Goal: Task Accomplishment & Management: Complete application form

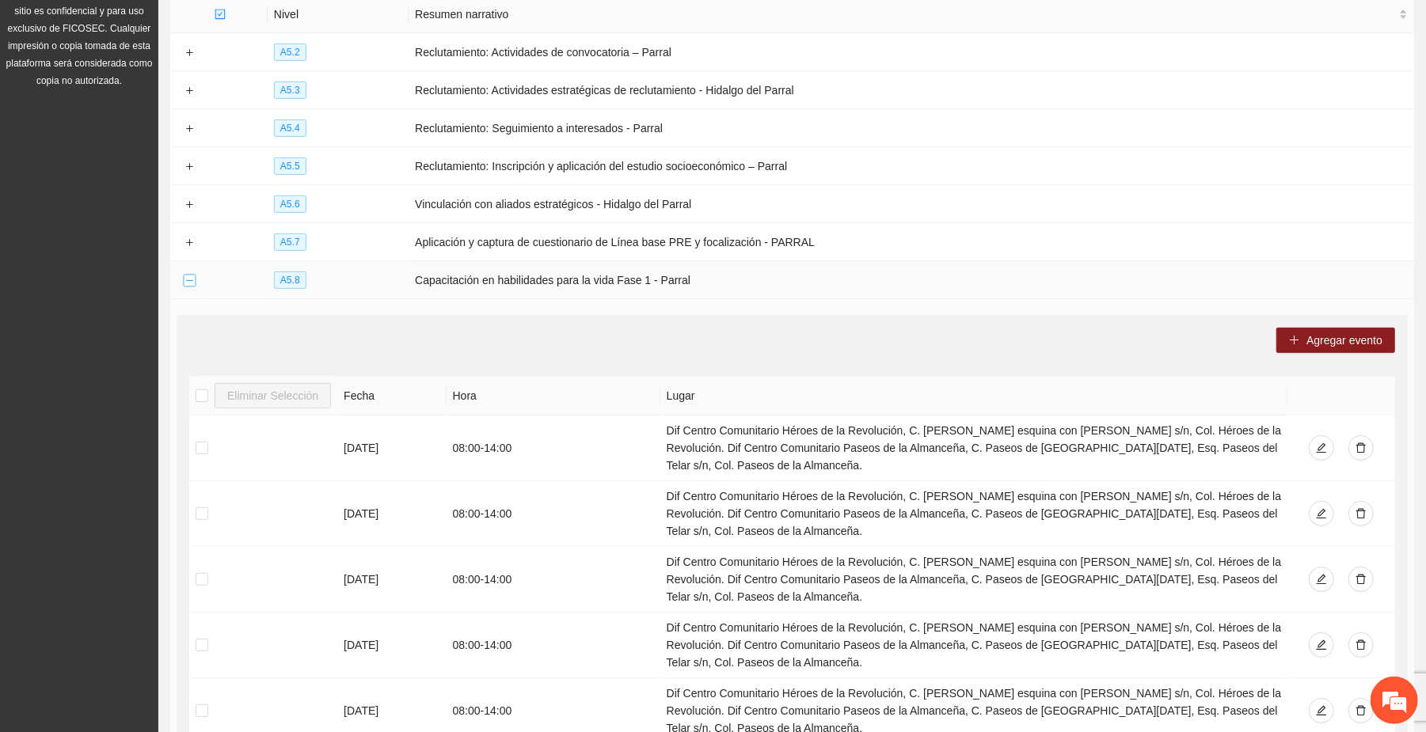
click at [184, 283] on button "Collapse row" at bounding box center [189, 281] width 13 height 13
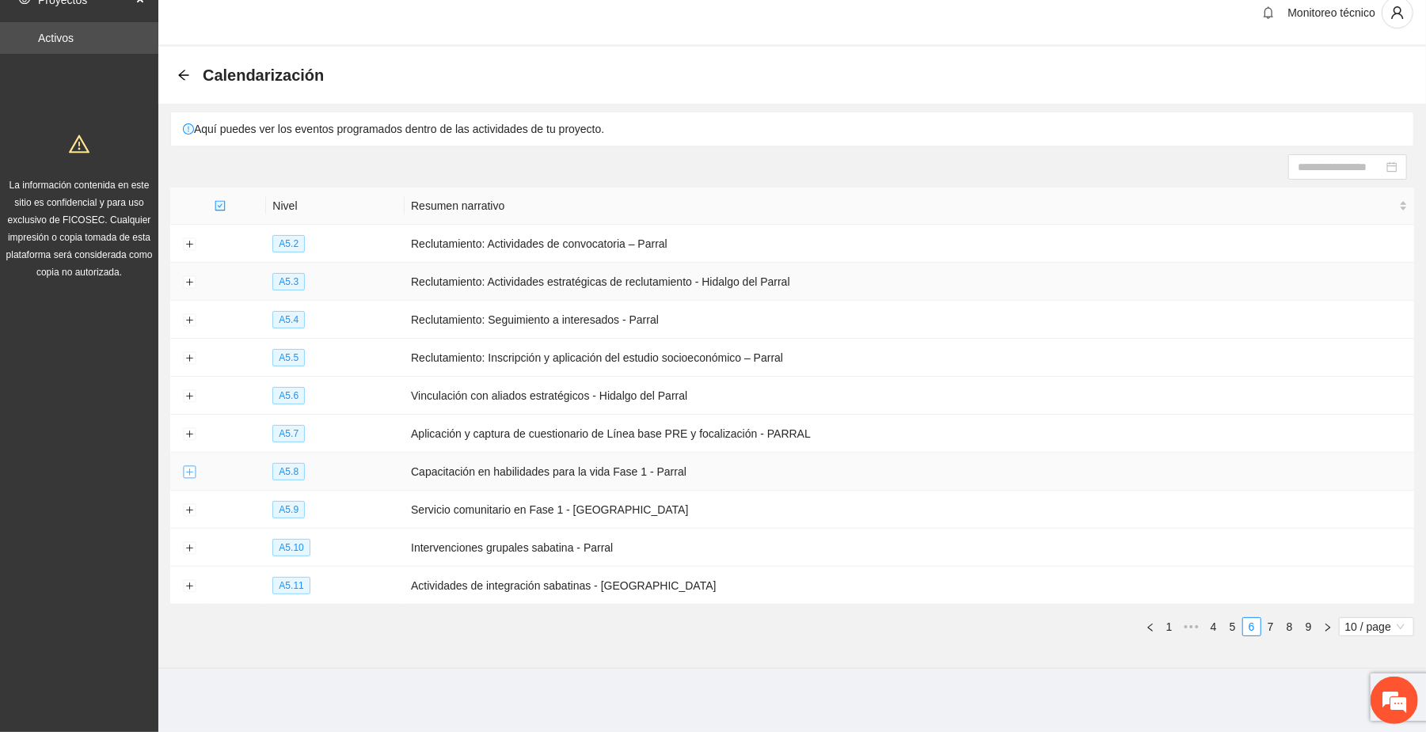
scroll to position [20, 0]
click at [1215, 625] on link "4" at bounding box center [1213, 626] width 17 height 17
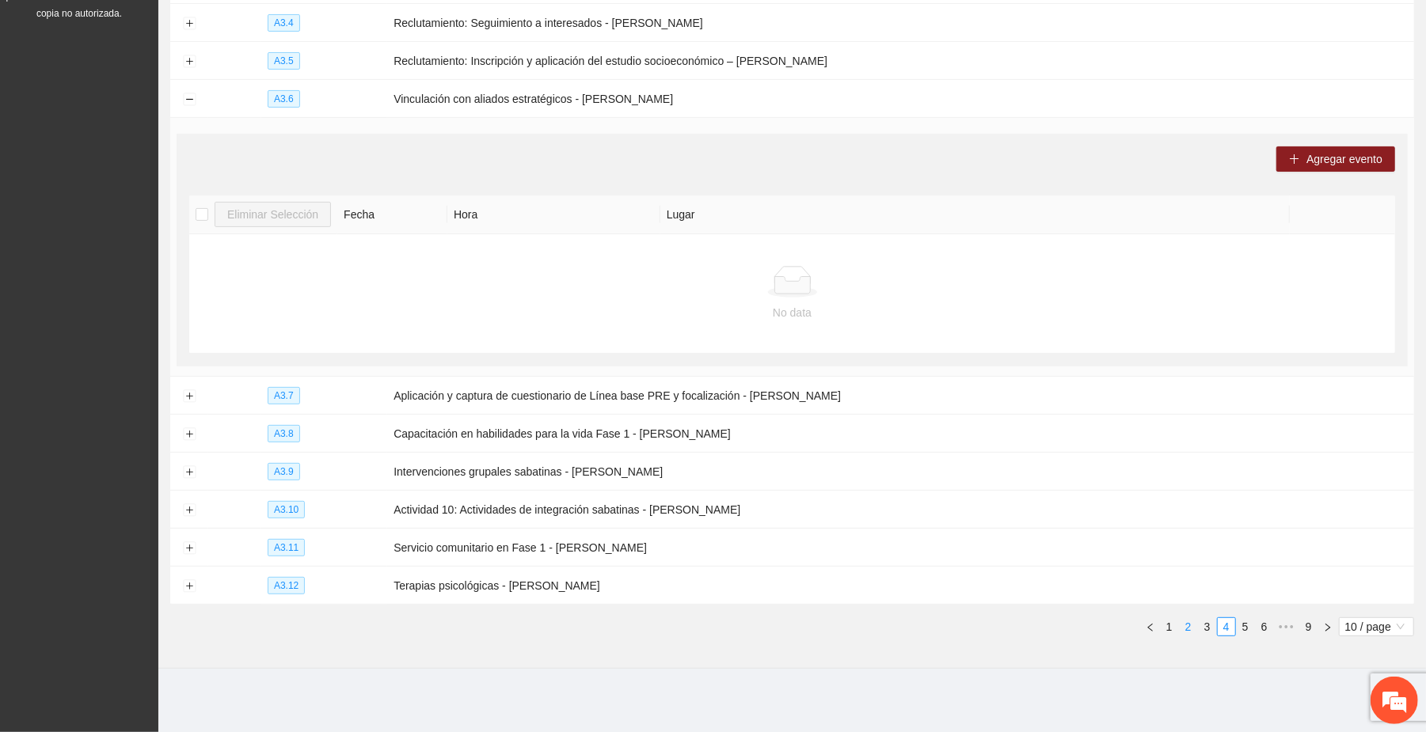
click at [1188, 627] on link "2" at bounding box center [1188, 626] width 17 height 17
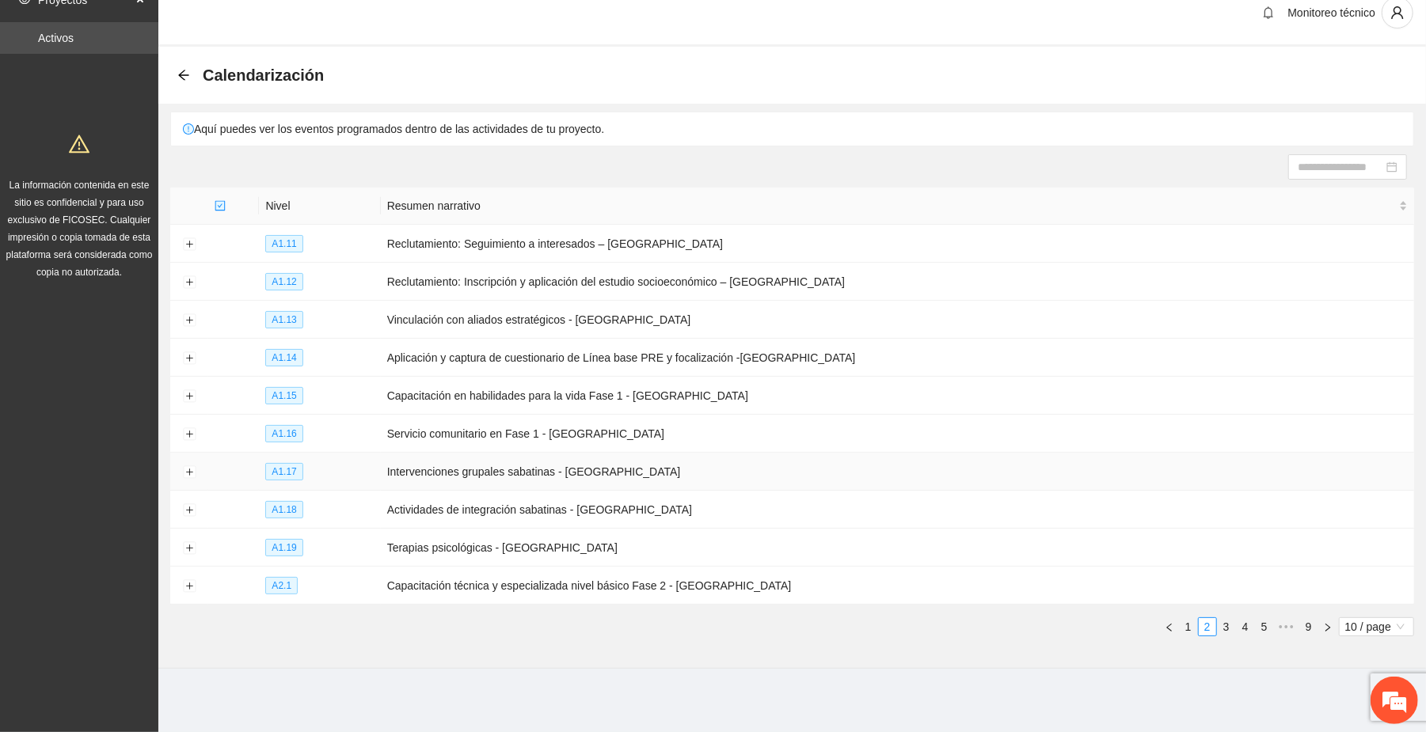
click at [190, 464] on td at bounding box center [189, 472] width 38 height 38
click at [188, 470] on button "Expand row" at bounding box center [189, 472] width 13 height 13
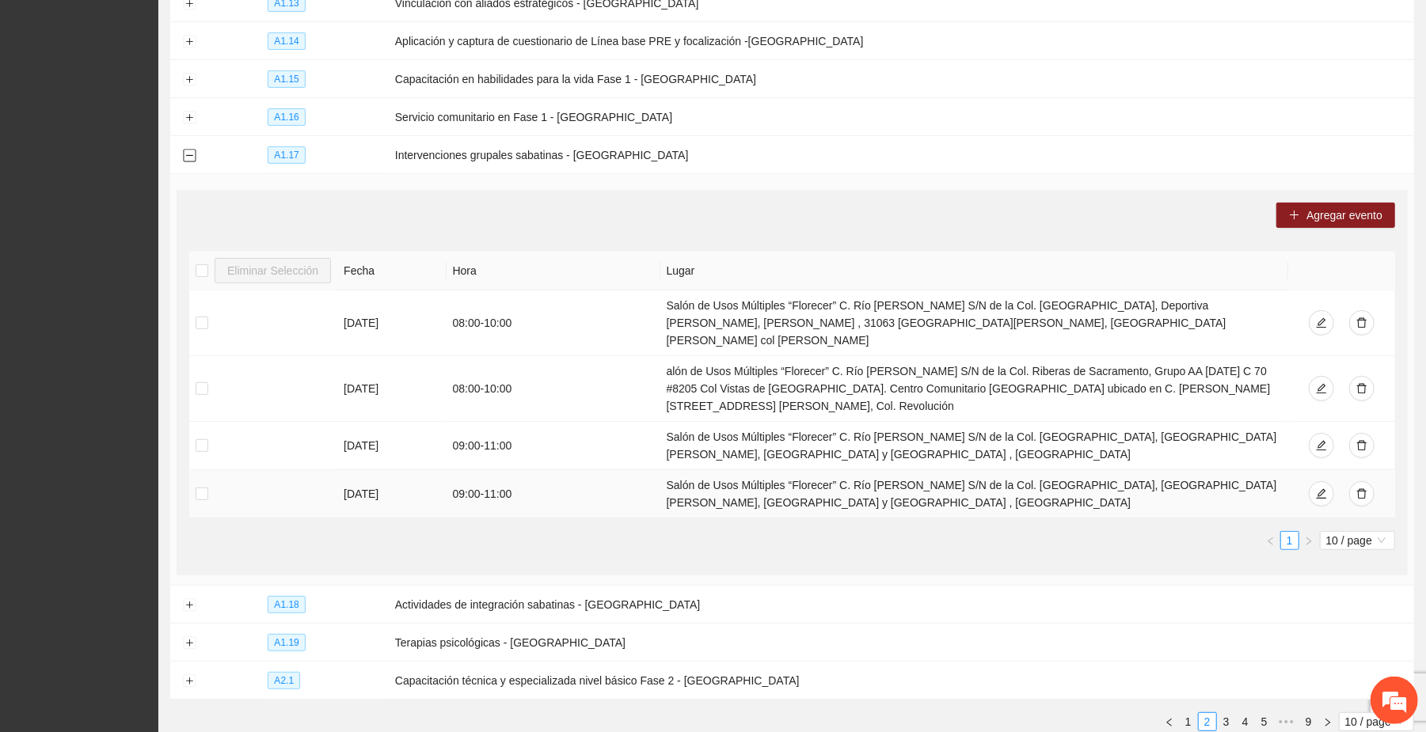
scroll to position [337, 0]
click at [191, 599] on button "Expand row" at bounding box center [189, 605] width 13 height 13
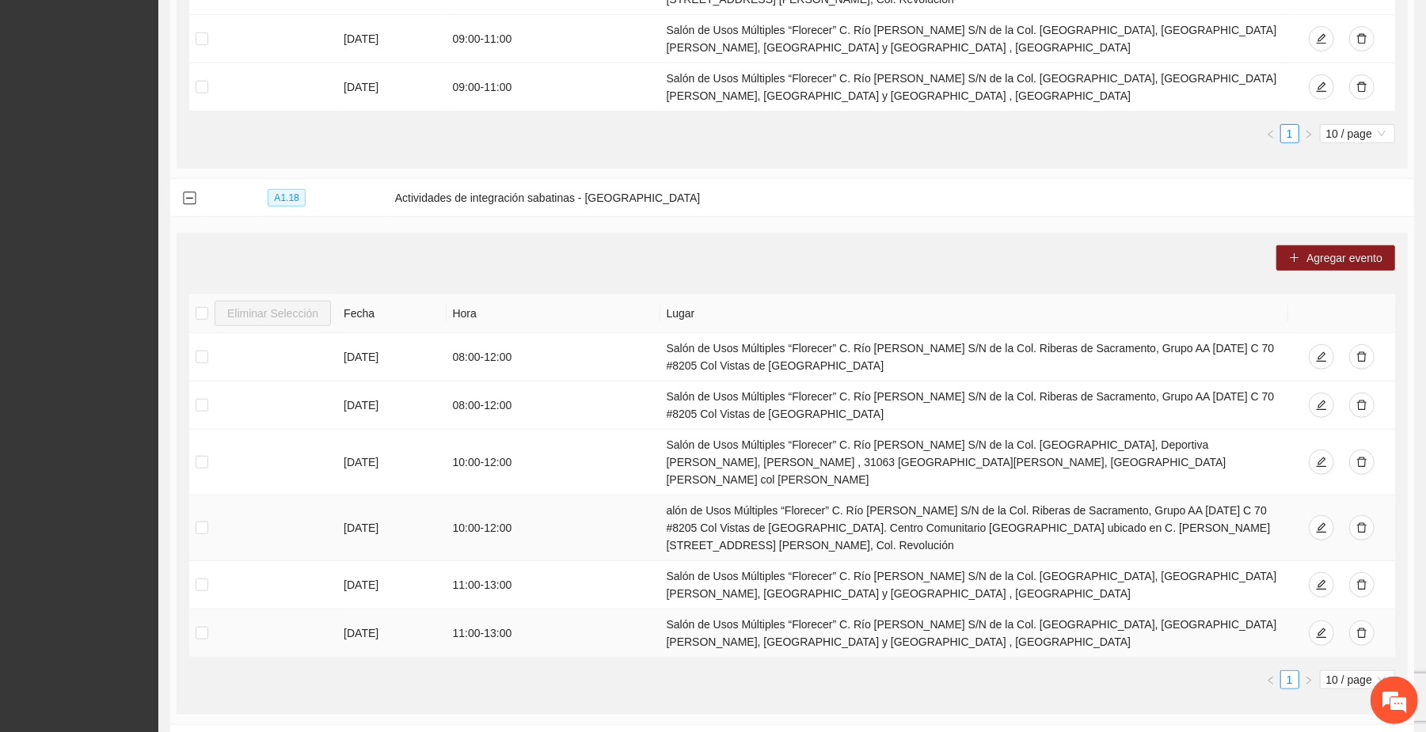
scroll to position [865, 0]
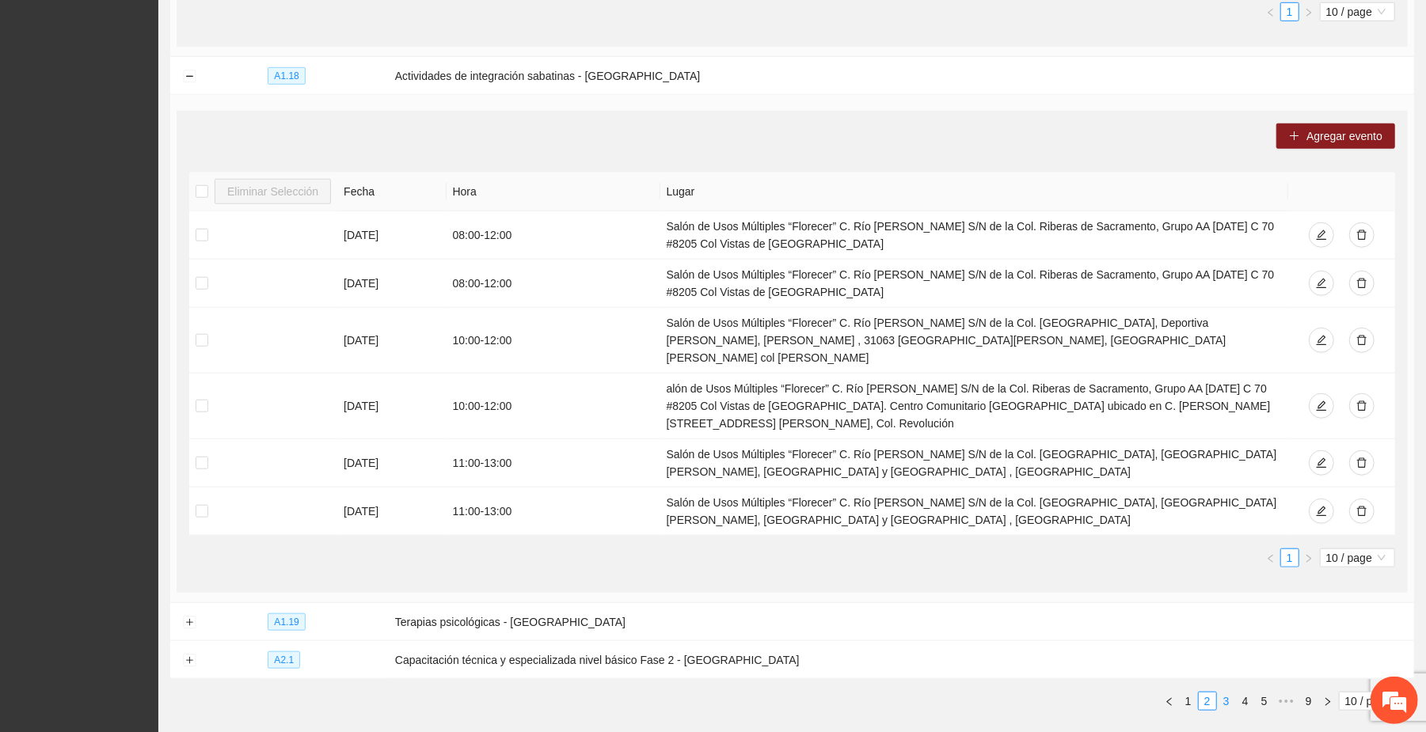
click at [1227, 693] on link "3" at bounding box center [1226, 701] width 17 height 17
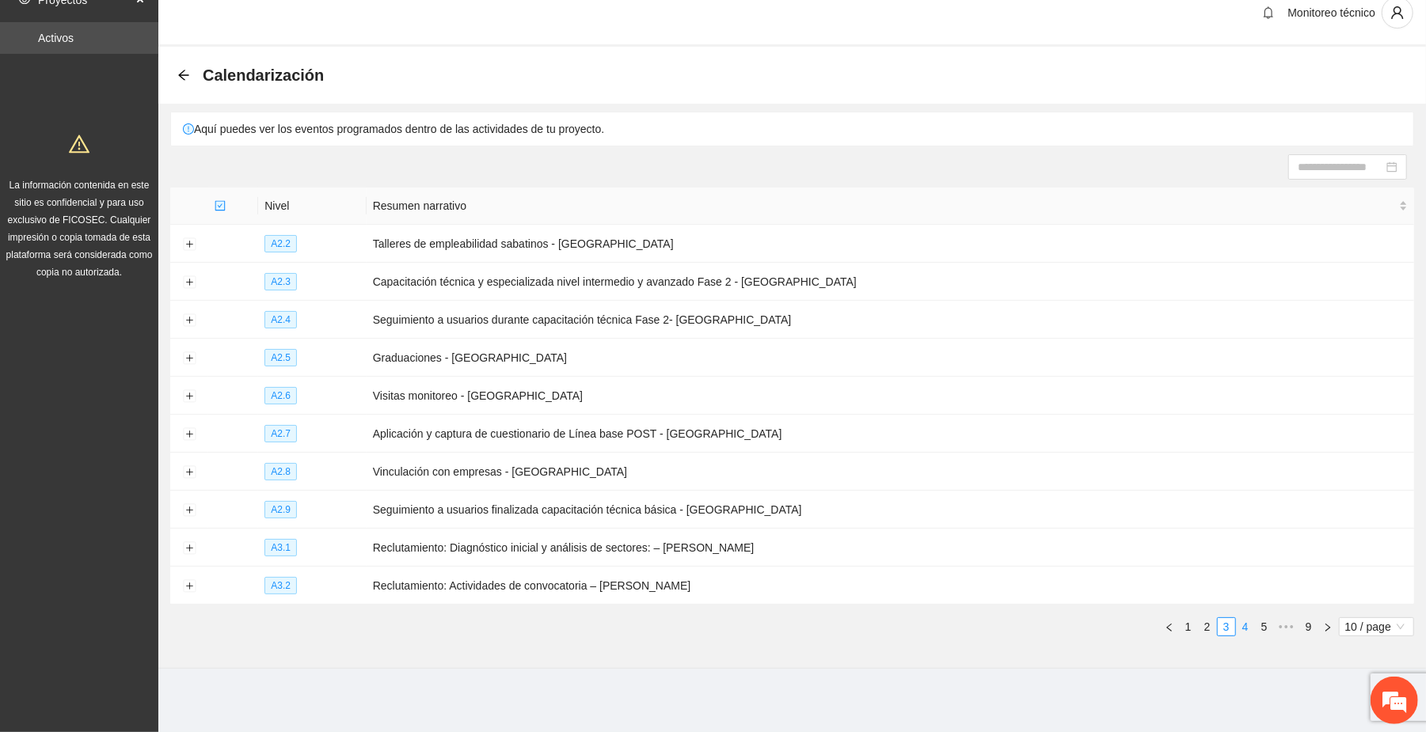
click at [1242, 622] on link "4" at bounding box center [1245, 626] width 17 height 17
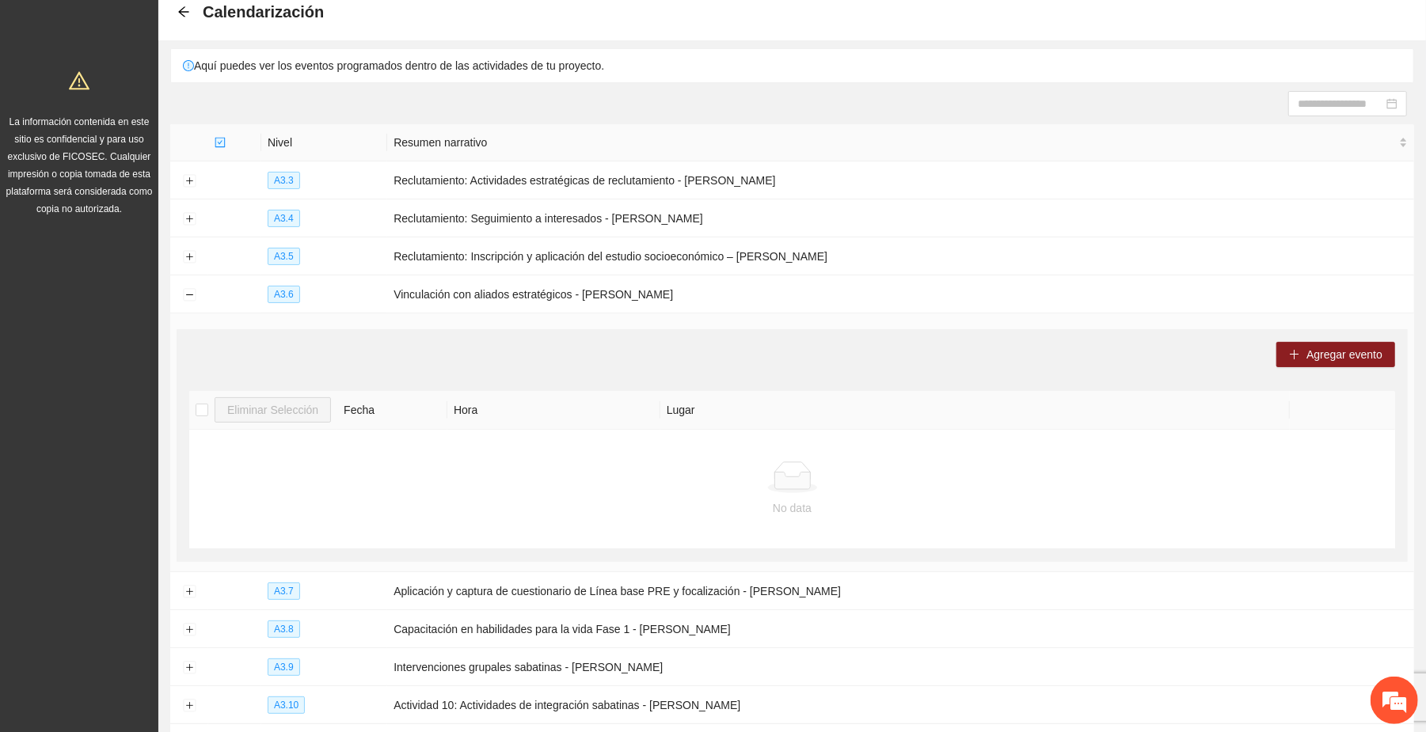
scroll to position [125, 0]
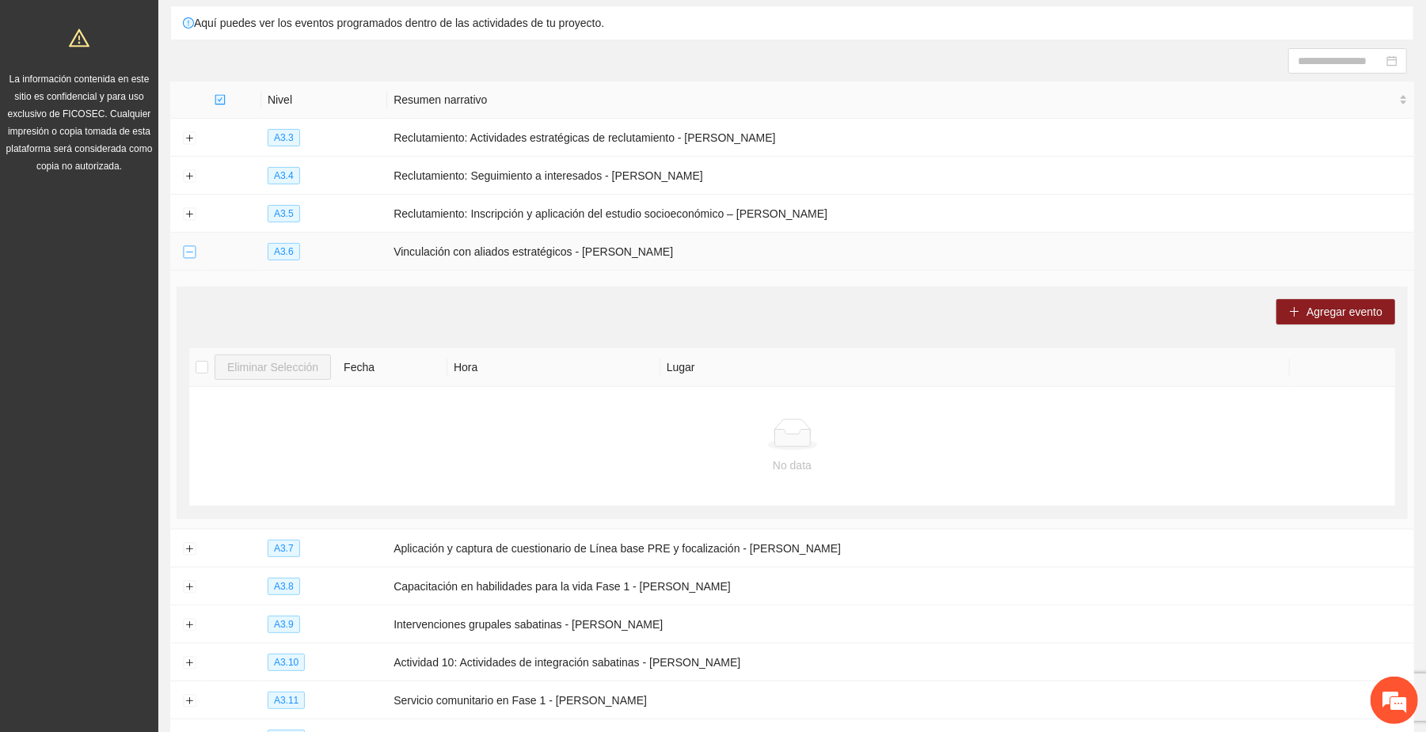
click at [188, 248] on button "Collapse row" at bounding box center [189, 252] width 13 height 13
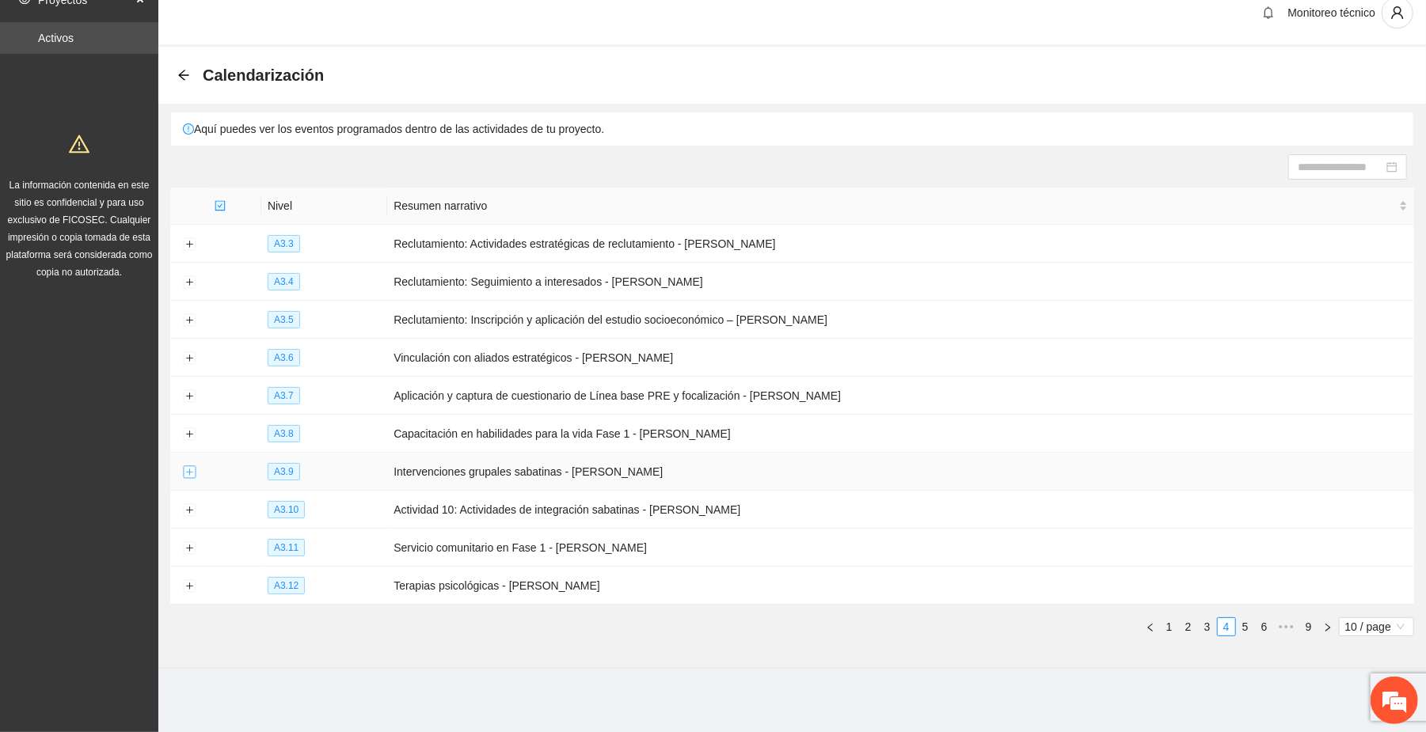
click at [190, 473] on button "Expand row" at bounding box center [189, 472] width 13 height 13
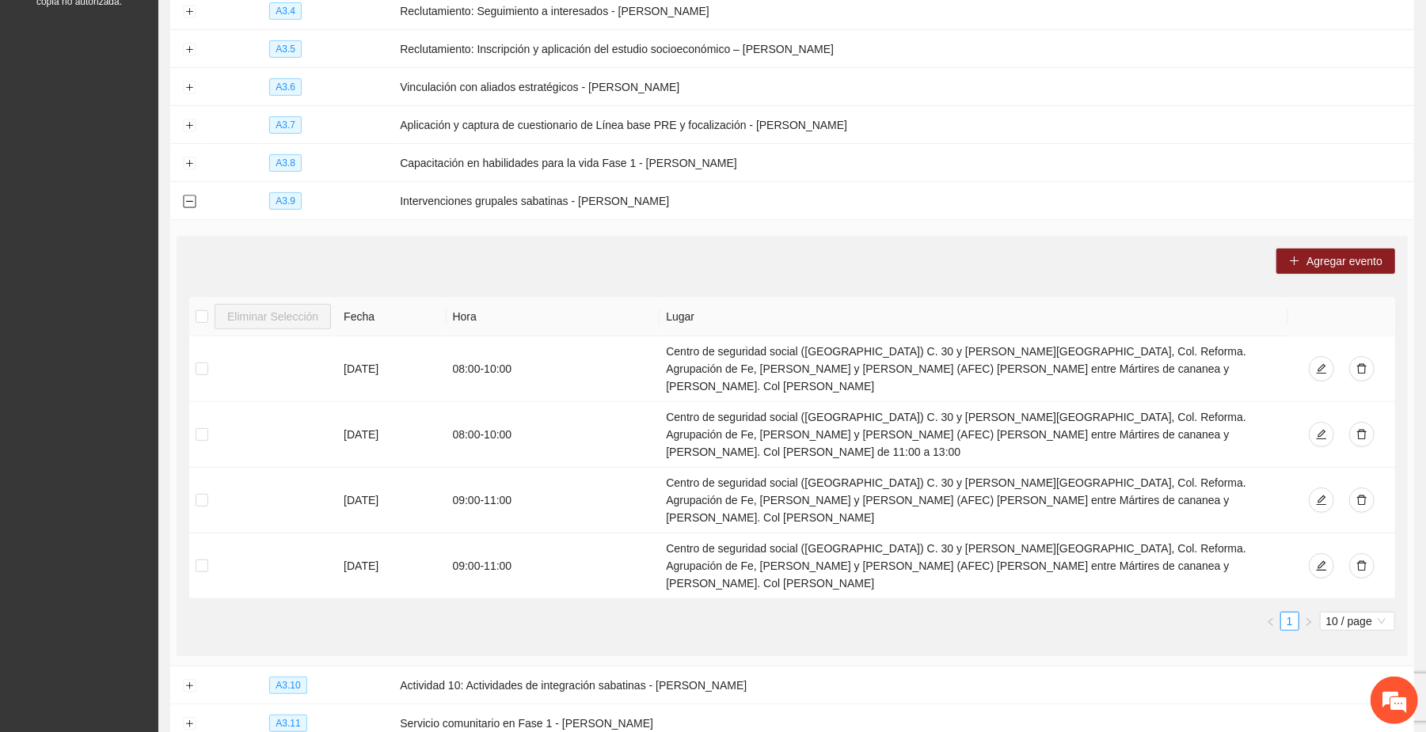
scroll to position [337, 0]
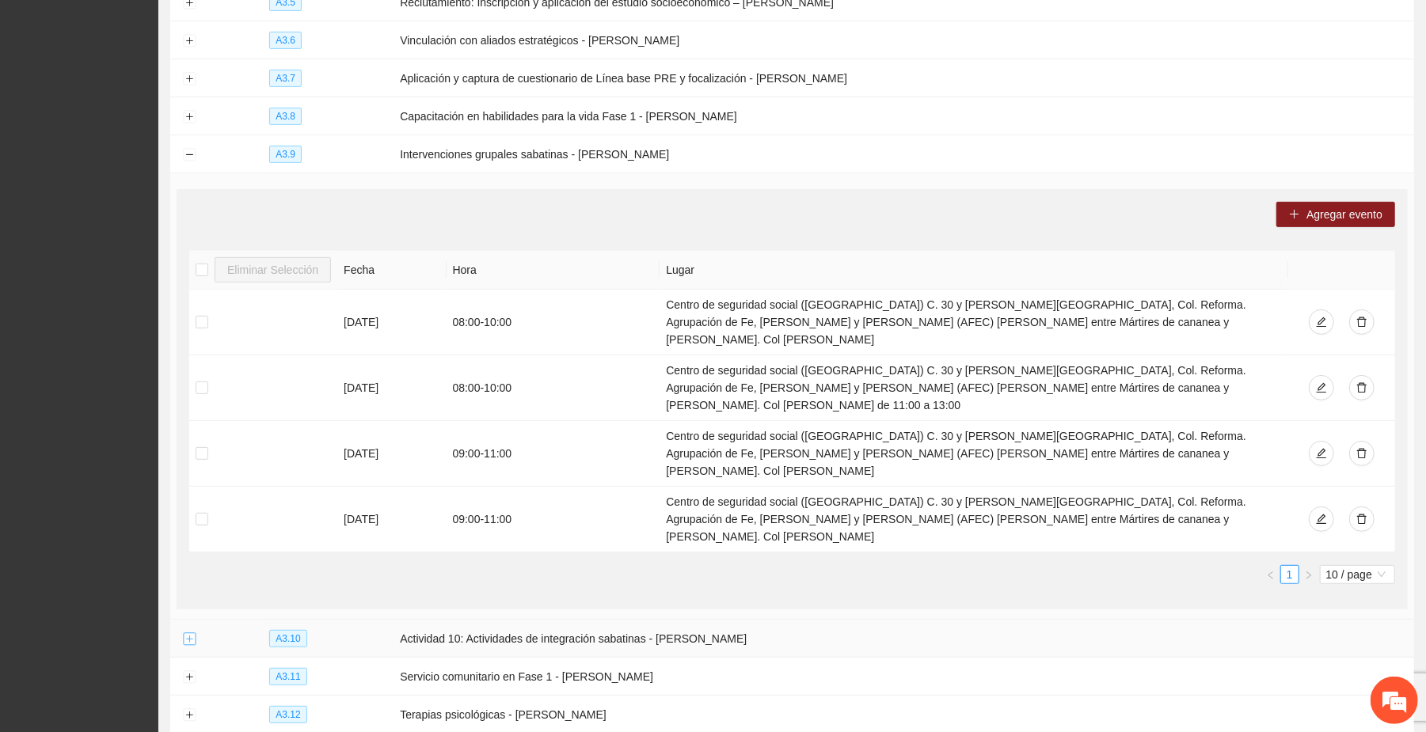
click at [191, 633] on button "Expand row" at bounding box center [189, 639] width 13 height 13
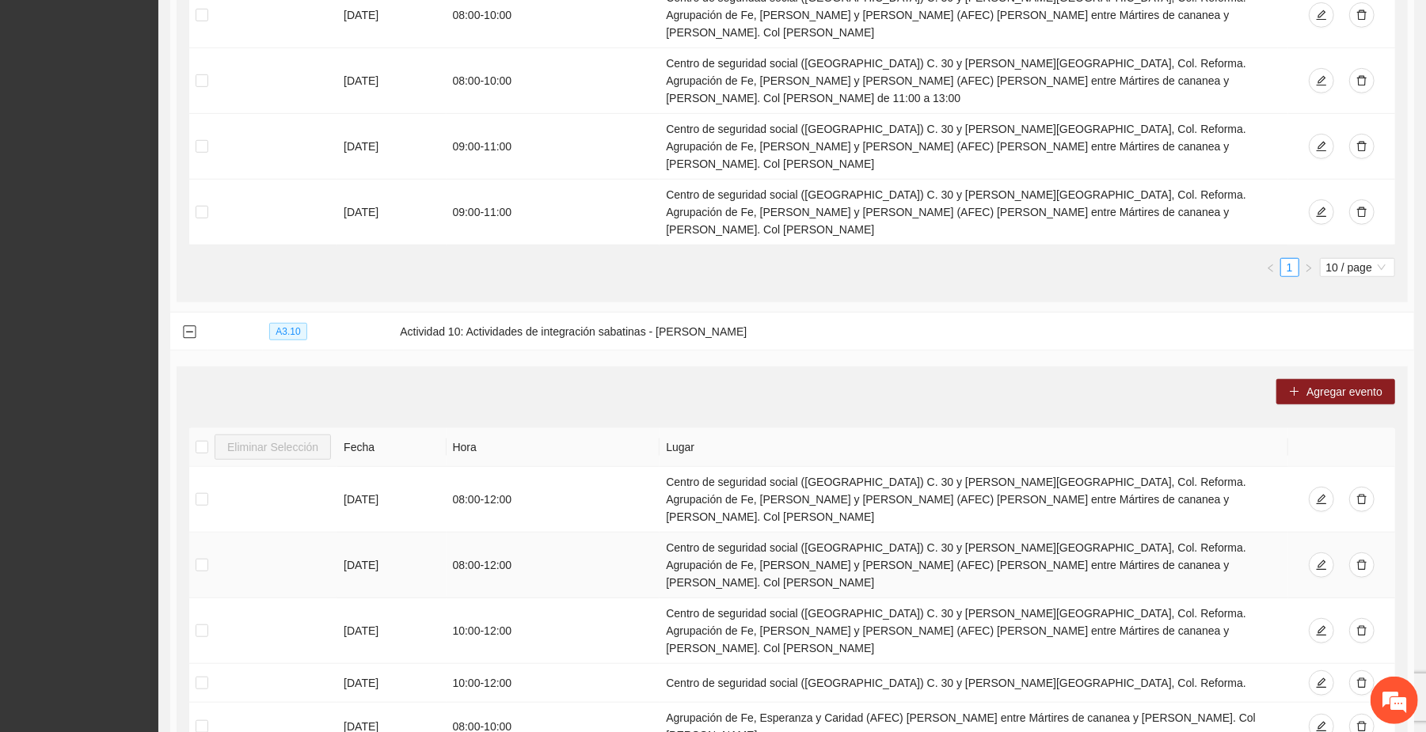
scroll to position [759, 0]
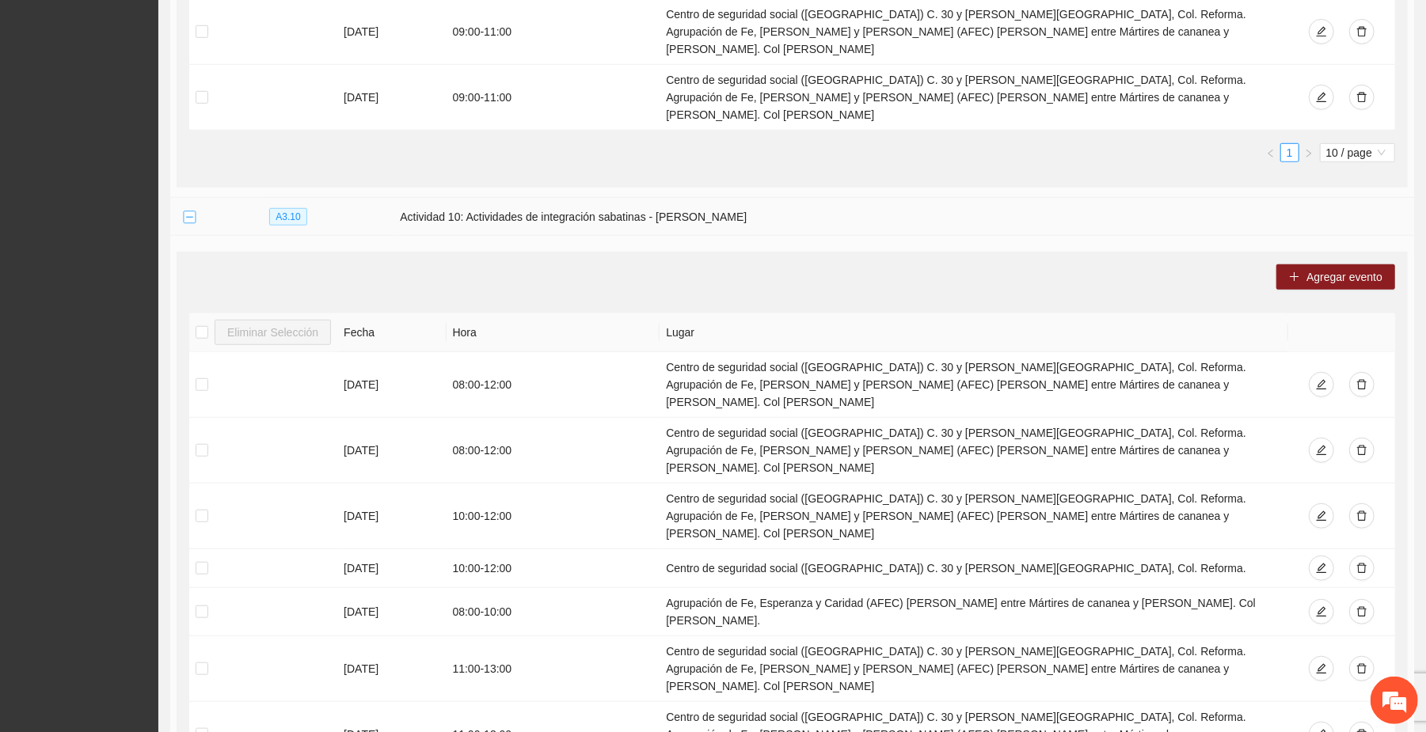
click at [185, 211] on button "Collapse row" at bounding box center [189, 217] width 13 height 13
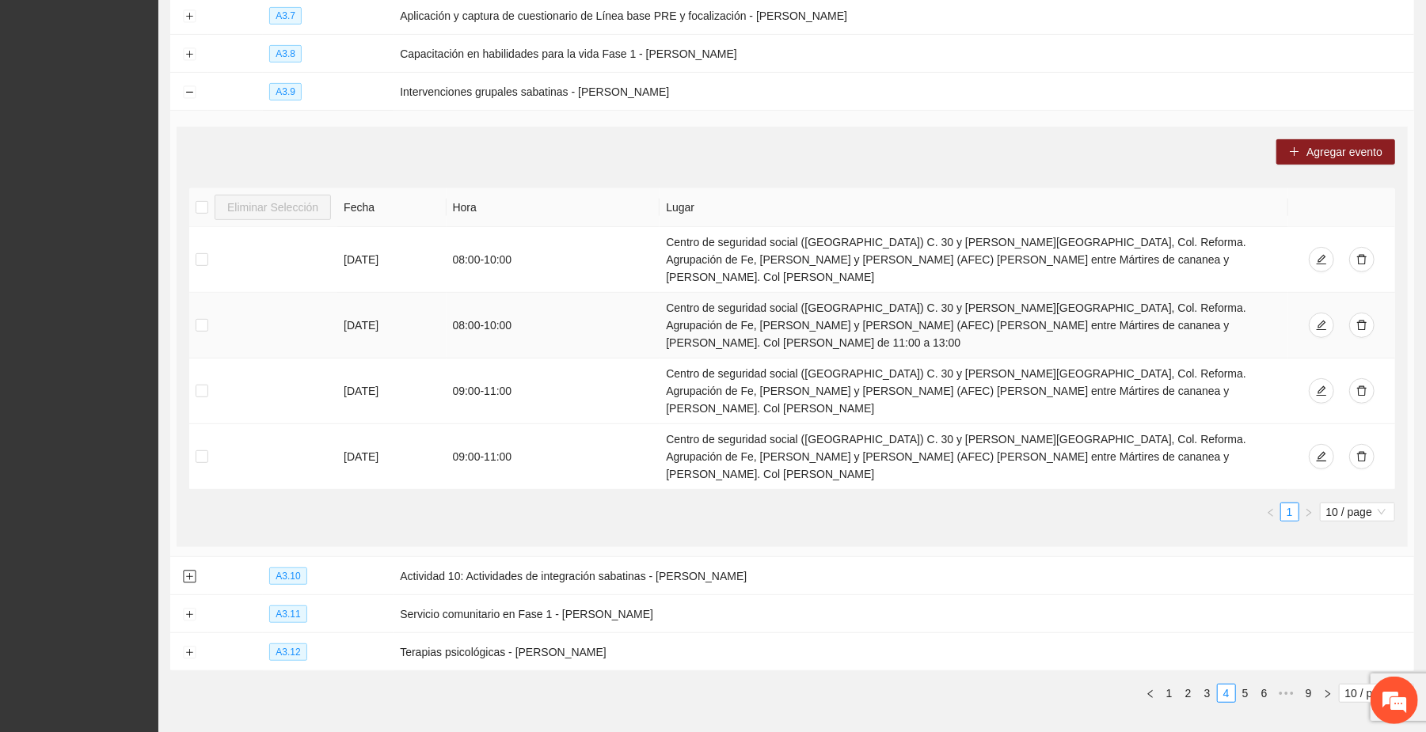
scroll to position [188, 0]
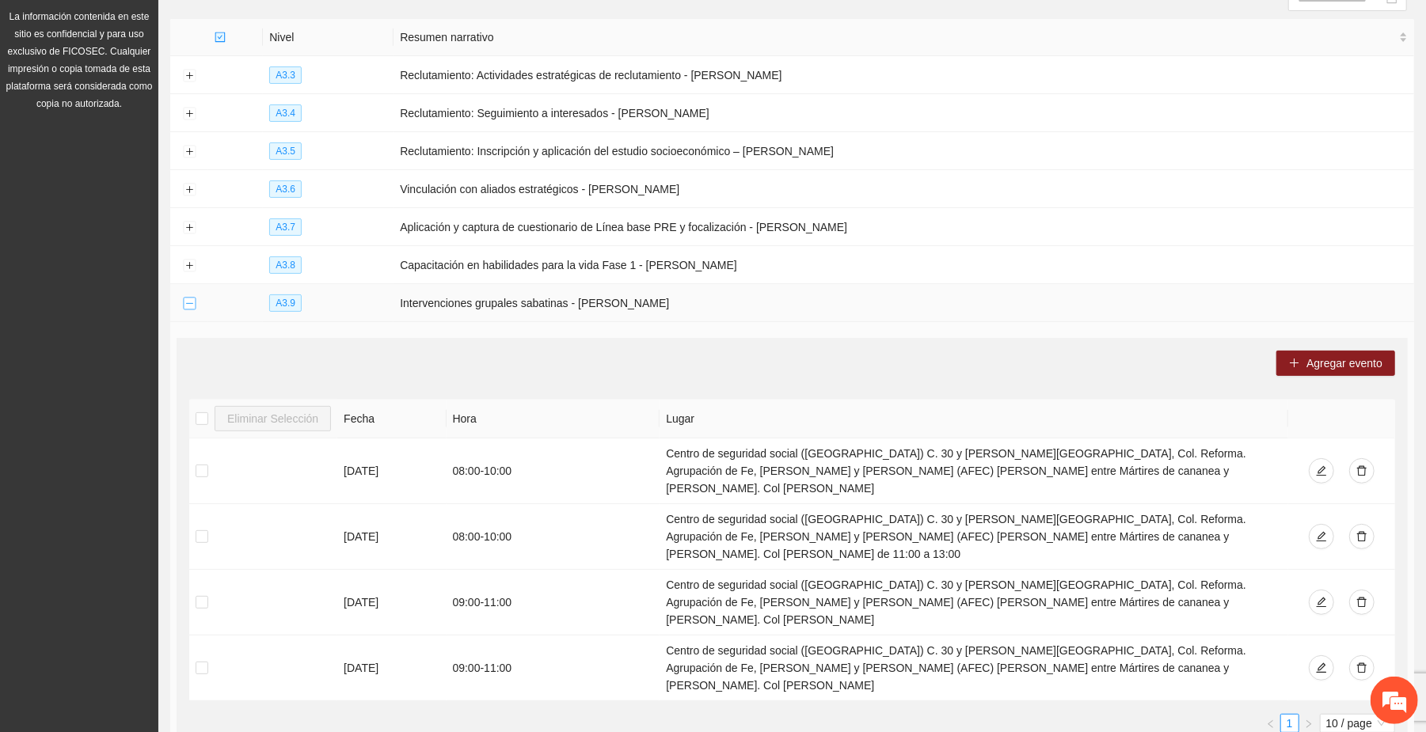
click at [191, 301] on button "Collapse row" at bounding box center [189, 304] width 13 height 13
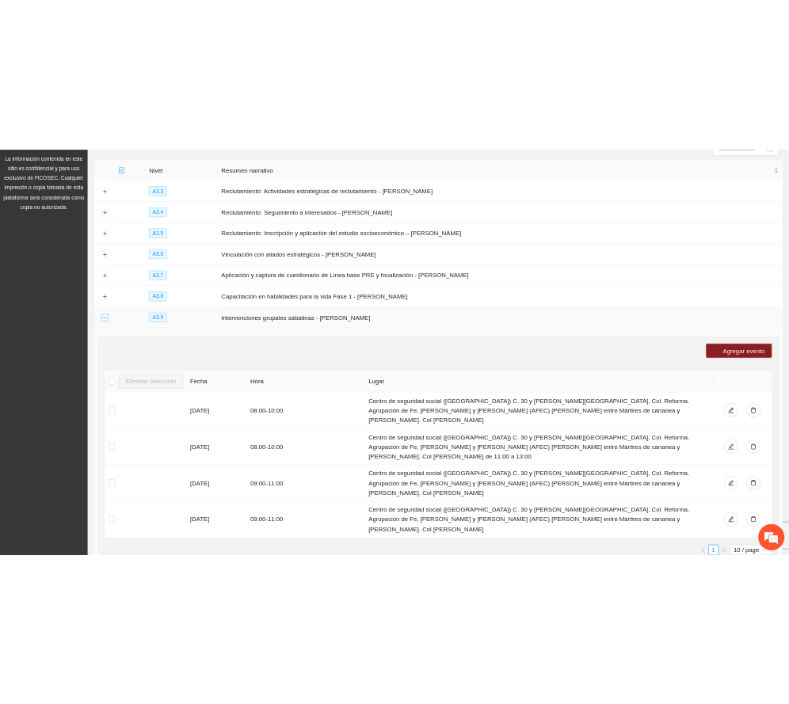
scroll to position [20, 0]
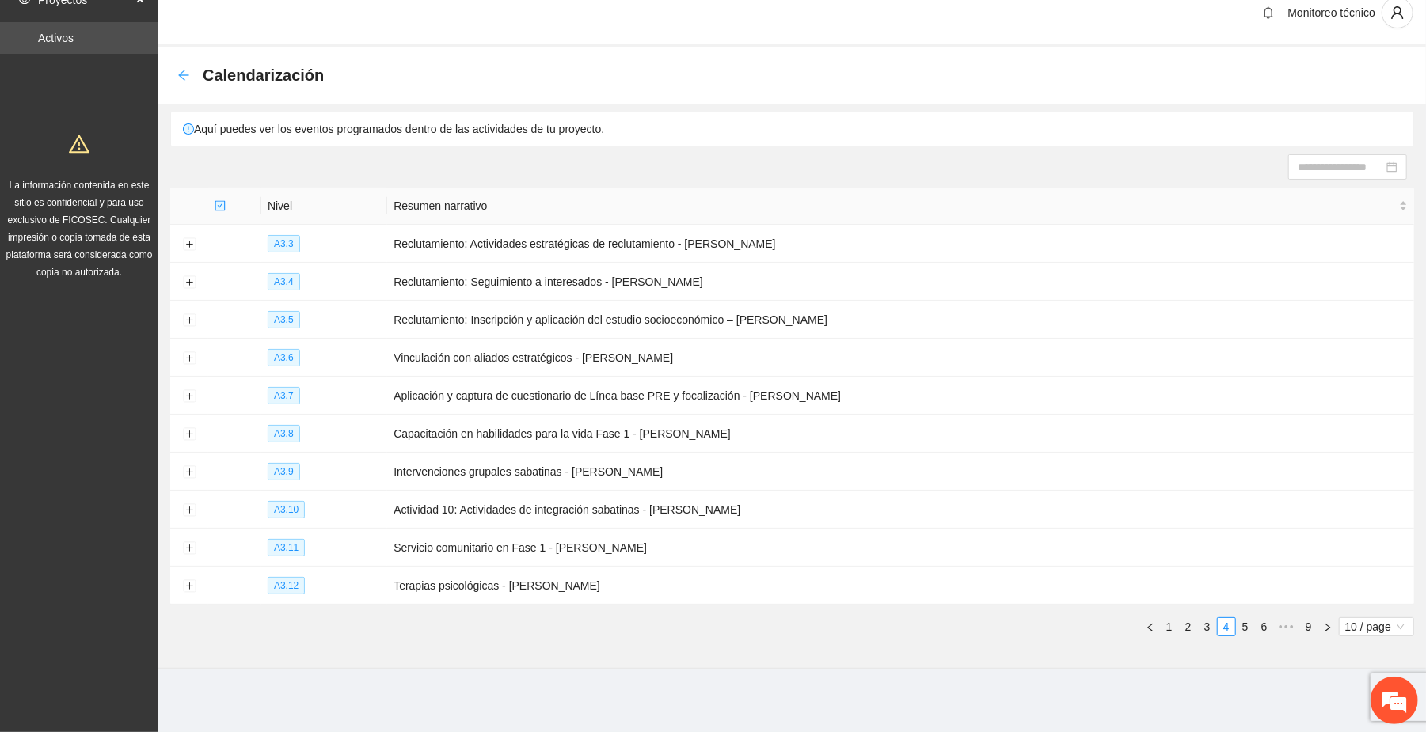
click at [184, 70] on icon "arrow-left" at bounding box center [183, 75] width 13 height 13
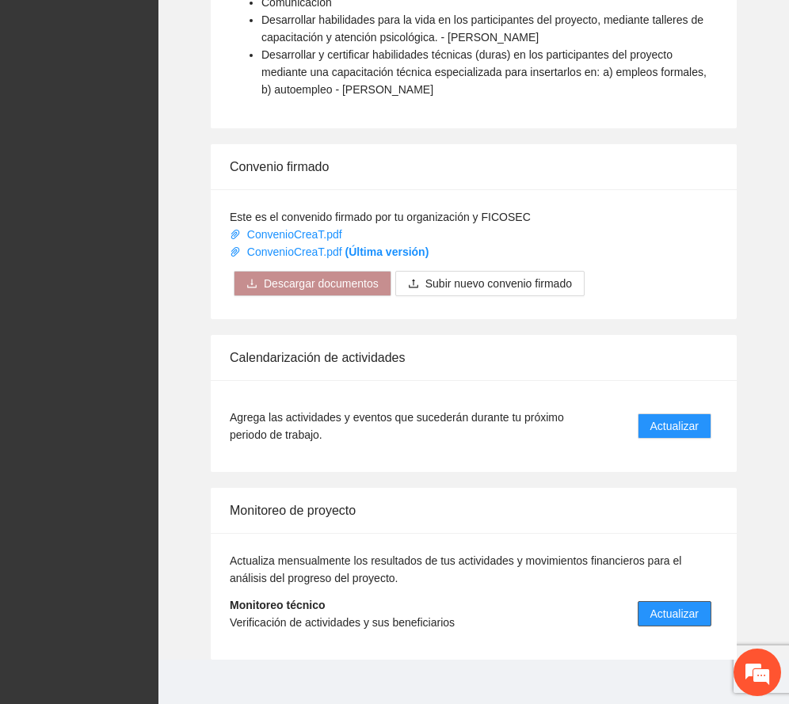
scroll to position [1272, 0]
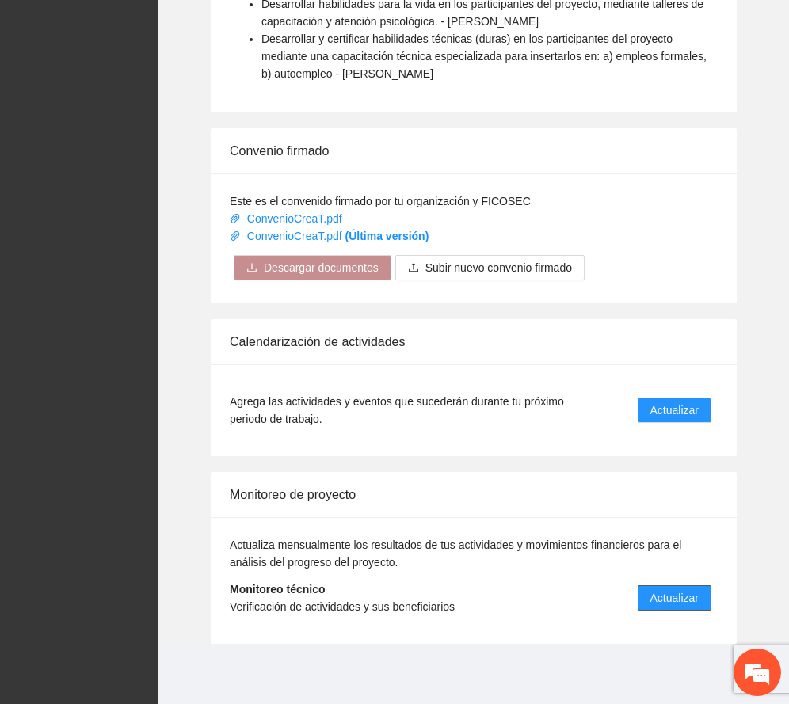
click at [687, 596] on span "Actualizar" at bounding box center [674, 597] width 48 height 17
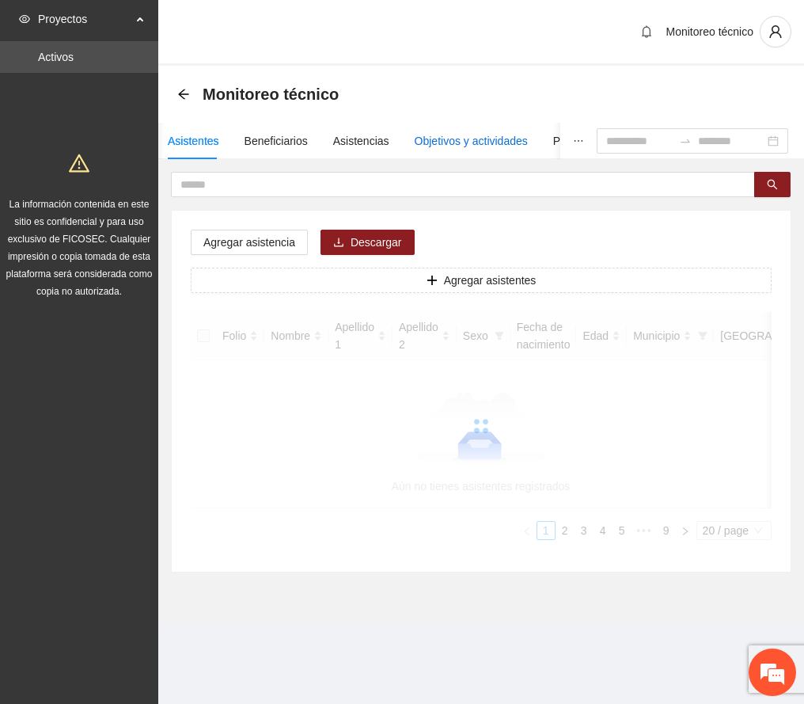
click at [461, 138] on div "Objetivos y actividades" at bounding box center [471, 140] width 113 height 17
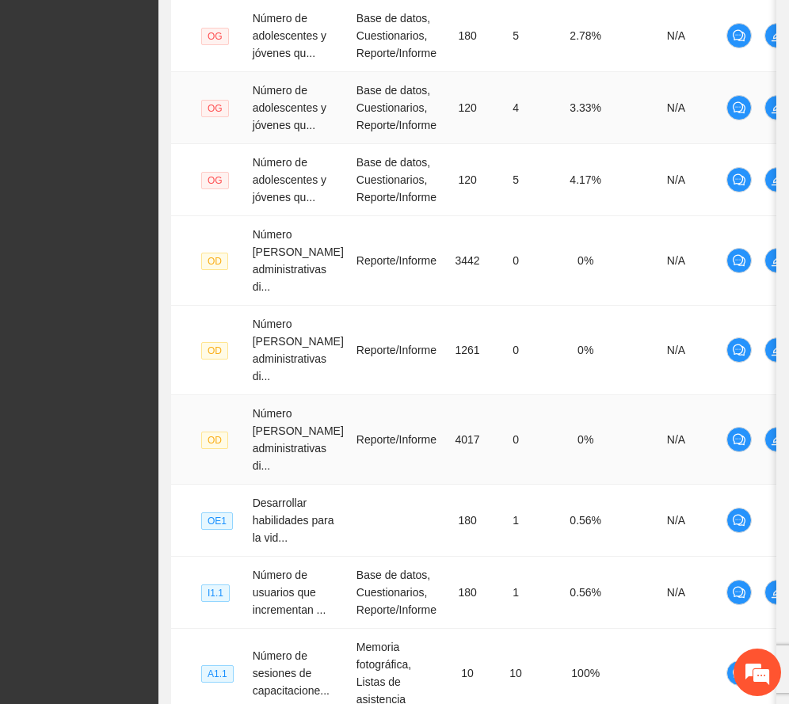
scroll to position [736, 0]
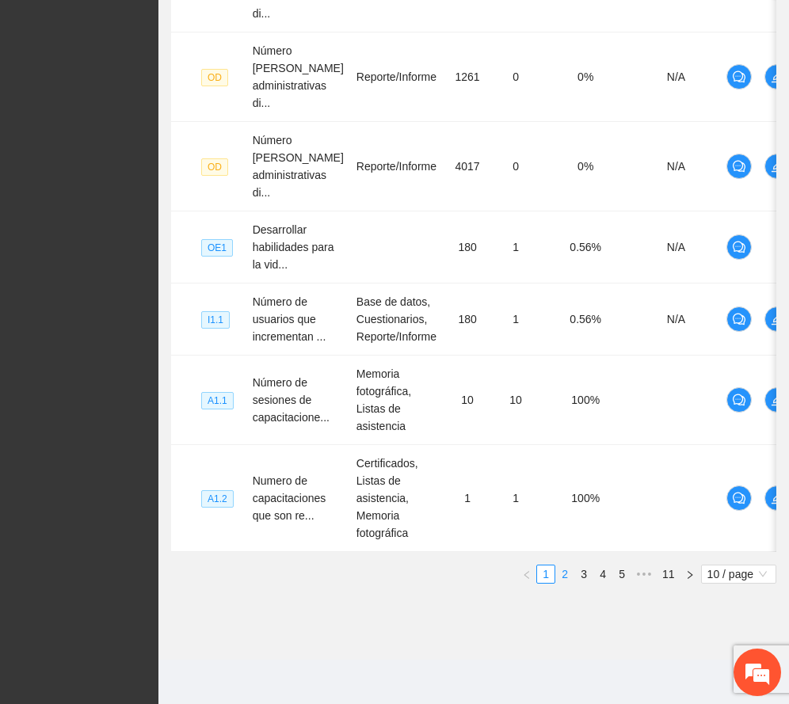
click at [561, 565] on link "2" at bounding box center [564, 573] width 17 height 17
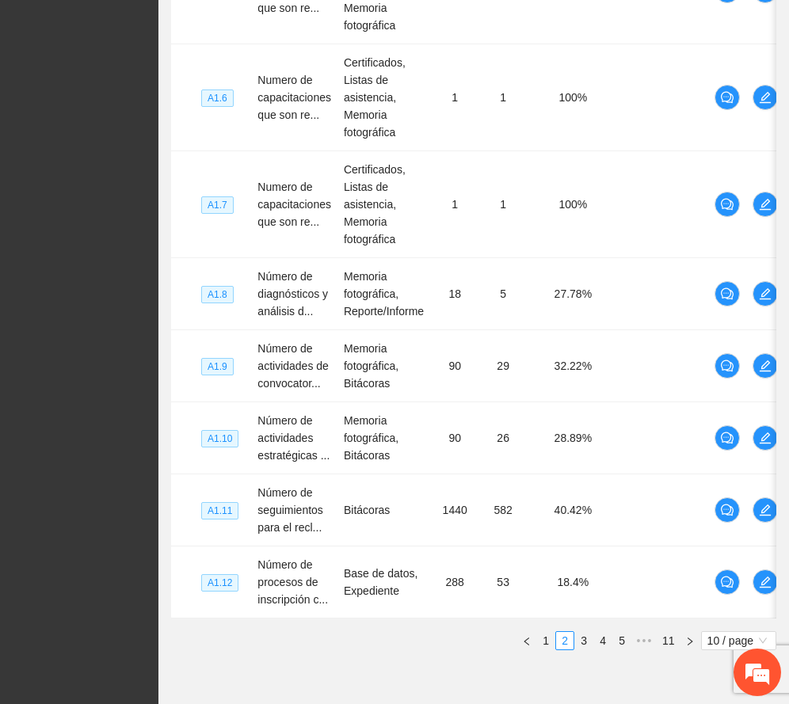
click at [580, 649] on link "3" at bounding box center [583, 640] width 17 height 17
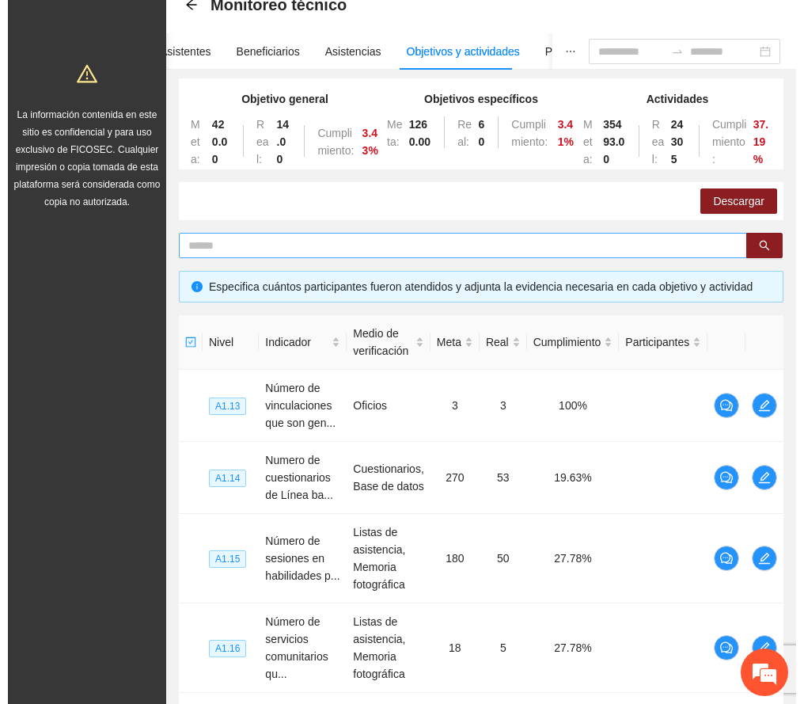
scroll to position [0, 0]
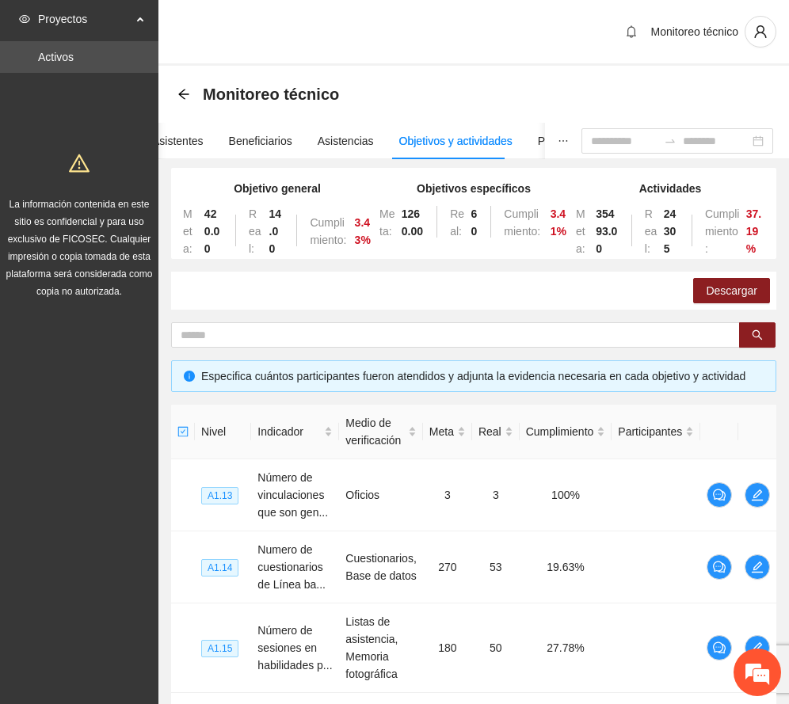
click at [397, 29] on div "Monitoreo técnico" at bounding box center [473, 33] width 630 height 66
click at [174, 136] on div "Asistentes" at bounding box center [177, 140] width 51 height 17
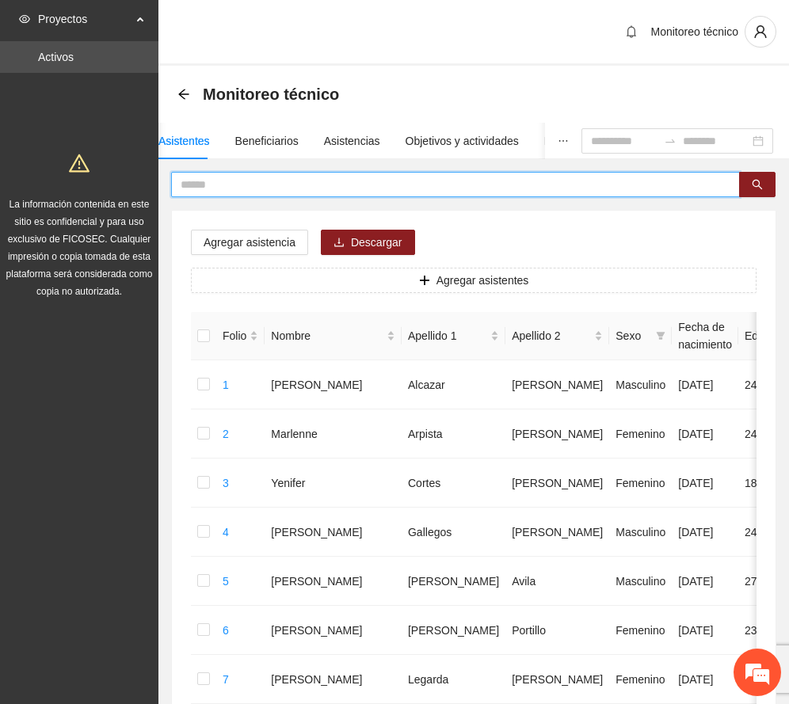
click at [334, 179] on input "text" at bounding box center [449, 184] width 537 height 17
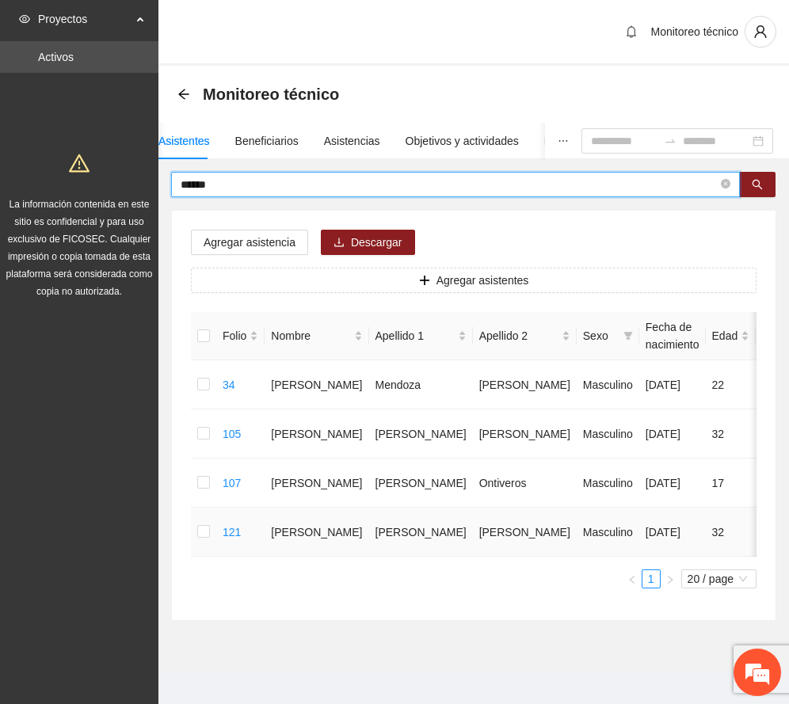
click at [210, 532] on td at bounding box center [203, 532] width 25 height 49
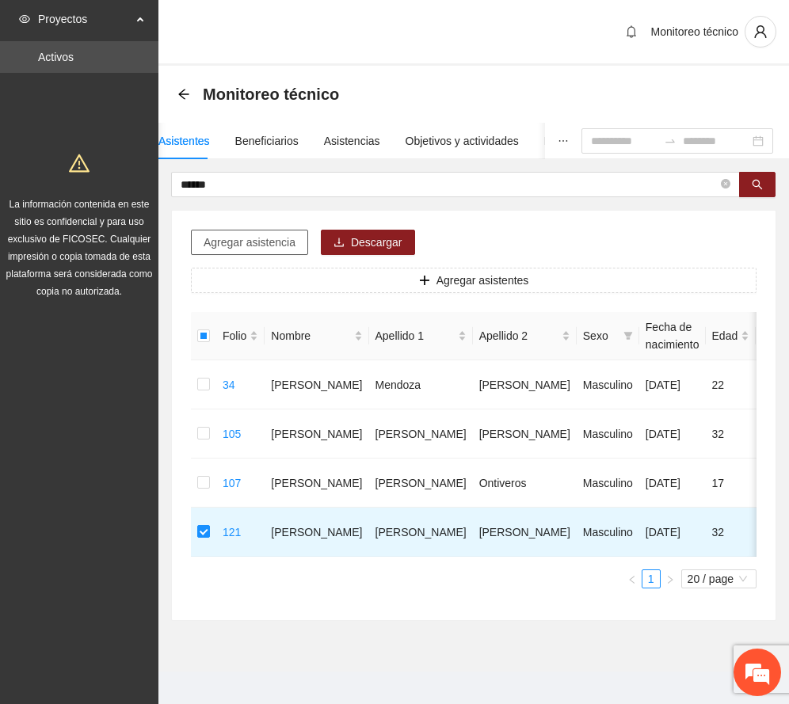
click at [251, 245] on span "Agregar asistencia" at bounding box center [249, 242] width 92 height 17
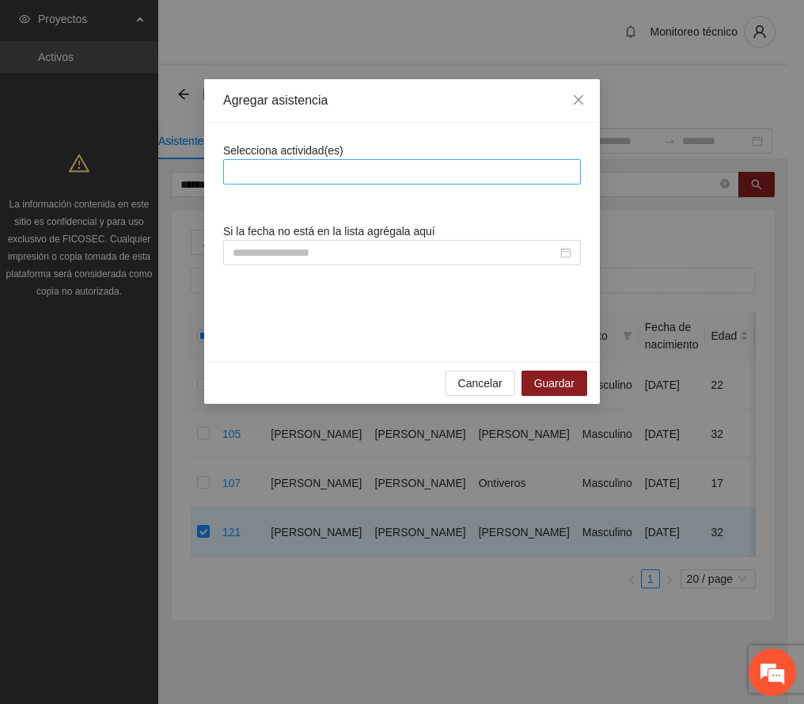
click at [365, 166] on div at bounding box center [402, 171] width 350 height 19
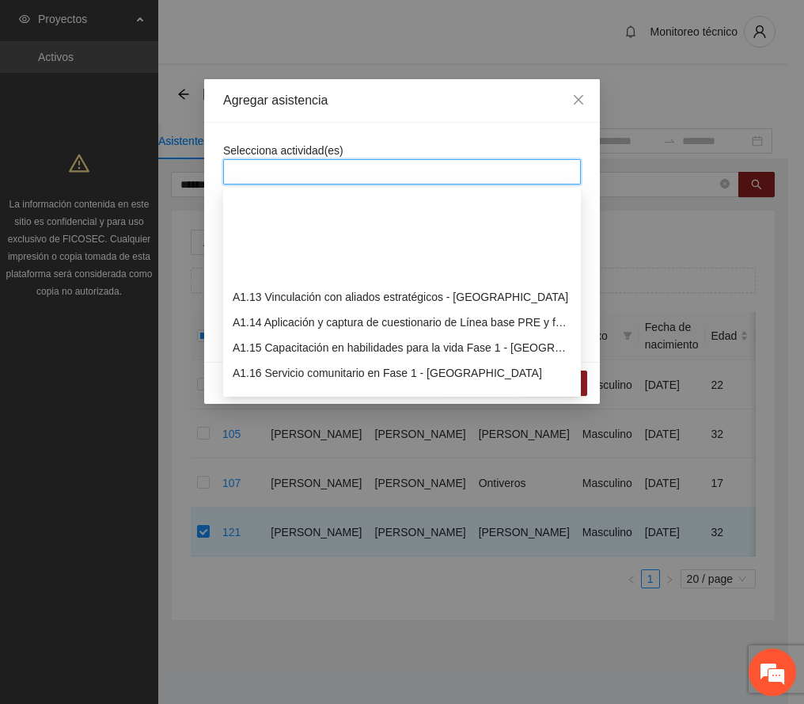
scroll to position [317, 0]
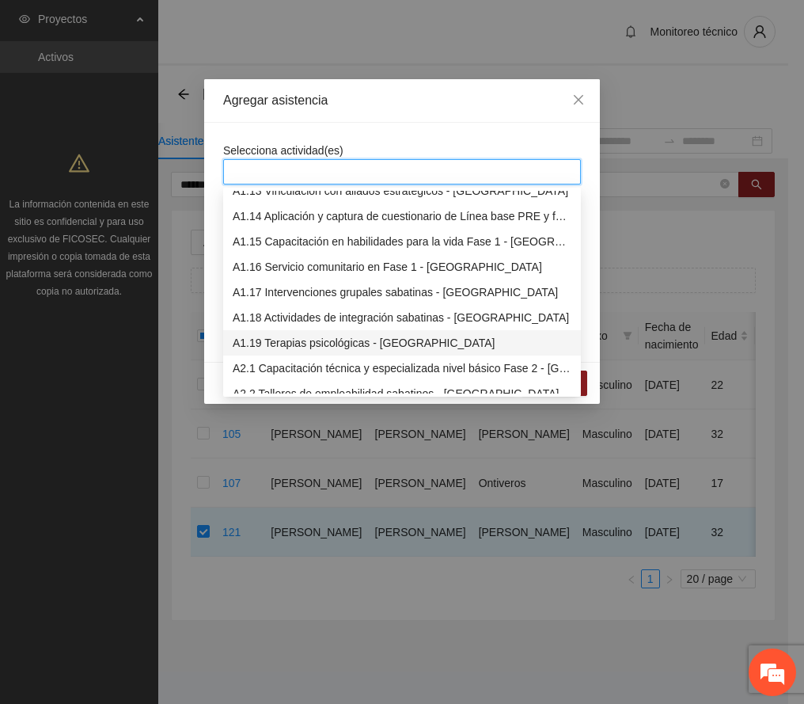
click at [365, 344] on div "A1.19 Terapias psicológicas - [GEOGRAPHIC_DATA]" at bounding box center [402, 342] width 339 height 17
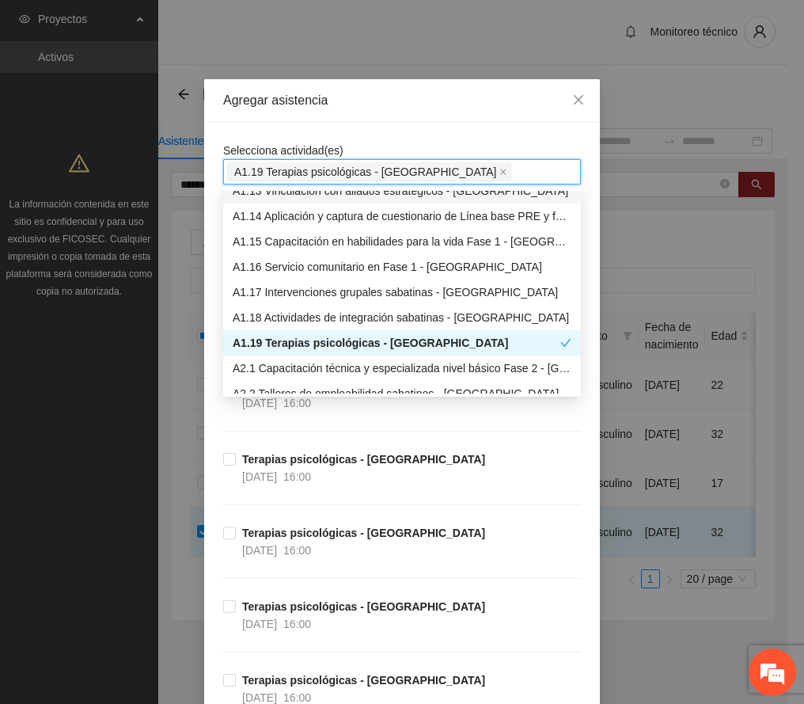
click at [368, 109] on div "Agregar asistencia" at bounding box center [402, 101] width 396 height 44
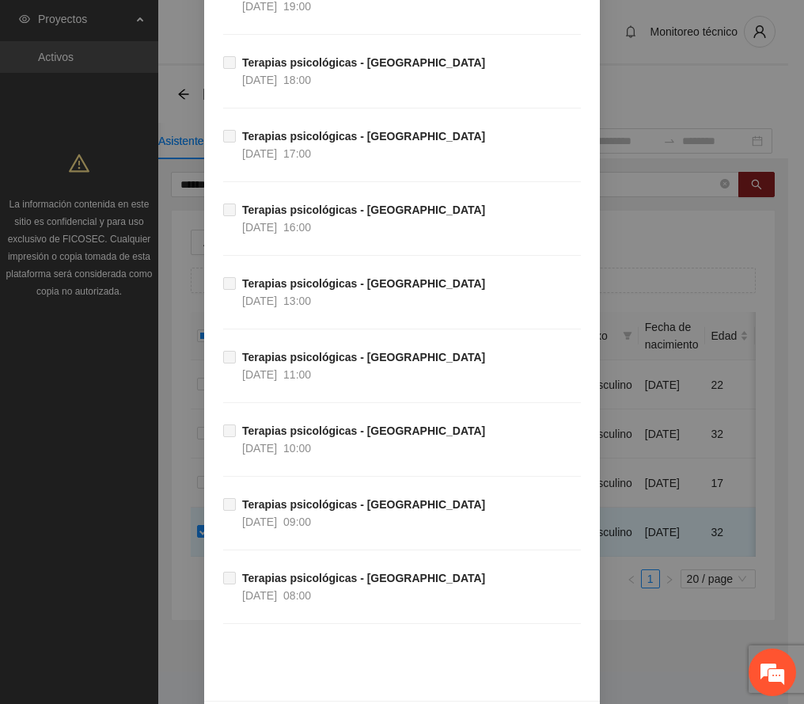
scroll to position [6665, 0]
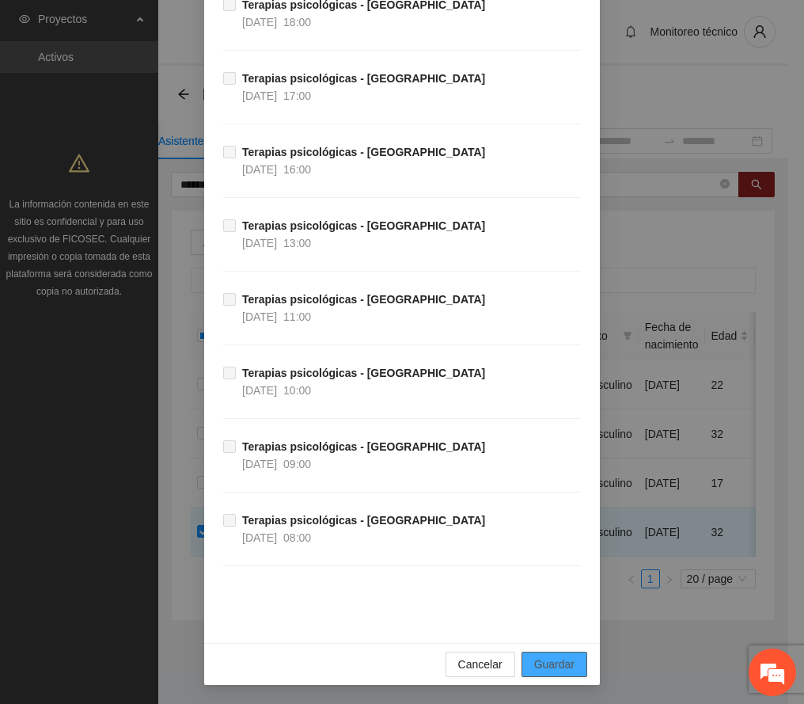
click at [561, 665] on span "Guardar" at bounding box center [554, 664] width 40 height 17
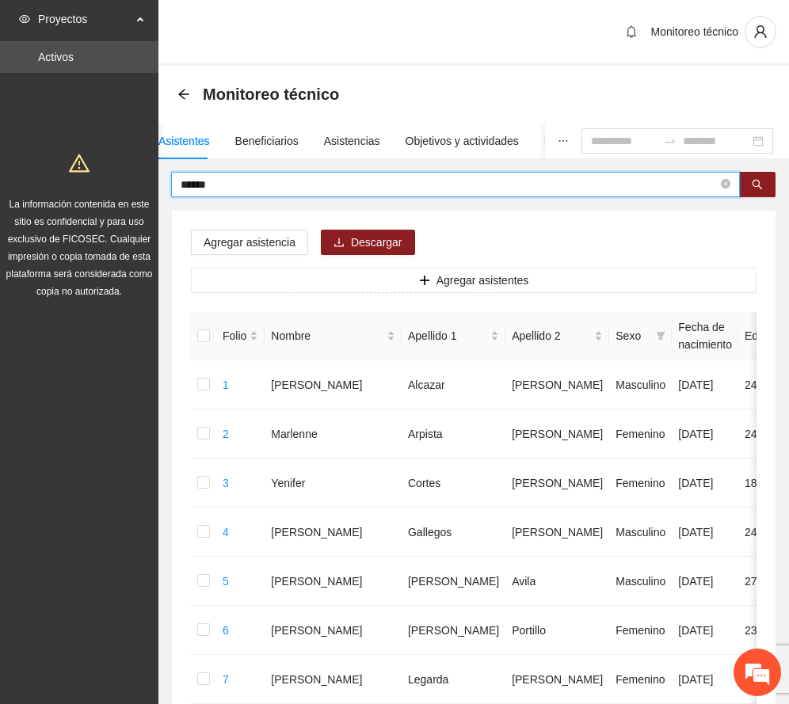
drag, startPoint x: 229, startPoint y: 181, endPoint x: 86, endPoint y: 184, distance: 142.6
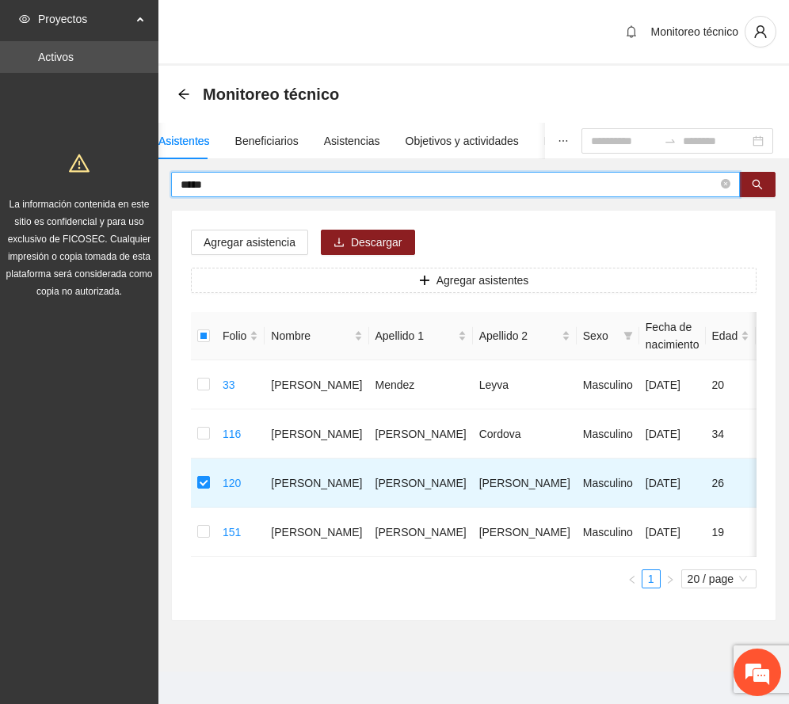
drag, startPoint x: 238, startPoint y: 182, endPoint x: 98, endPoint y: 195, distance: 139.9
click at [98, 195] on section "Proyectos Activos La información contenida en este sitio es confidencial y para…" at bounding box center [394, 358] width 789 height 716
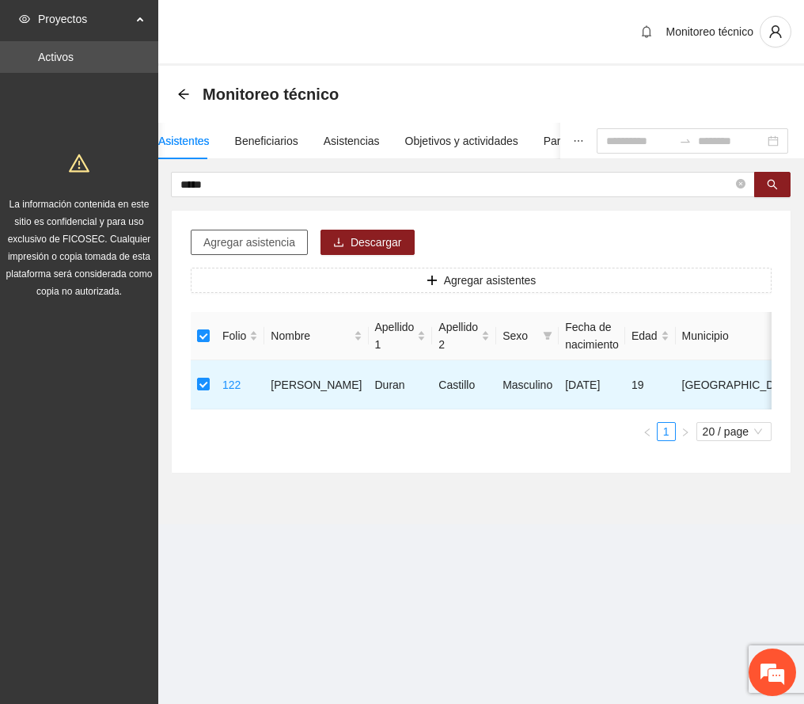
click at [260, 247] on span "Agregar asistencia" at bounding box center [249, 242] width 92 height 17
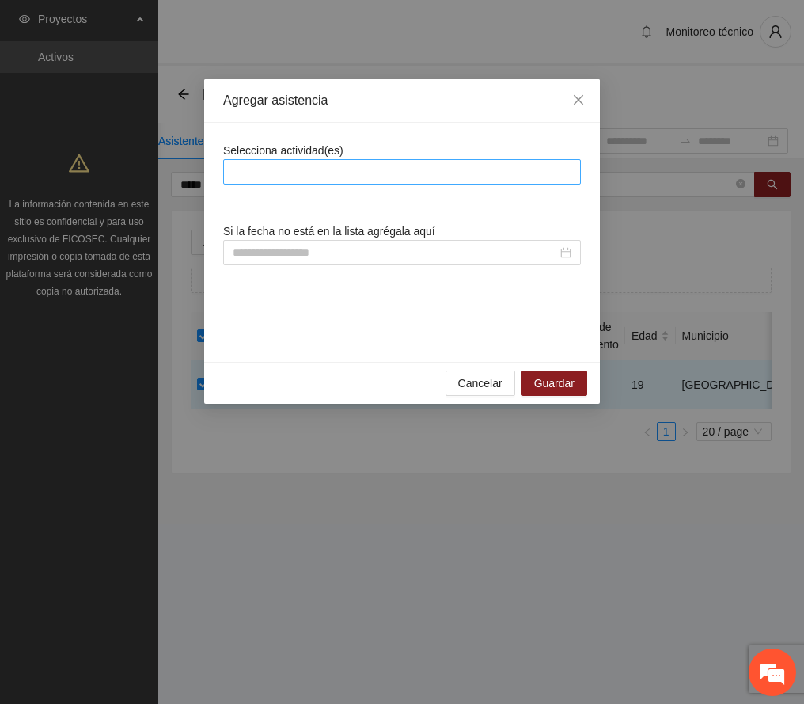
click at [304, 163] on div at bounding box center [402, 171] width 350 height 19
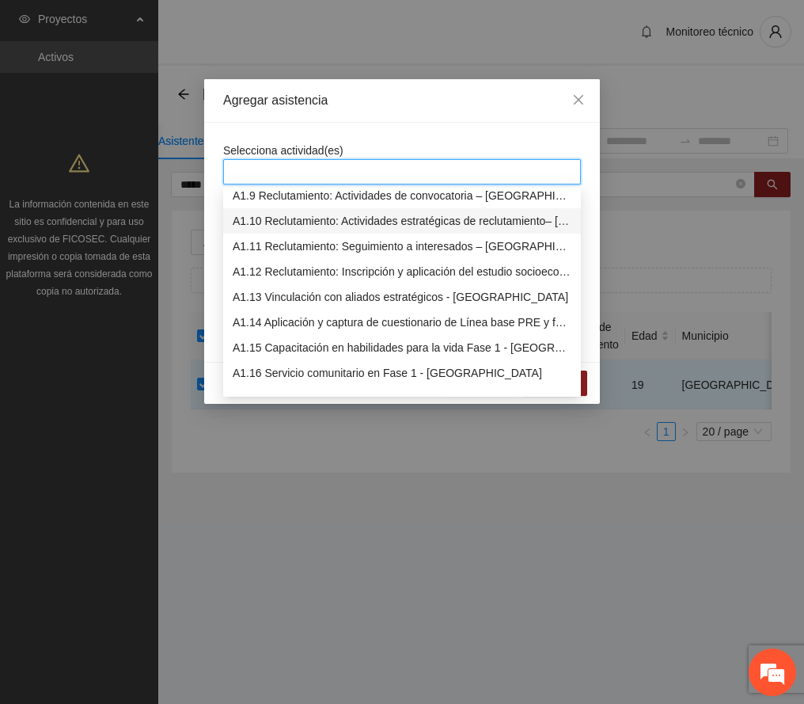
scroll to position [317, 0]
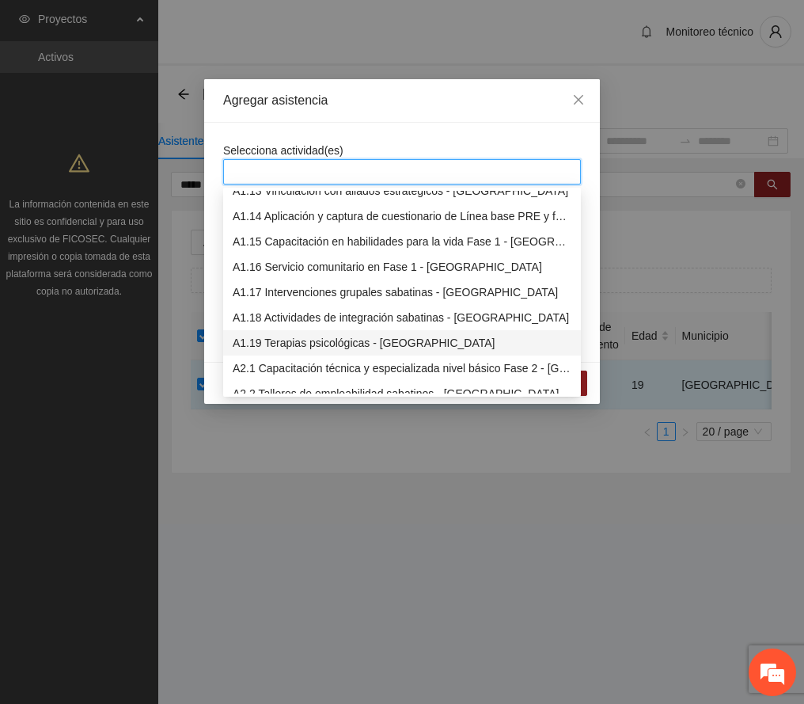
click at [353, 337] on div "A1.19 Terapias psicológicas - [GEOGRAPHIC_DATA]" at bounding box center [402, 342] width 339 height 17
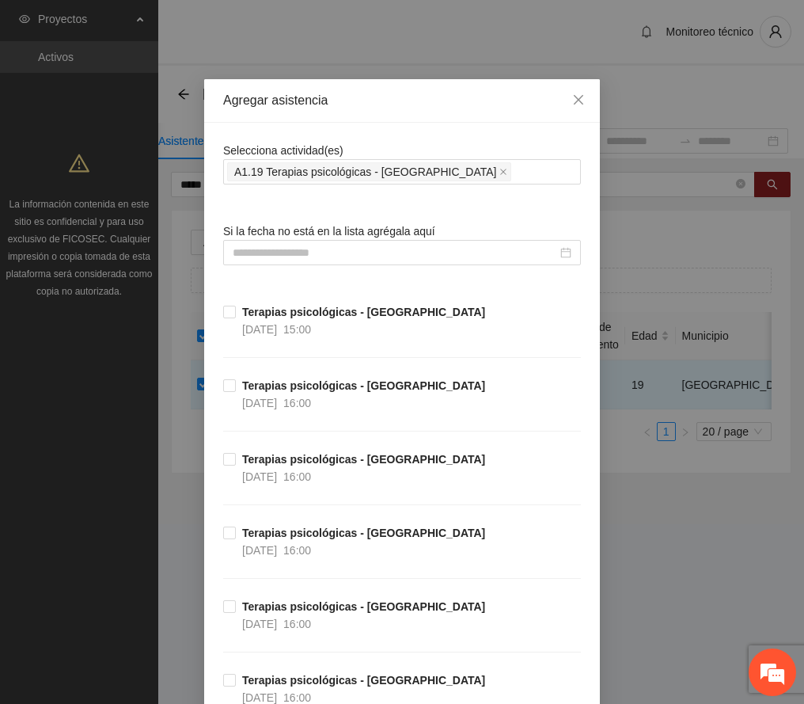
click at [402, 106] on div "Agregar asistencia" at bounding box center [402, 100] width 358 height 17
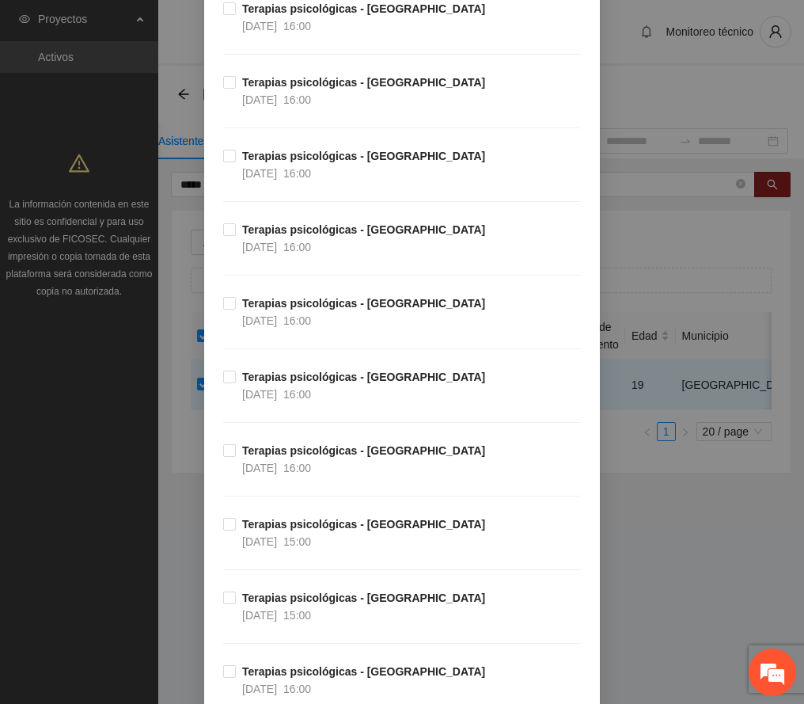
scroll to position [1055, 0]
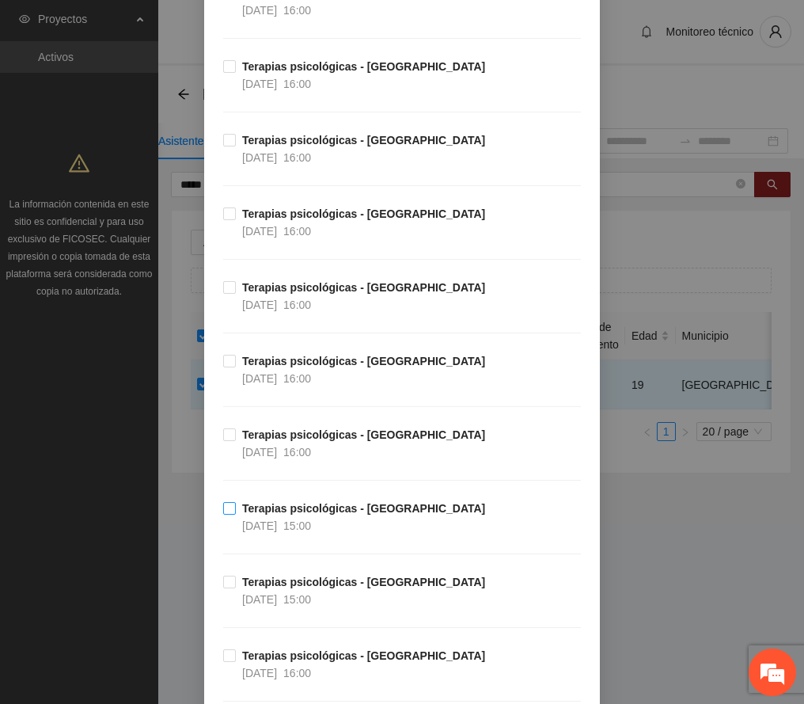
click at [290, 513] on strong "Terapias psicológicas - [GEOGRAPHIC_DATA]" at bounding box center [363, 508] width 243 height 13
click at [285, 441] on strong "Terapias psicológicas - [GEOGRAPHIC_DATA]" at bounding box center [363, 434] width 243 height 13
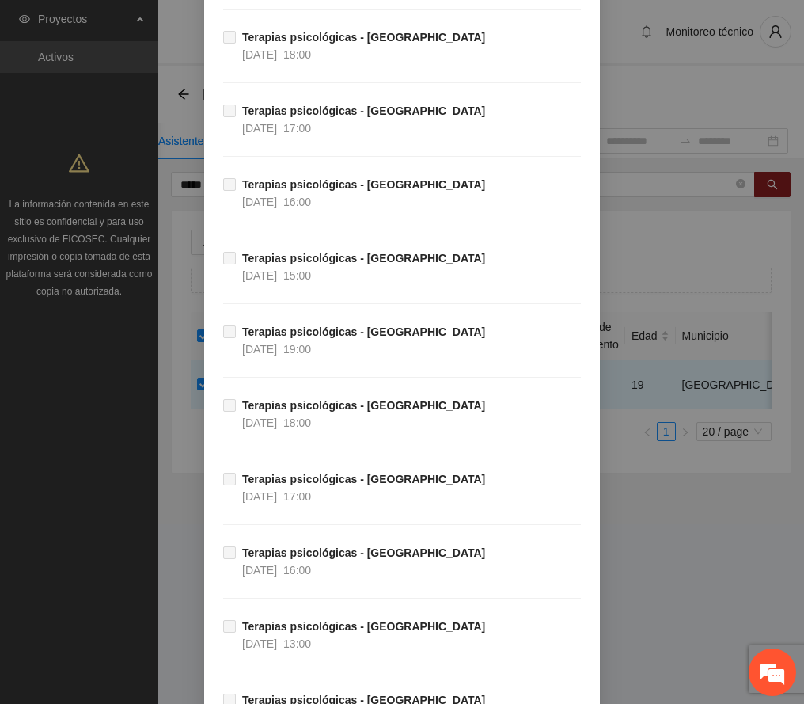
scroll to position [6665, 0]
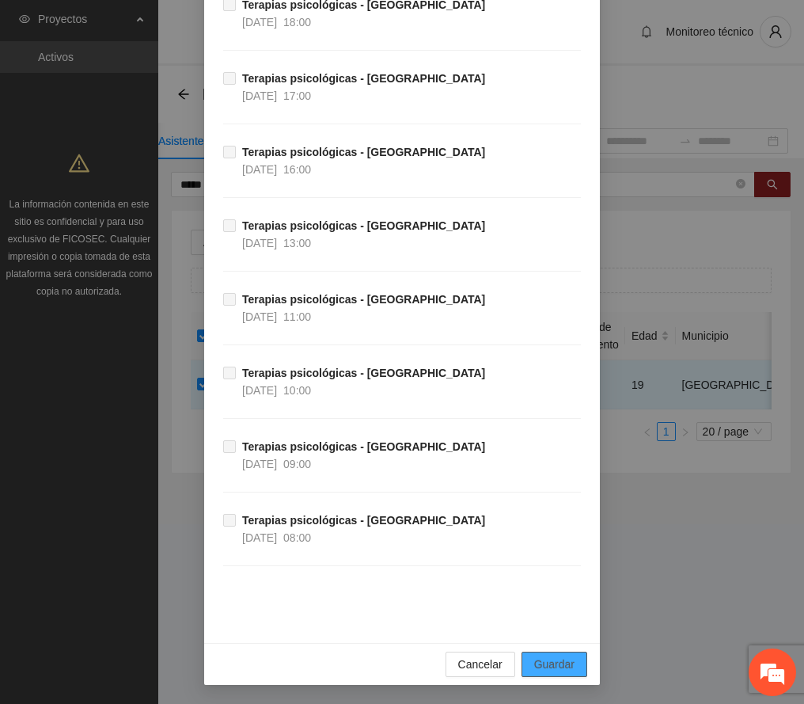
click at [565, 664] on span "Guardar" at bounding box center [554, 664] width 40 height 17
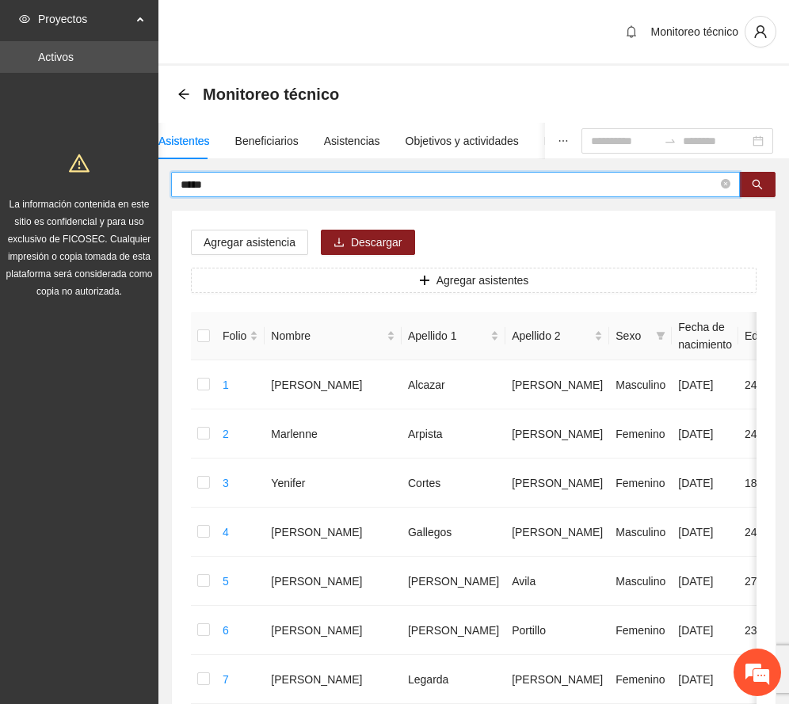
drag, startPoint x: 248, startPoint y: 188, endPoint x: 95, endPoint y: 168, distance: 154.2
type input "****"
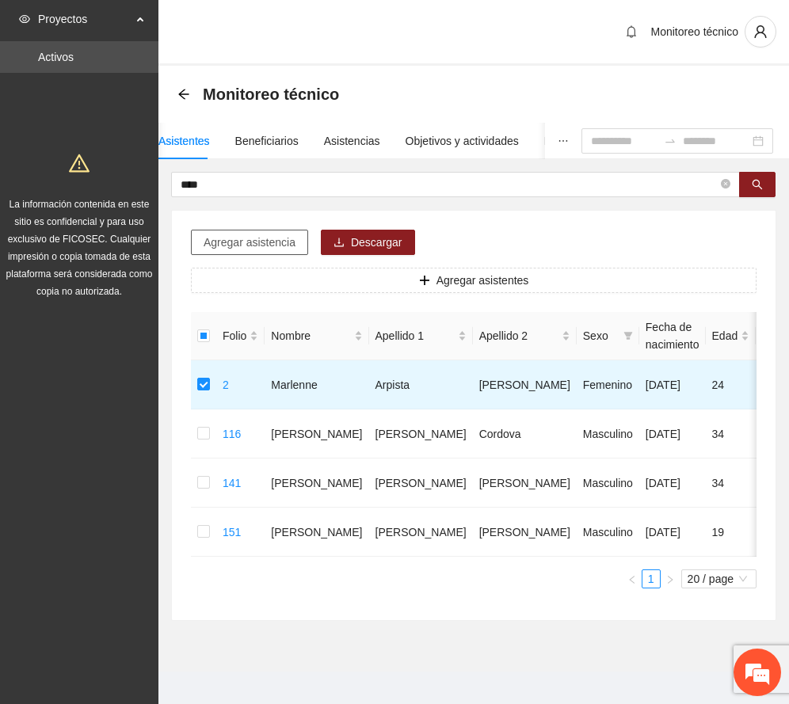
click at [270, 241] on span "Agregar asistencia" at bounding box center [249, 242] width 92 height 17
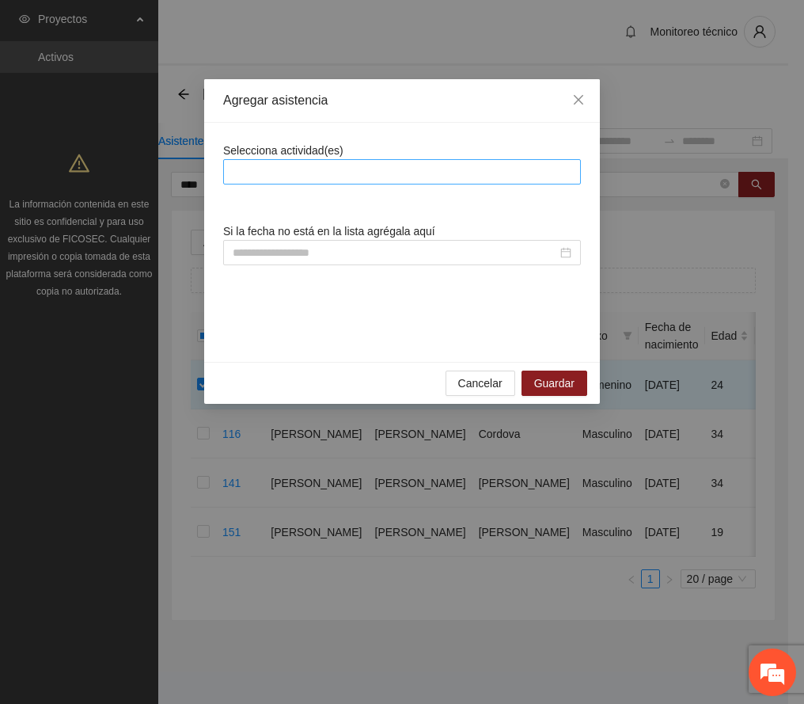
click at [315, 175] on div at bounding box center [402, 171] width 350 height 19
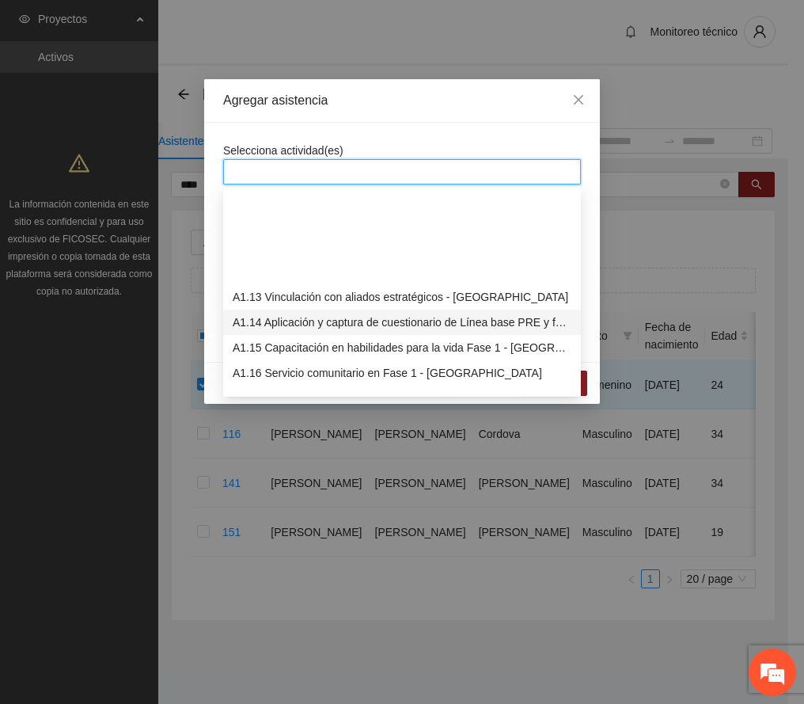
scroll to position [317, 0]
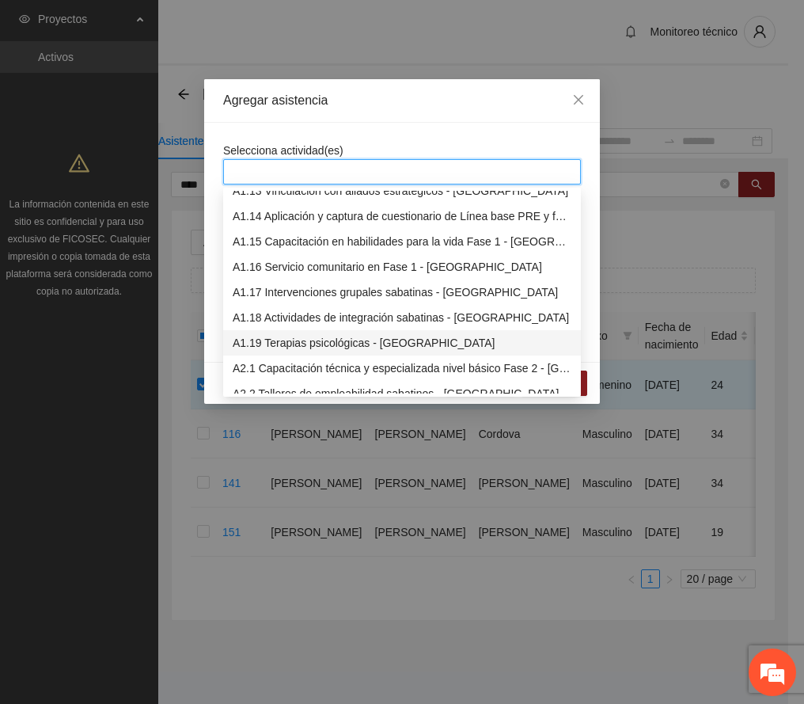
click at [339, 345] on div "A1.19 Terapias psicológicas - [GEOGRAPHIC_DATA]" at bounding box center [402, 342] width 339 height 17
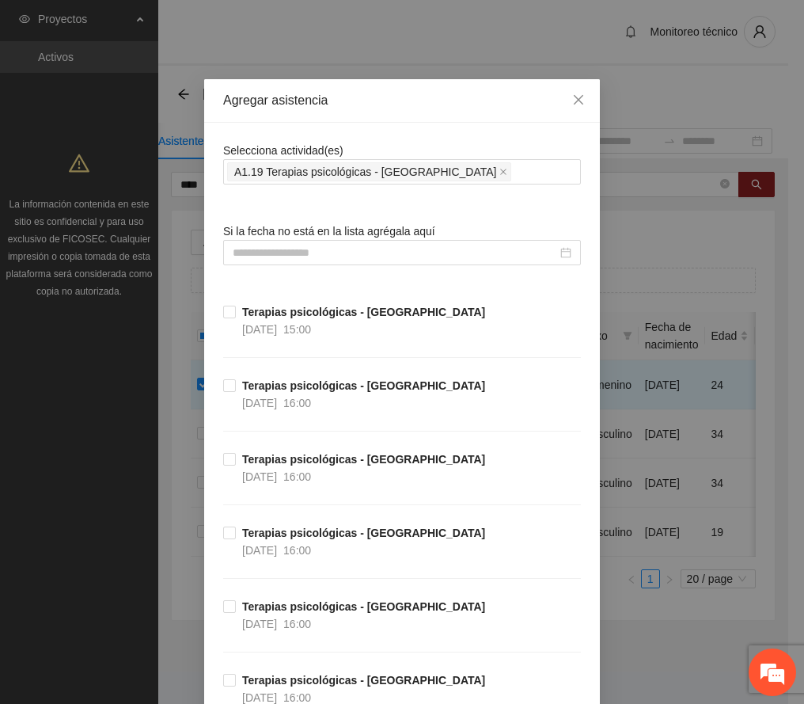
click at [404, 105] on div "Agregar asistencia" at bounding box center [402, 100] width 358 height 17
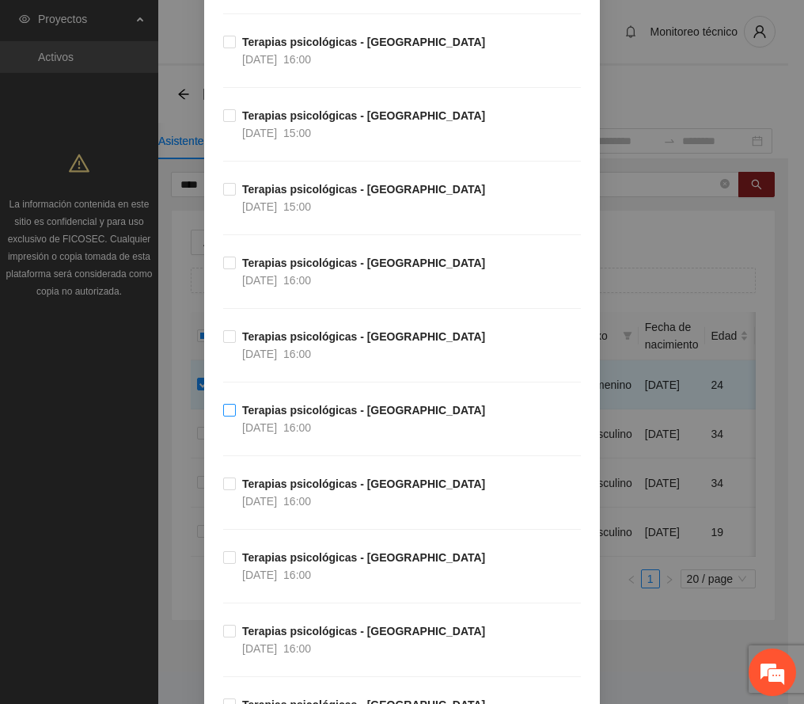
scroll to position [2006, 0]
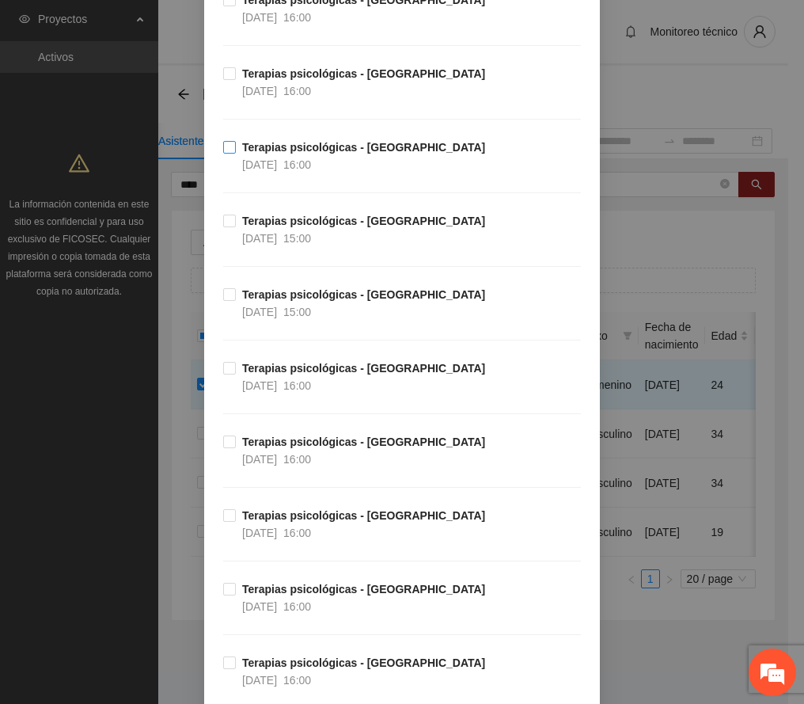
click at [288, 152] on strong "Terapias psicológicas - [GEOGRAPHIC_DATA]" at bounding box center [363, 147] width 243 height 13
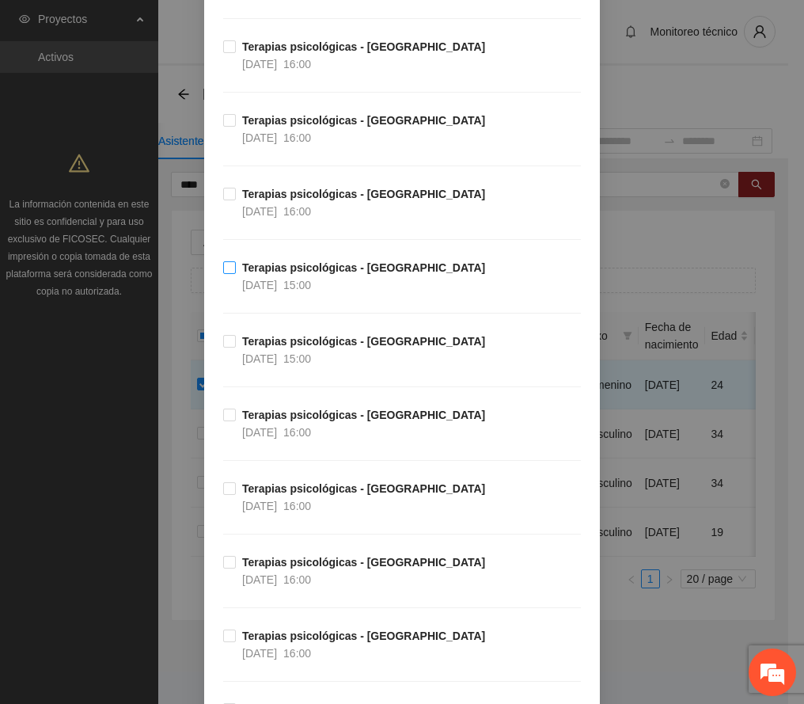
scroll to position [1267, 0]
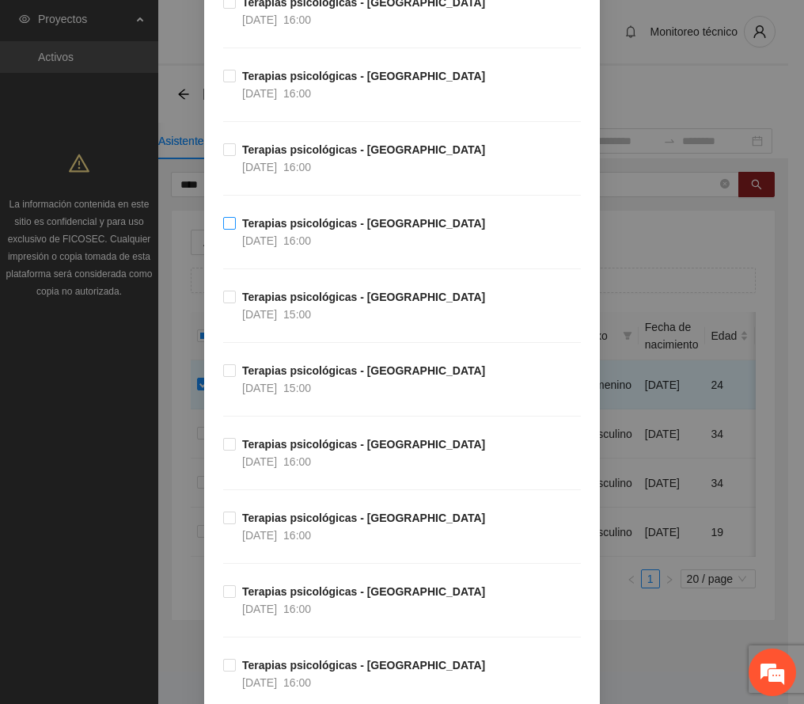
click at [301, 230] on strong "Terapias psicológicas - [GEOGRAPHIC_DATA]" at bounding box center [363, 223] width 243 height 13
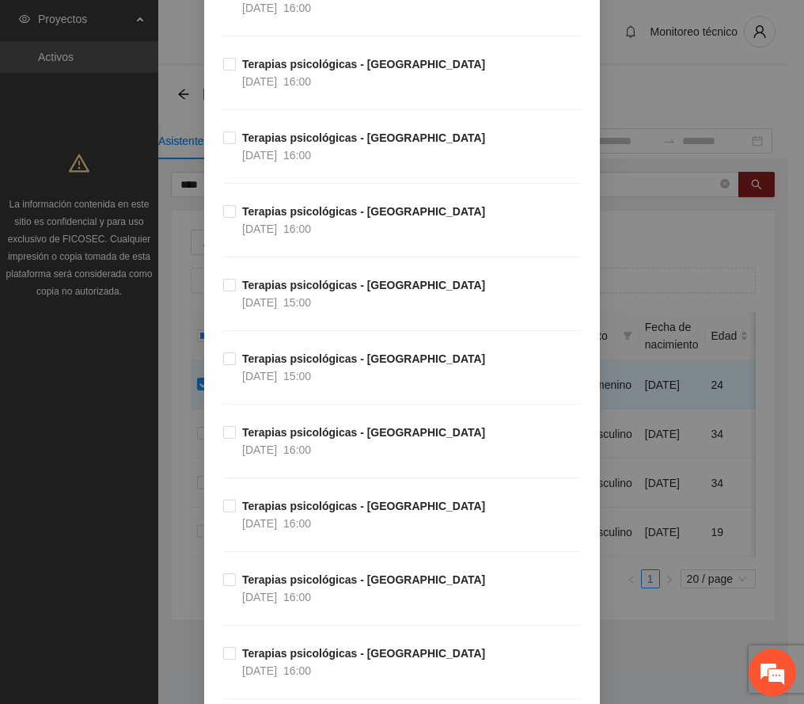
scroll to position [527, 0]
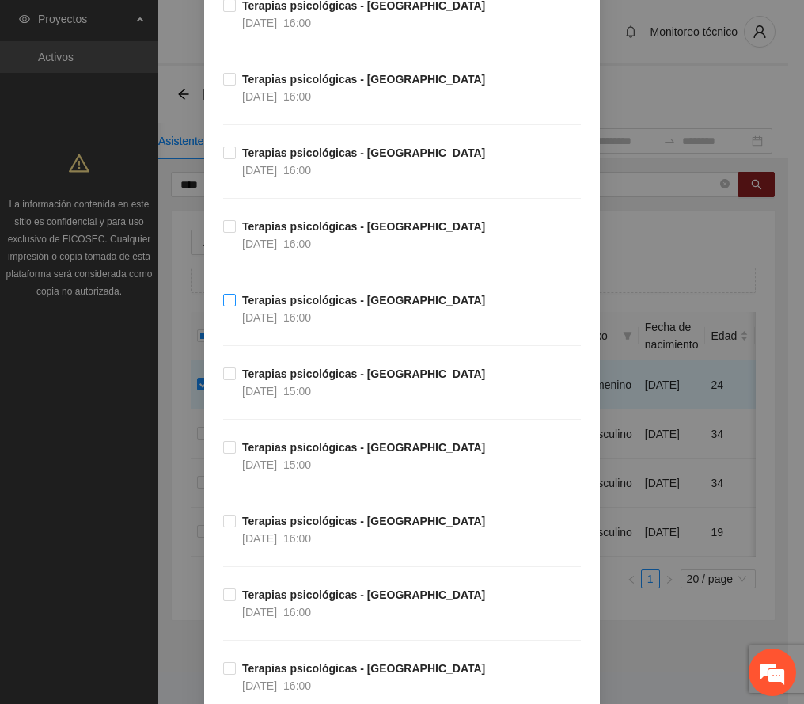
click at [318, 306] on strong "Terapias psicológicas - [GEOGRAPHIC_DATA]" at bounding box center [363, 300] width 243 height 13
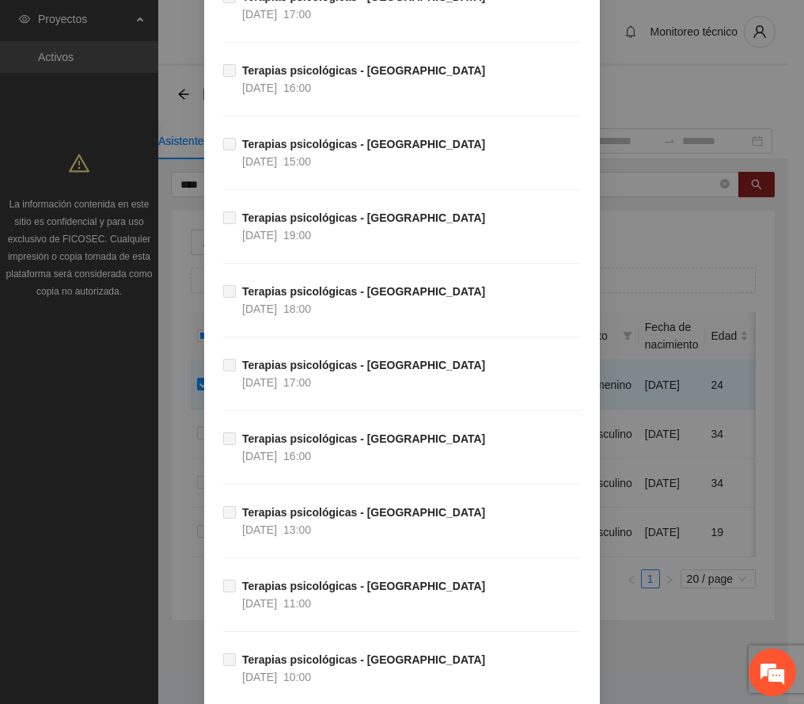
scroll to position [6665, 0]
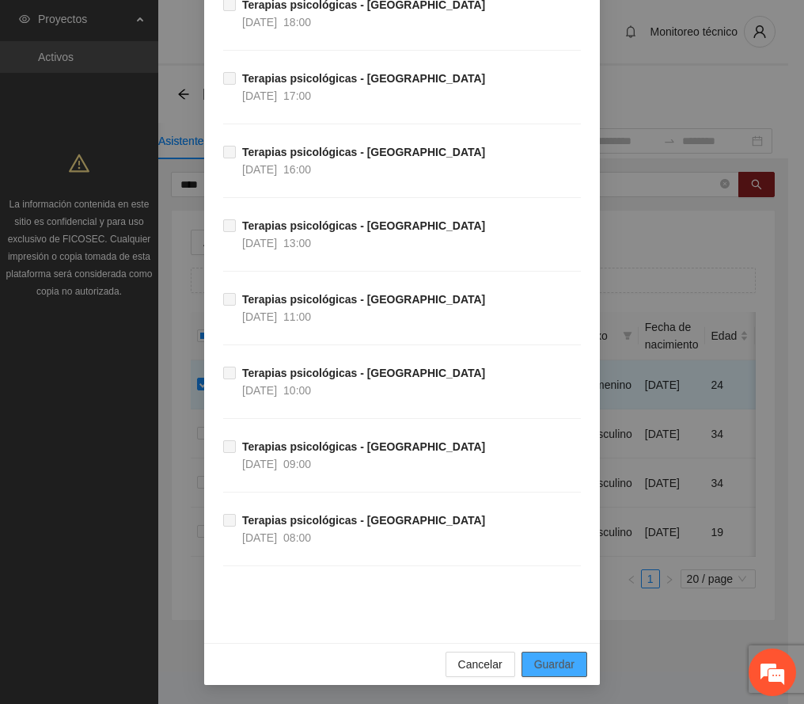
click at [546, 663] on span "Guardar" at bounding box center [554, 664] width 40 height 17
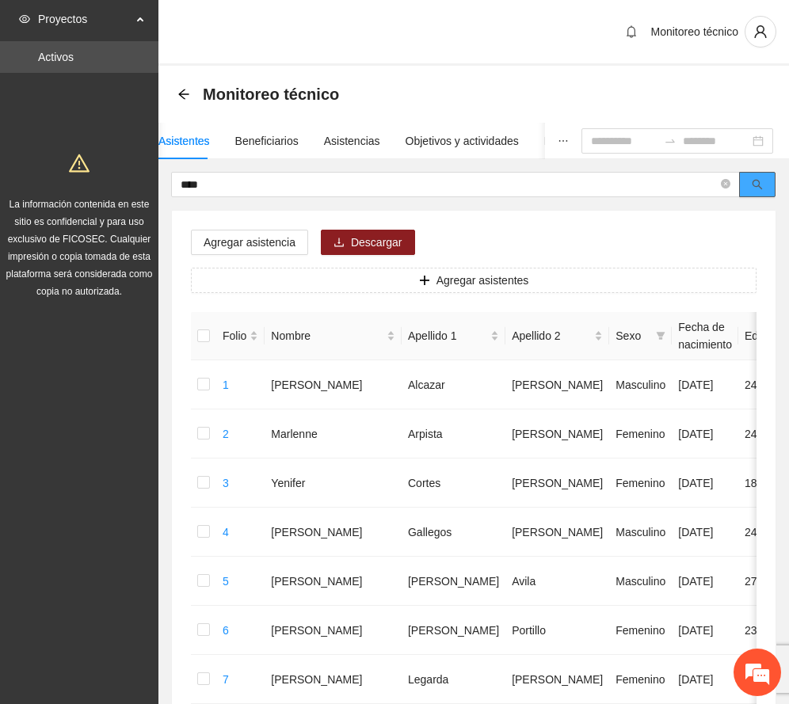
click at [754, 184] on icon "search" at bounding box center [756, 184] width 11 height 11
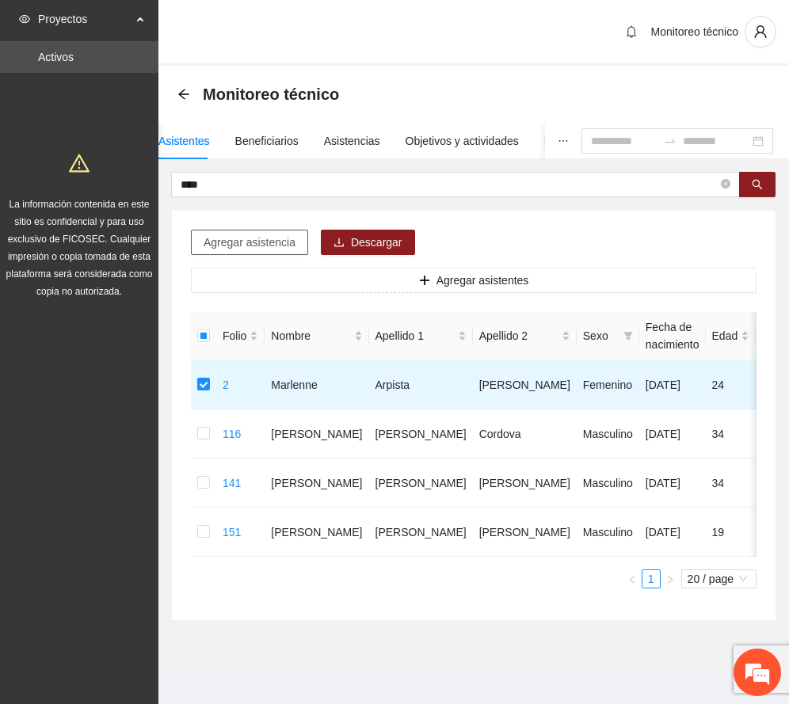
click at [257, 245] on span "Agregar asistencia" at bounding box center [249, 242] width 92 height 17
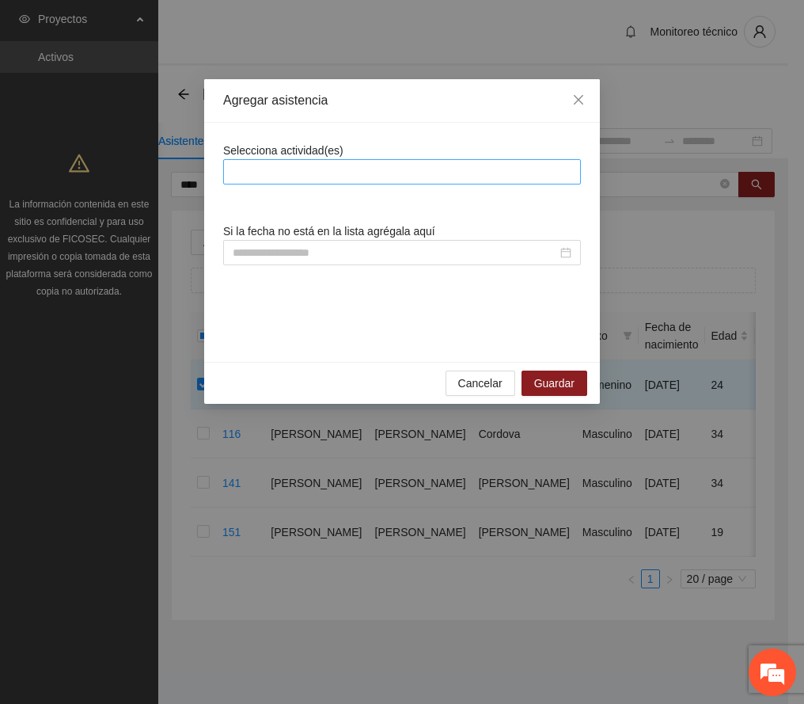
click at [337, 172] on div at bounding box center [402, 171] width 350 height 19
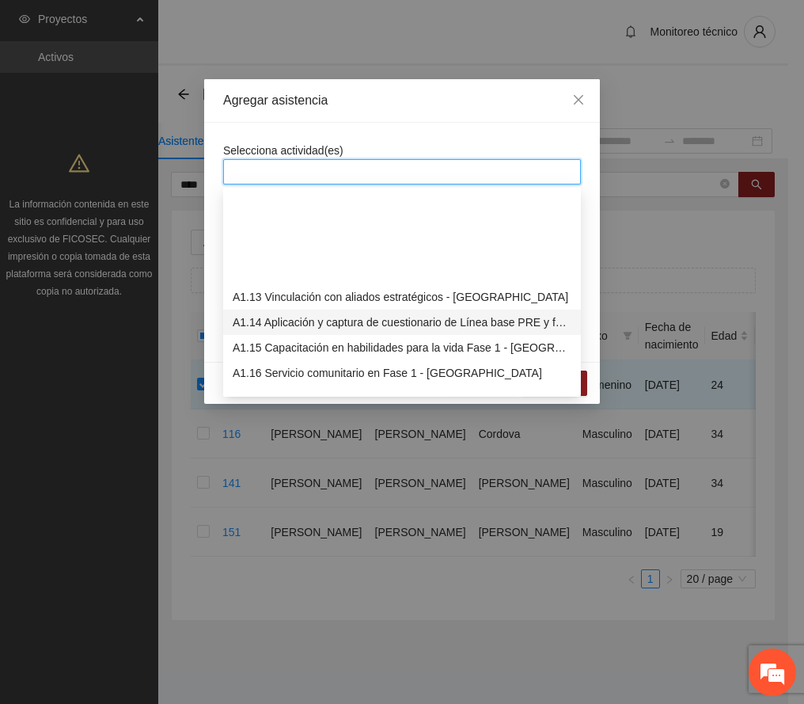
scroll to position [317, 0]
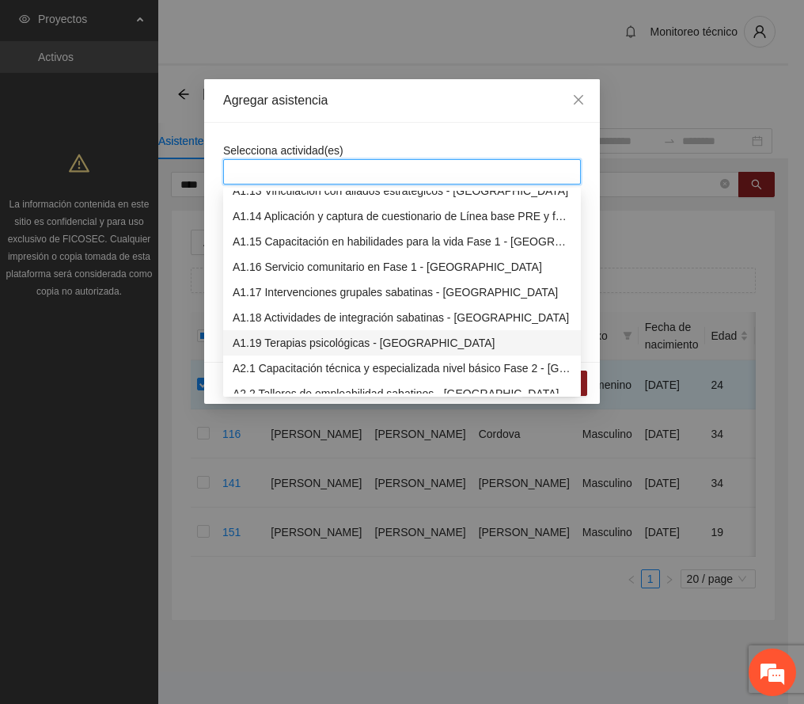
click at [339, 343] on div "A1.19 Terapias psicológicas - [GEOGRAPHIC_DATA]" at bounding box center [402, 342] width 339 height 17
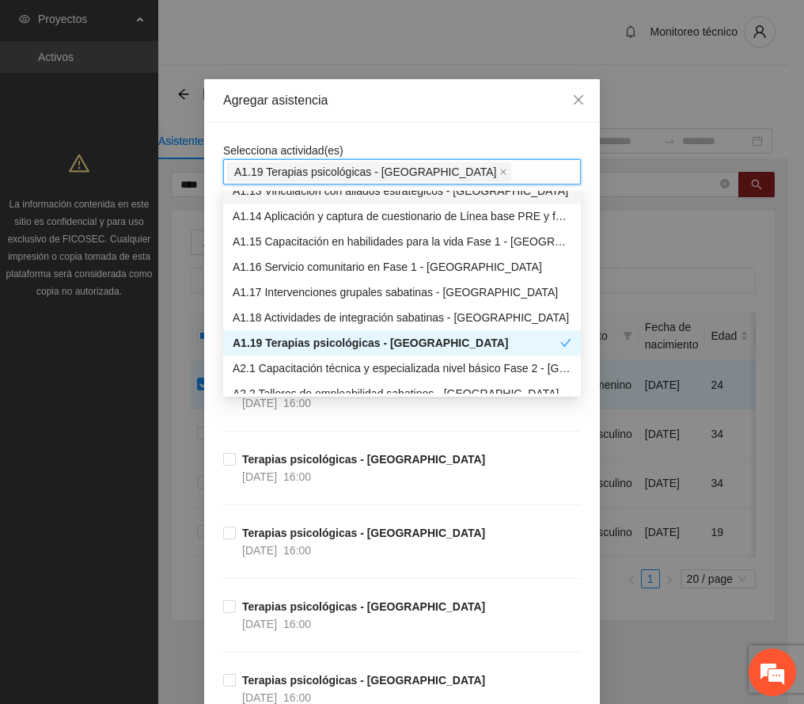
click at [429, 109] on div "Agregar asistencia" at bounding box center [402, 101] width 396 height 44
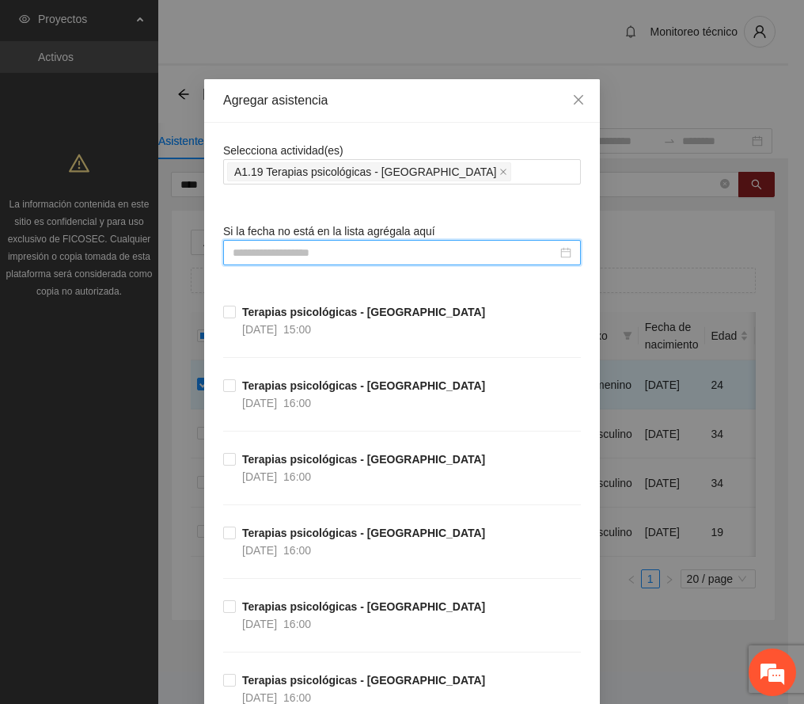
click at [337, 261] on input at bounding box center [395, 252] width 325 height 17
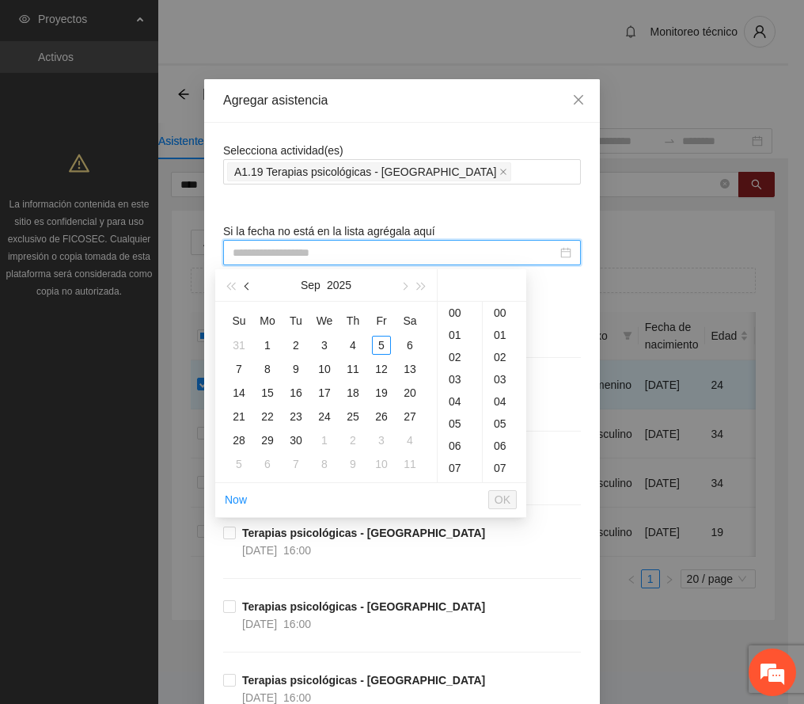
click at [249, 287] on span "button" at bounding box center [249, 287] width 8 height 8
click at [407, 368] on div "9" at bounding box center [410, 368] width 19 height 19
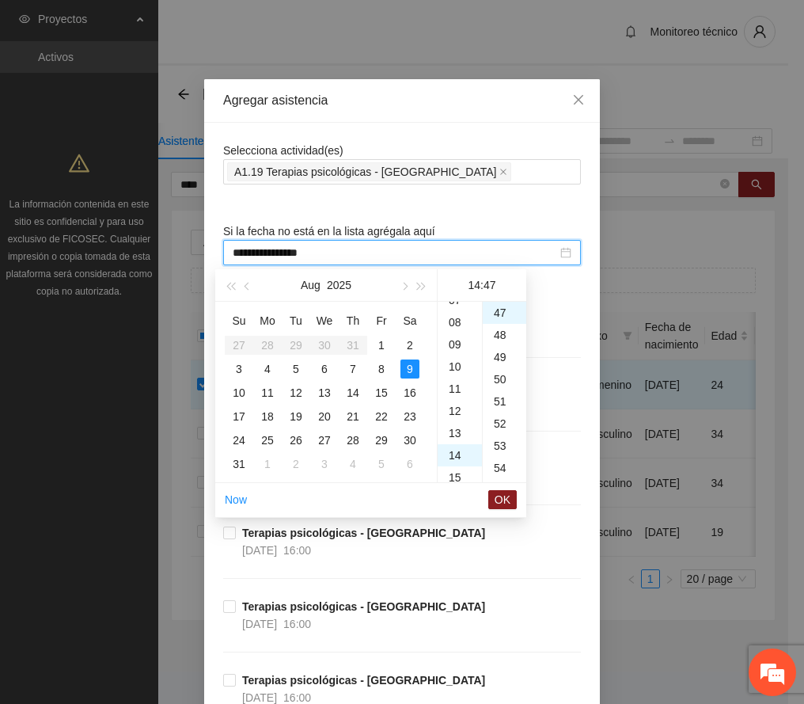
scroll to position [157, 0]
click at [454, 397] on div "11" at bounding box center [460, 400] width 44 height 22
click at [501, 308] on div "00" at bounding box center [505, 313] width 44 height 22
type input "**********"
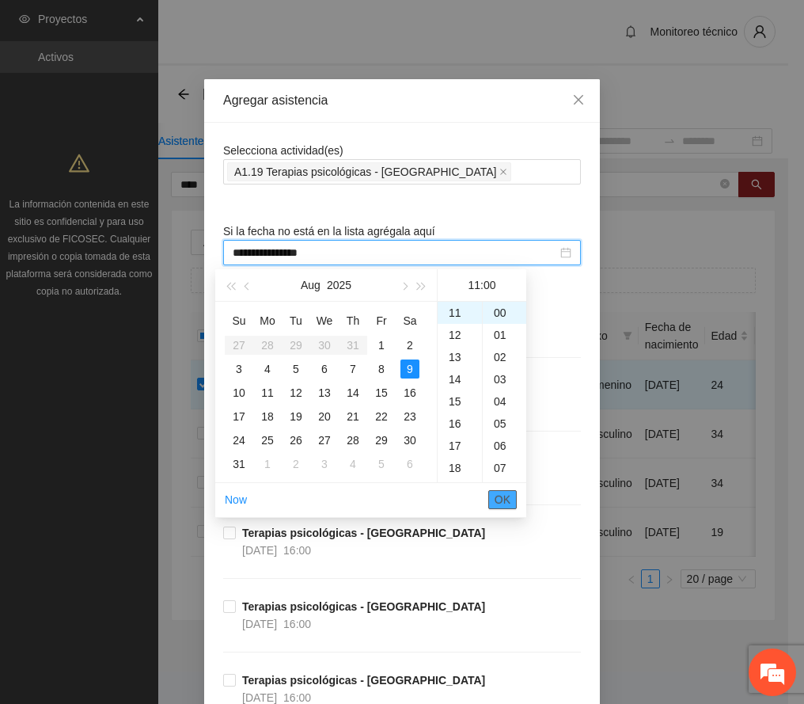
click at [502, 497] on span "OK" at bounding box center [503, 499] width 16 height 17
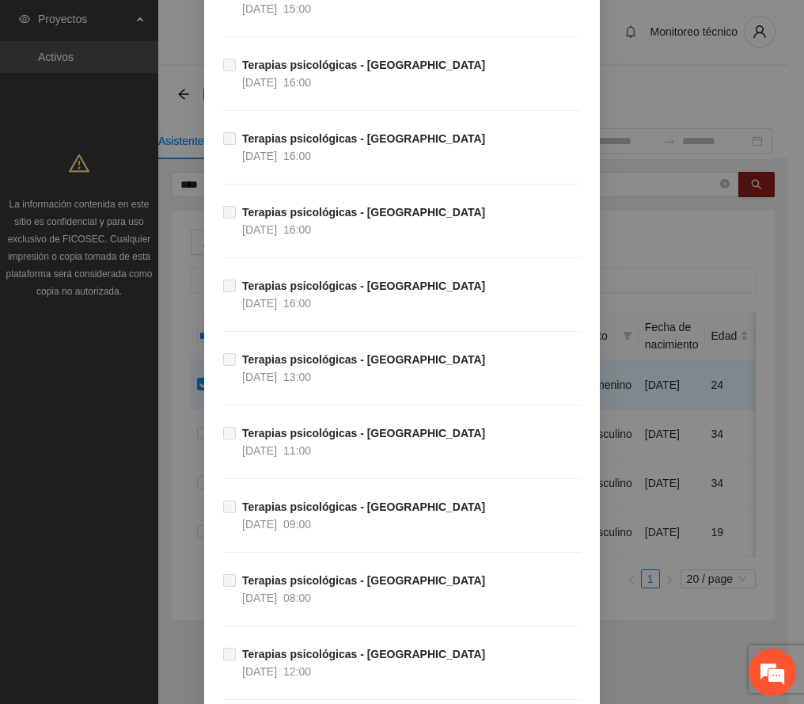
scroll to position [6665, 0]
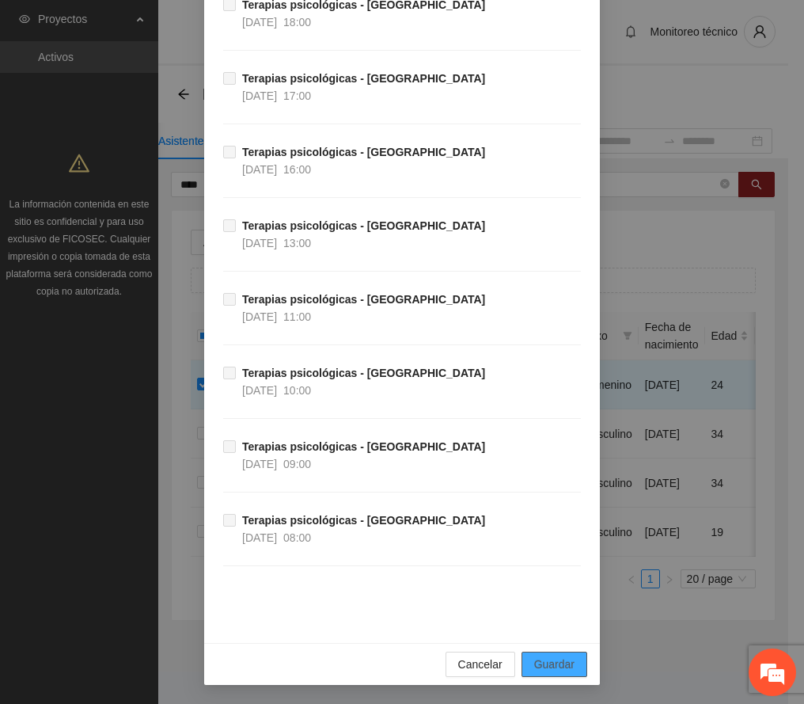
click at [567, 663] on button "Guardar" at bounding box center [555, 664] width 66 height 25
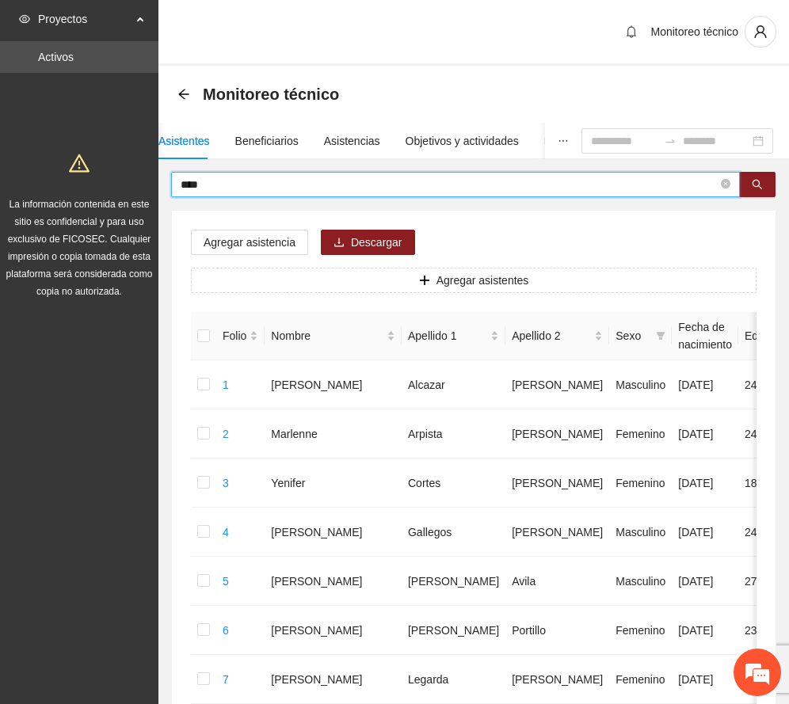
drag, startPoint x: 217, startPoint y: 181, endPoint x: 121, endPoint y: 188, distance: 96.0
type input "*****"
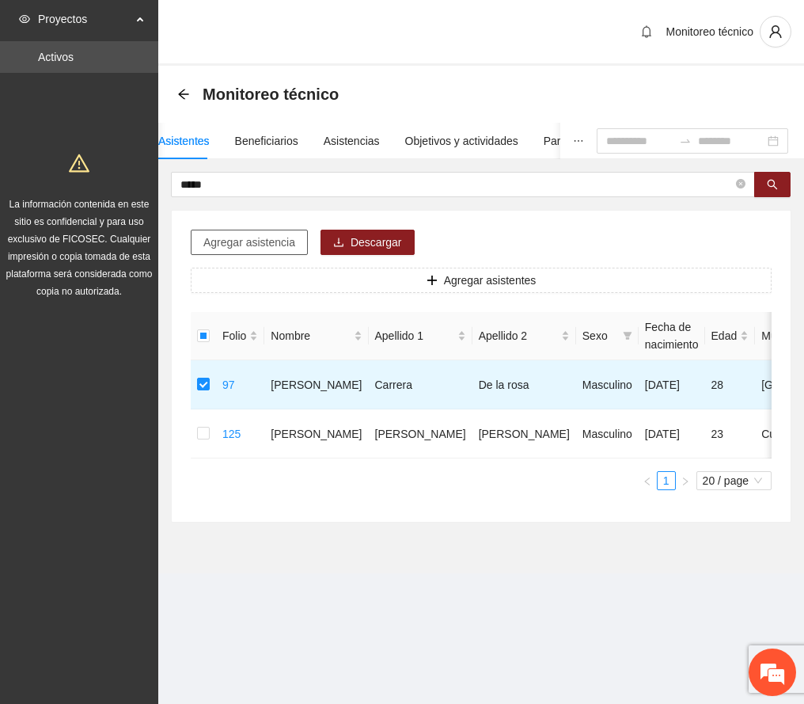
click at [241, 244] on span "Agregar asistencia" at bounding box center [249, 242] width 92 height 17
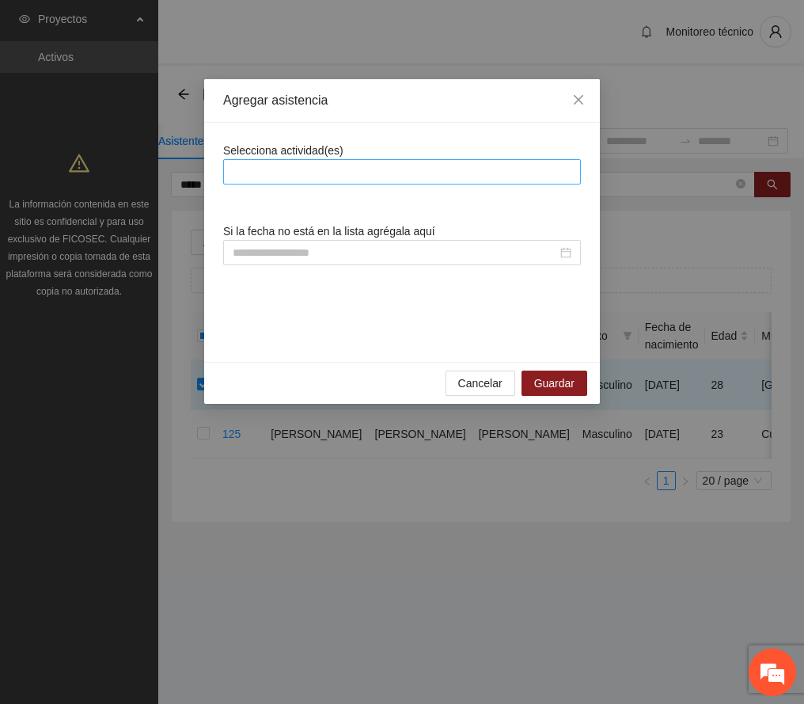
click at [264, 165] on div at bounding box center [402, 171] width 350 height 19
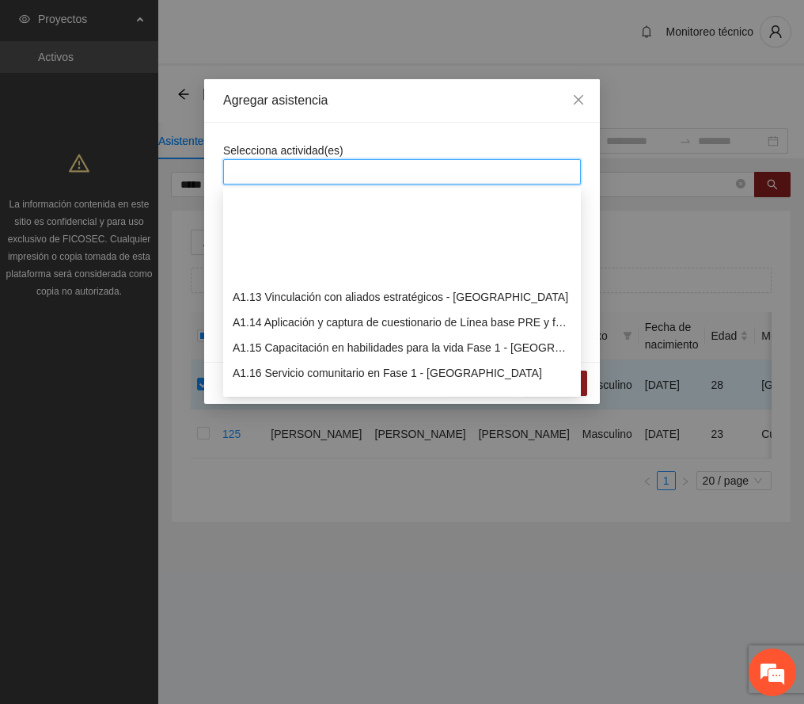
scroll to position [317, 0]
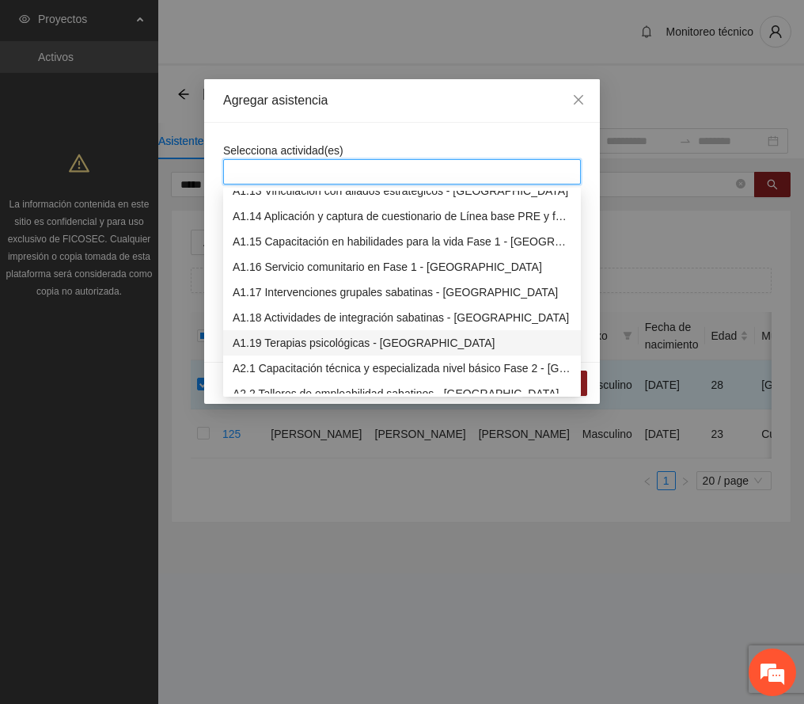
click at [327, 343] on div "A1.19 Terapias psicológicas - [GEOGRAPHIC_DATA]" at bounding box center [402, 342] width 339 height 17
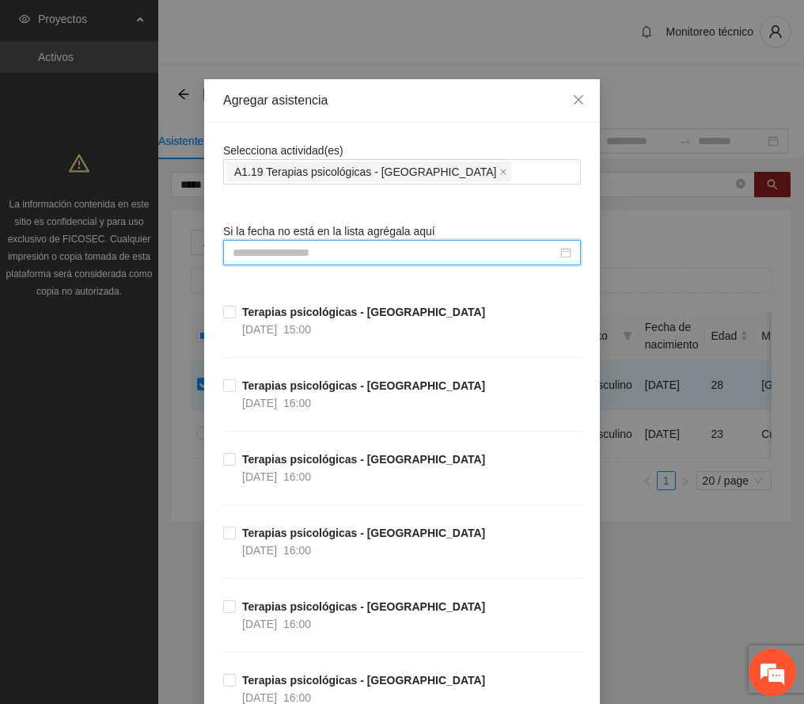
click at [317, 252] on input at bounding box center [395, 252] width 325 height 17
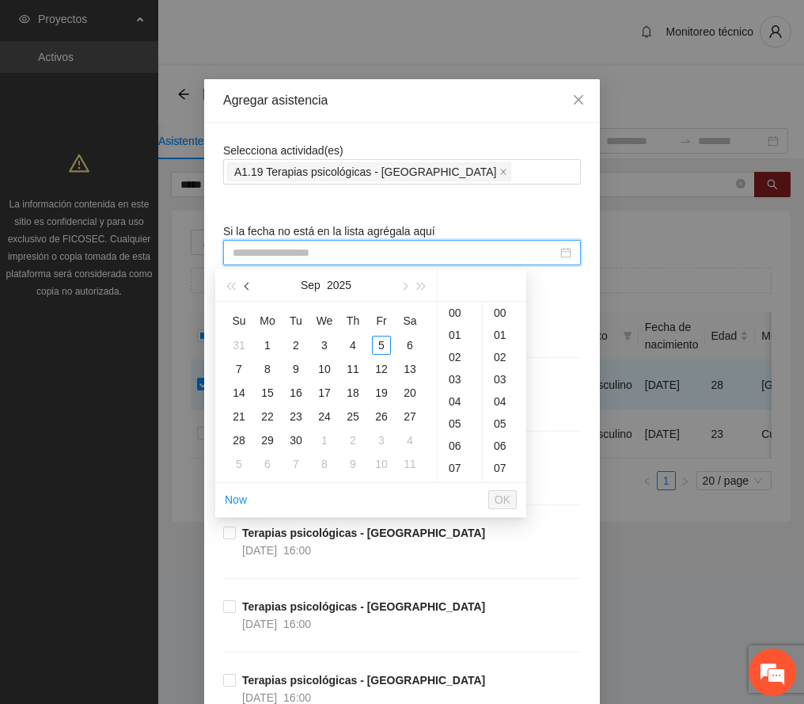
click at [255, 283] on button "button" at bounding box center [247, 285] width 17 height 32
click at [409, 366] on div "9" at bounding box center [410, 368] width 19 height 19
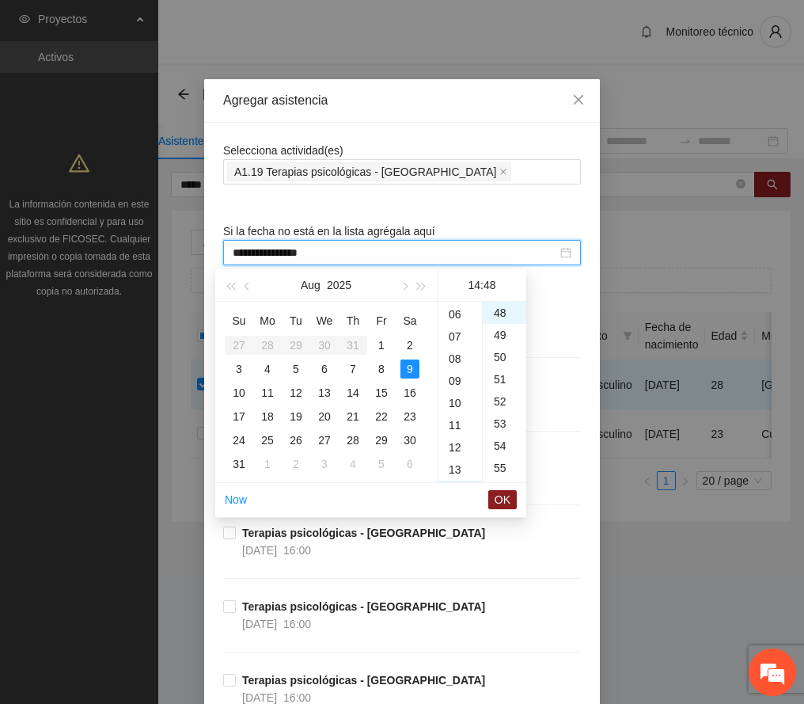
scroll to position [127, 0]
click at [459, 409] on div "10" at bounding box center [460, 408] width 44 height 22
click at [498, 314] on div "00" at bounding box center [505, 313] width 44 height 22
type input "**********"
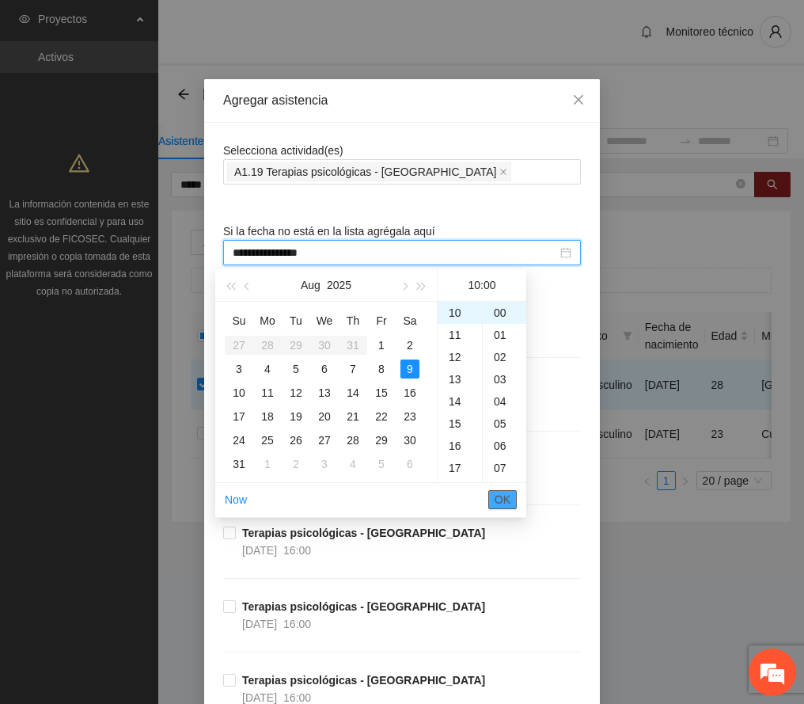
click at [494, 501] on button "OK" at bounding box center [503, 499] width 29 height 19
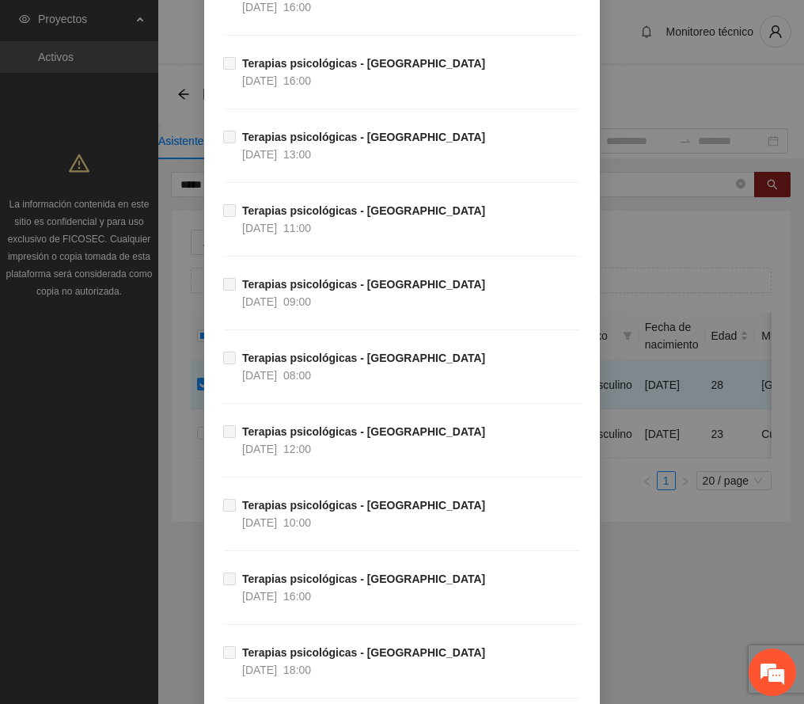
scroll to position [6665, 0]
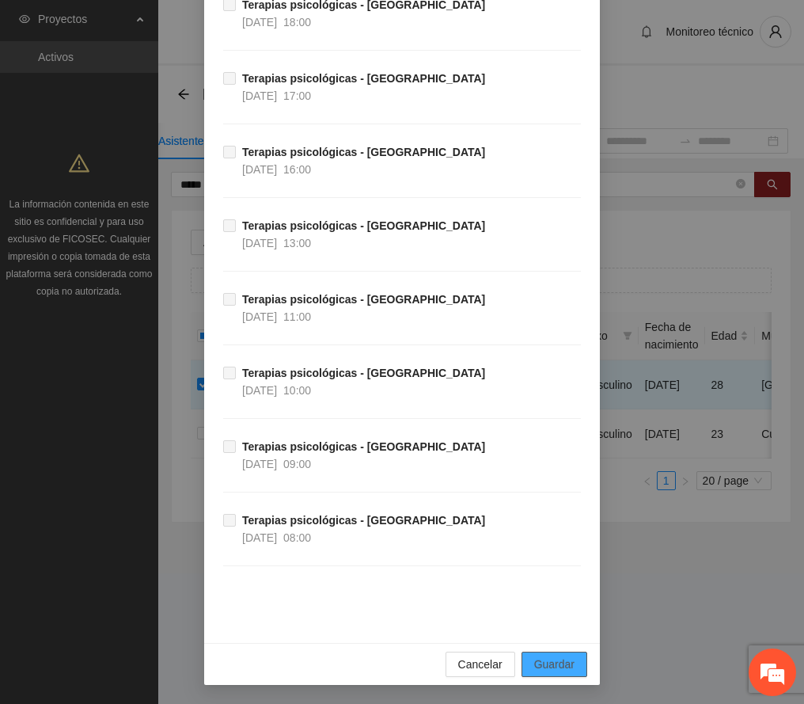
click at [561, 669] on span "Guardar" at bounding box center [554, 664] width 40 height 17
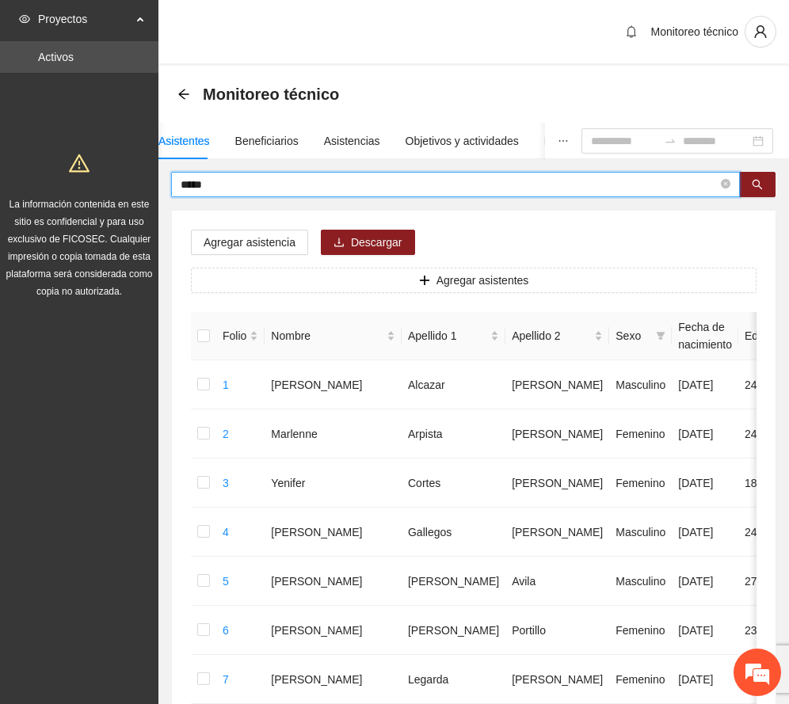
drag, startPoint x: 236, startPoint y: 182, endPoint x: 42, endPoint y: 171, distance: 194.3
type input "*******"
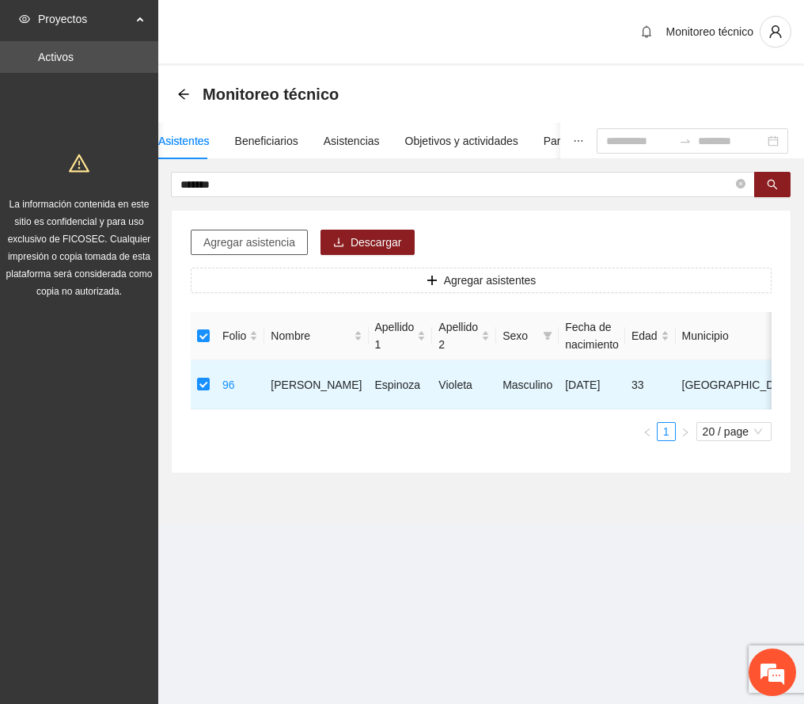
click at [260, 241] on span "Agregar asistencia" at bounding box center [249, 242] width 92 height 17
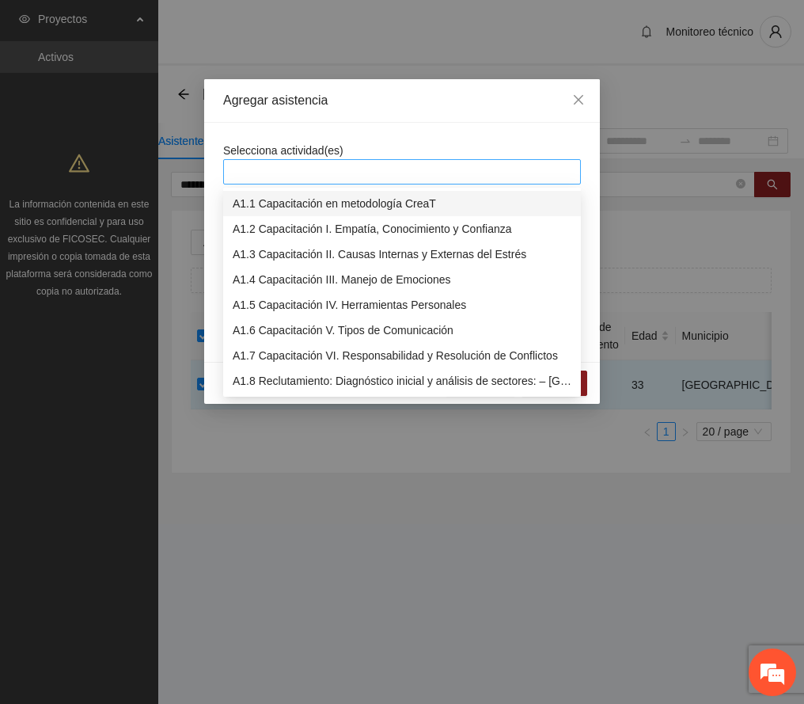
click at [305, 169] on div at bounding box center [402, 171] width 350 height 19
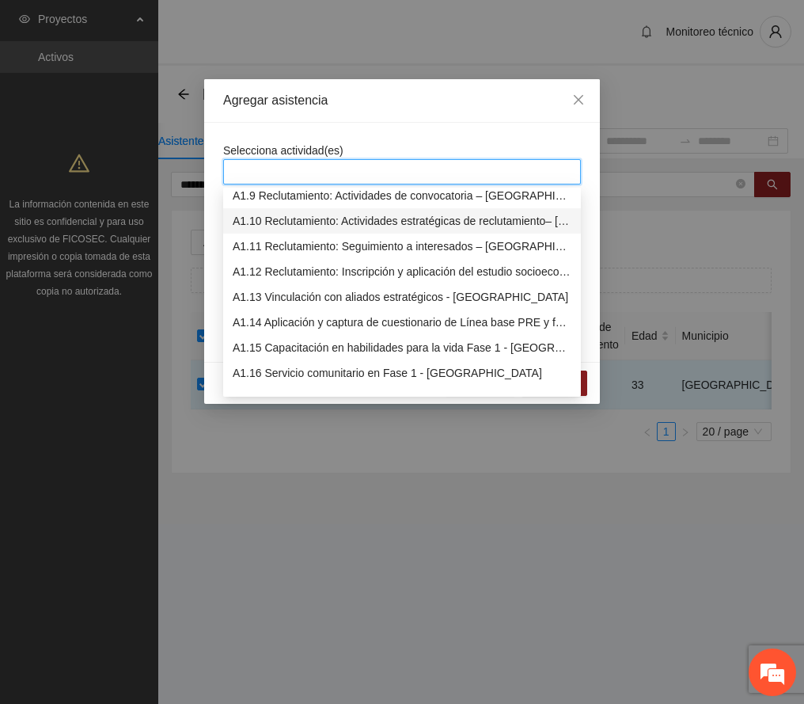
scroll to position [317, 0]
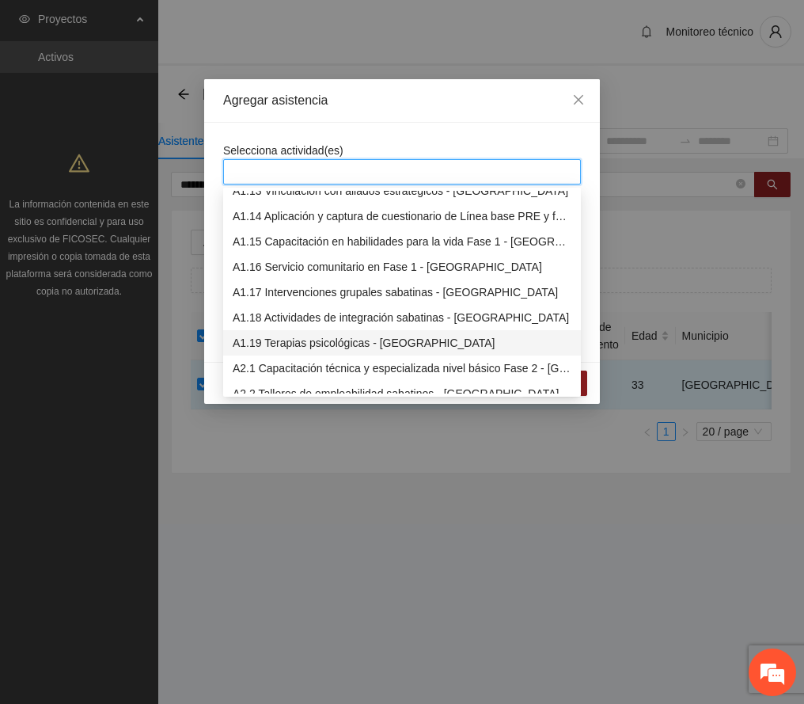
click at [323, 337] on div "A1.19 Terapias psicológicas - [GEOGRAPHIC_DATA]" at bounding box center [402, 342] width 339 height 17
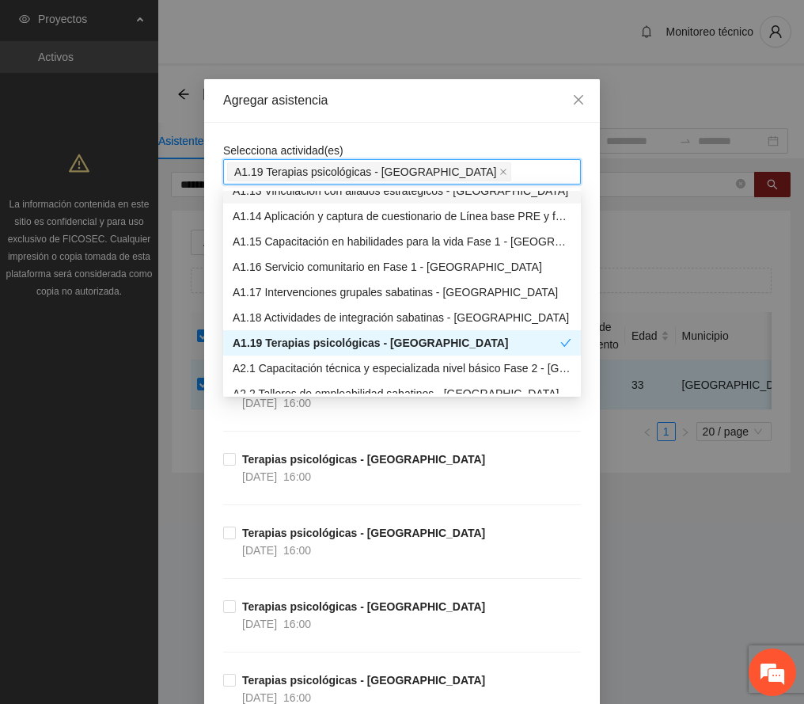
click at [421, 112] on div "Agregar asistencia" at bounding box center [402, 101] width 396 height 44
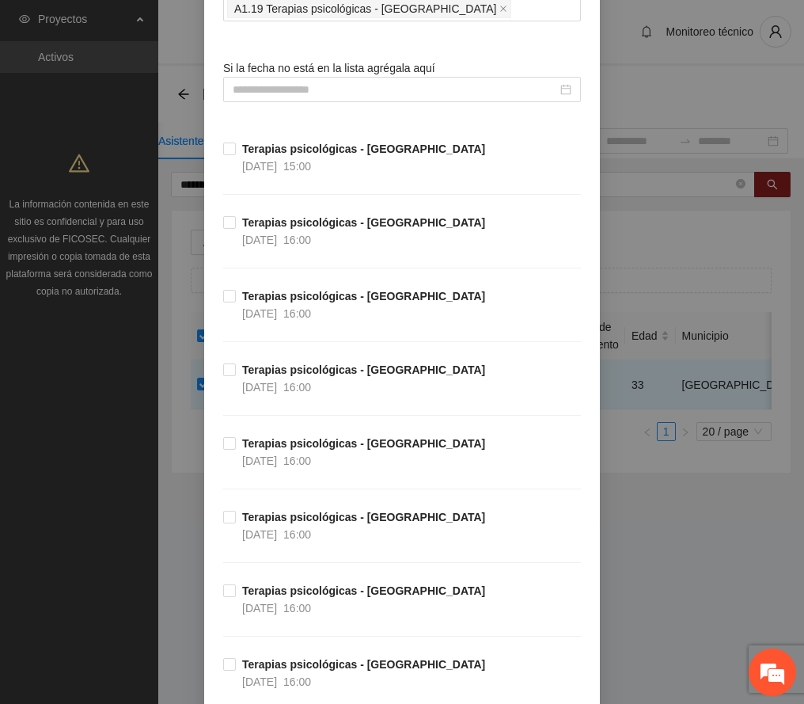
scroll to position [0, 0]
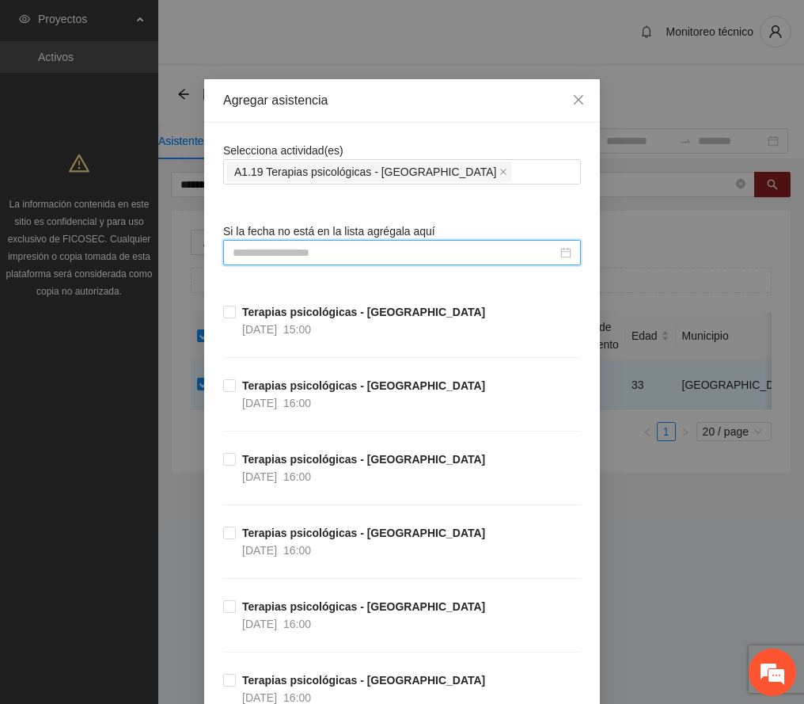
click at [257, 253] on input at bounding box center [395, 252] width 325 height 17
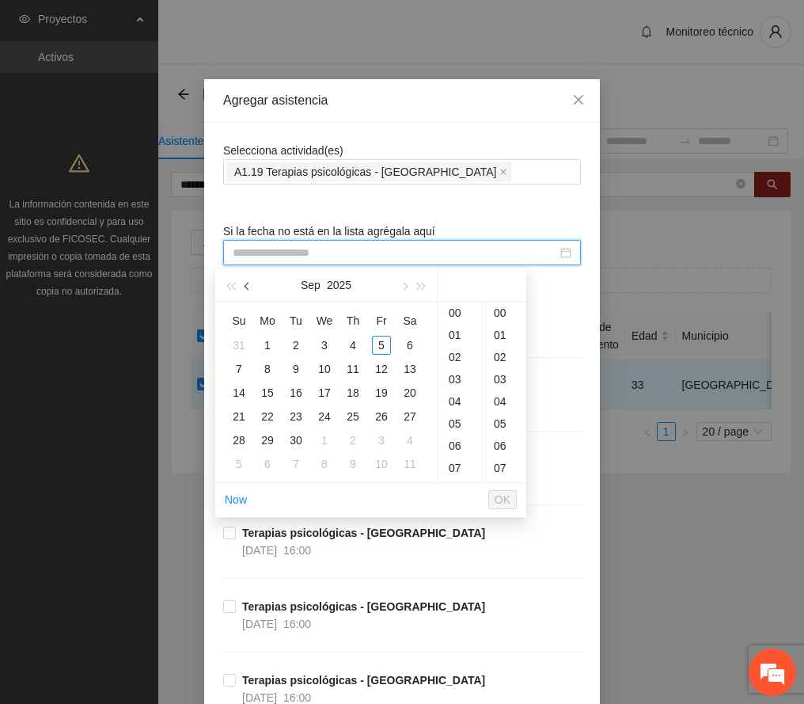
click at [247, 282] on button "button" at bounding box center [247, 285] width 17 height 32
click at [350, 416] on div "21" at bounding box center [353, 416] width 19 height 19
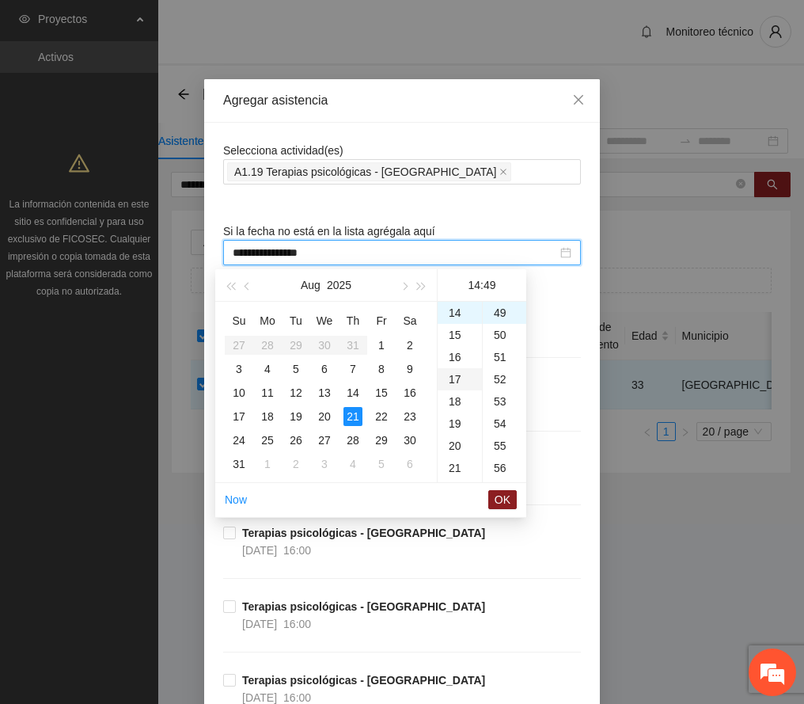
click at [458, 378] on div "17" at bounding box center [460, 379] width 44 height 22
click at [495, 309] on div "00" at bounding box center [505, 313] width 44 height 22
type input "**********"
click at [512, 495] on button "OK" at bounding box center [503, 499] width 29 height 19
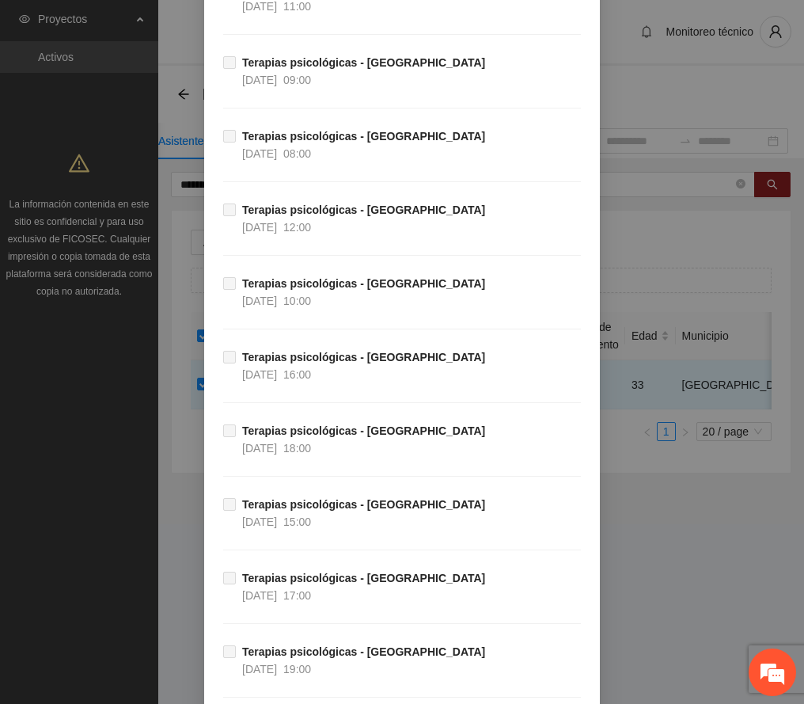
scroll to position [6665, 0]
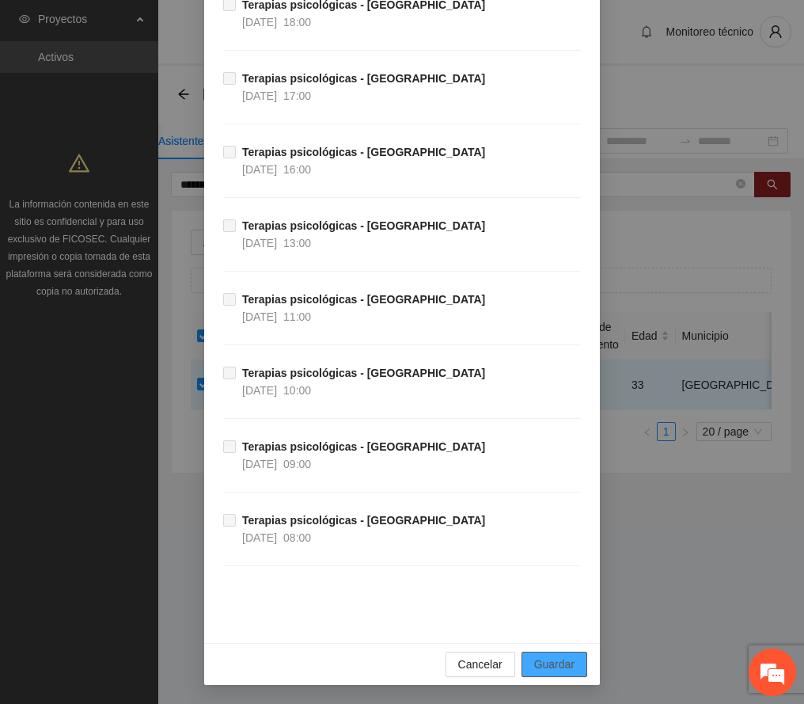
drag, startPoint x: 571, startPoint y: 670, endPoint x: 391, endPoint y: 650, distance: 180.8
click at [553, 669] on button "Guardar" at bounding box center [555, 664] width 66 height 25
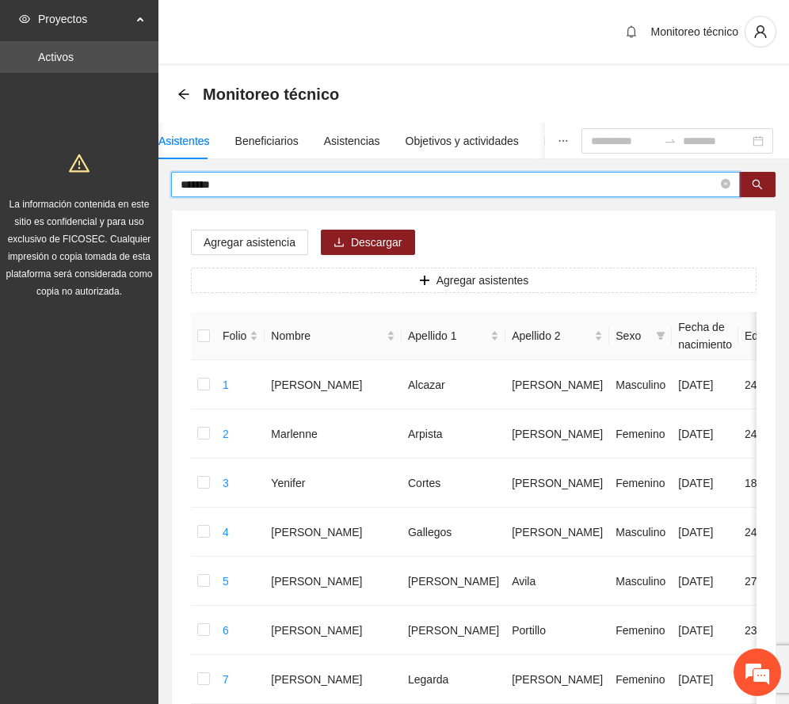
drag, startPoint x: 241, startPoint y: 184, endPoint x: 93, endPoint y: 184, distance: 147.3
type input "*****"
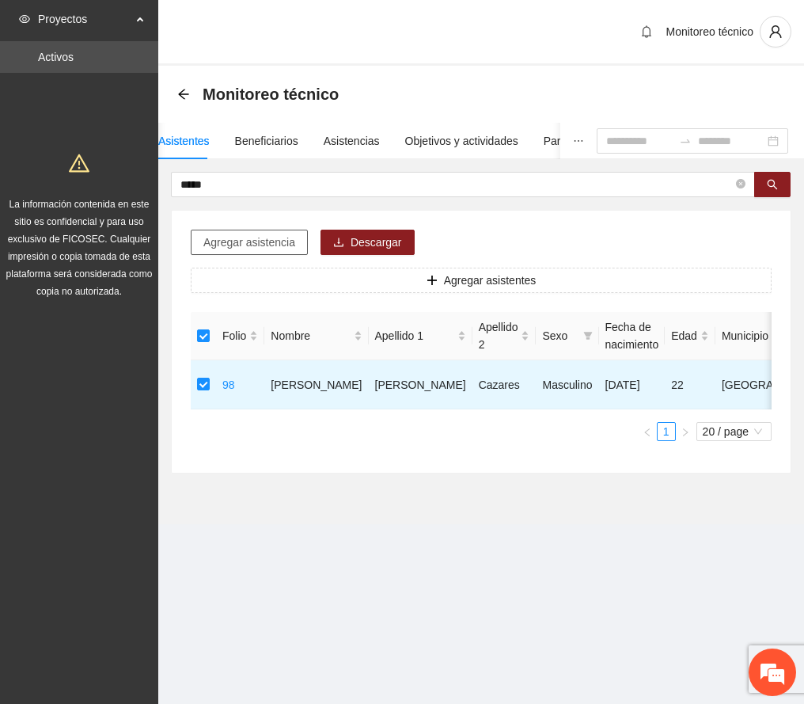
click at [266, 241] on span "Agregar asistencia" at bounding box center [249, 242] width 92 height 17
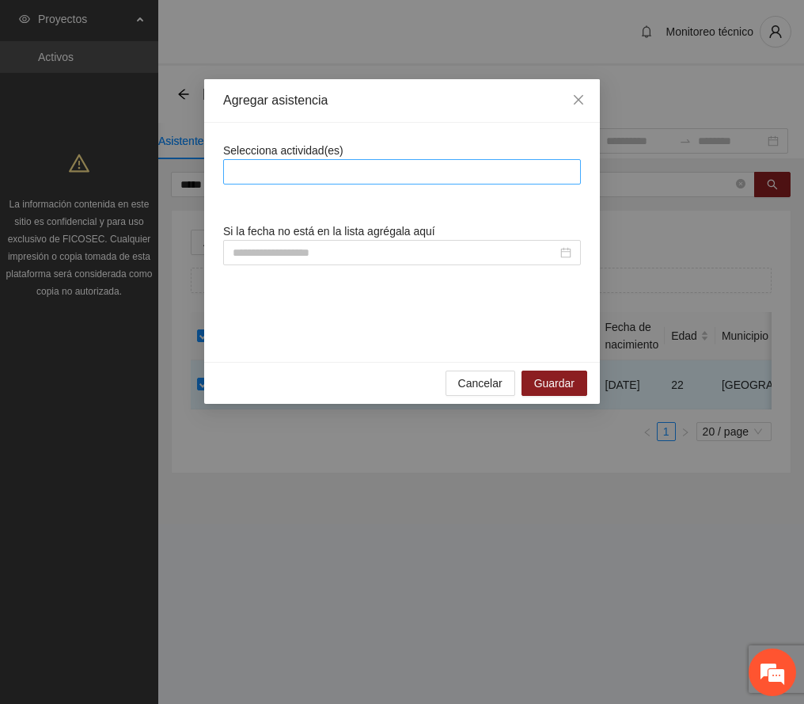
click at [304, 169] on div at bounding box center [402, 171] width 350 height 19
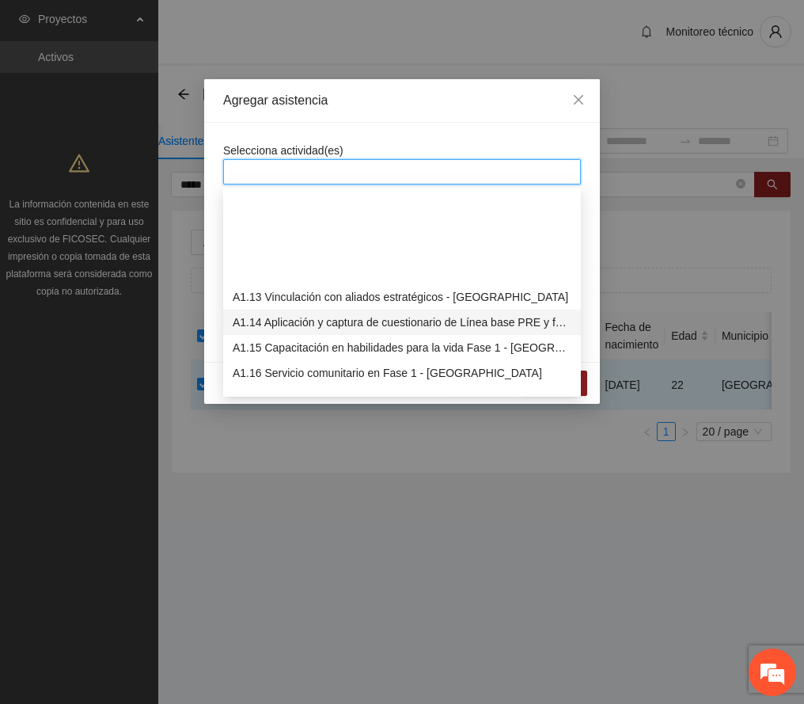
scroll to position [317, 0]
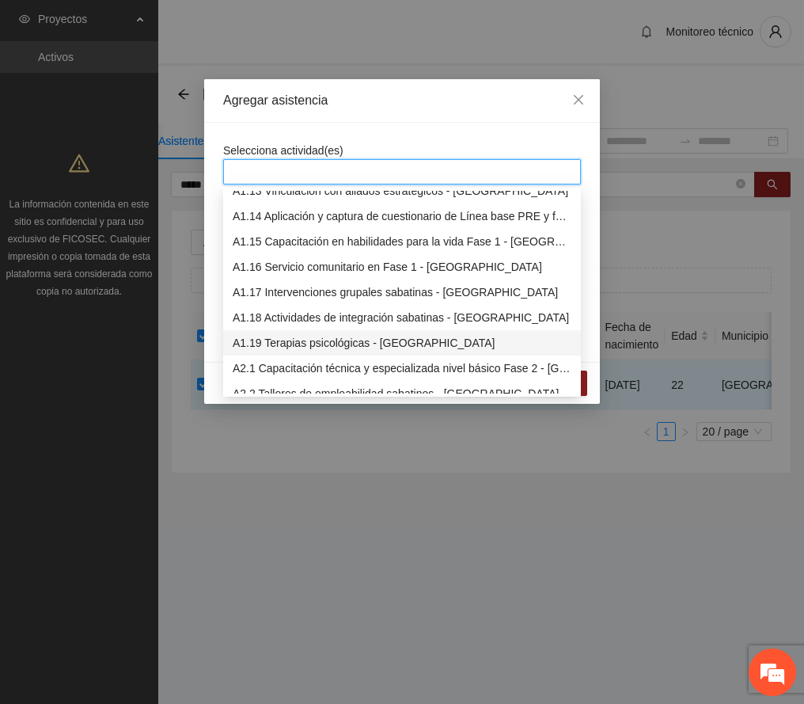
click at [321, 339] on div "A1.19 Terapias psicológicas - [GEOGRAPHIC_DATA]" at bounding box center [402, 342] width 339 height 17
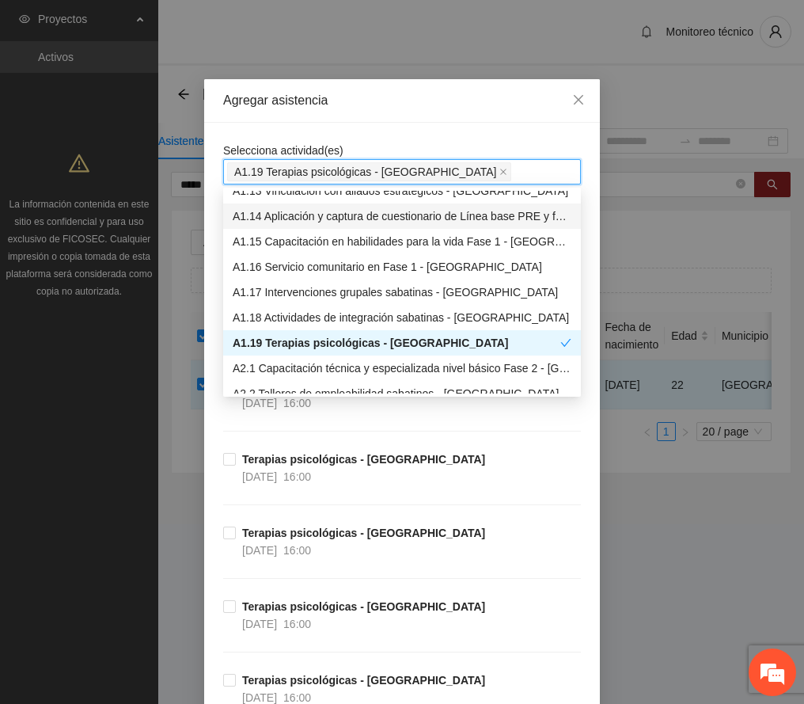
click at [400, 105] on div "Agregar asistencia" at bounding box center [402, 100] width 358 height 17
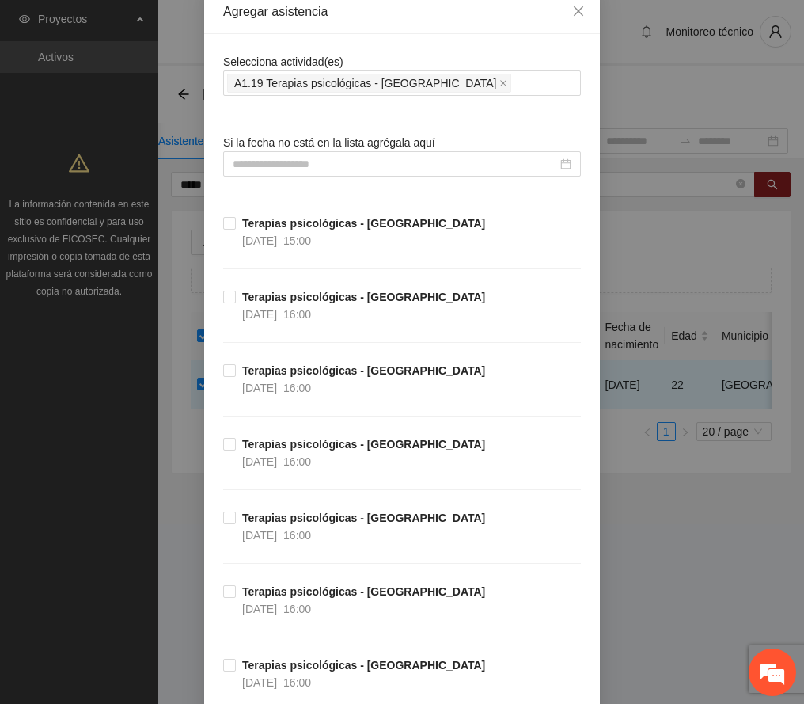
scroll to position [0, 0]
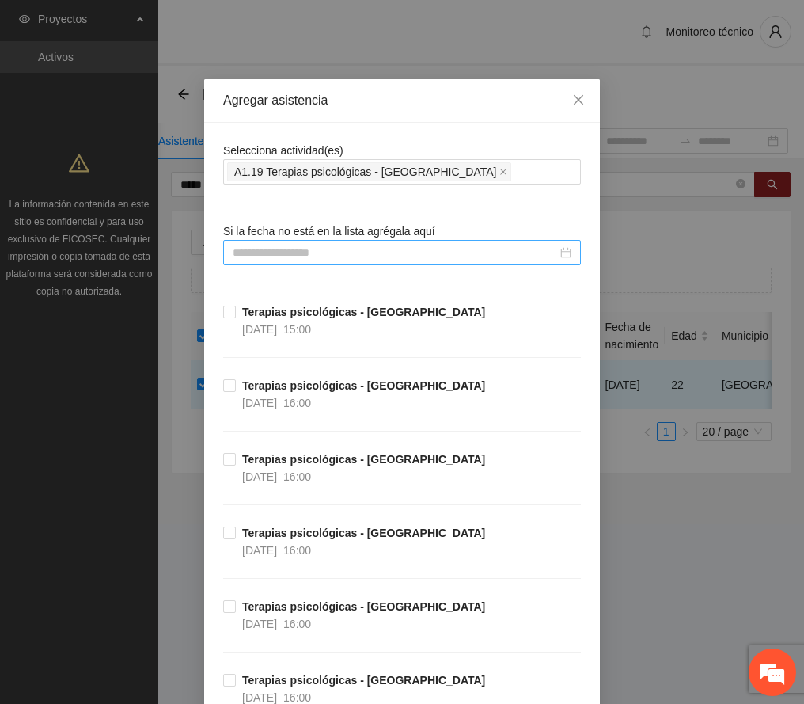
click at [290, 250] on input at bounding box center [395, 252] width 325 height 17
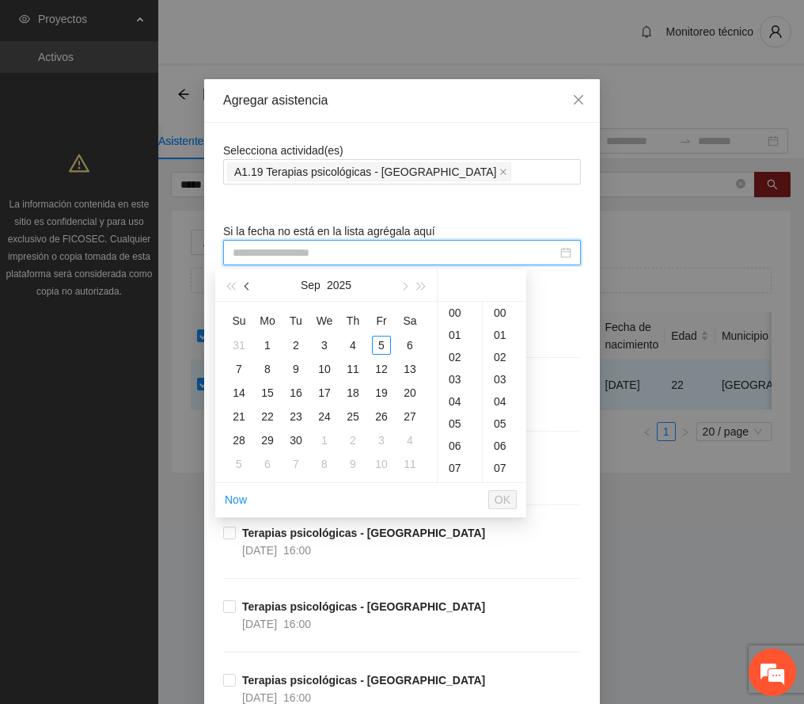
click at [249, 288] on span "button" at bounding box center [249, 287] width 8 height 8
click at [318, 394] on div "13" at bounding box center [324, 392] width 19 height 19
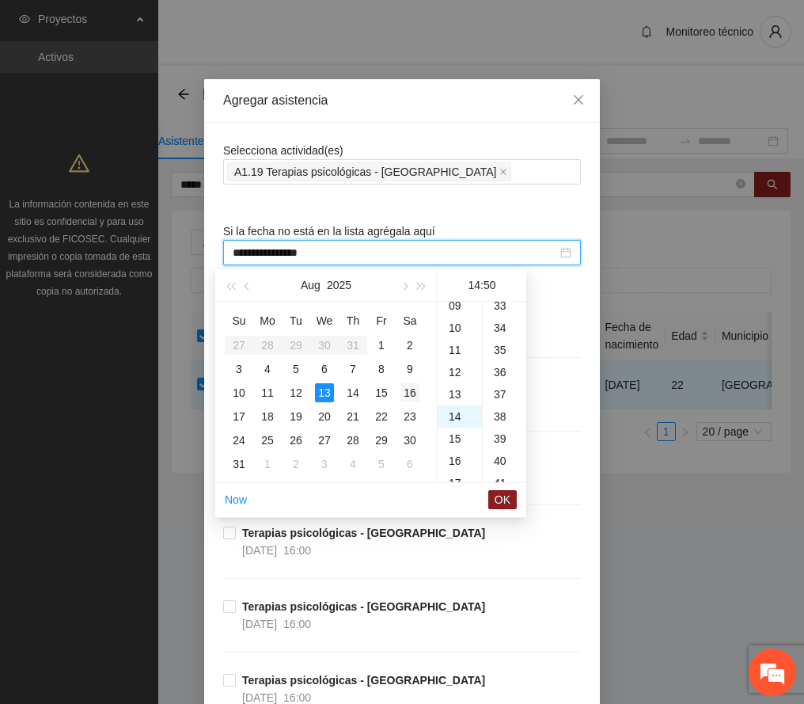
scroll to position [1109, 0]
click at [457, 377] on div "17" at bounding box center [460, 379] width 44 height 22
click at [498, 311] on div "00" at bounding box center [505, 313] width 44 height 22
type input "**********"
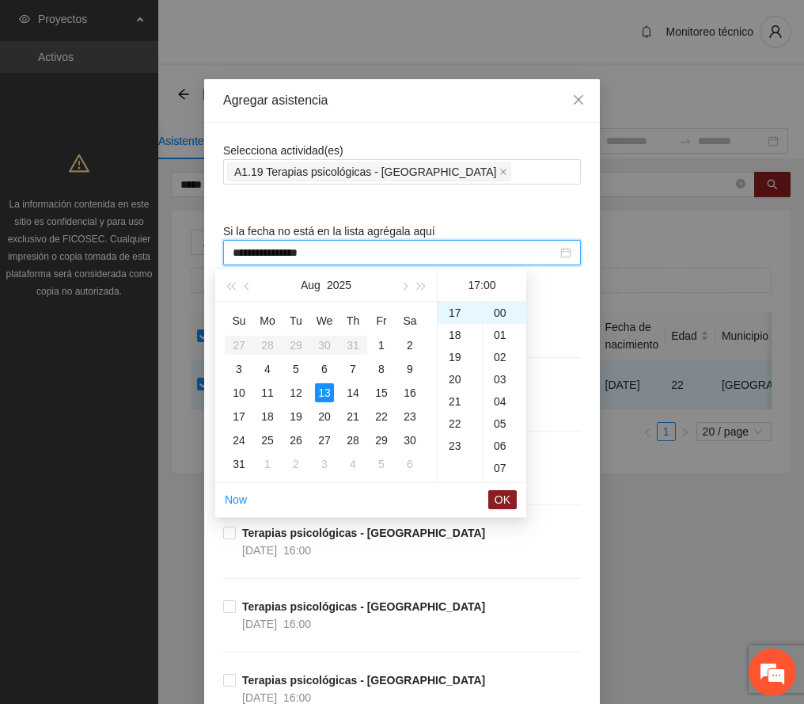
drag, startPoint x: 501, startPoint y: 496, endPoint x: 515, endPoint y: 495, distance: 13.5
click at [501, 497] on span "OK" at bounding box center [503, 499] width 16 height 17
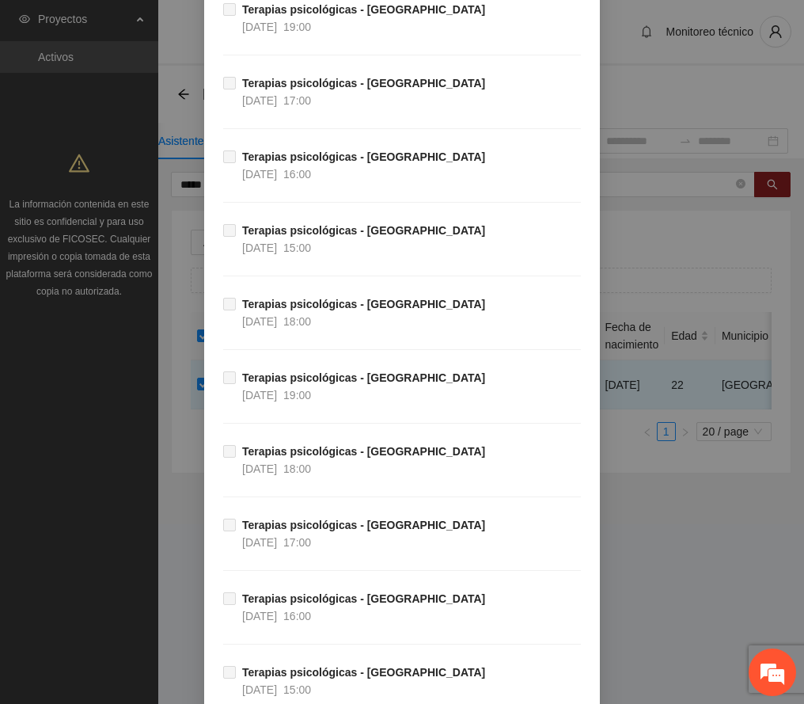
scroll to position [6665, 0]
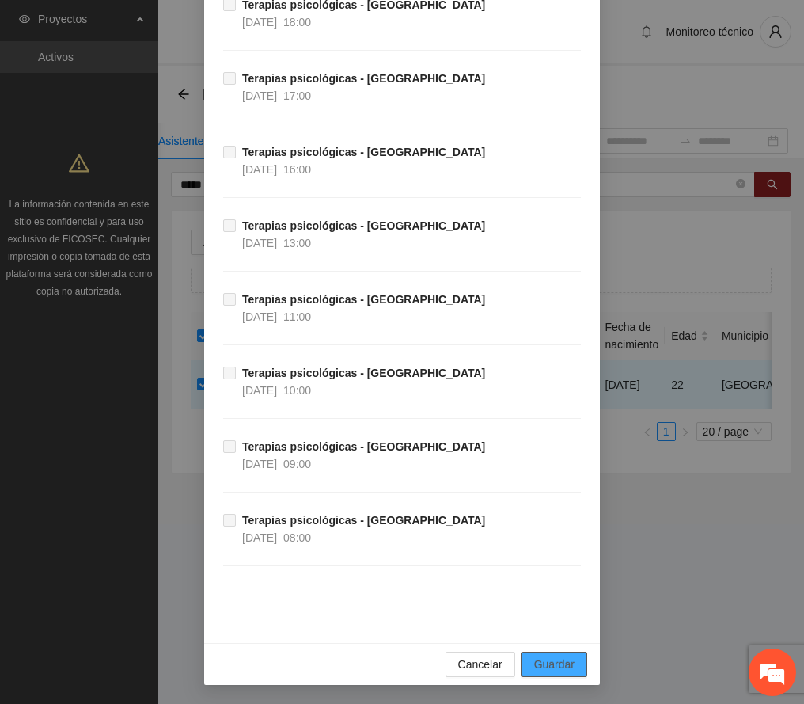
click at [552, 660] on span "Guardar" at bounding box center [554, 664] width 40 height 17
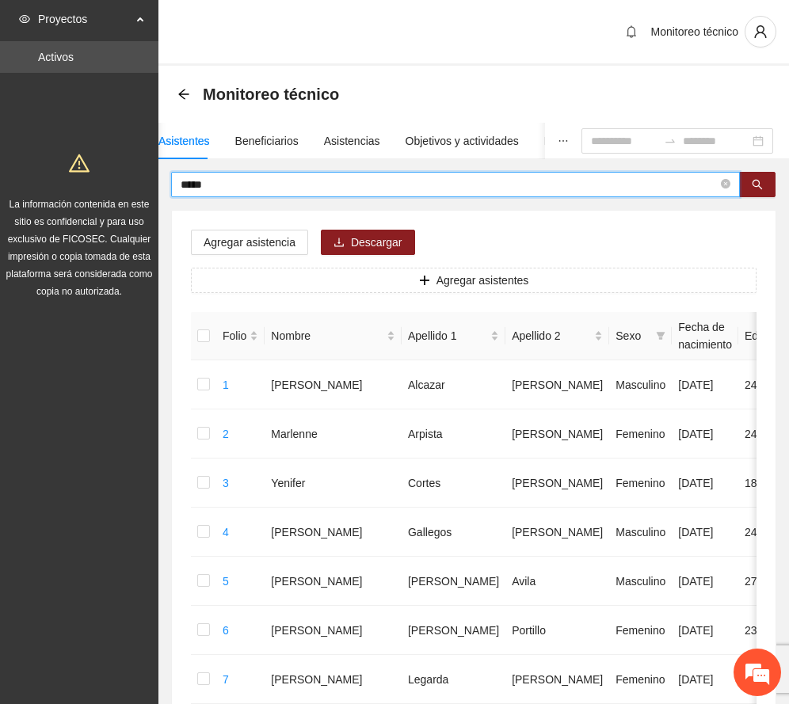
drag, startPoint x: 272, startPoint y: 181, endPoint x: 32, endPoint y: 195, distance: 240.3
type input "******"
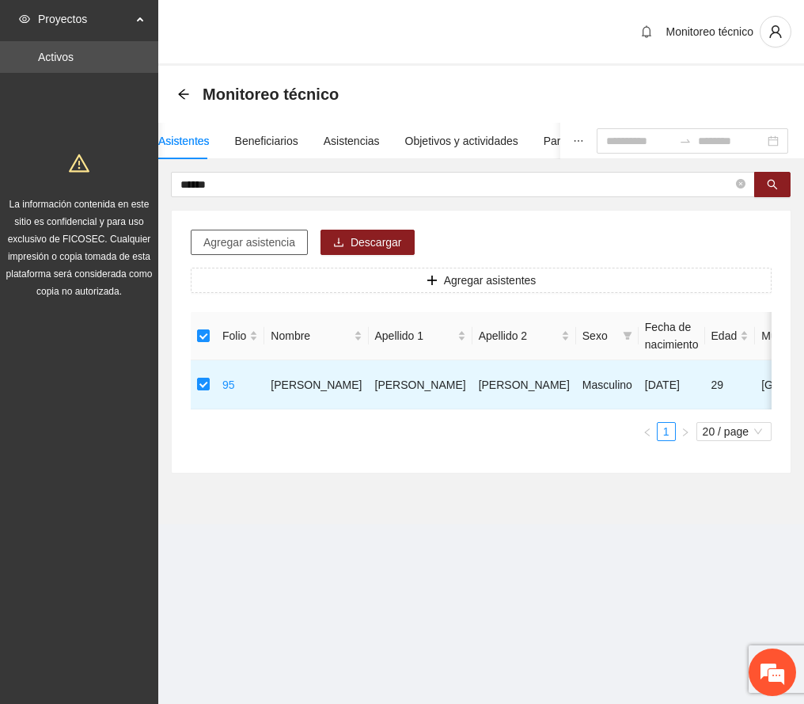
click at [250, 238] on span "Agregar asistencia" at bounding box center [249, 242] width 92 height 17
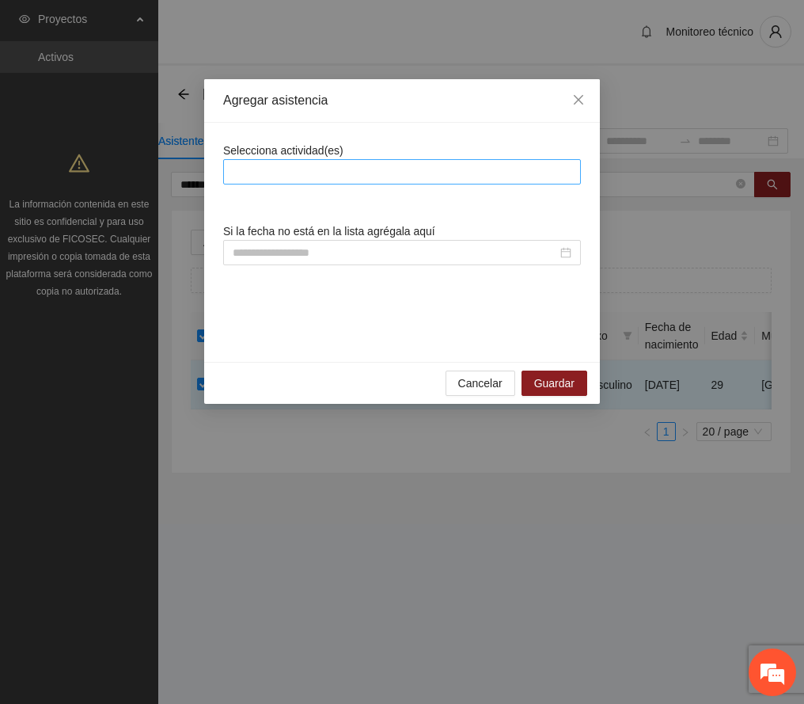
click at [289, 168] on div at bounding box center [402, 171] width 350 height 19
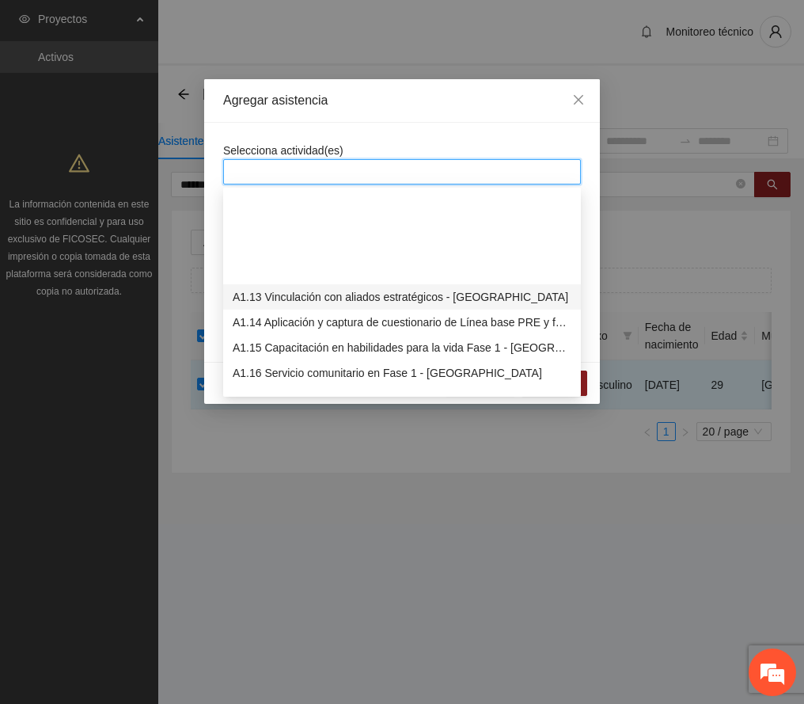
scroll to position [317, 0]
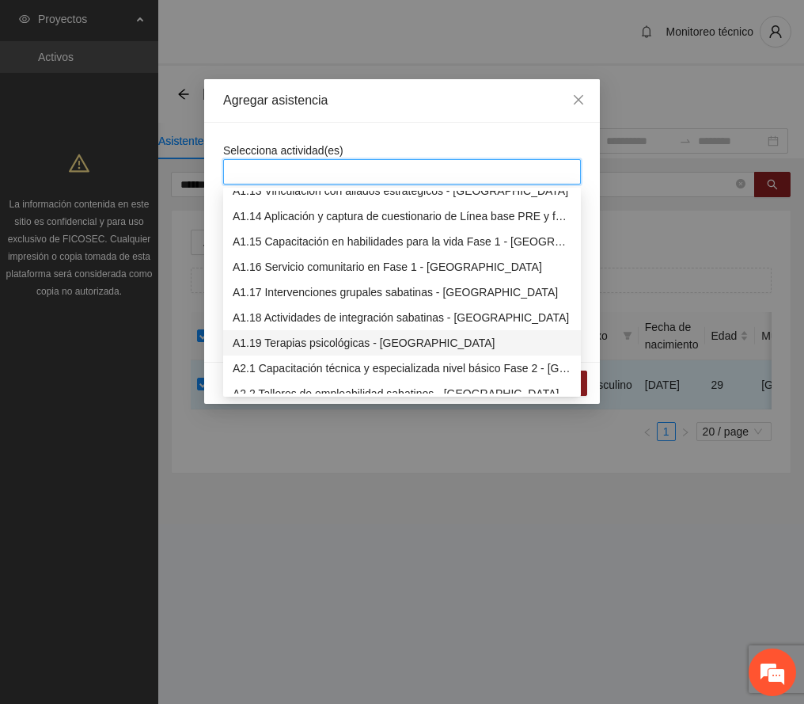
click at [343, 334] on div "A1.19 Terapias psicológicas - [GEOGRAPHIC_DATA]" at bounding box center [402, 342] width 339 height 17
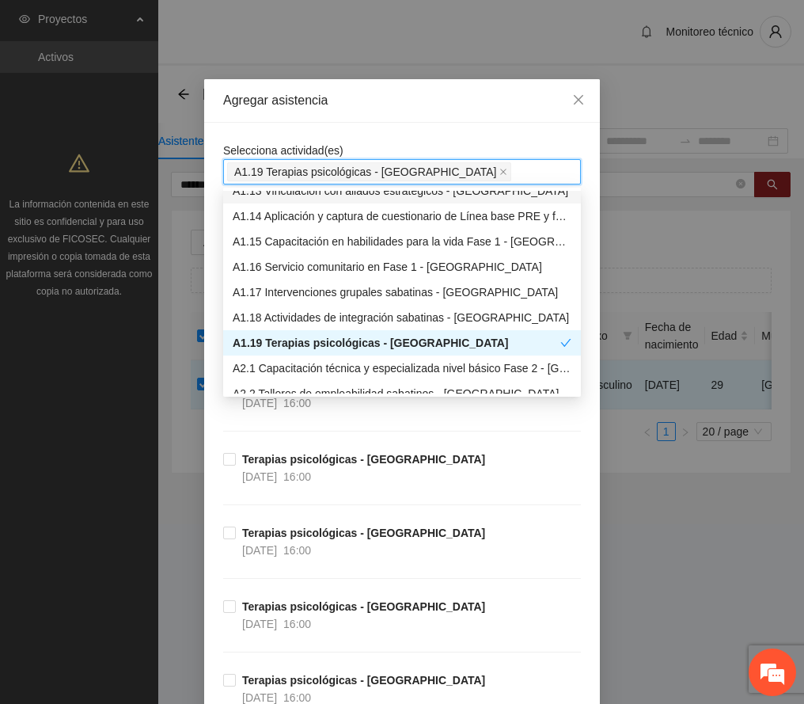
click at [380, 103] on div "Agregar asistencia" at bounding box center [402, 100] width 358 height 17
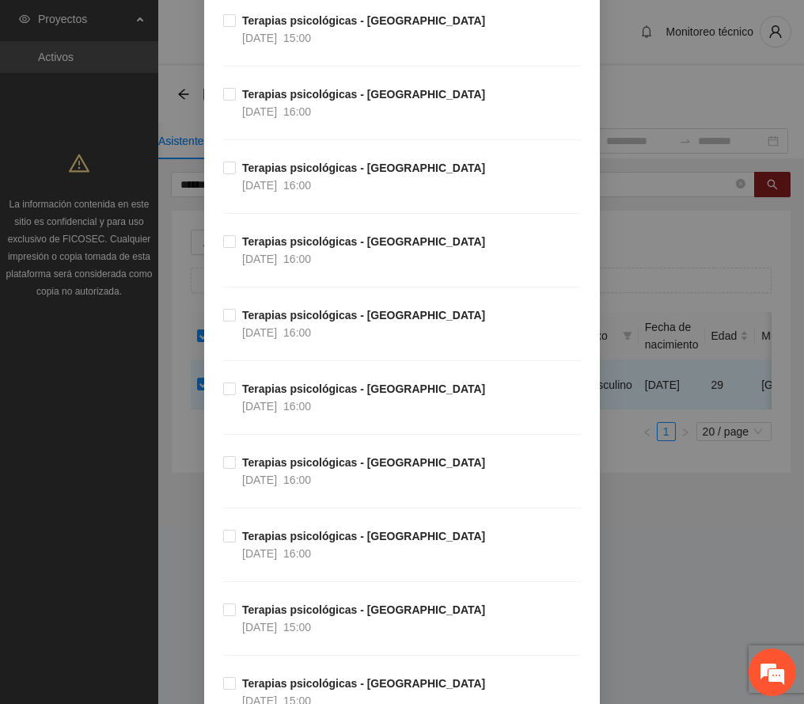
scroll to position [0, 0]
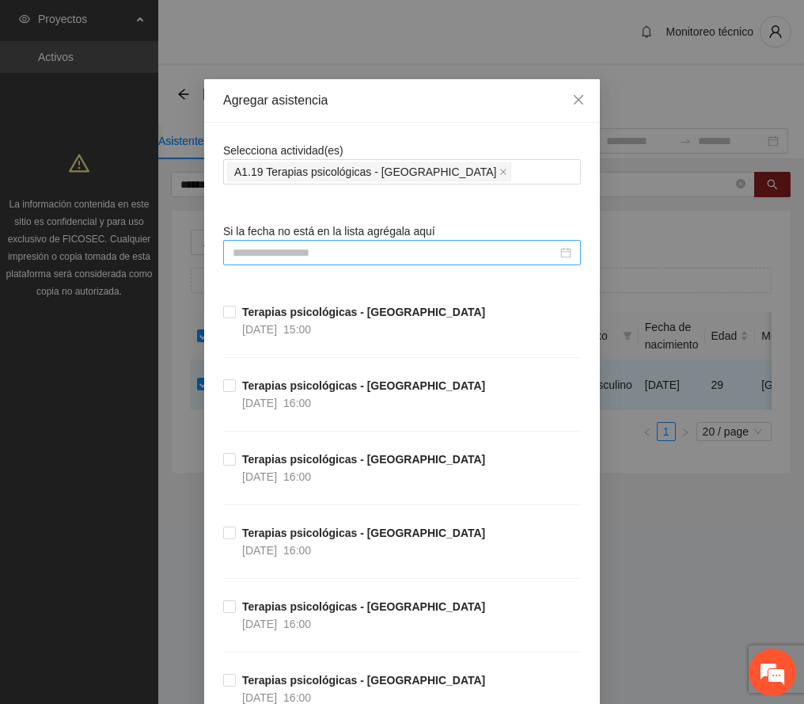
click at [282, 255] on input at bounding box center [395, 252] width 325 height 17
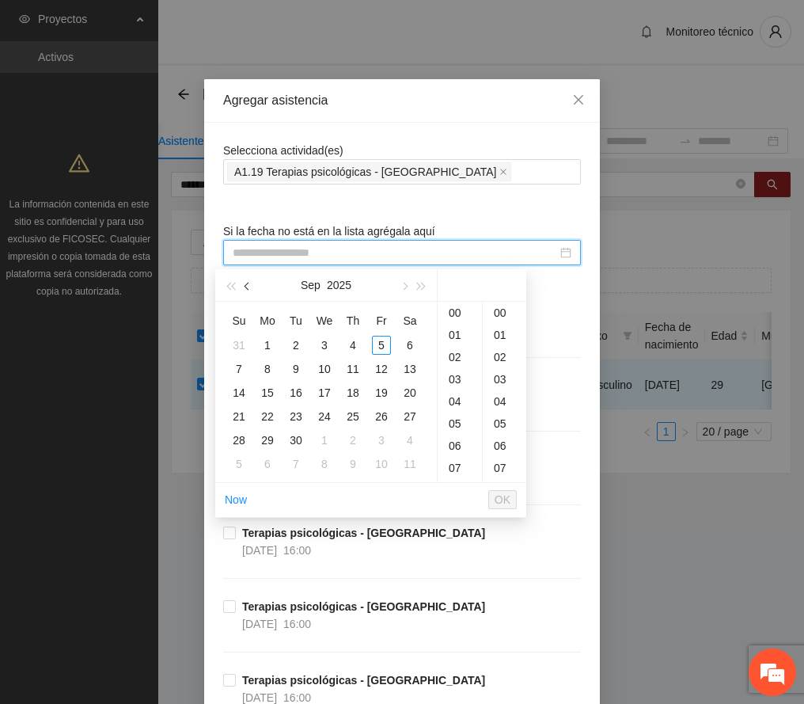
click at [248, 288] on span "button" at bounding box center [249, 287] width 8 height 8
click at [326, 388] on div "13" at bounding box center [324, 392] width 19 height 19
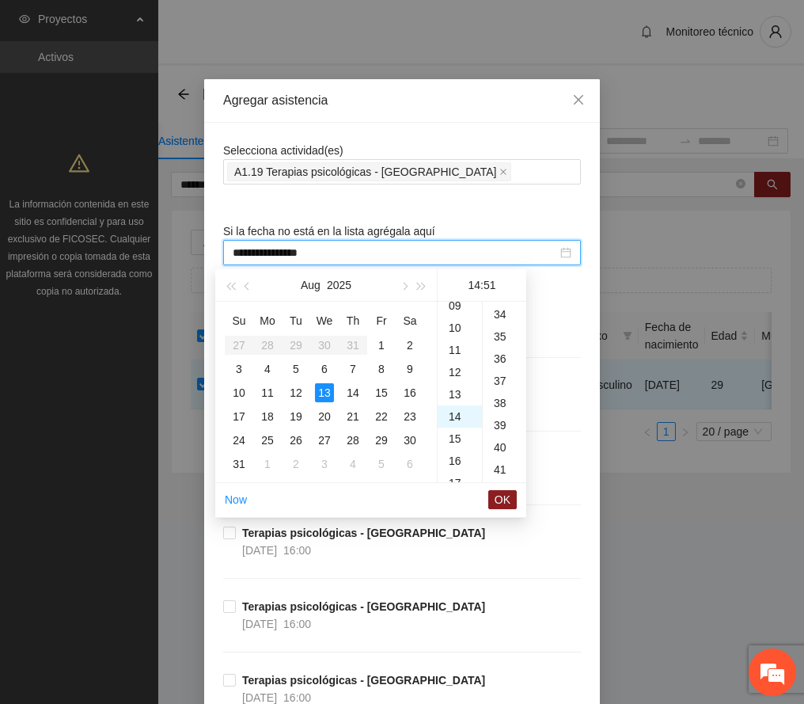
scroll to position [1131, 0]
click at [461, 400] on div "18" at bounding box center [460, 401] width 44 height 22
click at [497, 315] on div "00" at bounding box center [505, 313] width 44 height 22
type input "**********"
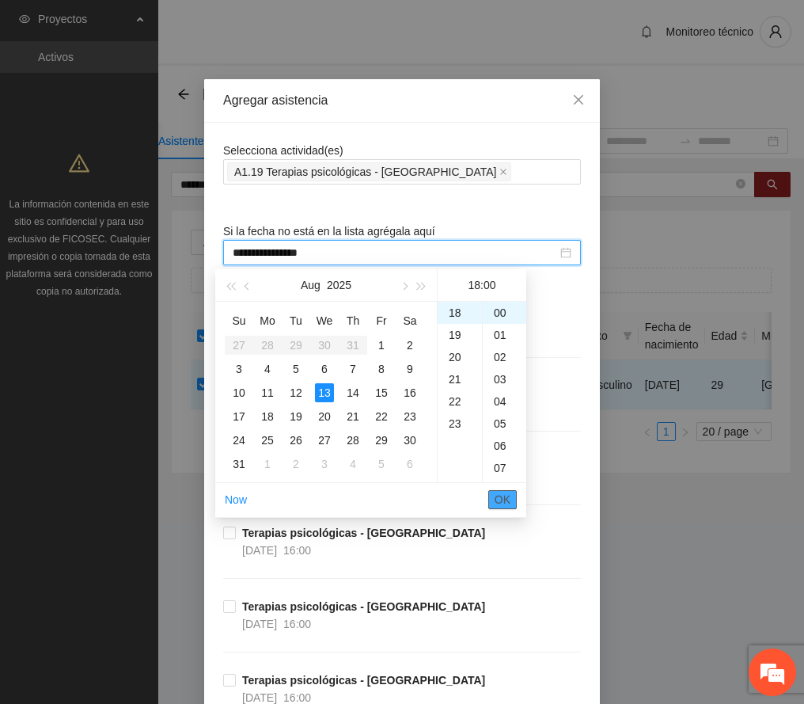
click at [510, 499] on span "OK" at bounding box center [503, 499] width 16 height 17
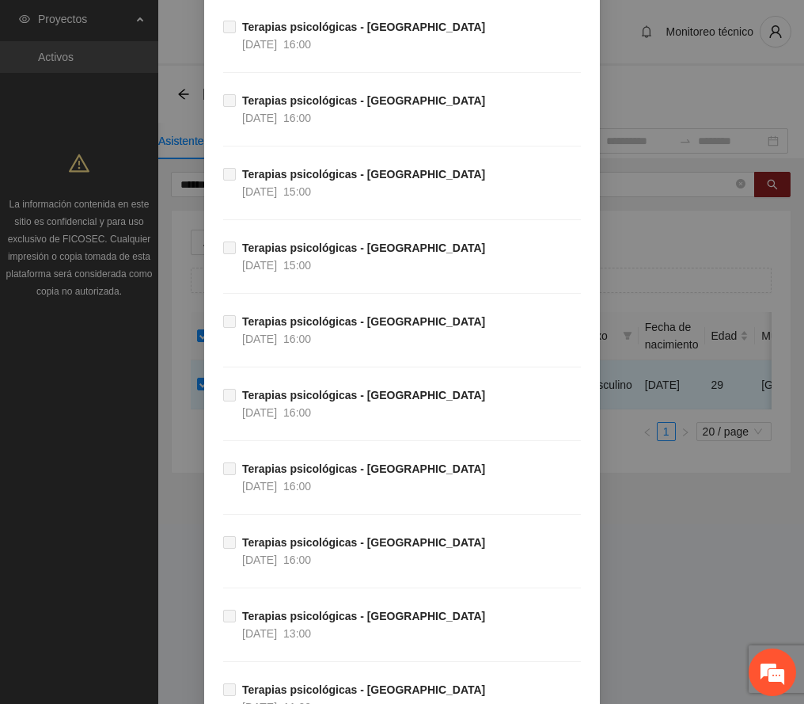
scroll to position [6665, 0]
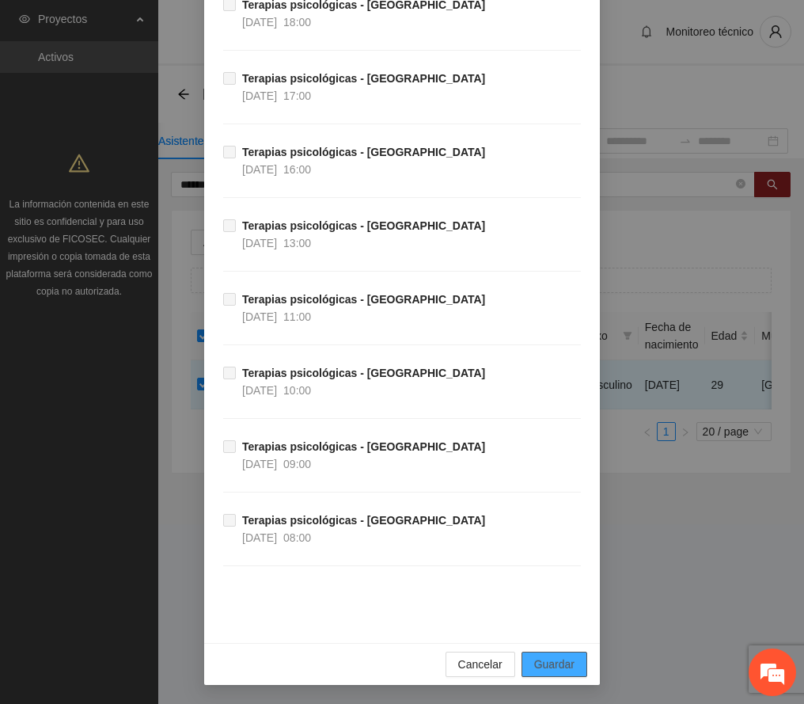
click at [546, 660] on span "Guardar" at bounding box center [554, 664] width 40 height 17
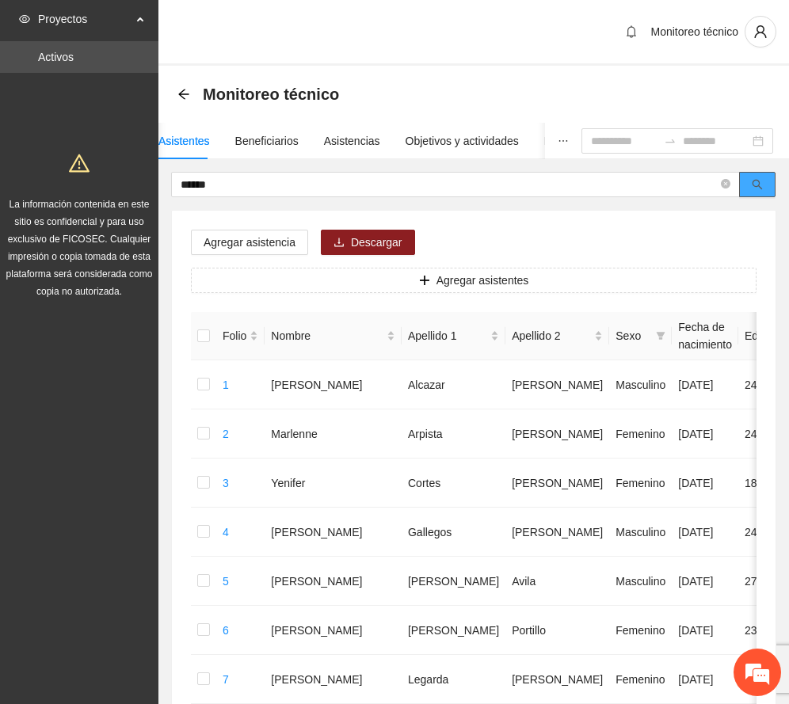
click at [757, 177] on button "button" at bounding box center [757, 184] width 36 height 25
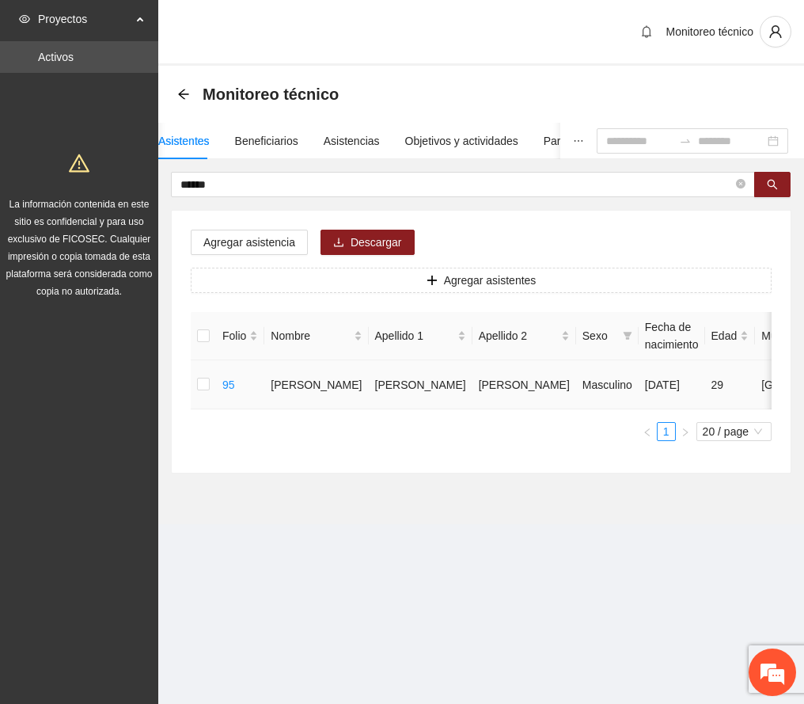
click at [210, 380] on td at bounding box center [203, 384] width 25 height 49
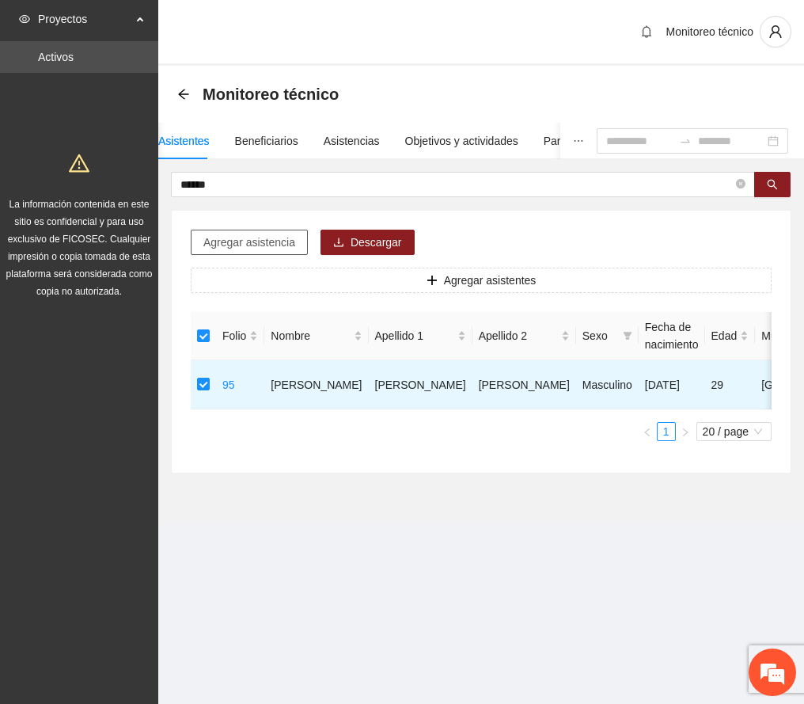
click at [266, 236] on span "Agregar asistencia" at bounding box center [249, 242] width 92 height 17
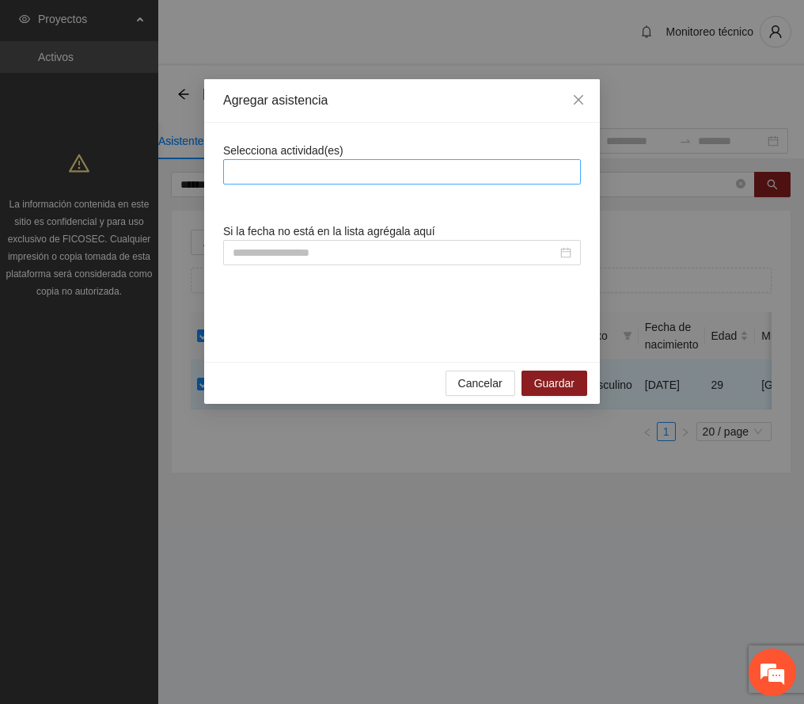
click at [307, 162] on div at bounding box center [402, 171] width 358 height 25
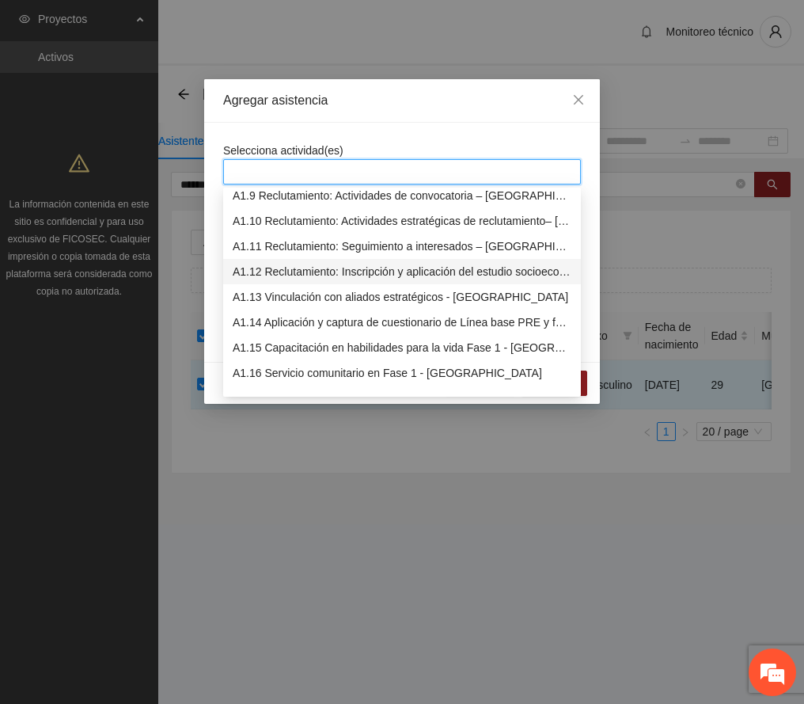
scroll to position [317, 0]
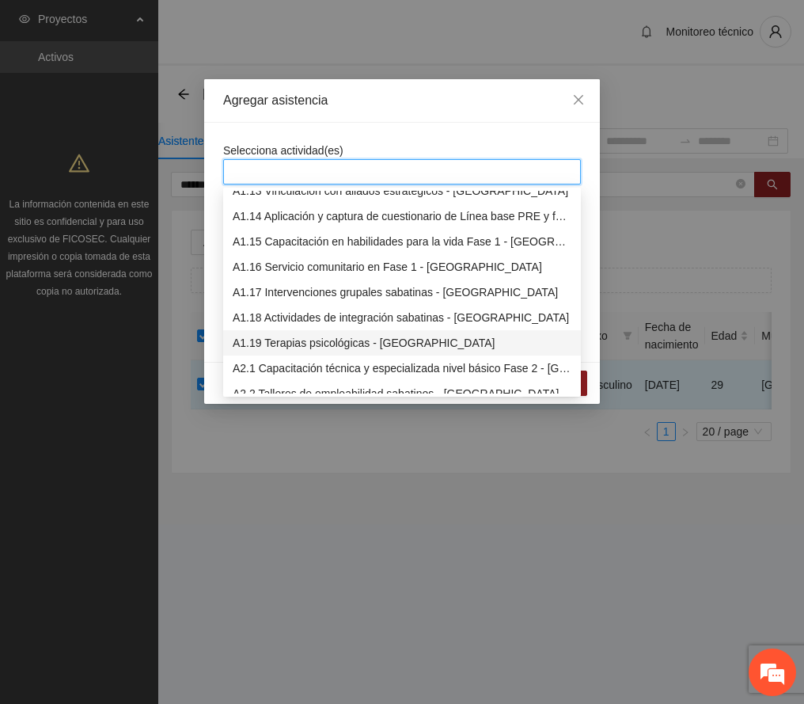
click at [296, 337] on div "A1.19 Terapias psicológicas - [GEOGRAPHIC_DATA]" at bounding box center [402, 342] width 339 height 17
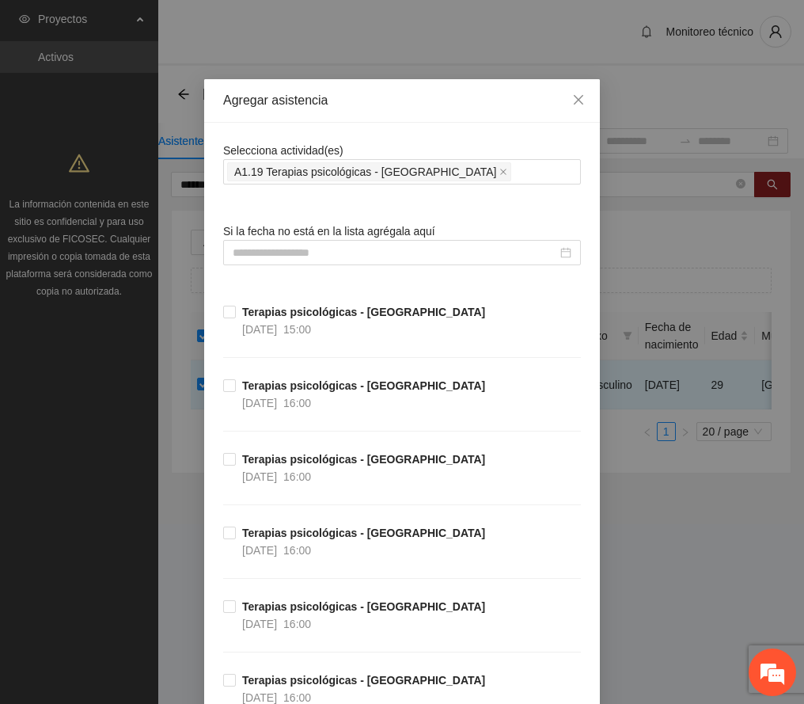
click at [381, 101] on div "Agregar asistencia" at bounding box center [402, 100] width 358 height 17
click at [320, 247] on input at bounding box center [395, 252] width 325 height 17
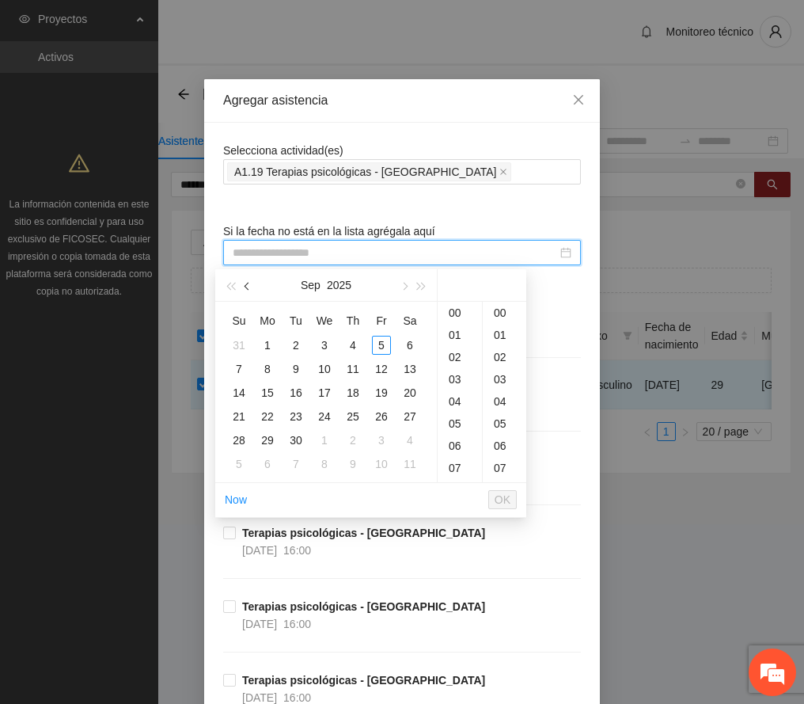
click at [252, 280] on button "button" at bounding box center [247, 285] width 17 height 32
click at [349, 391] on div "14" at bounding box center [353, 392] width 19 height 19
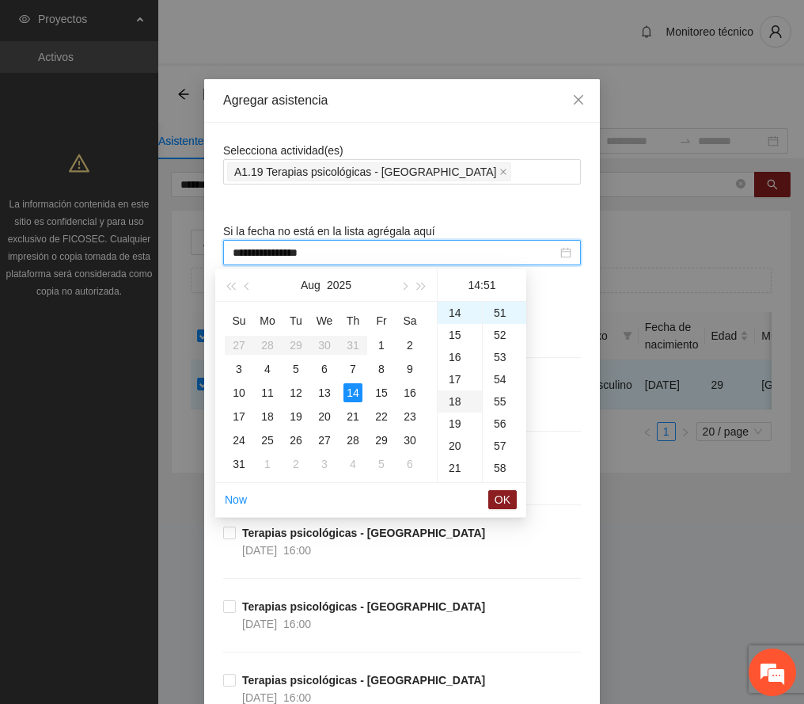
click at [453, 403] on div "18" at bounding box center [460, 401] width 44 height 22
click at [504, 317] on div "00" at bounding box center [505, 313] width 44 height 22
type input "**********"
click at [505, 493] on span "OK" at bounding box center [503, 499] width 16 height 17
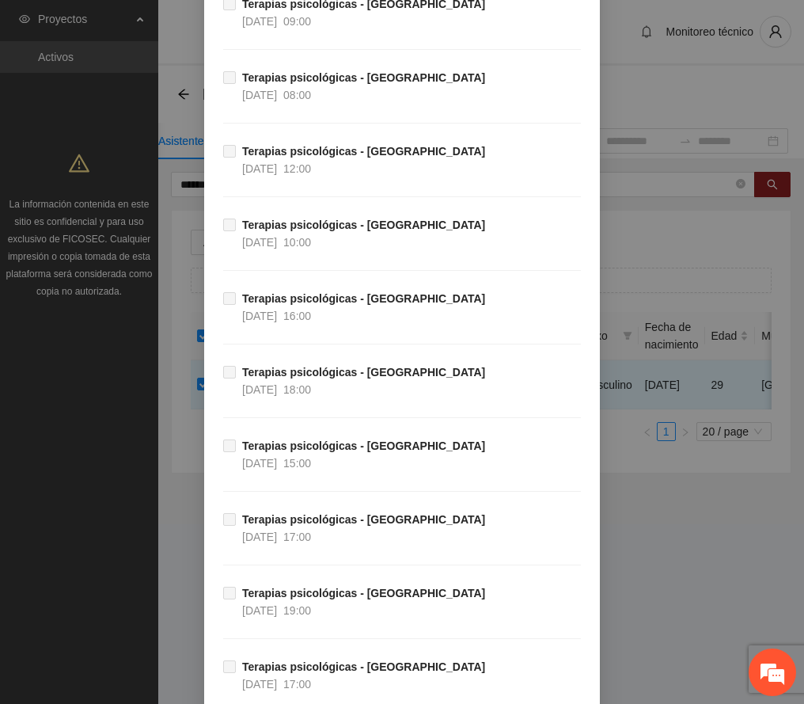
scroll to position [6665, 0]
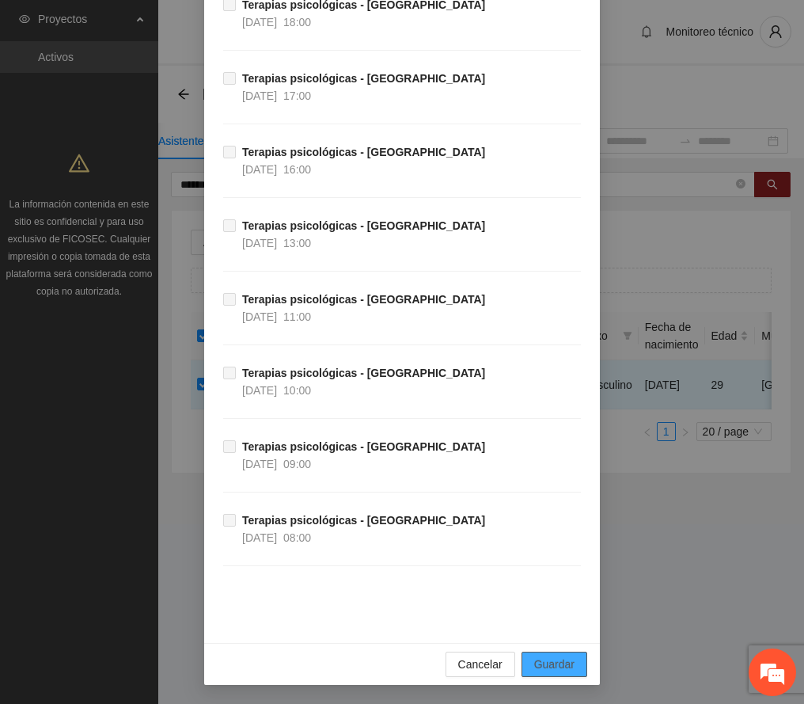
click at [570, 664] on button "Guardar" at bounding box center [555, 664] width 66 height 25
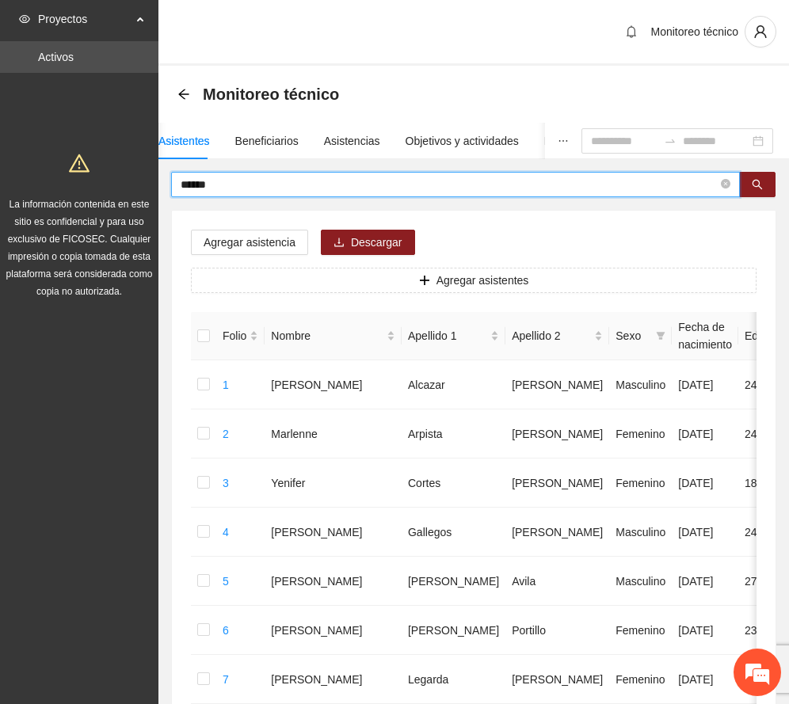
drag, startPoint x: 244, startPoint y: 184, endPoint x: 57, endPoint y: 188, distance: 186.9
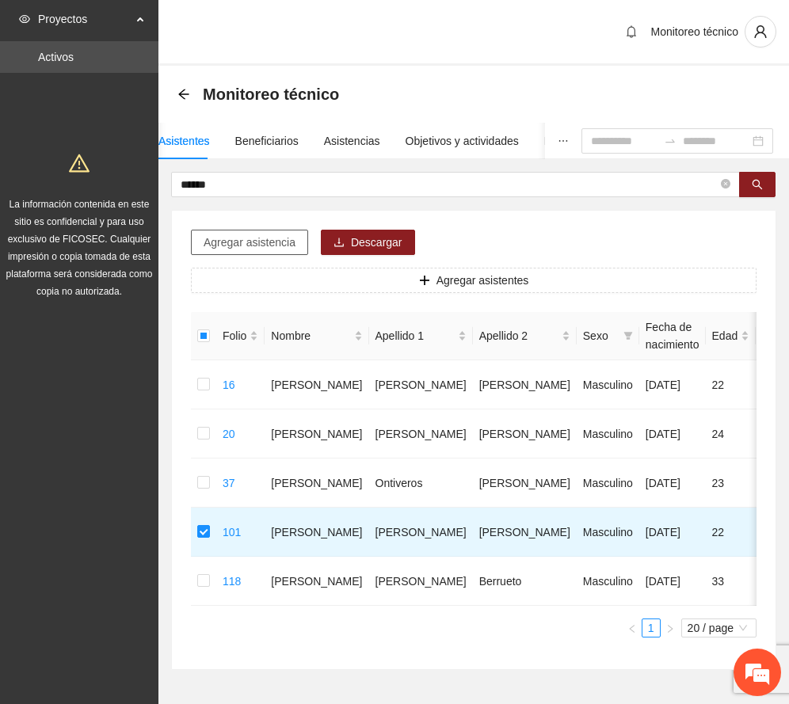
click at [238, 241] on span "Agregar asistencia" at bounding box center [249, 242] width 92 height 17
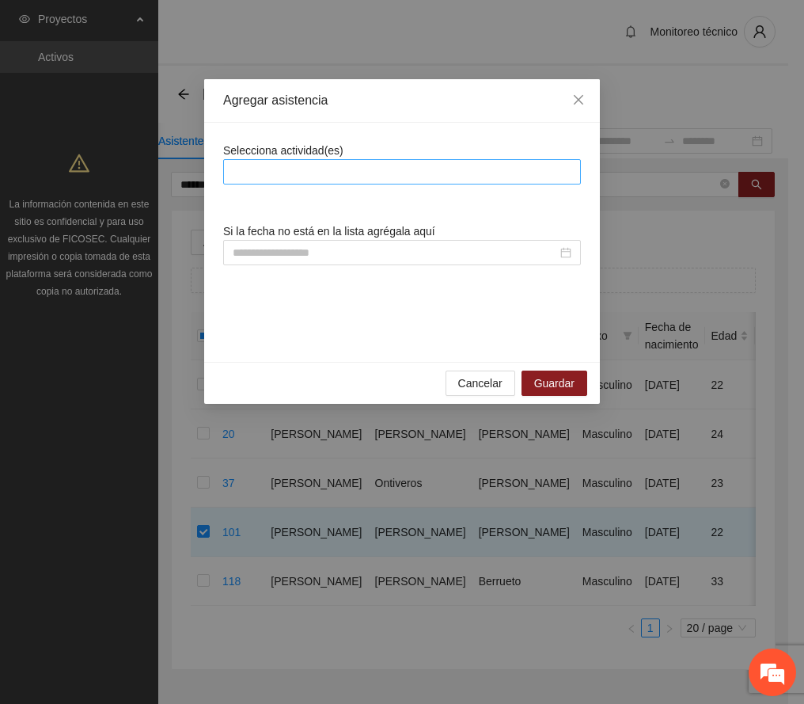
click at [287, 176] on div at bounding box center [402, 171] width 350 height 19
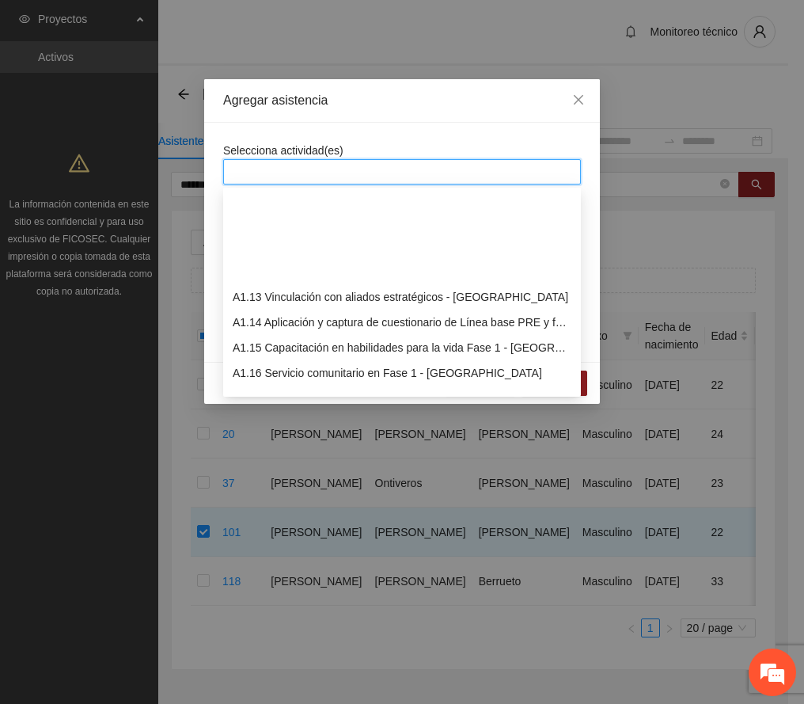
scroll to position [317, 0]
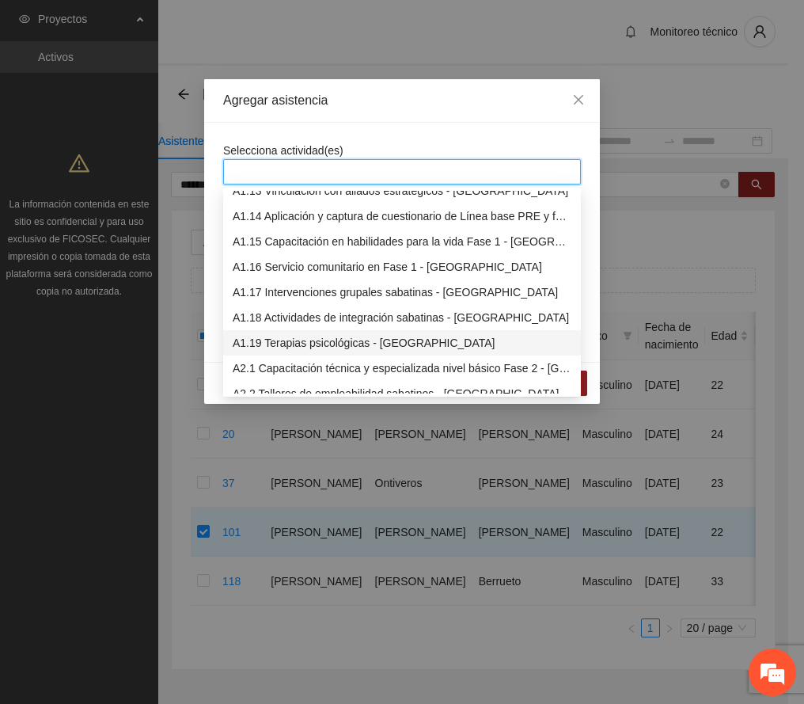
click at [310, 342] on div "A1.19 Terapias psicológicas - [GEOGRAPHIC_DATA]" at bounding box center [402, 342] width 339 height 17
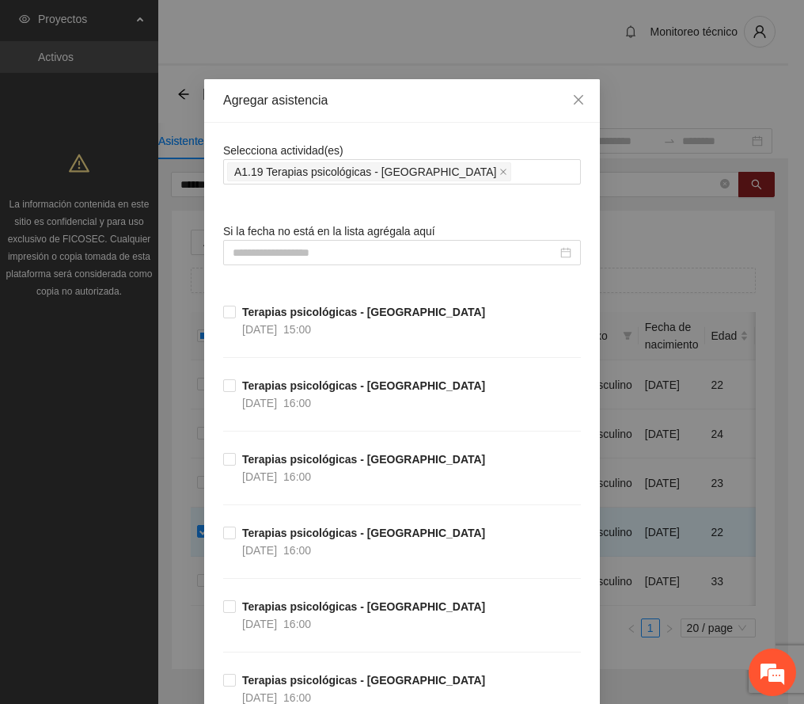
click at [390, 99] on div "Agregar asistencia" at bounding box center [402, 100] width 358 height 17
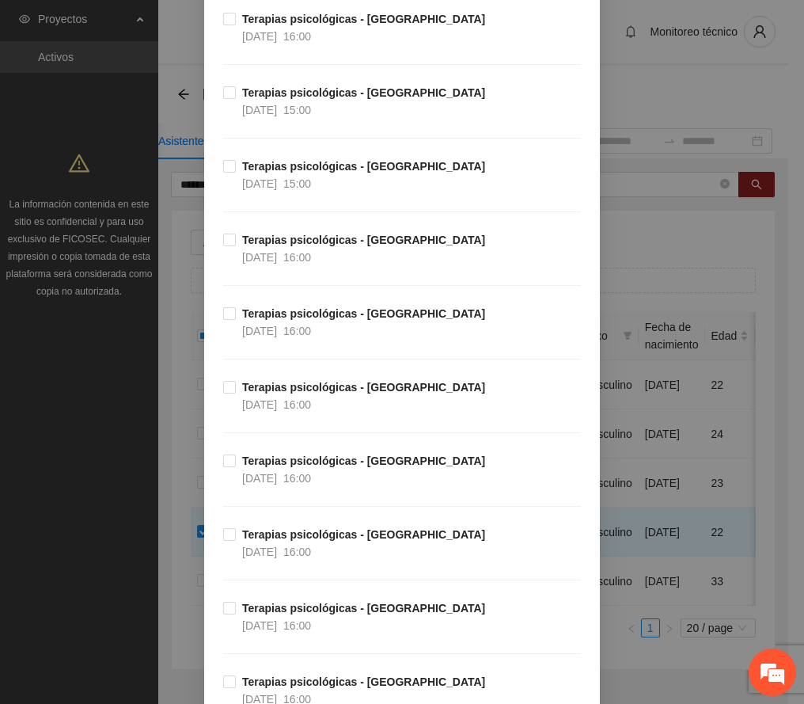
scroll to position [1478, 0]
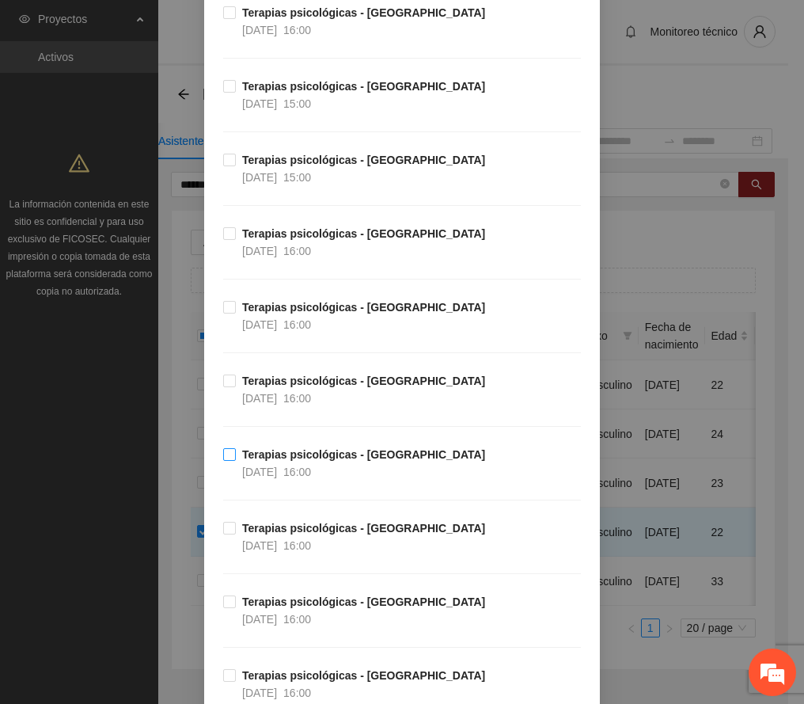
click at [302, 461] on strong "Terapias psicológicas - [GEOGRAPHIC_DATA]" at bounding box center [363, 454] width 243 height 13
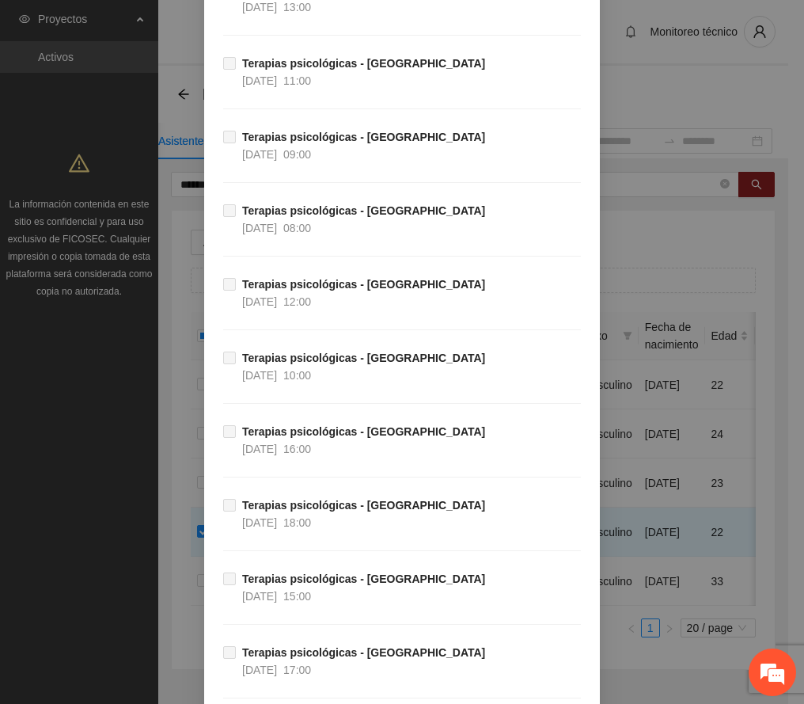
scroll to position [6665, 0]
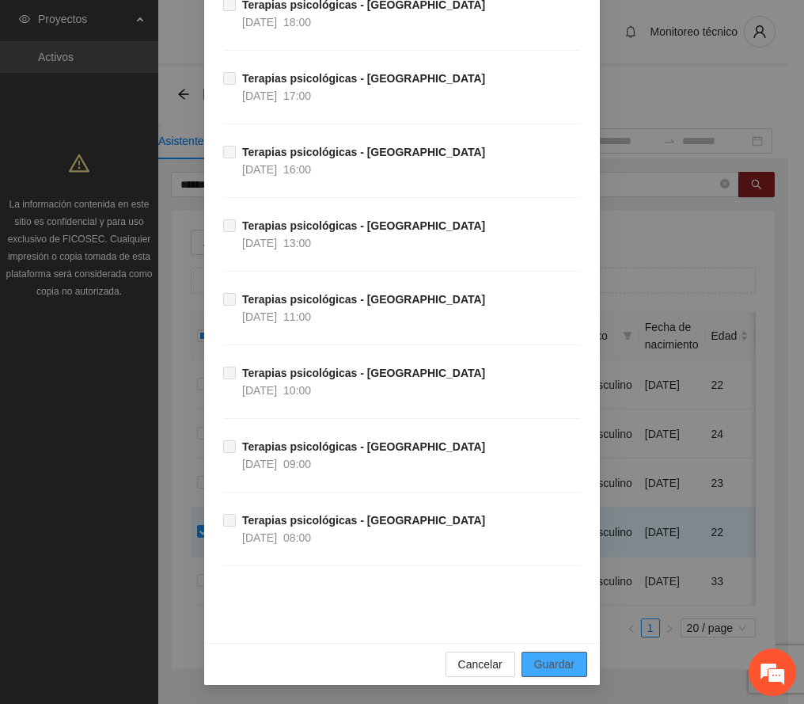
click at [536, 665] on span "Guardar" at bounding box center [554, 664] width 40 height 17
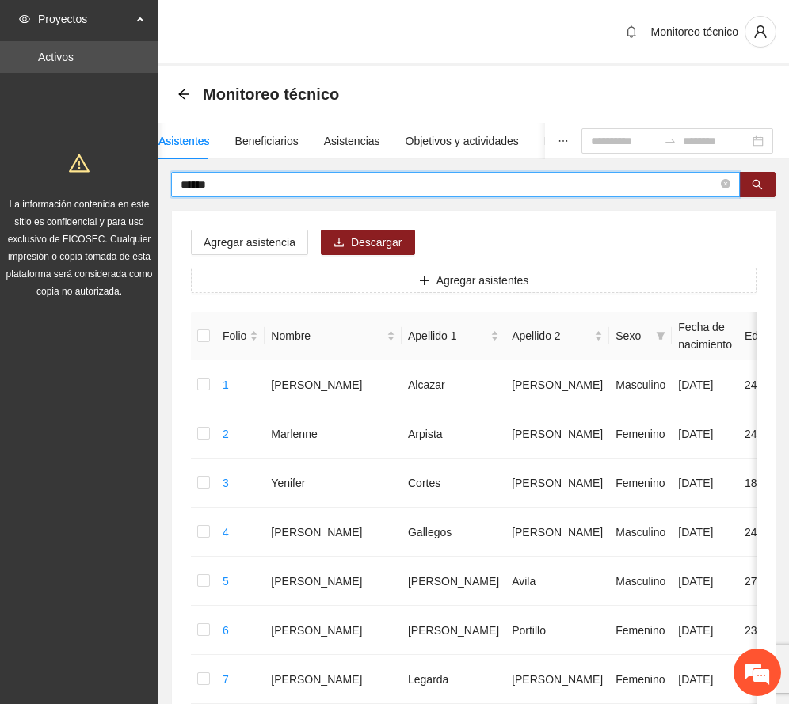
drag, startPoint x: 222, startPoint y: 182, endPoint x: 63, endPoint y: 178, distance: 158.4
type input "******"
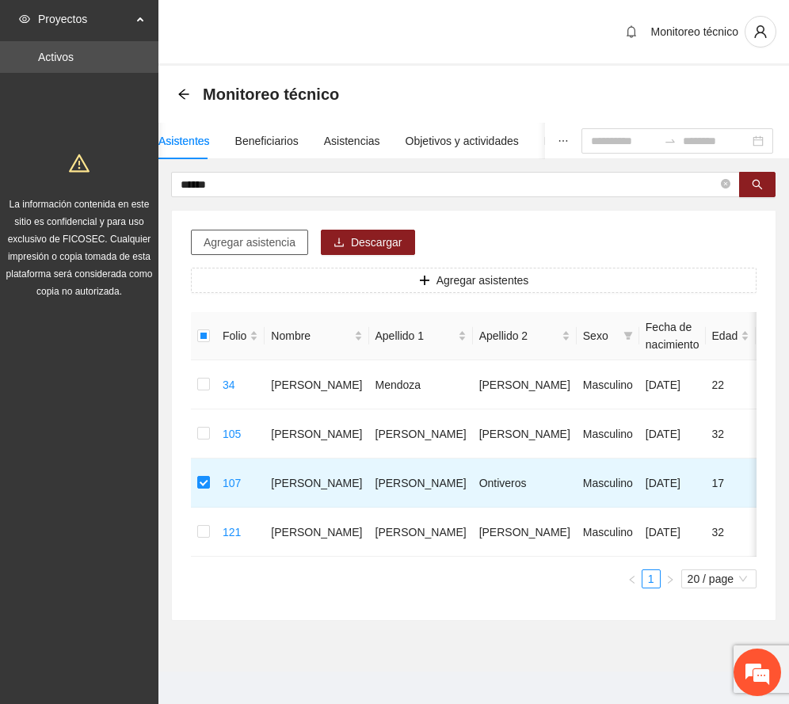
click at [273, 245] on span "Agregar asistencia" at bounding box center [249, 242] width 92 height 17
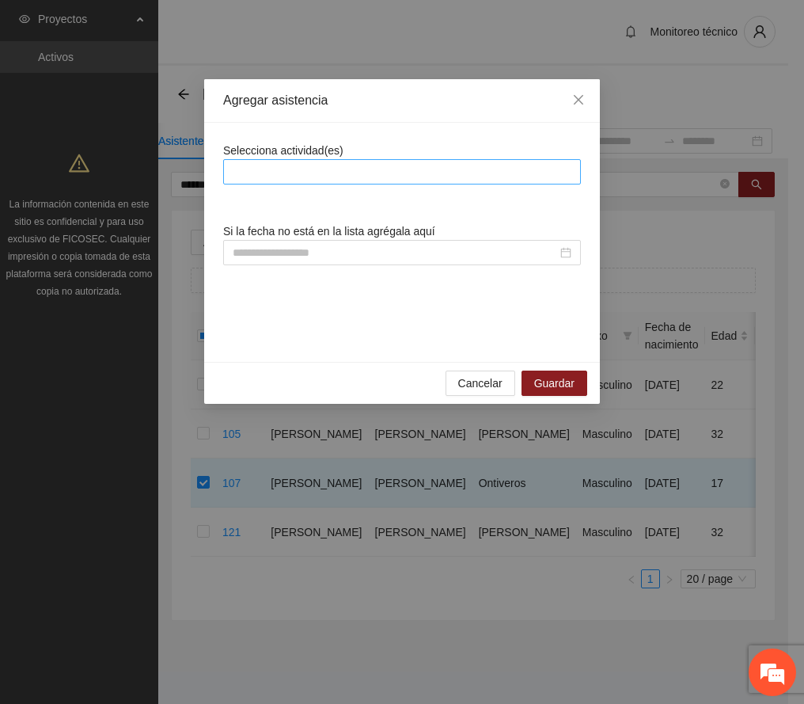
click at [343, 181] on div at bounding box center [402, 171] width 350 height 19
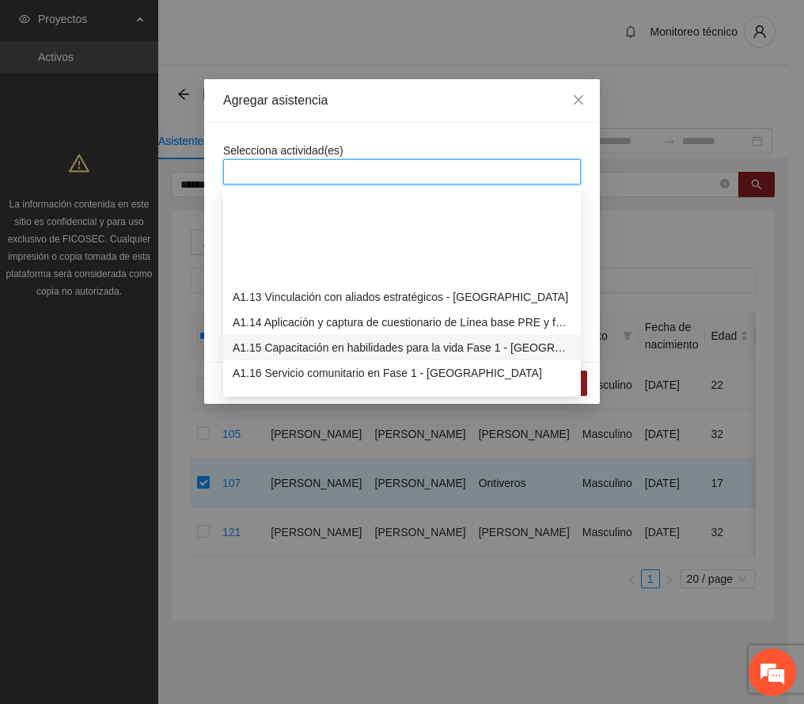
scroll to position [317, 0]
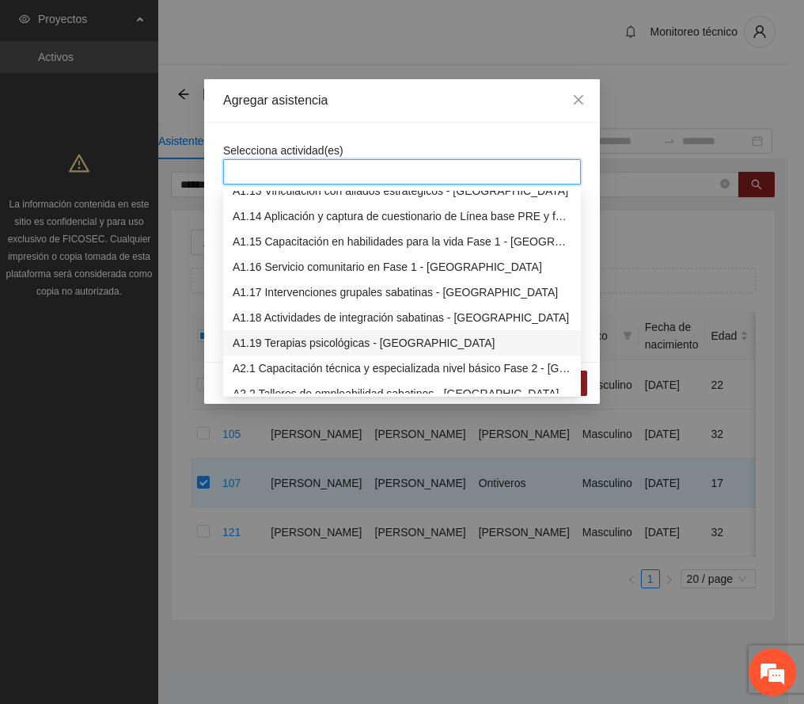
click at [355, 344] on div "A1.19 Terapias psicológicas - [GEOGRAPHIC_DATA]" at bounding box center [402, 342] width 339 height 17
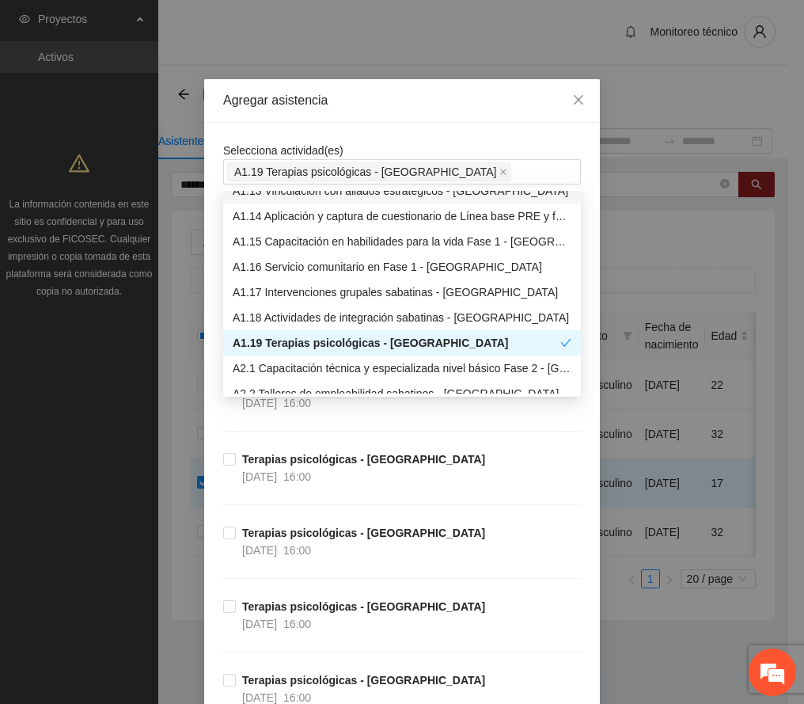
click at [431, 102] on div "Agregar asistencia" at bounding box center [402, 100] width 358 height 17
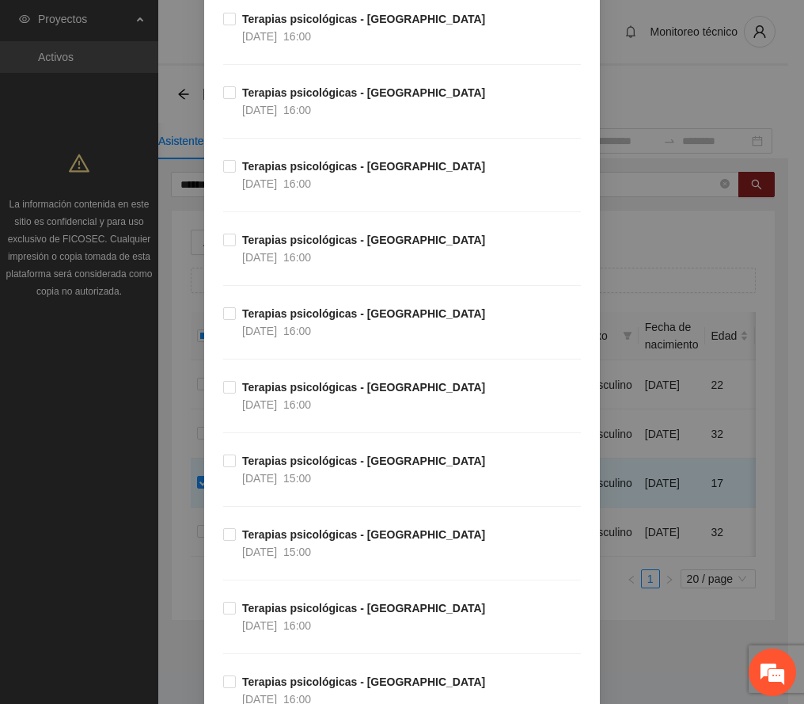
scroll to position [1055, 0]
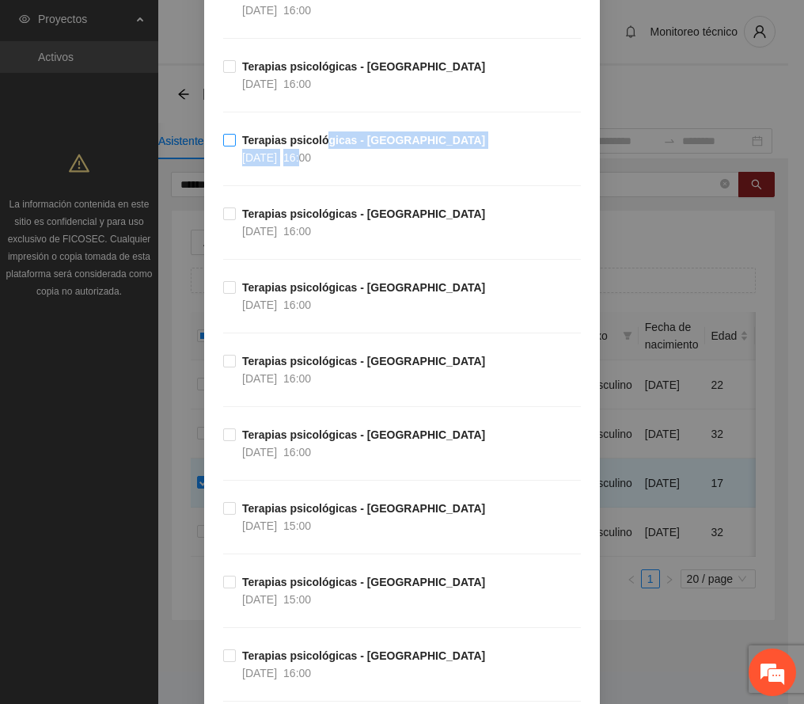
click at [312, 152] on span "Terapias psicológicas - [GEOGRAPHIC_DATA] [DATE] 16:00" at bounding box center [364, 148] width 256 height 35
click at [223, 135] on label "Terapias psicológicas - [GEOGRAPHIC_DATA] [DATE] 16:00" at bounding box center [357, 148] width 268 height 35
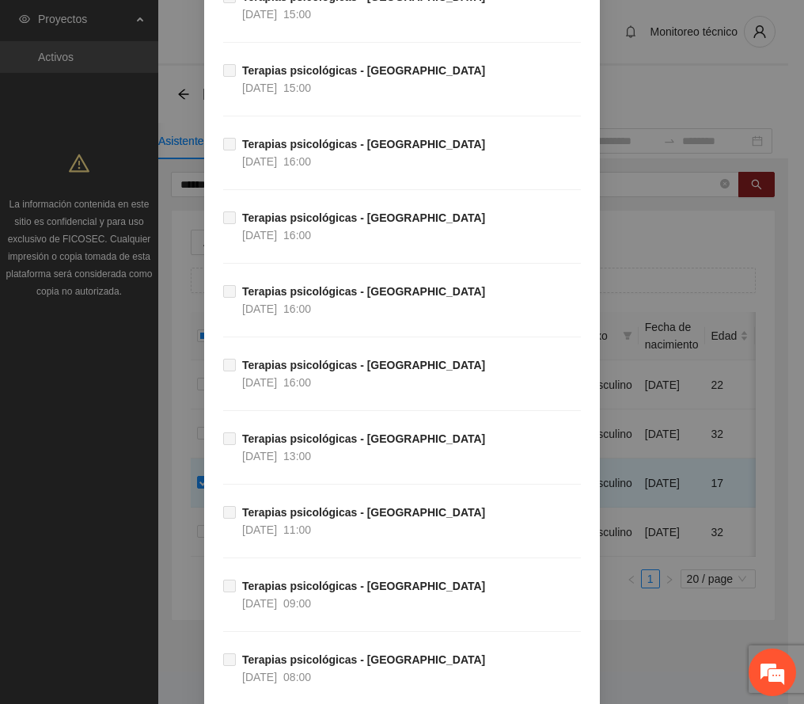
scroll to position [6665, 0]
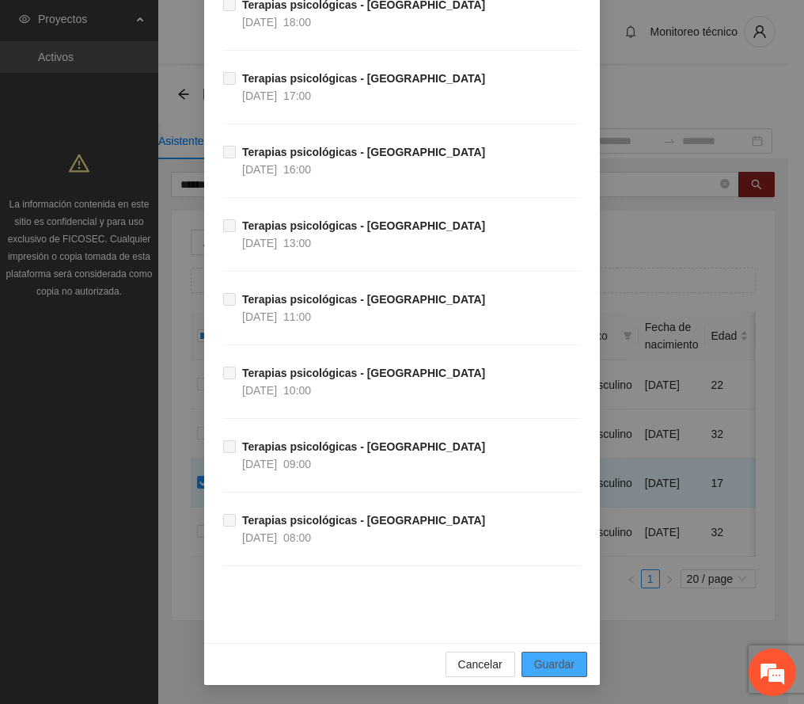
click at [543, 659] on span "Guardar" at bounding box center [554, 664] width 40 height 17
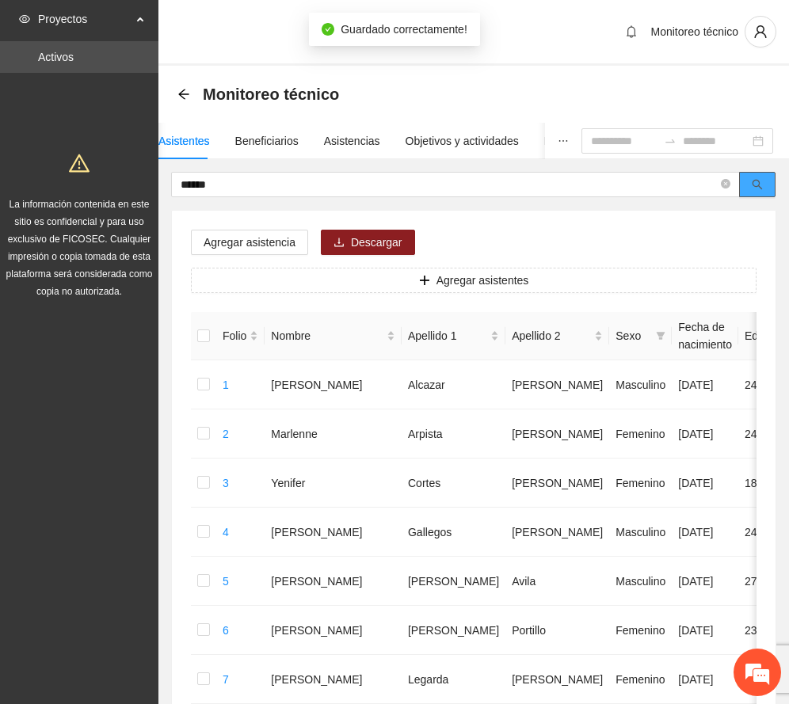
click at [755, 181] on icon "search" at bounding box center [756, 184] width 11 height 11
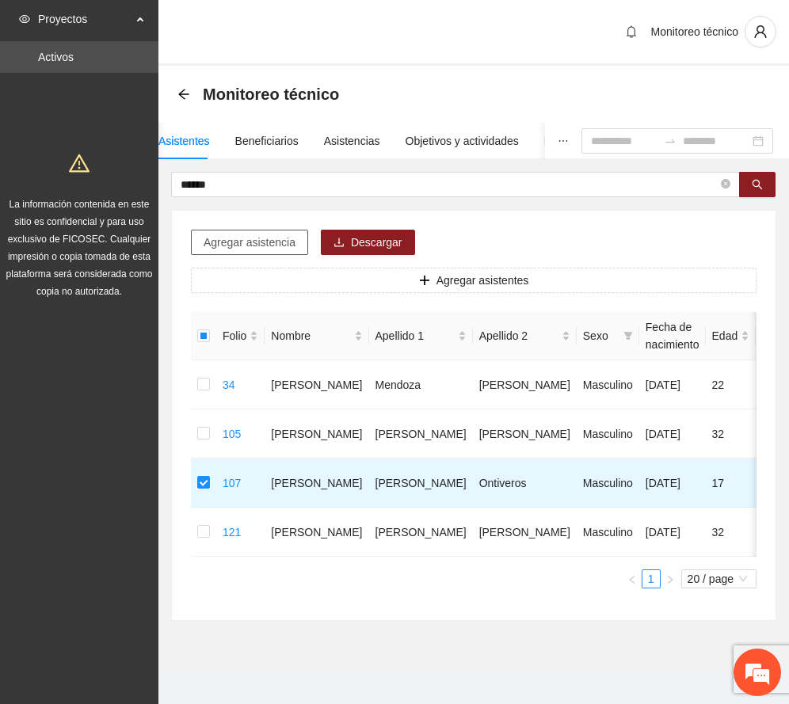
click at [261, 242] on span "Agregar asistencia" at bounding box center [249, 242] width 92 height 17
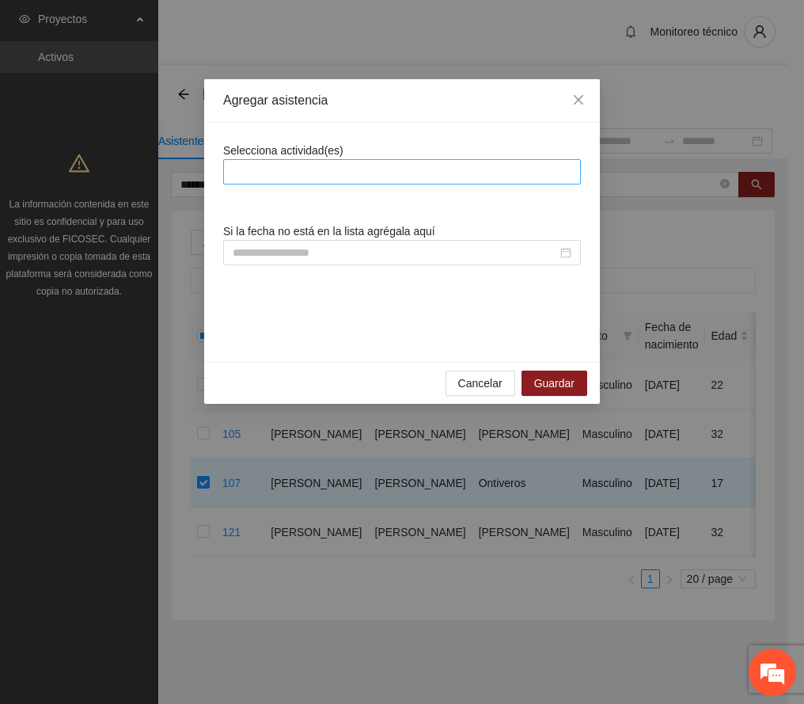
click at [295, 184] on div at bounding box center [402, 171] width 358 height 25
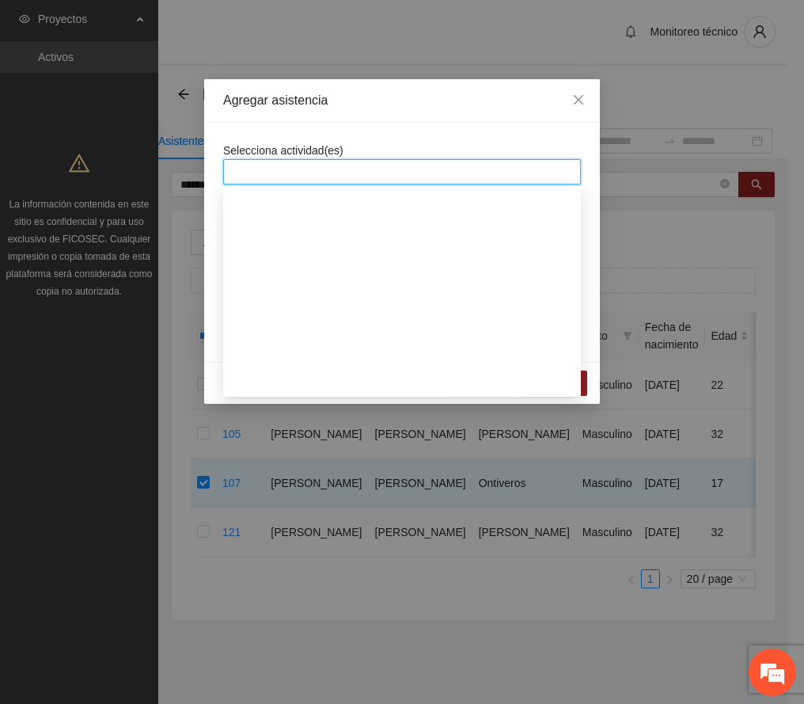
scroll to position [317, 0]
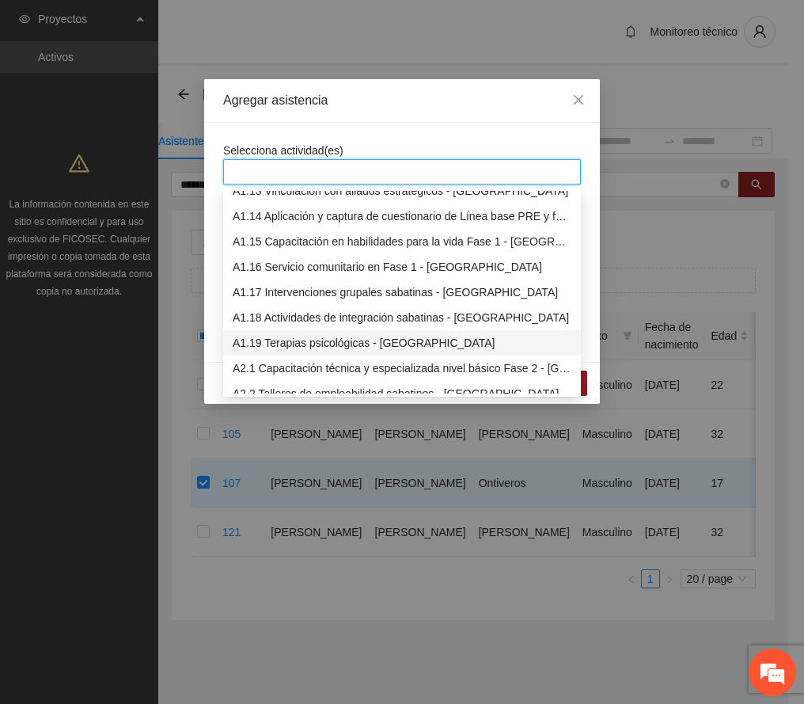
click at [326, 340] on div "A1.19 Terapias psicológicas - [GEOGRAPHIC_DATA]" at bounding box center [402, 342] width 339 height 17
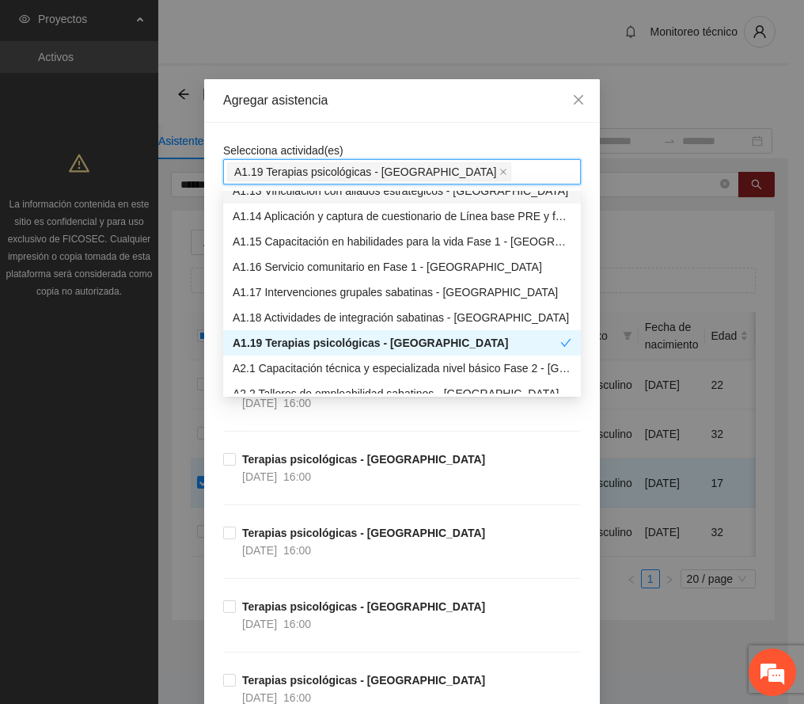
click at [343, 108] on div "Agregar asistencia" at bounding box center [402, 101] width 396 height 44
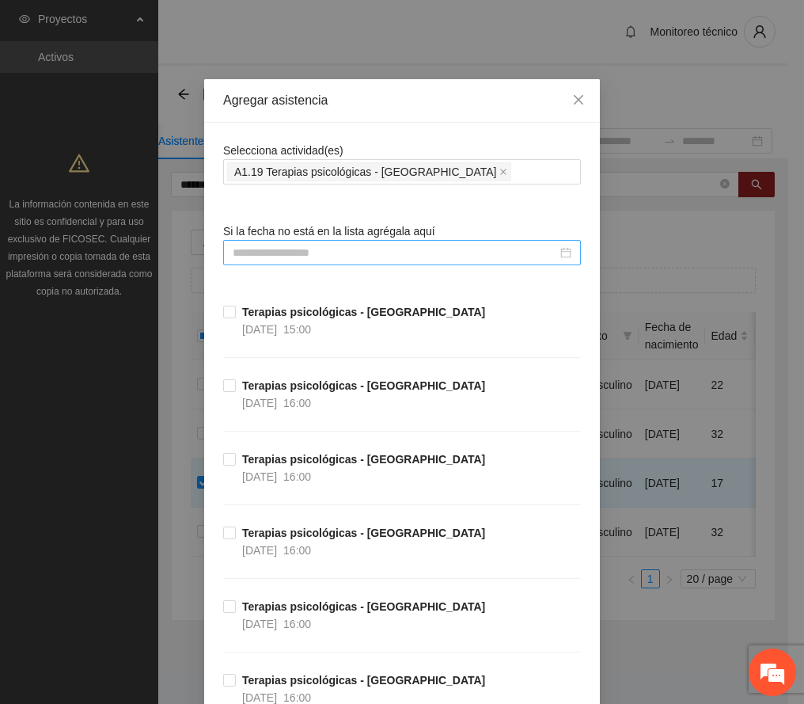
click at [326, 251] on input at bounding box center [395, 252] width 325 height 17
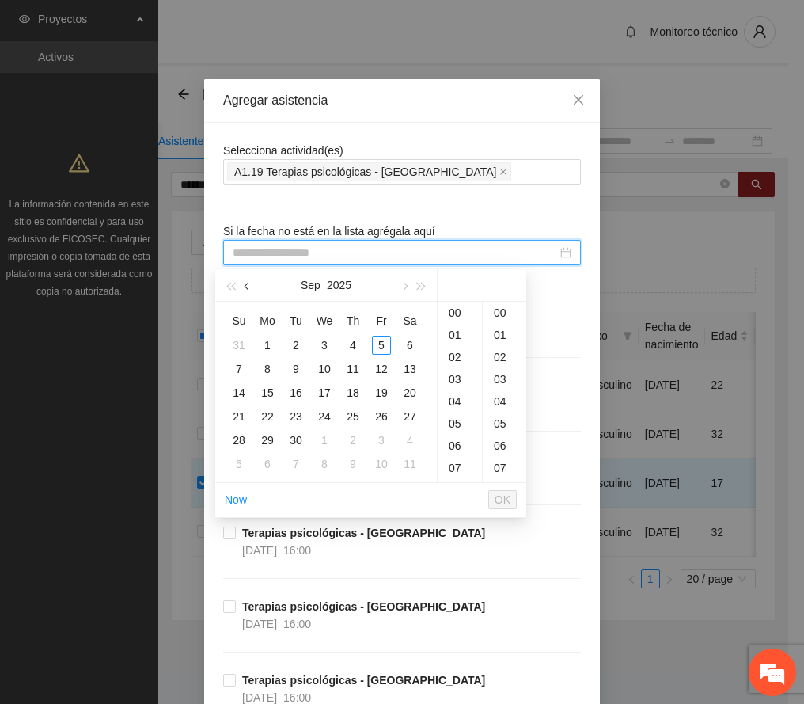
click at [244, 280] on button "button" at bounding box center [247, 285] width 17 height 32
click at [299, 391] on div "12" at bounding box center [296, 392] width 19 height 19
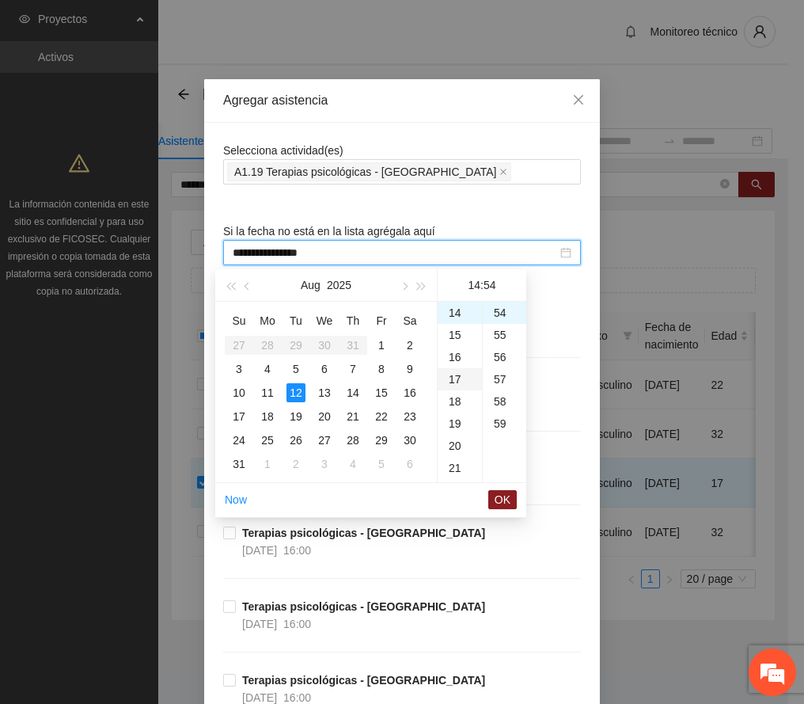
click at [454, 380] on div "17" at bounding box center [460, 379] width 44 height 22
click at [501, 312] on div "00" at bounding box center [505, 313] width 44 height 22
type input "**********"
click at [505, 499] on span "OK" at bounding box center [503, 499] width 16 height 17
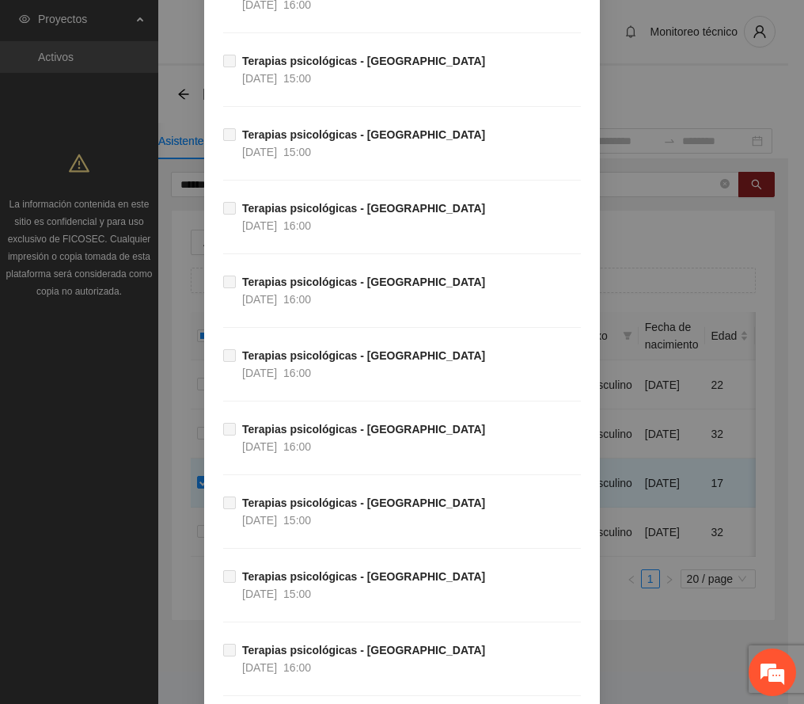
scroll to position [6665, 0]
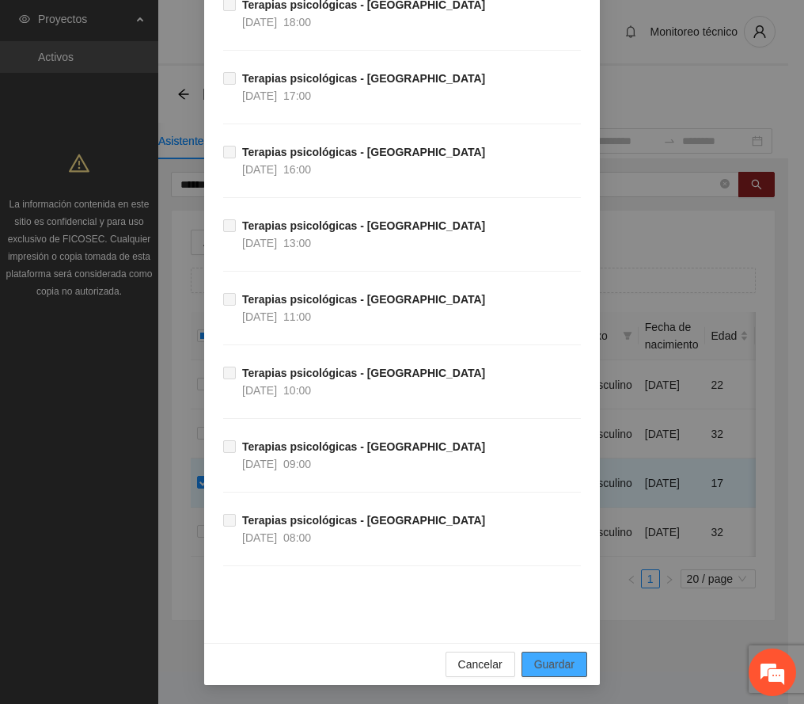
click at [556, 663] on span "Guardar" at bounding box center [554, 664] width 40 height 17
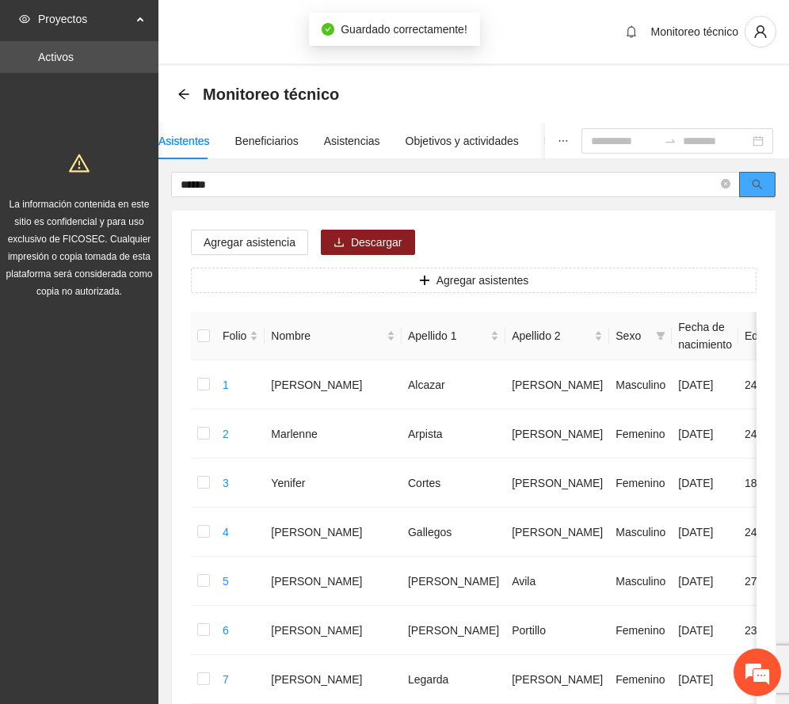
click at [759, 188] on icon "search" at bounding box center [756, 184] width 11 height 11
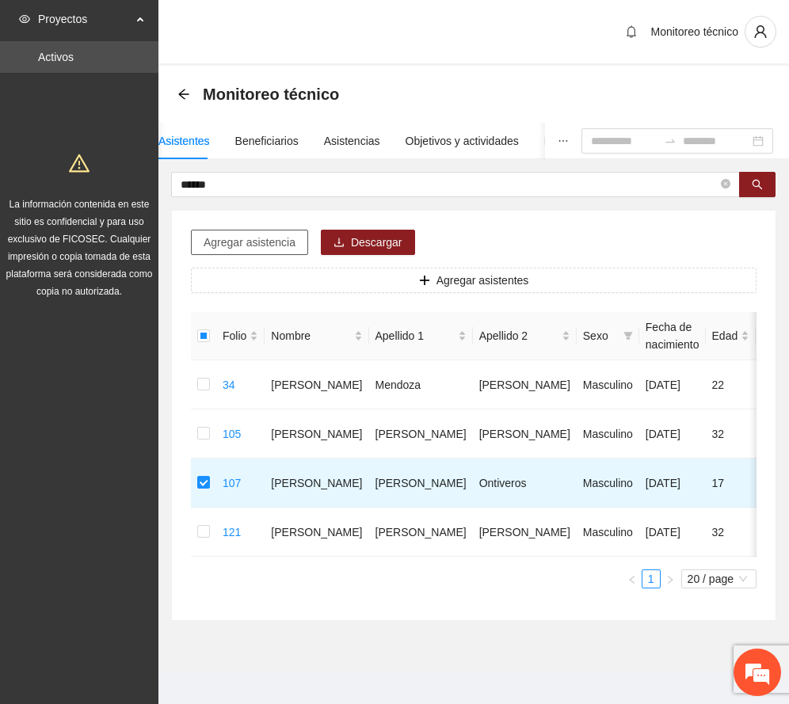
click at [249, 238] on span "Agregar asistencia" at bounding box center [249, 242] width 92 height 17
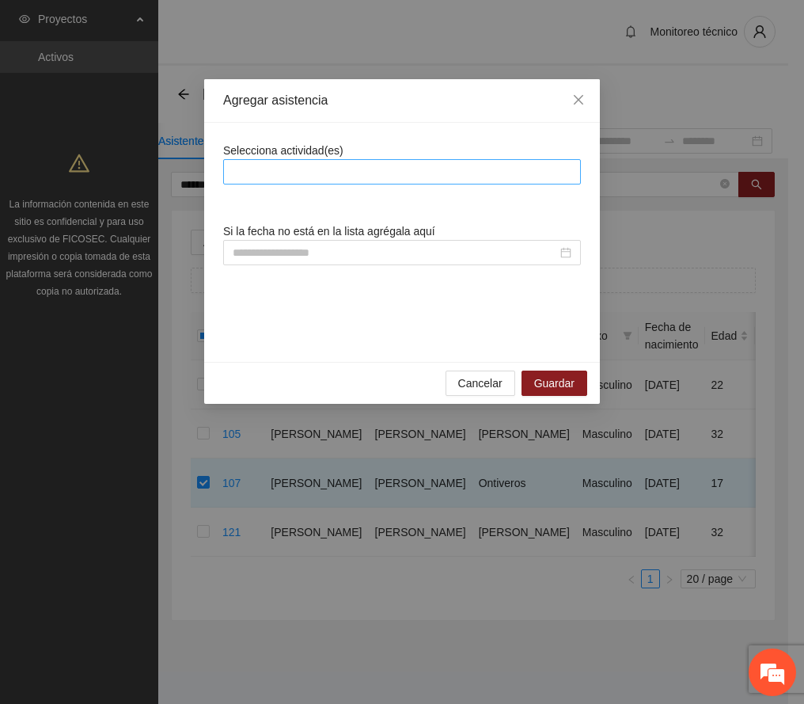
click at [299, 171] on div at bounding box center [402, 171] width 350 height 19
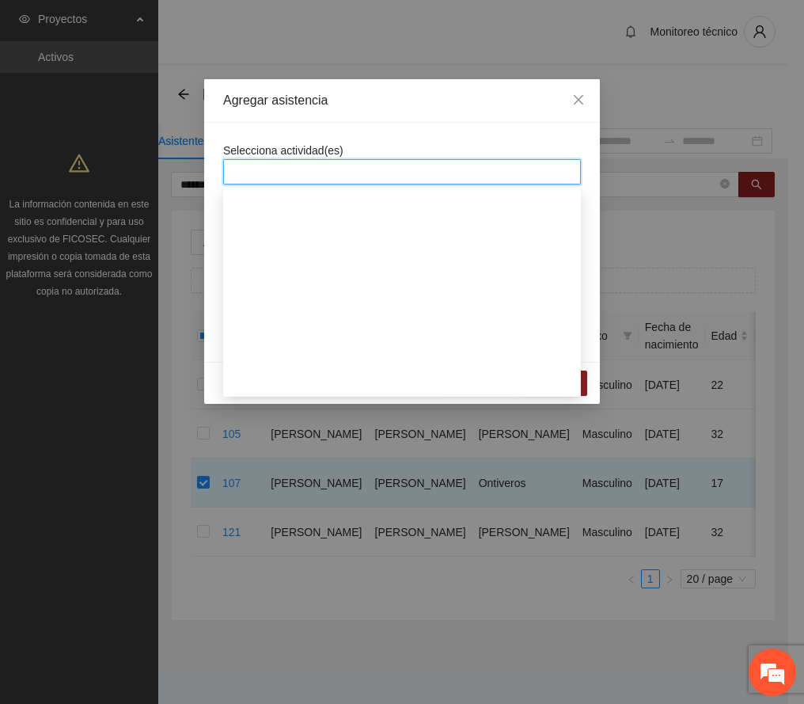
scroll to position [317, 0]
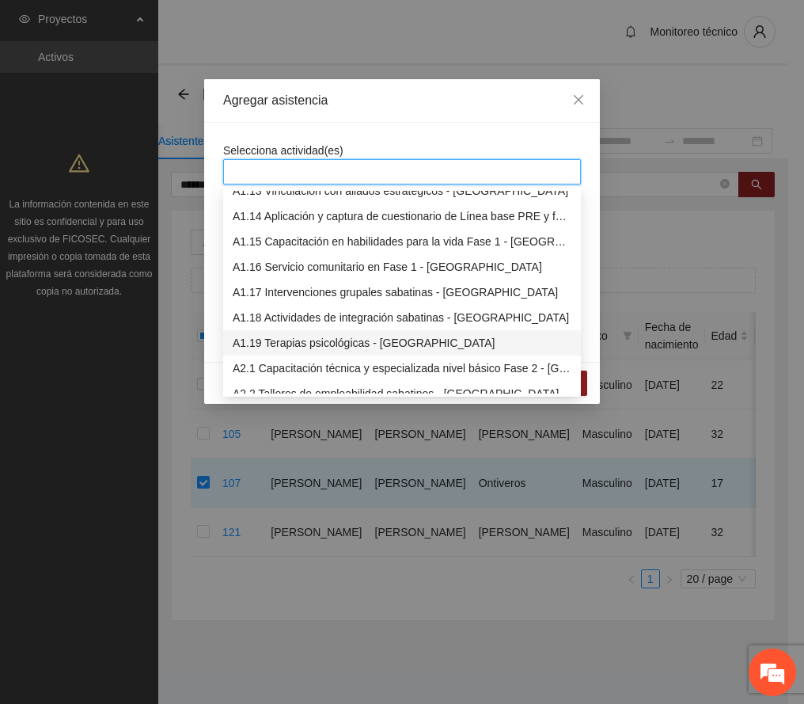
click at [345, 346] on div "A1.19 Terapias psicológicas - [GEOGRAPHIC_DATA]" at bounding box center [402, 342] width 339 height 17
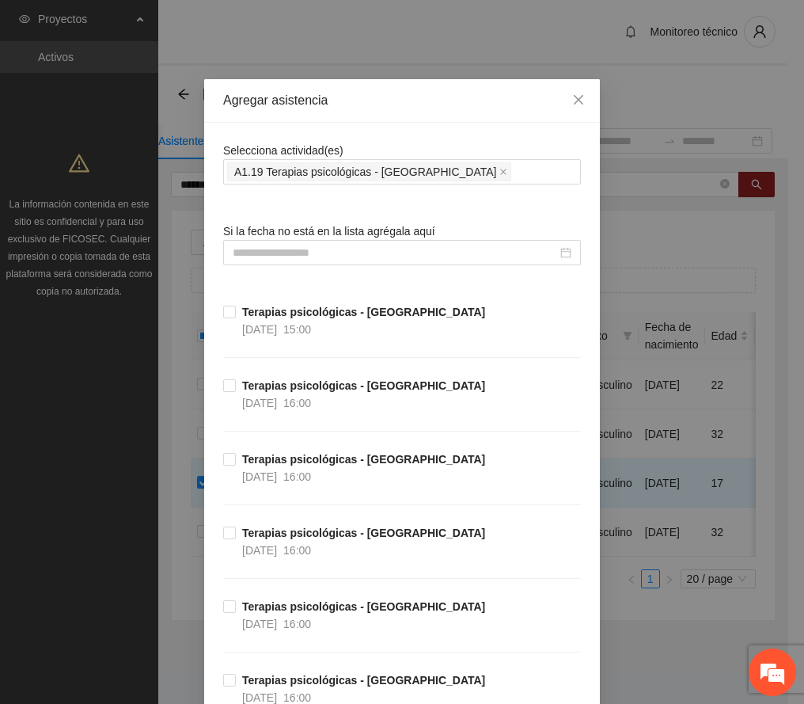
click at [345, 92] on div "Agregar asistencia" at bounding box center [402, 100] width 358 height 17
click at [291, 252] on input at bounding box center [395, 252] width 325 height 17
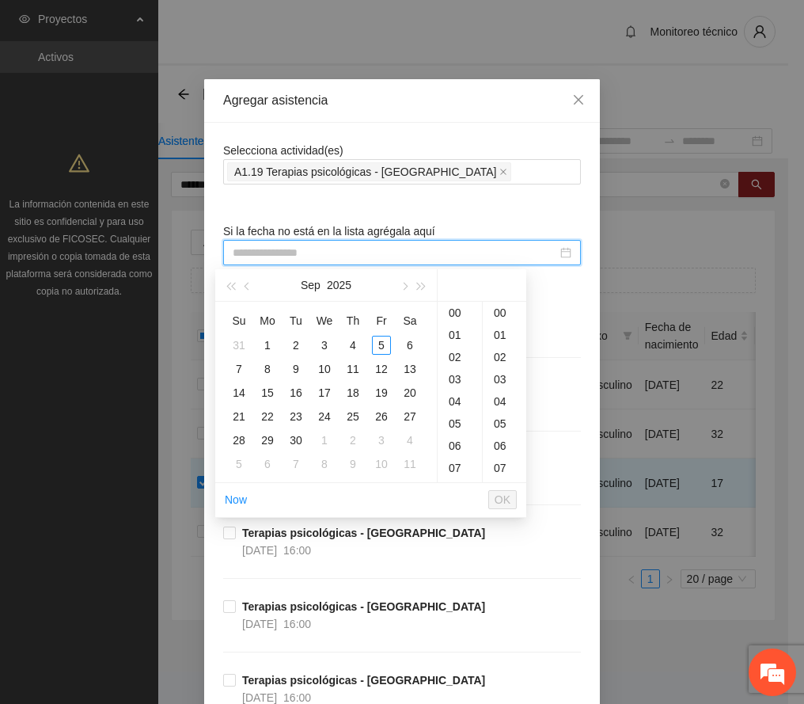
type input "**********"
click at [242, 291] on button "button" at bounding box center [247, 285] width 17 height 32
type input "**********"
click at [289, 413] on div "19" at bounding box center [296, 416] width 19 height 19
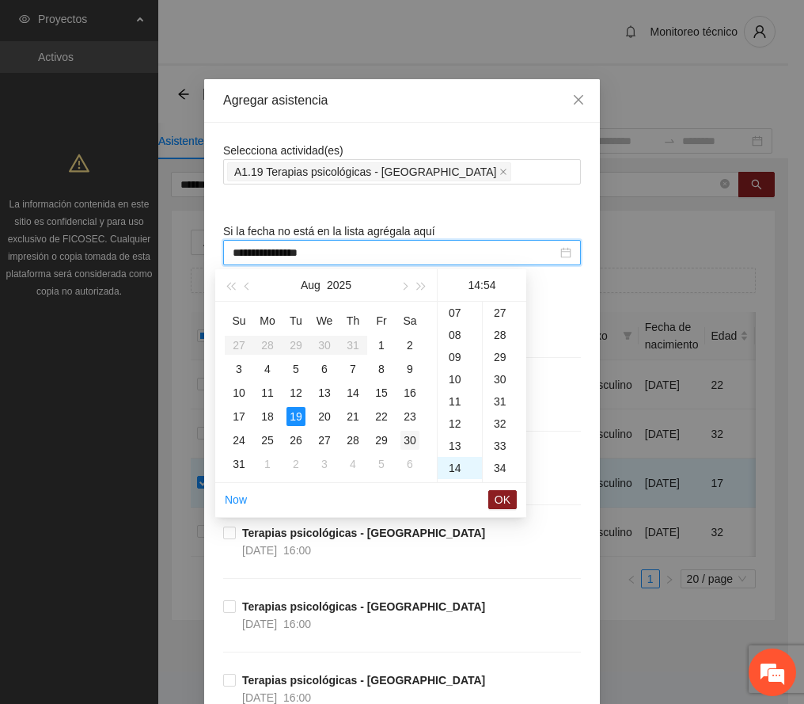
scroll to position [1197, 0]
click at [456, 378] on div "17" at bounding box center [460, 379] width 44 height 22
click at [500, 312] on div "00" at bounding box center [505, 313] width 44 height 22
type input "**********"
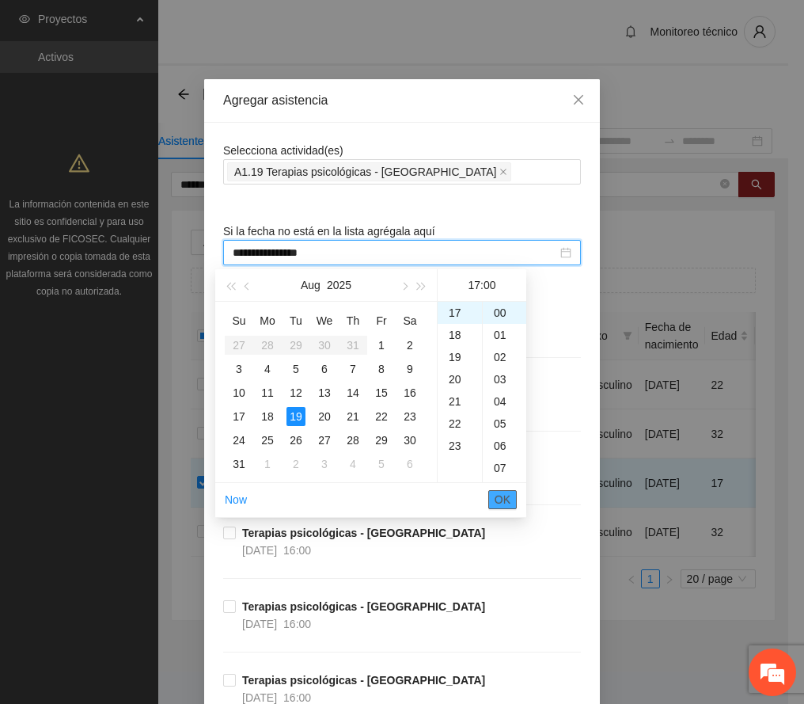
click at [504, 494] on span "OK" at bounding box center [503, 499] width 16 height 17
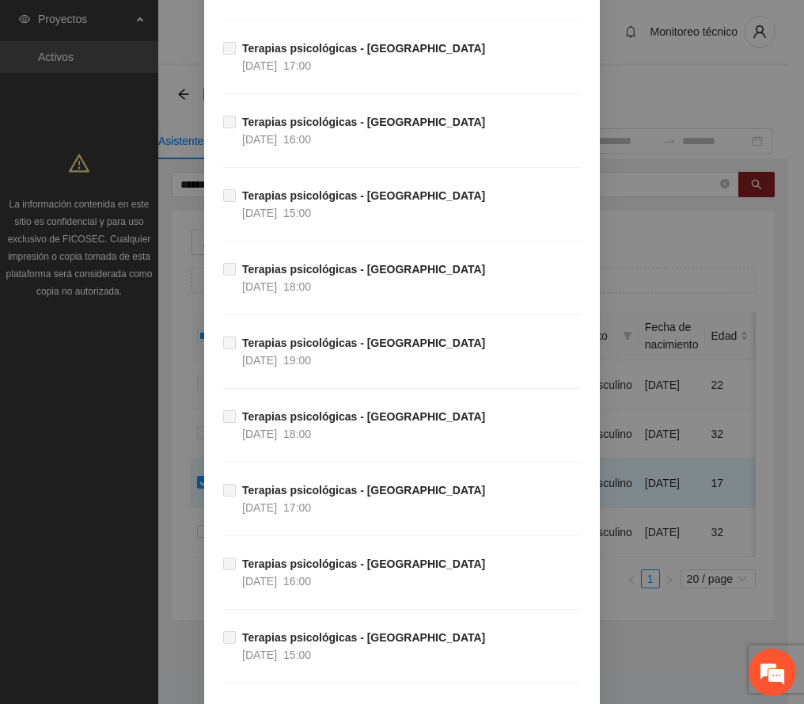
scroll to position [6665, 0]
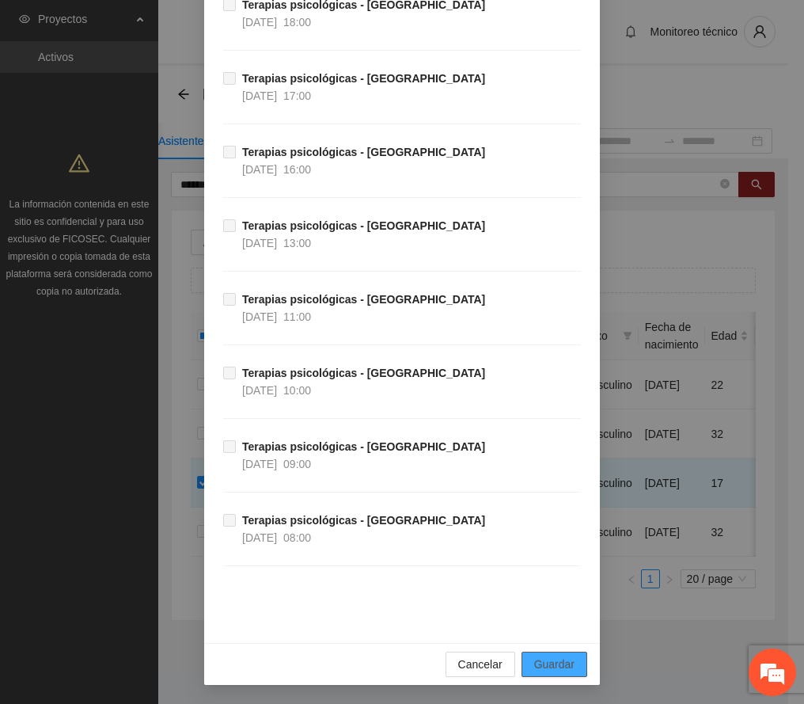
click at [568, 659] on button "Guardar" at bounding box center [555, 664] width 66 height 25
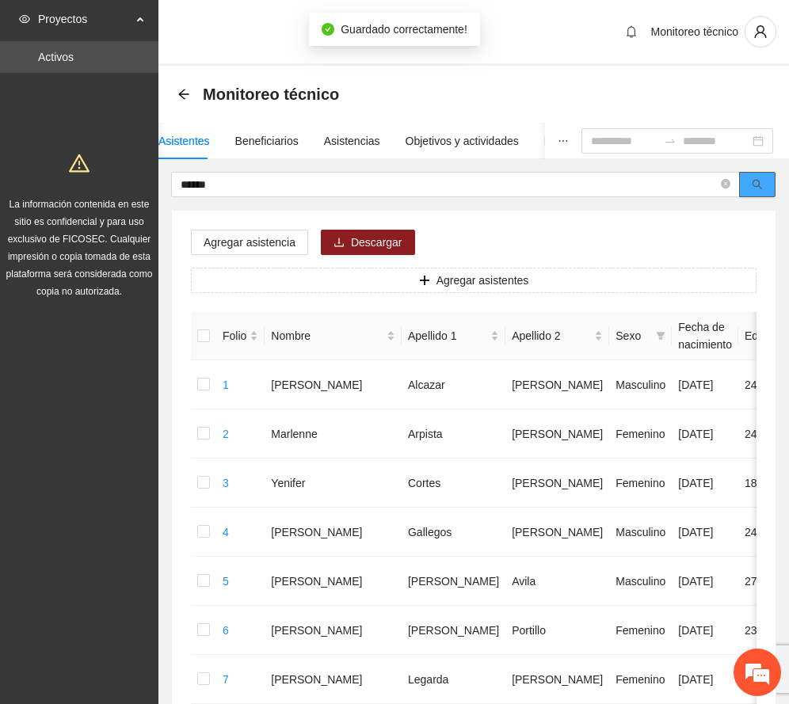
click at [762, 184] on button "button" at bounding box center [757, 184] width 36 height 25
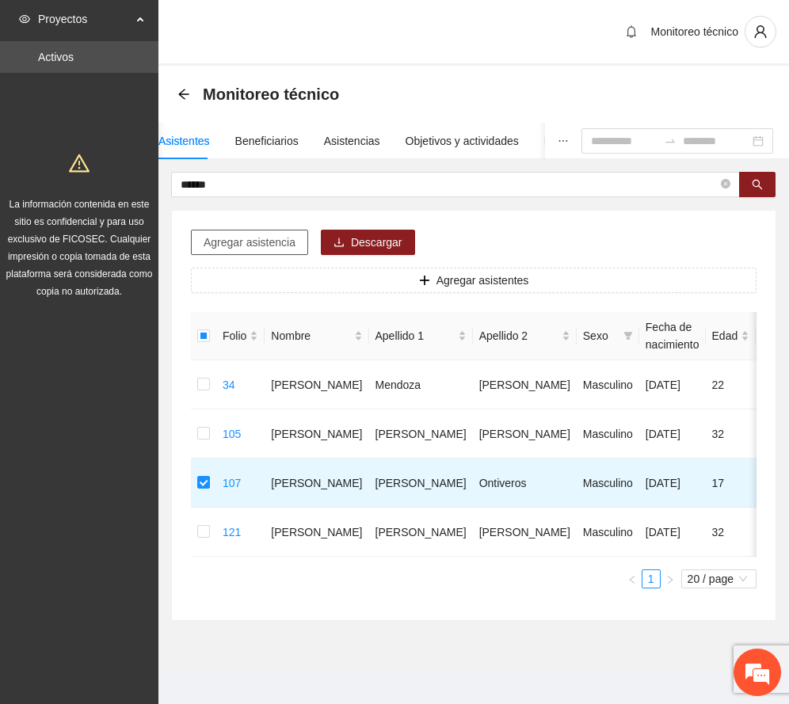
click at [232, 238] on span "Agregar asistencia" at bounding box center [249, 242] width 92 height 17
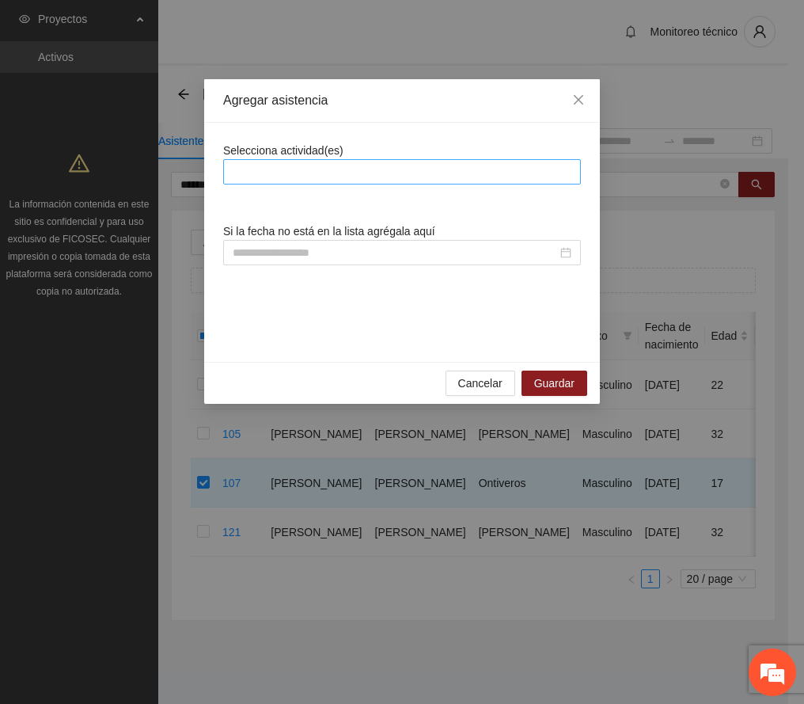
click at [295, 169] on div at bounding box center [402, 171] width 350 height 19
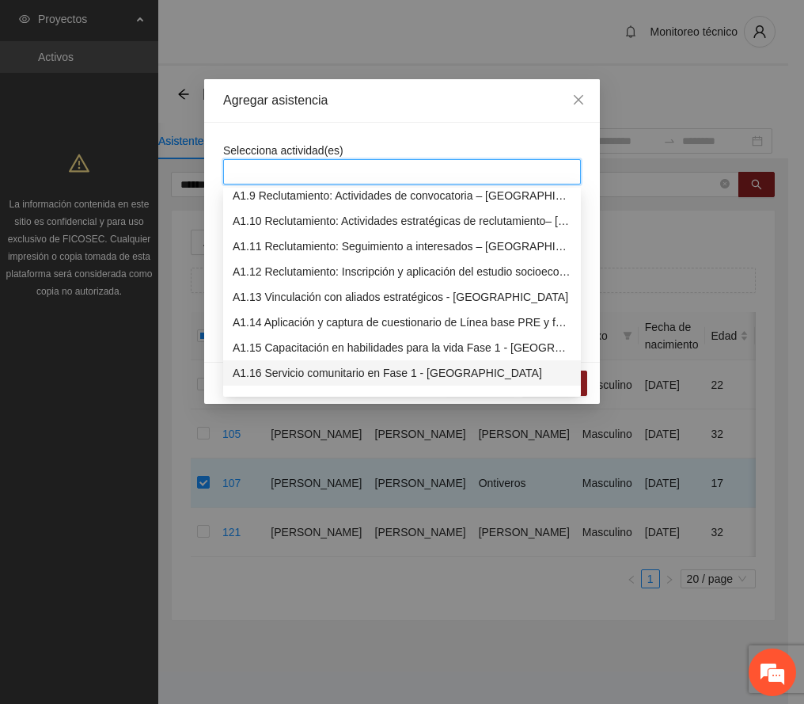
scroll to position [317, 0]
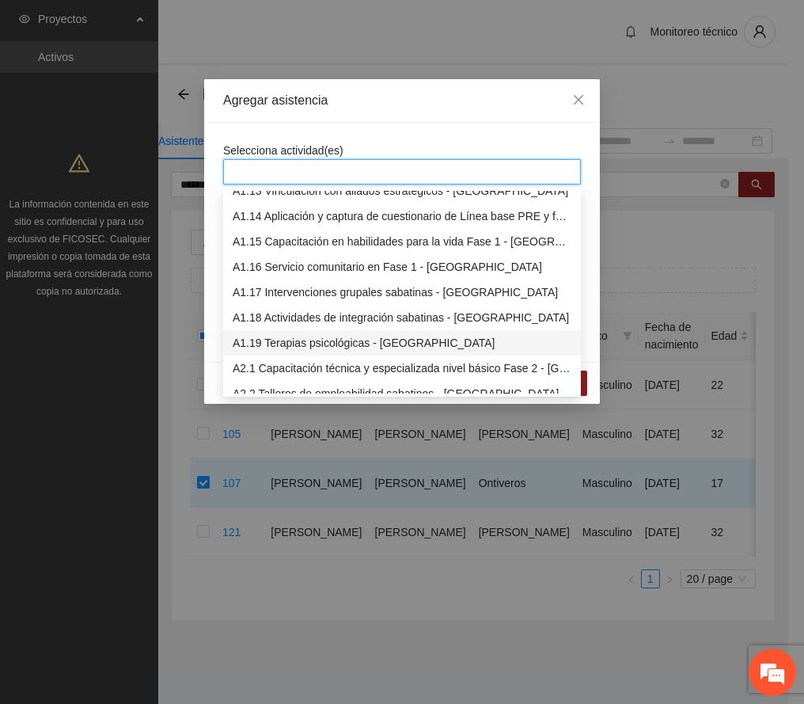
click at [290, 340] on div "A1.19 Terapias psicológicas - [GEOGRAPHIC_DATA]" at bounding box center [402, 342] width 339 height 17
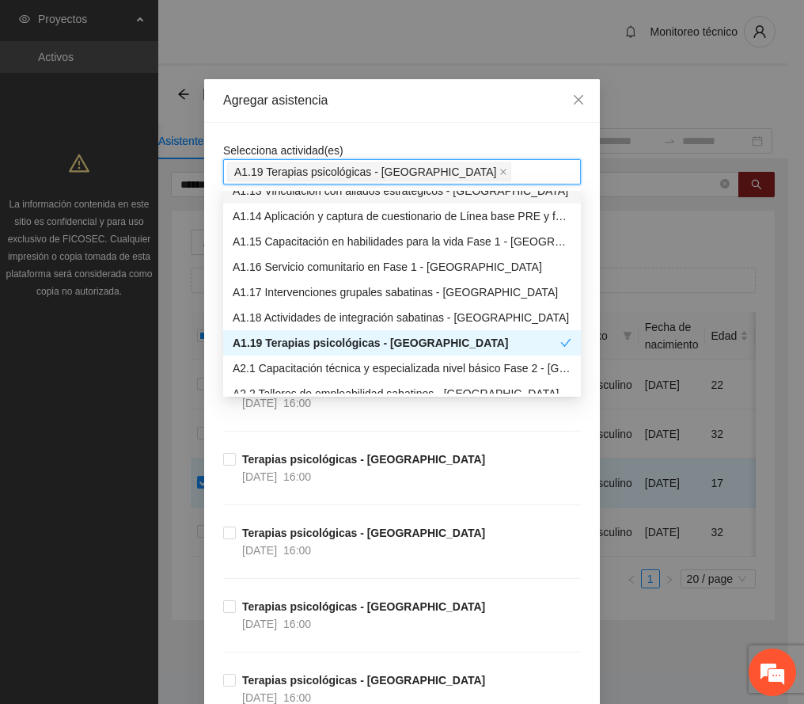
click at [372, 100] on div "Agregar asistencia" at bounding box center [402, 100] width 358 height 17
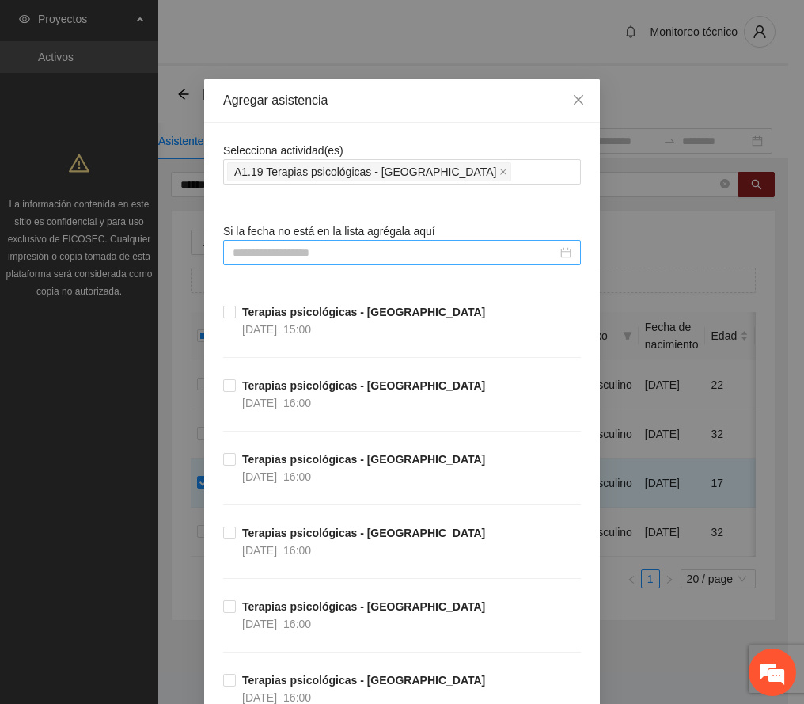
click at [301, 255] on input at bounding box center [395, 252] width 325 height 17
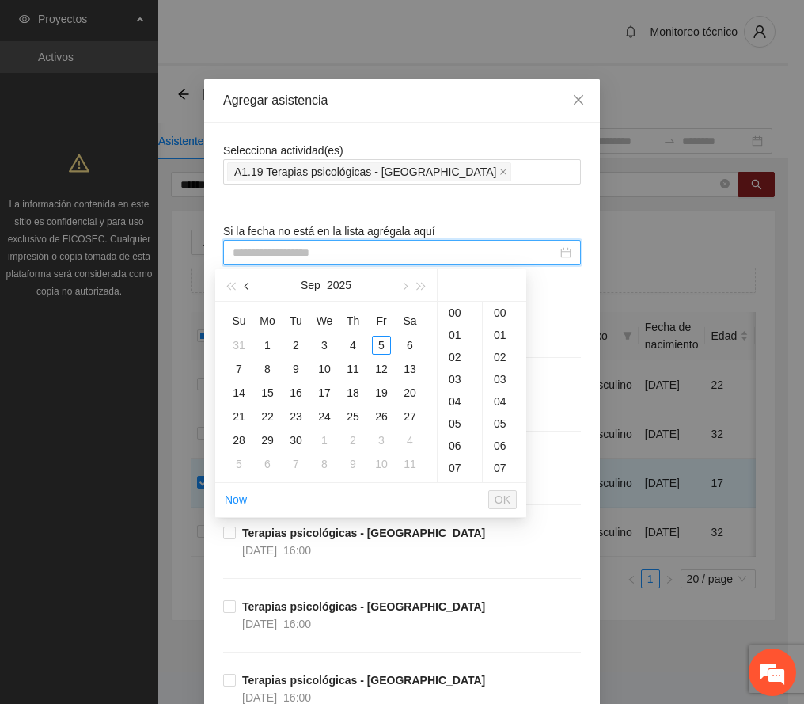
click at [248, 283] on span "button" at bounding box center [249, 287] width 8 height 8
click at [295, 439] on div "26" at bounding box center [296, 440] width 19 height 19
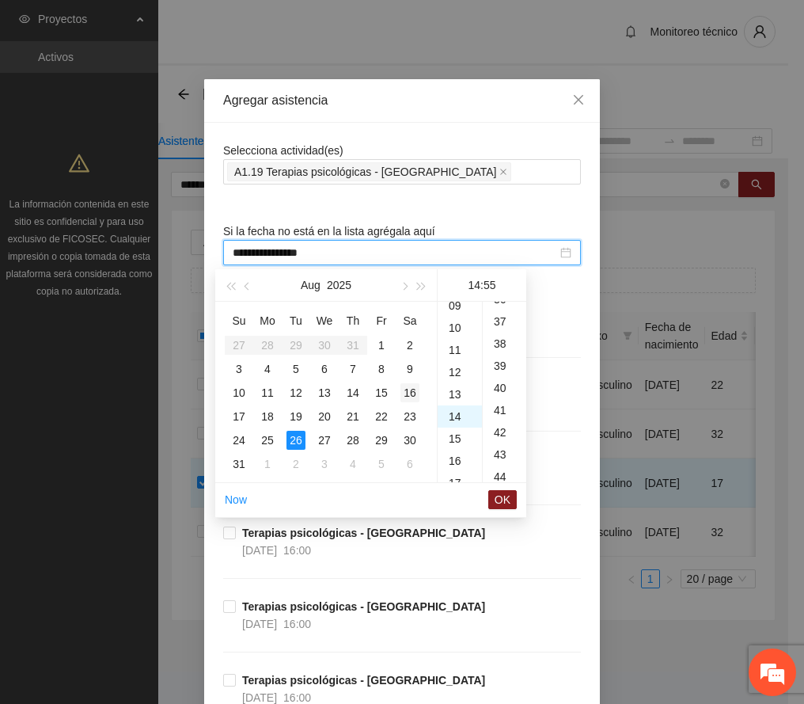
scroll to position [1219, 0]
click at [451, 375] on div "17" at bounding box center [460, 379] width 44 height 22
click at [496, 306] on div "00" at bounding box center [505, 313] width 44 height 22
type input "**********"
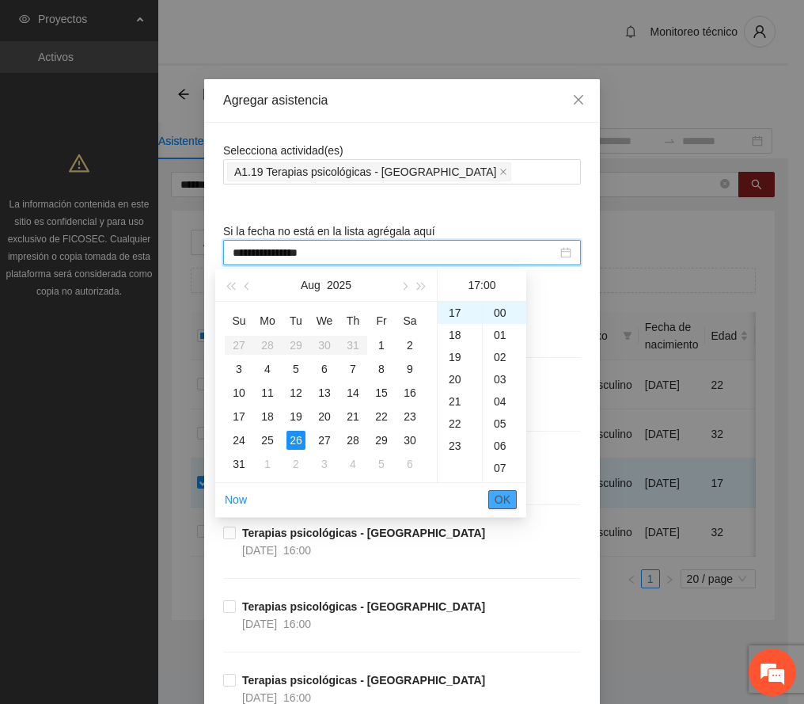
click at [507, 491] on span "OK" at bounding box center [503, 499] width 16 height 17
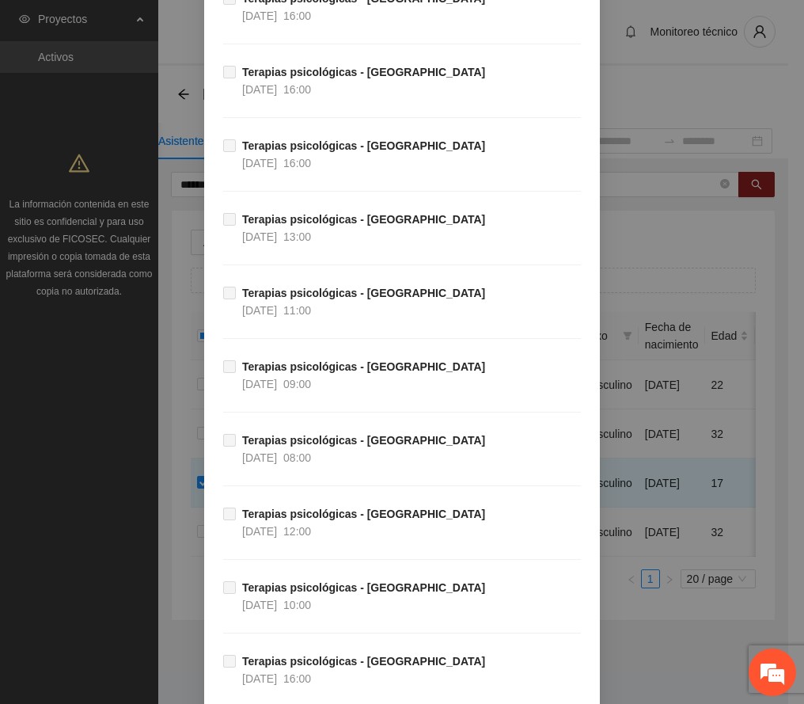
scroll to position [6665, 0]
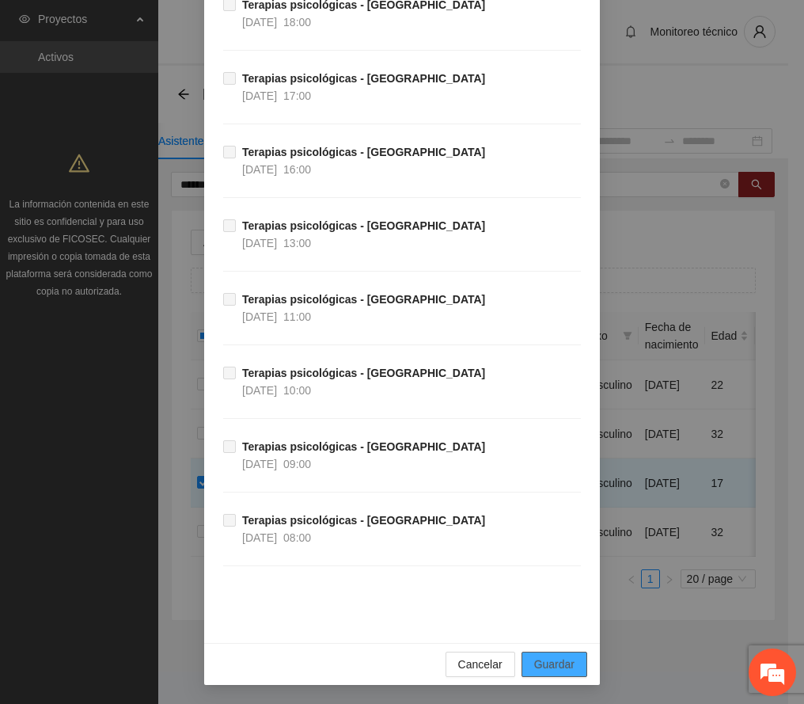
click at [540, 671] on span "Guardar" at bounding box center [554, 664] width 40 height 17
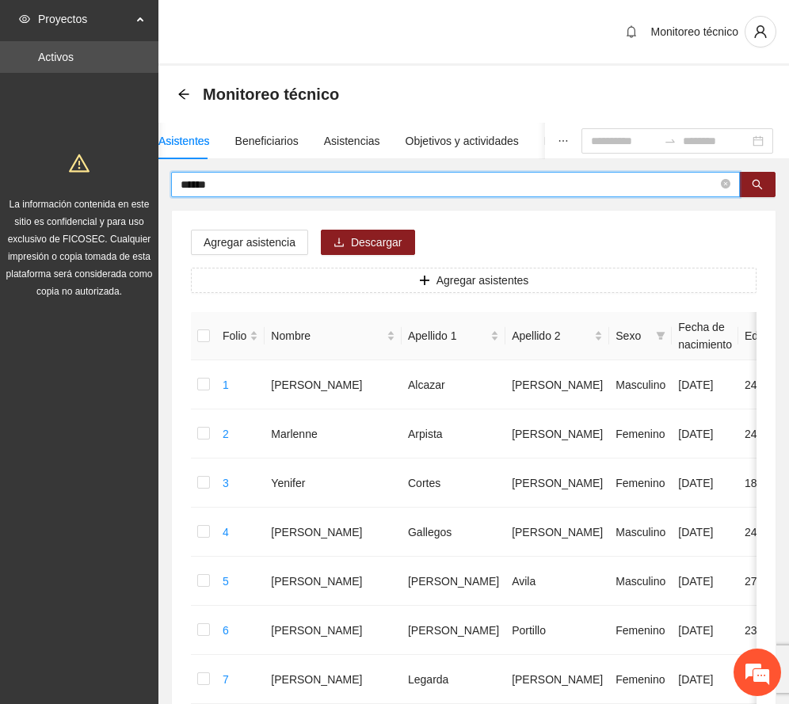
drag, startPoint x: 235, startPoint y: 181, endPoint x: 76, endPoint y: 184, distance: 159.2
type input "********"
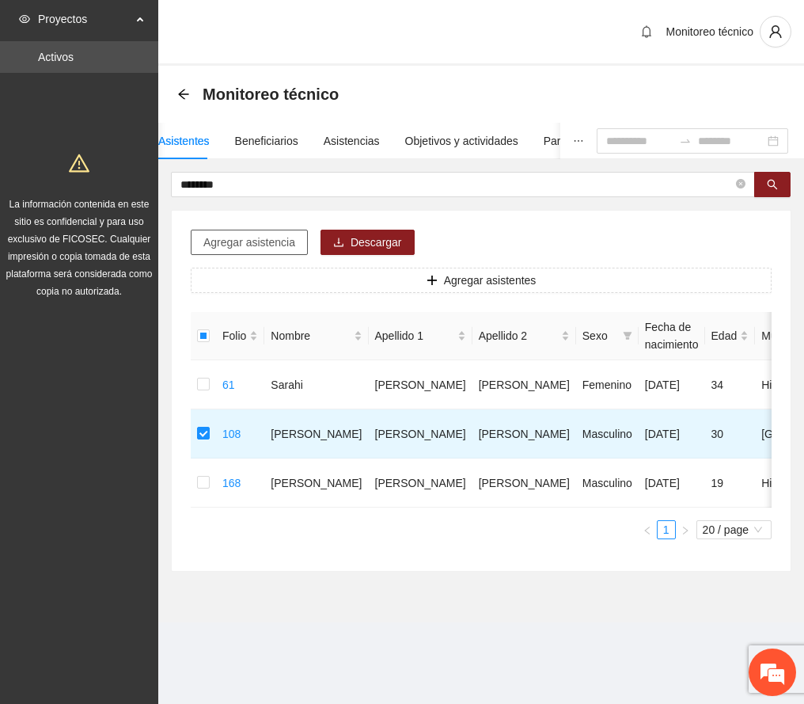
click at [257, 241] on span "Agregar asistencia" at bounding box center [249, 242] width 92 height 17
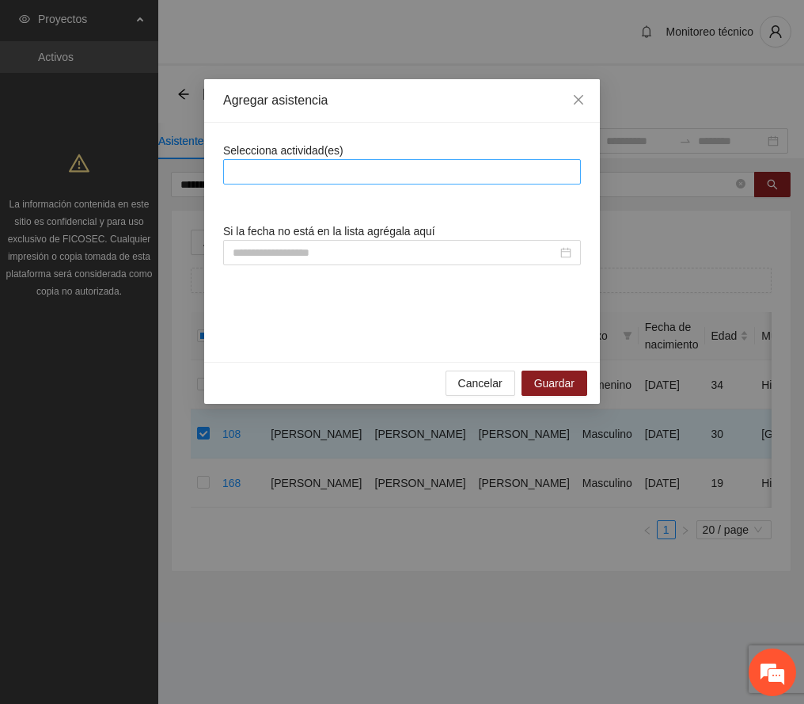
click at [348, 171] on div at bounding box center [402, 171] width 350 height 19
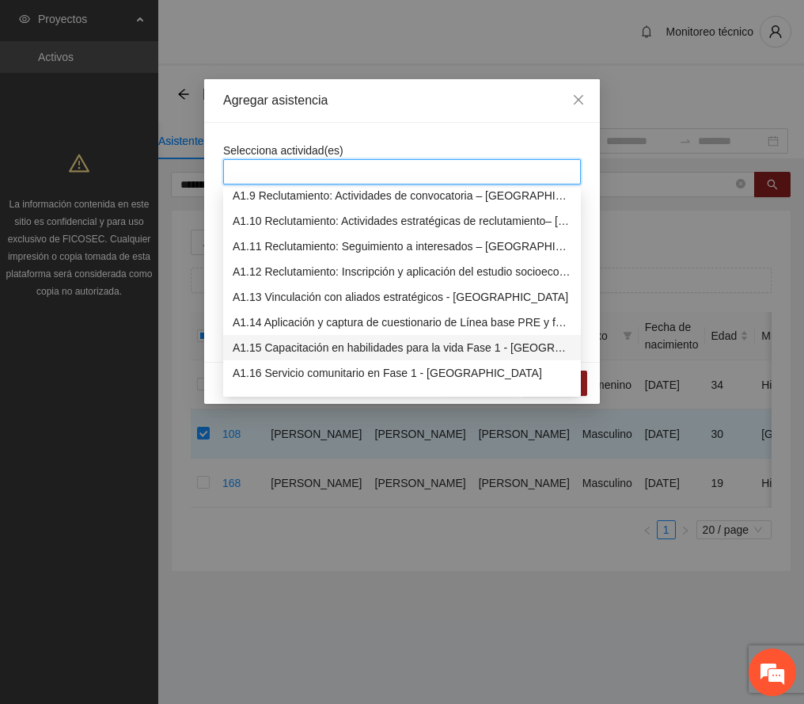
scroll to position [317, 0]
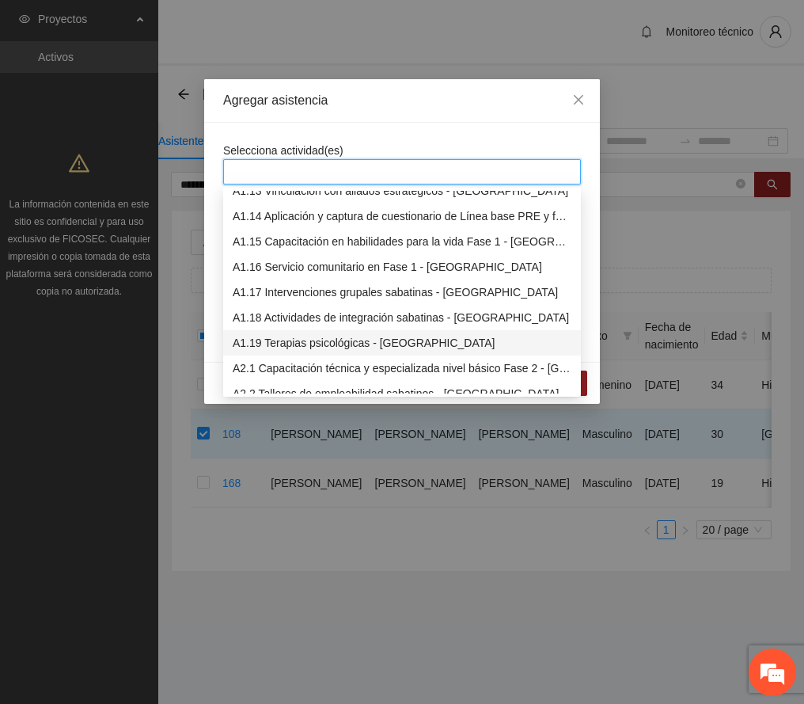
click at [344, 340] on div "A1.19 Terapias psicológicas - [GEOGRAPHIC_DATA]" at bounding box center [402, 342] width 339 height 17
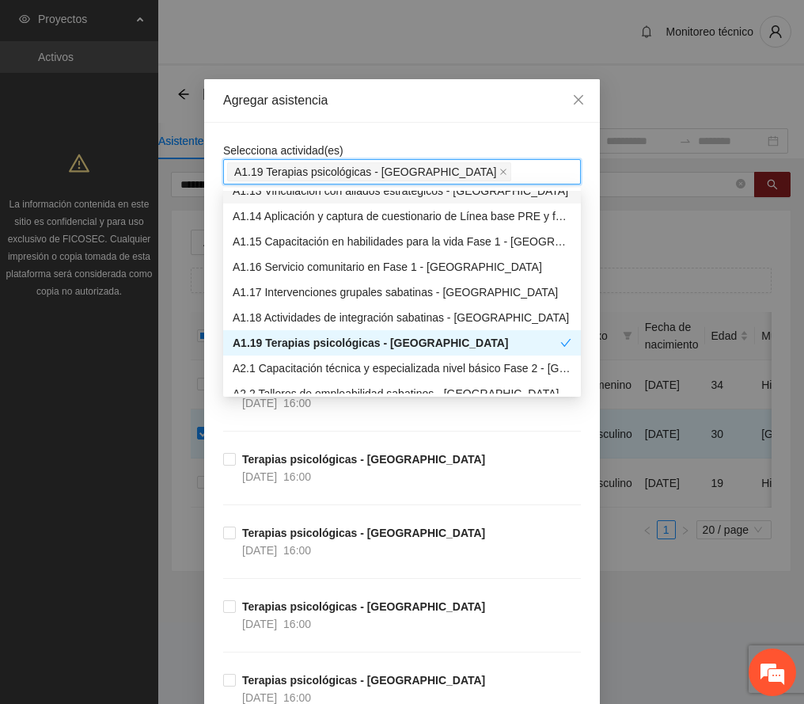
click at [393, 105] on div "Agregar asistencia" at bounding box center [402, 100] width 358 height 17
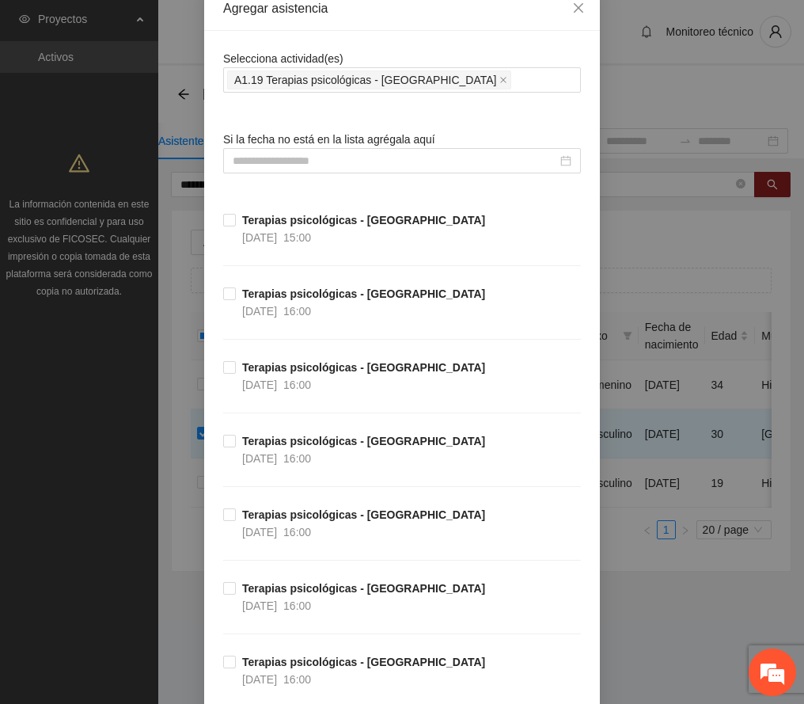
scroll to position [0, 0]
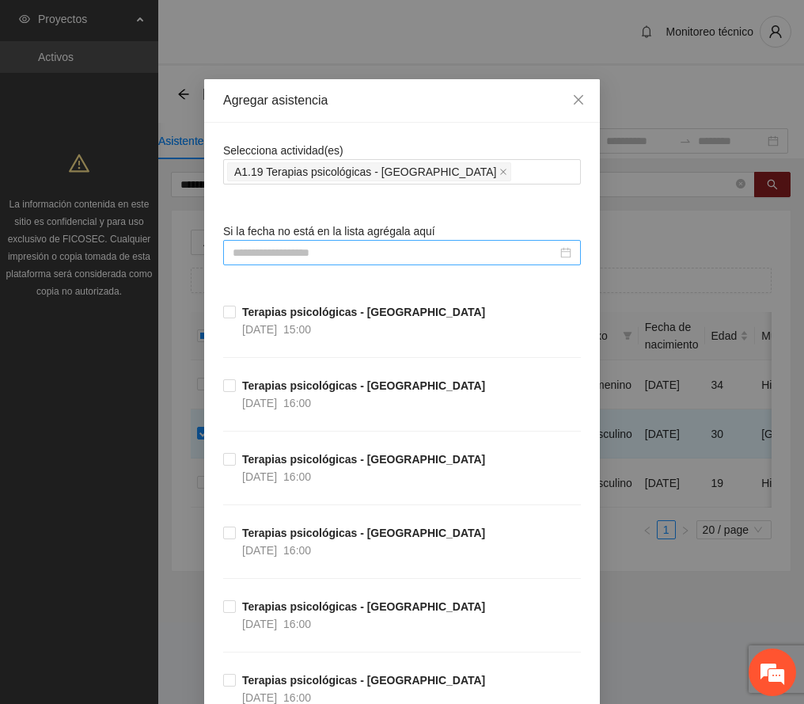
click at [308, 244] on div at bounding box center [402, 252] width 358 height 25
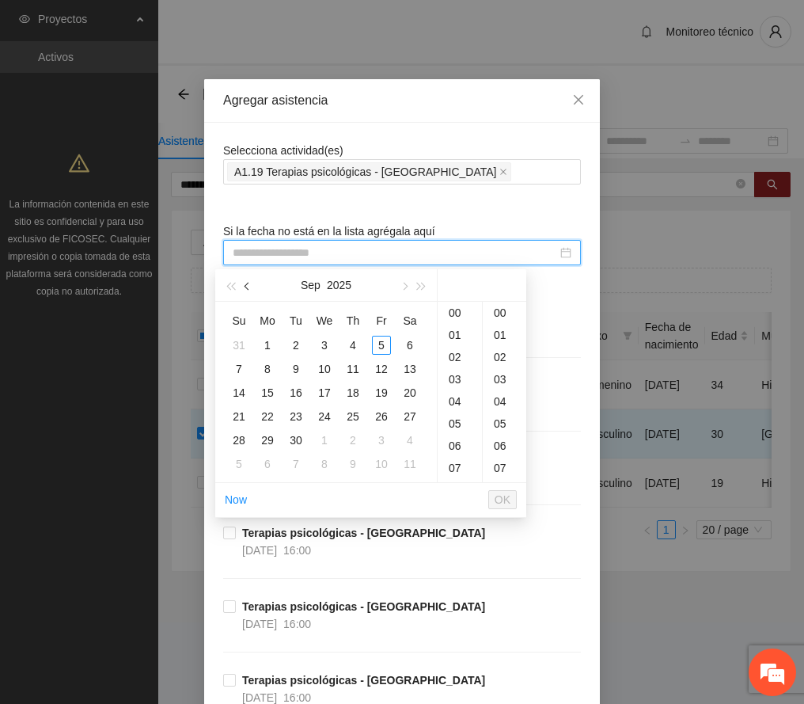
click at [245, 286] on span "button" at bounding box center [249, 287] width 8 height 8
click at [409, 340] on div "2" at bounding box center [410, 345] width 19 height 19
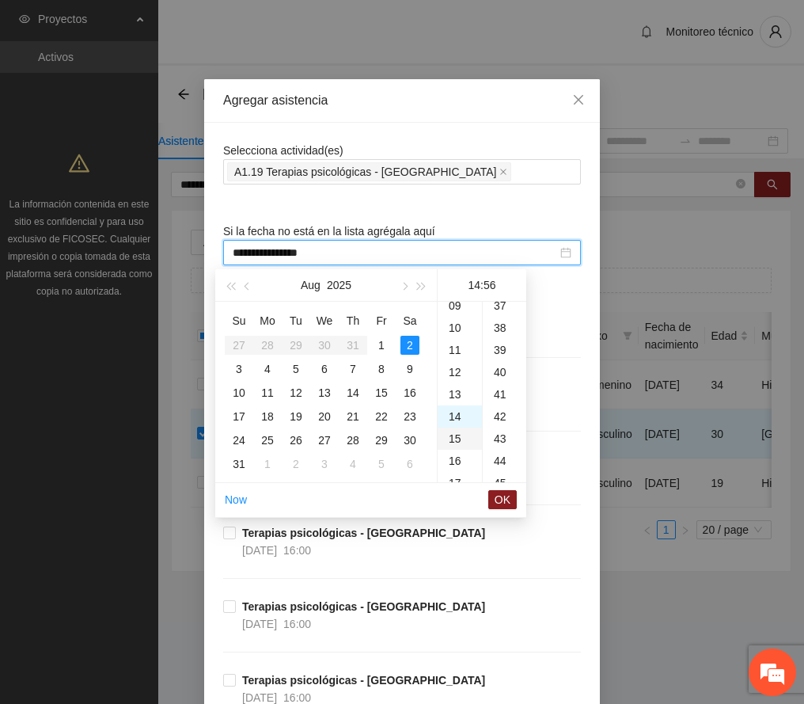
scroll to position [1242, 0]
click at [451, 374] on div "11" at bounding box center [460, 373] width 44 height 22
click at [498, 308] on div "00" at bounding box center [505, 313] width 44 height 22
type input "**********"
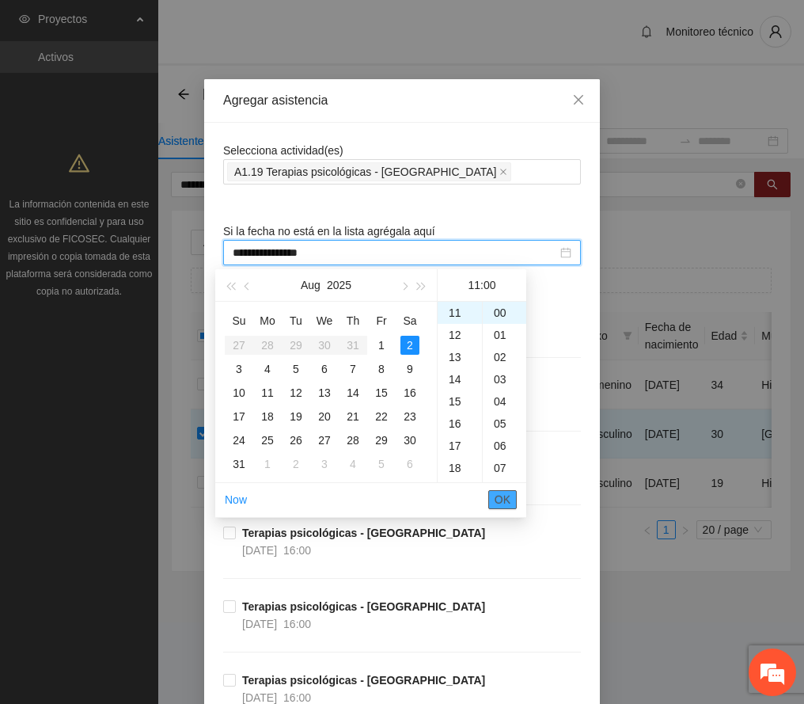
click at [494, 501] on button "OK" at bounding box center [503, 499] width 29 height 19
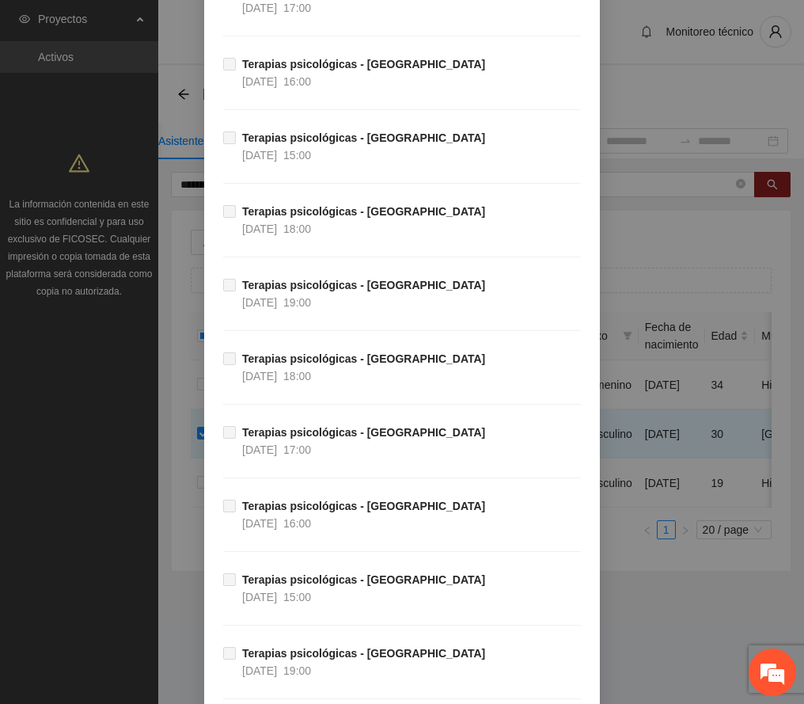
scroll to position [6665, 0]
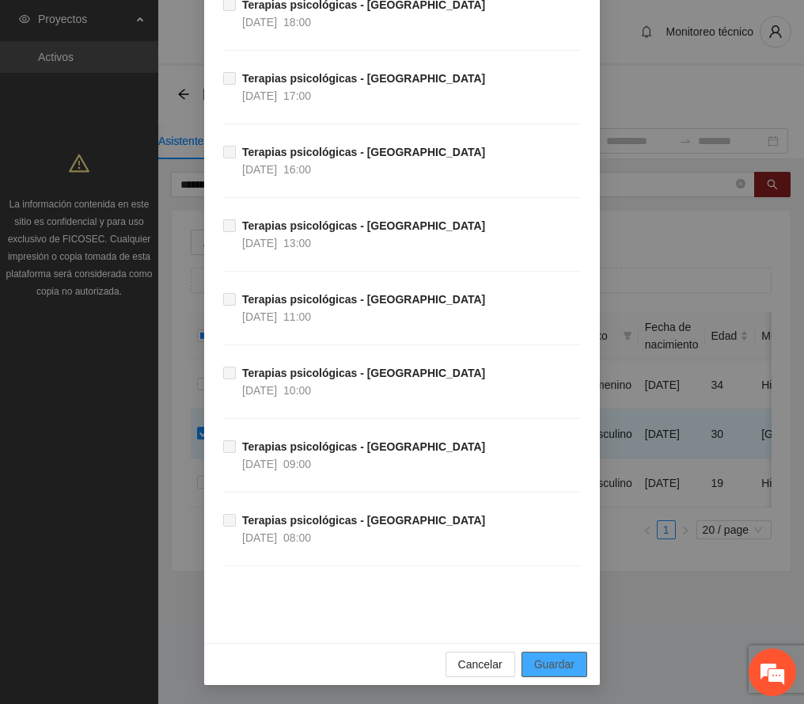
click at [557, 668] on span "Guardar" at bounding box center [554, 664] width 40 height 17
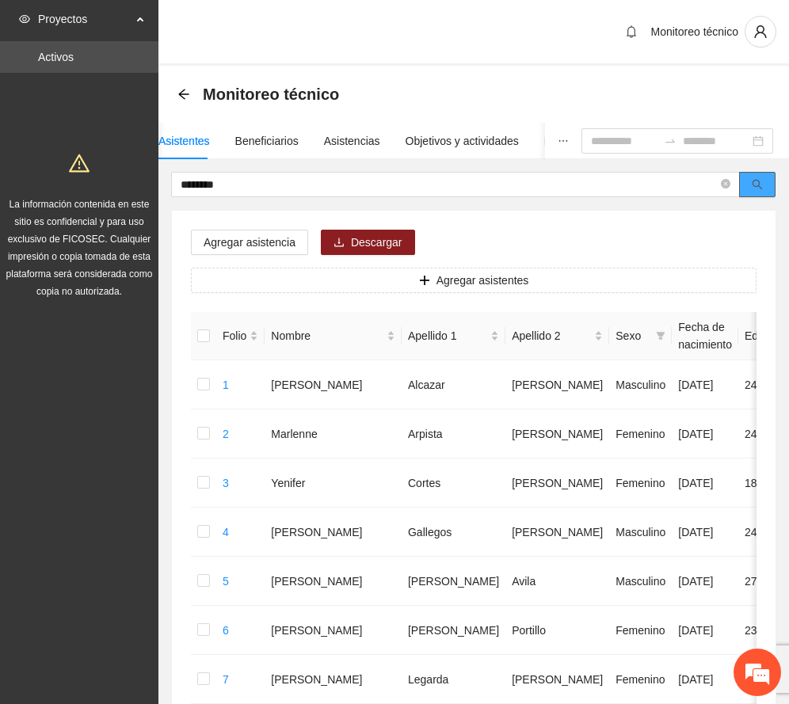
click at [751, 175] on button "button" at bounding box center [757, 184] width 36 height 25
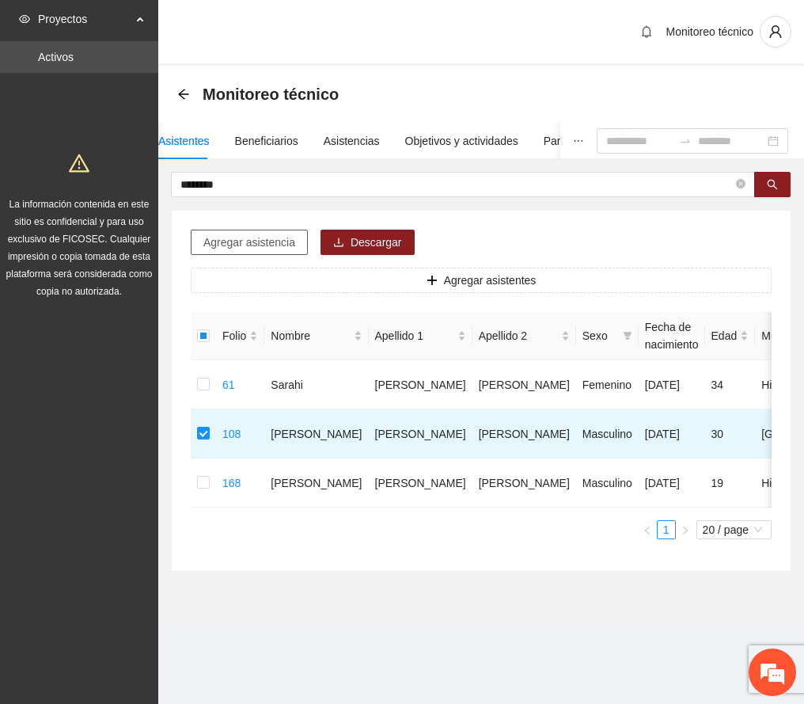
click at [268, 251] on button "Agregar asistencia" at bounding box center [249, 242] width 117 height 25
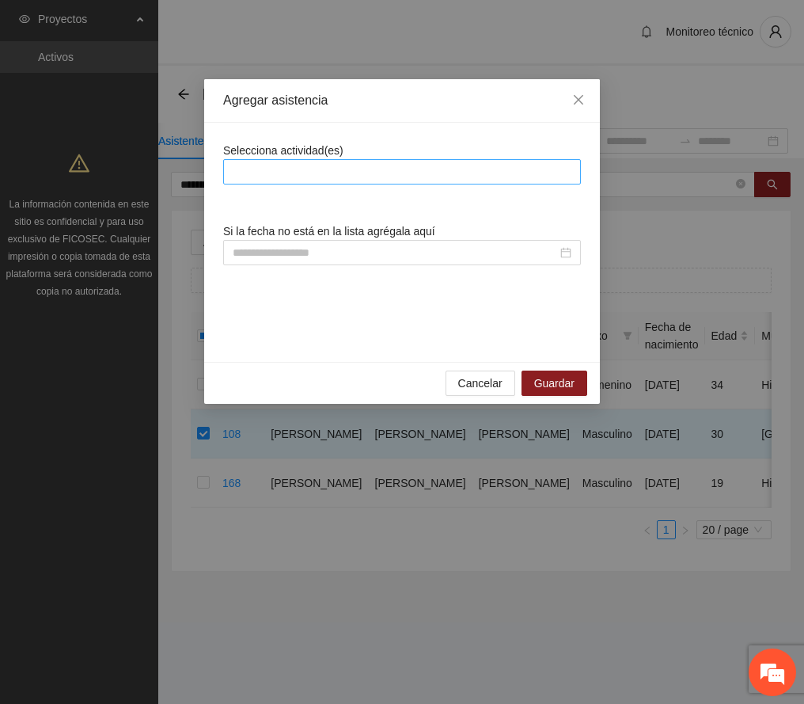
click at [318, 168] on div at bounding box center [402, 171] width 350 height 19
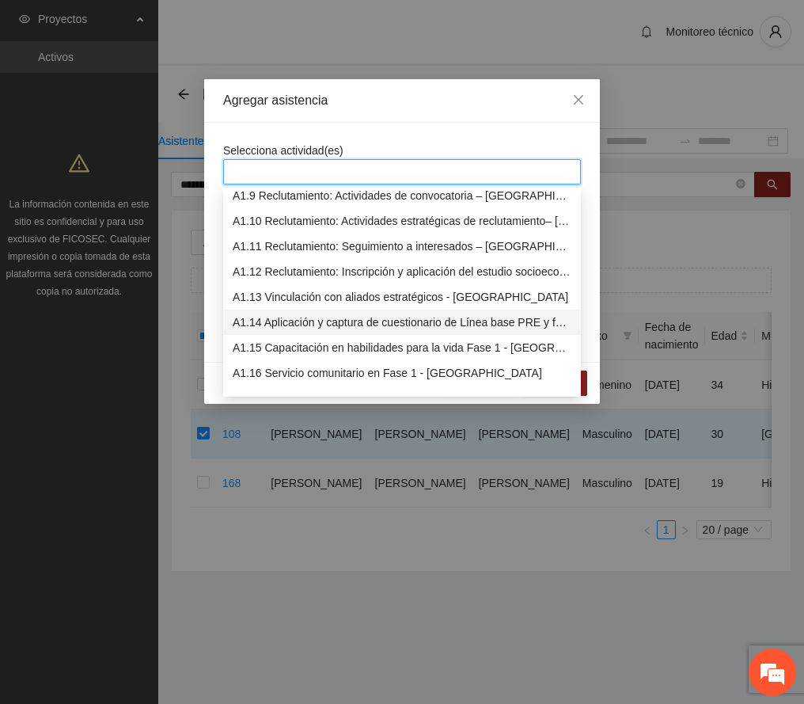
scroll to position [317, 0]
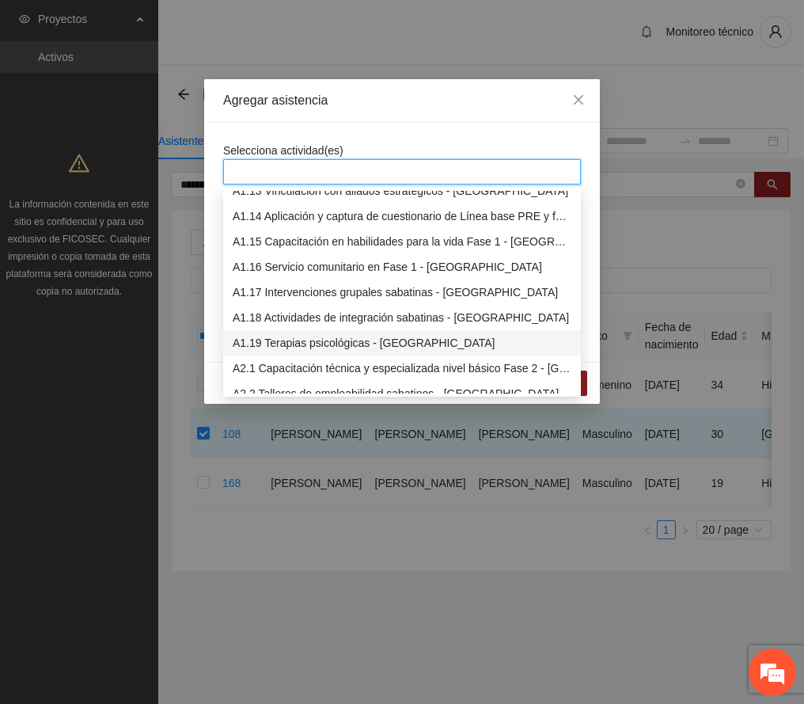
click at [355, 339] on div "A1.19 Terapias psicológicas - [GEOGRAPHIC_DATA]" at bounding box center [402, 342] width 339 height 17
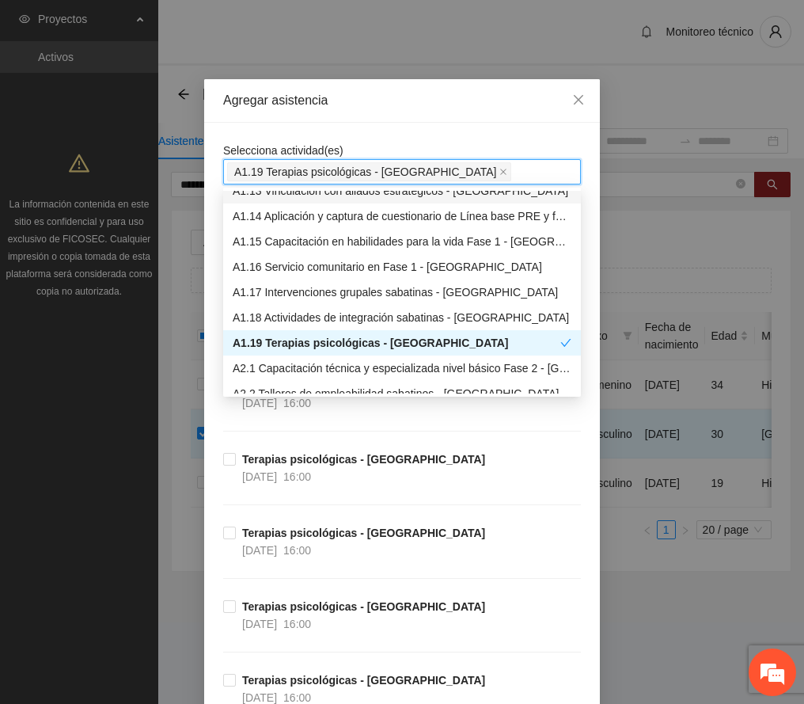
click at [347, 97] on div "Agregar asistencia" at bounding box center [402, 100] width 358 height 17
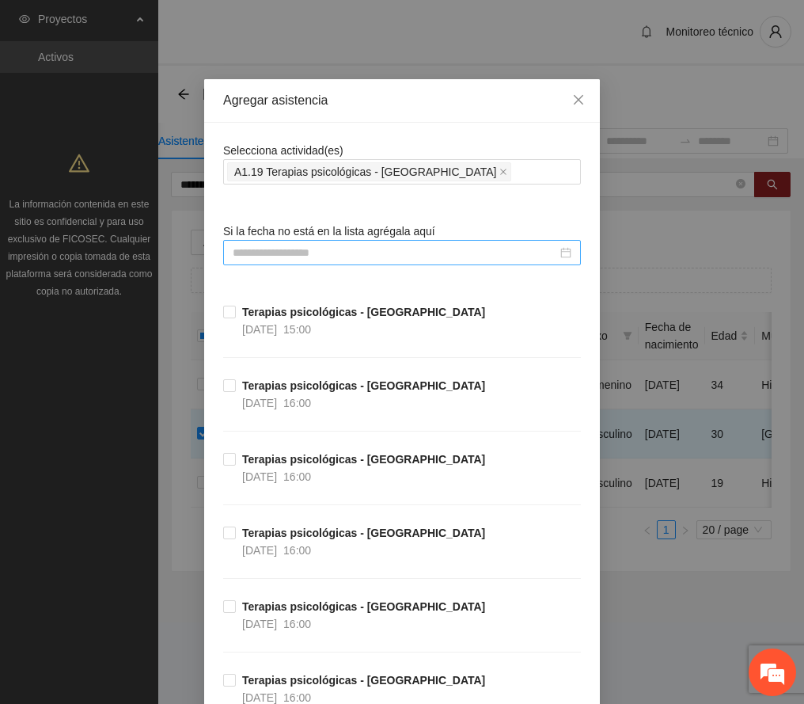
click at [365, 250] on input at bounding box center [395, 252] width 325 height 17
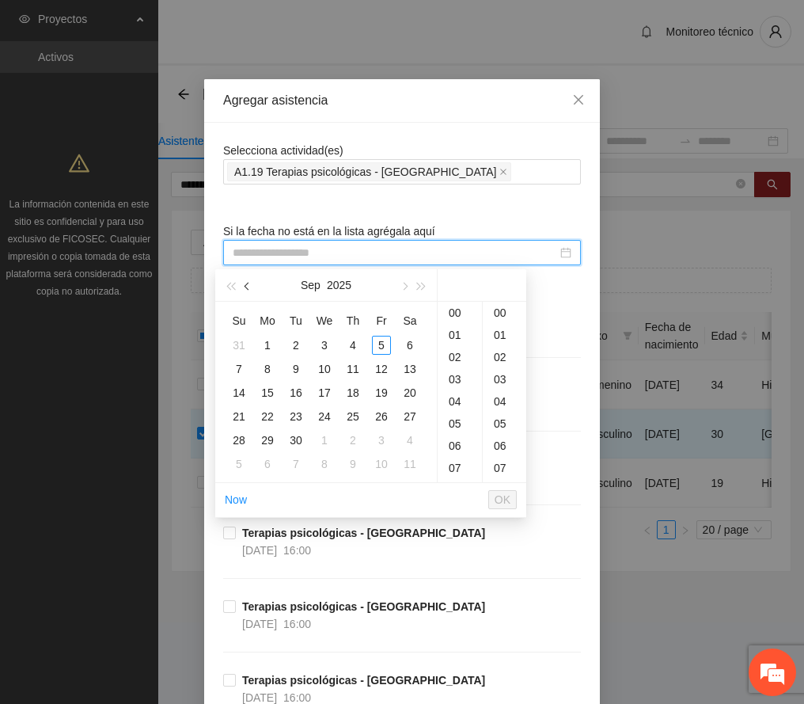
click at [251, 289] on button "button" at bounding box center [247, 285] width 17 height 32
click at [402, 364] on div "9" at bounding box center [410, 368] width 19 height 19
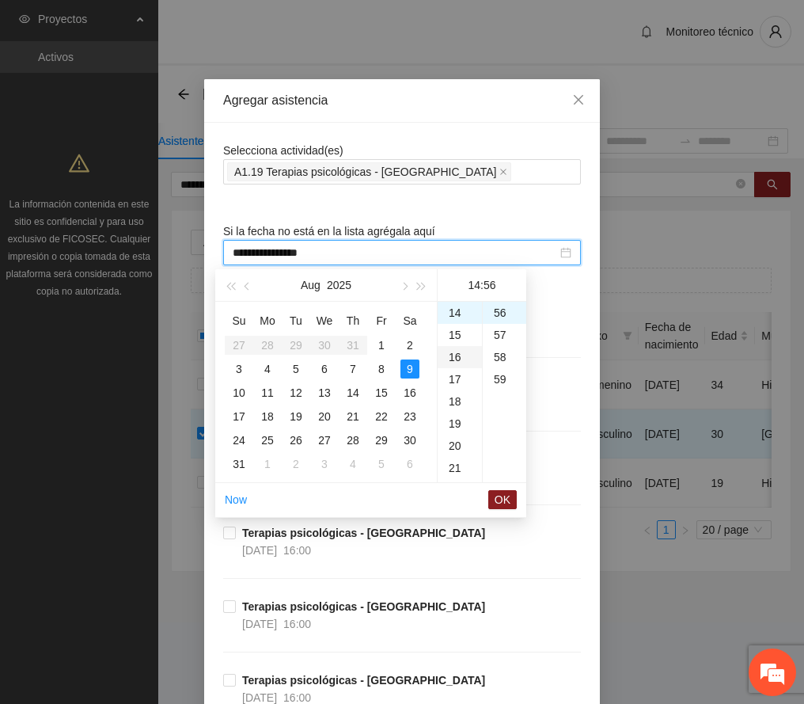
scroll to position [204, 0]
click at [459, 348] on div "11" at bounding box center [460, 352] width 44 height 22
click at [502, 311] on div "00" at bounding box center [505, 313] width 44 height 22
type input "**********"
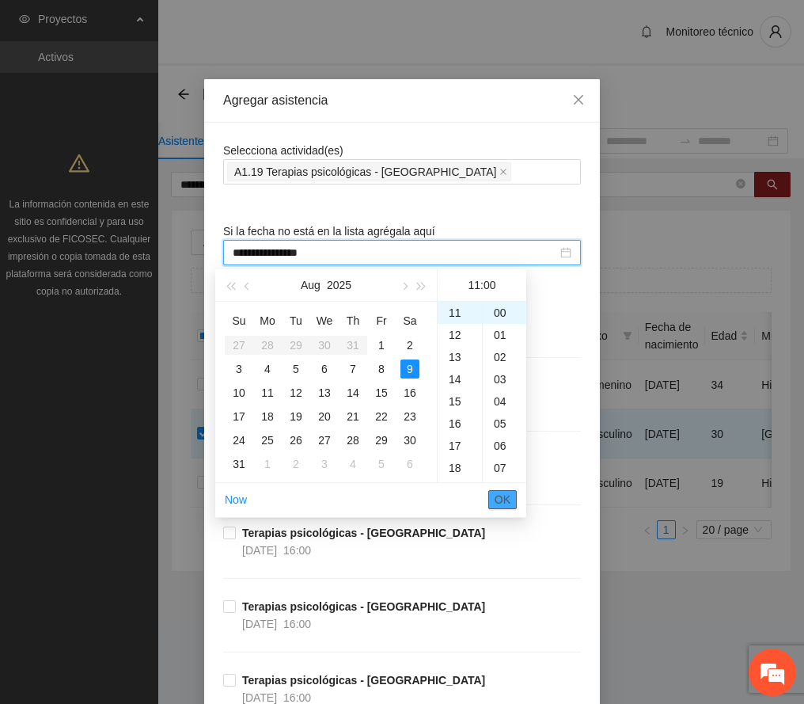
click at [497, 497] on span "OK" at bounding box center [503, 499] width 16 height 17
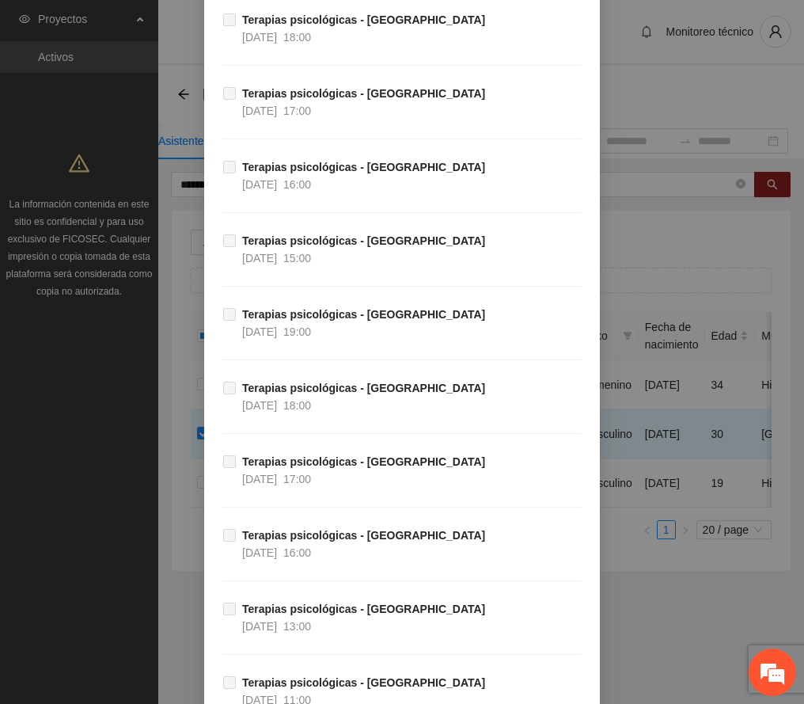
scroll to position [6665, 0]
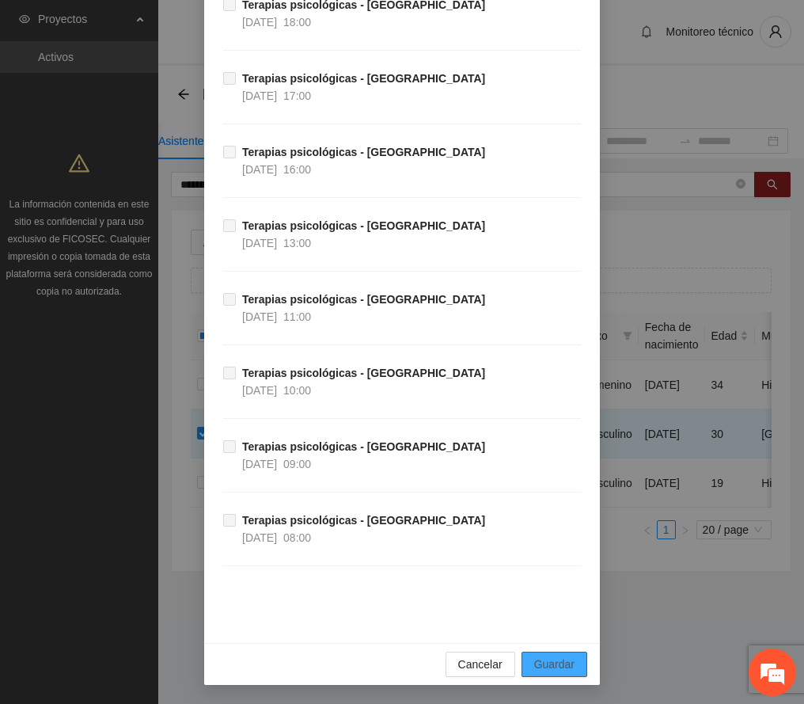
click at [559, 662] on span "Guardar" at bounding box center [554, 664] width 40 height 17
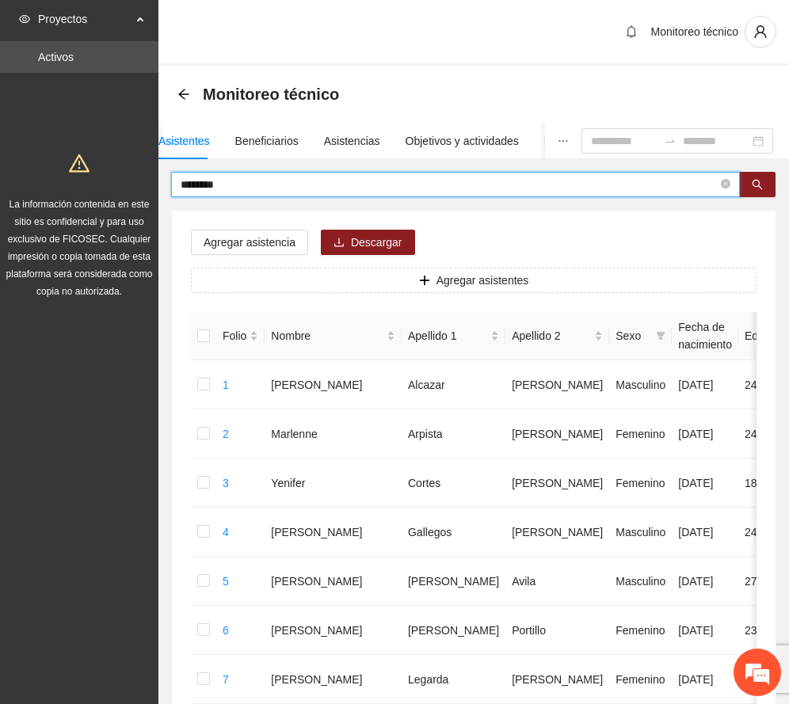
drag, startPoint x: 233, startPoint y: 185, endPoint x: 89, endPoint y: 165, distance: 145.6
type input "*****"
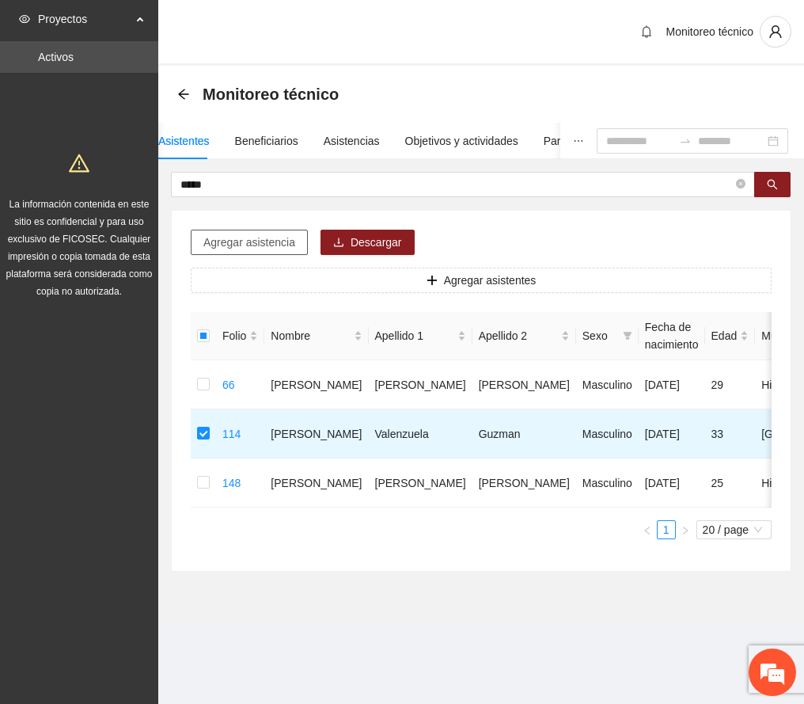
click at [228, 241] on span "Agregar asistencia" at bounding box center [249, 242] width 92 height 17
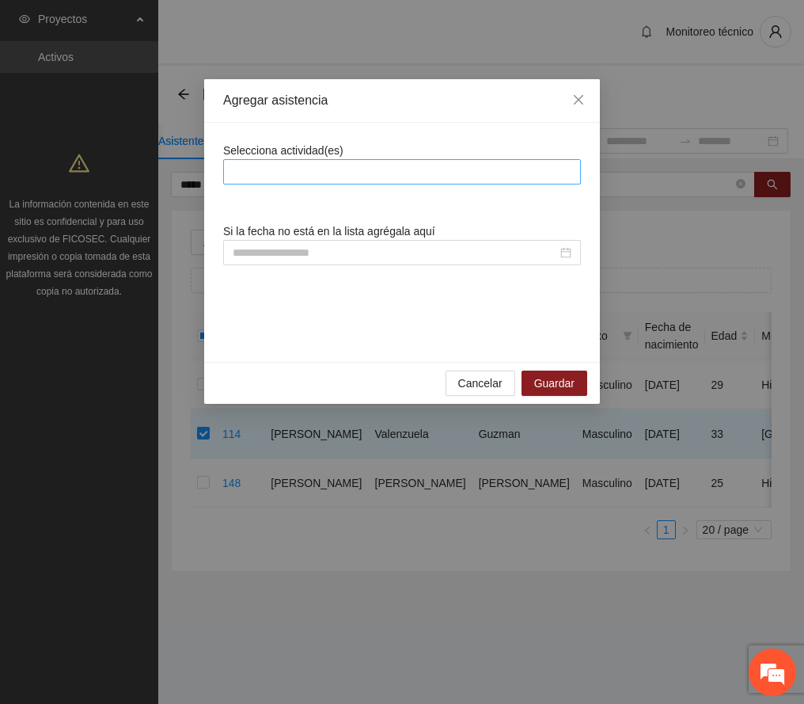
click at [290, 171] on div at bounding box center [402, 171] width 350 height 19
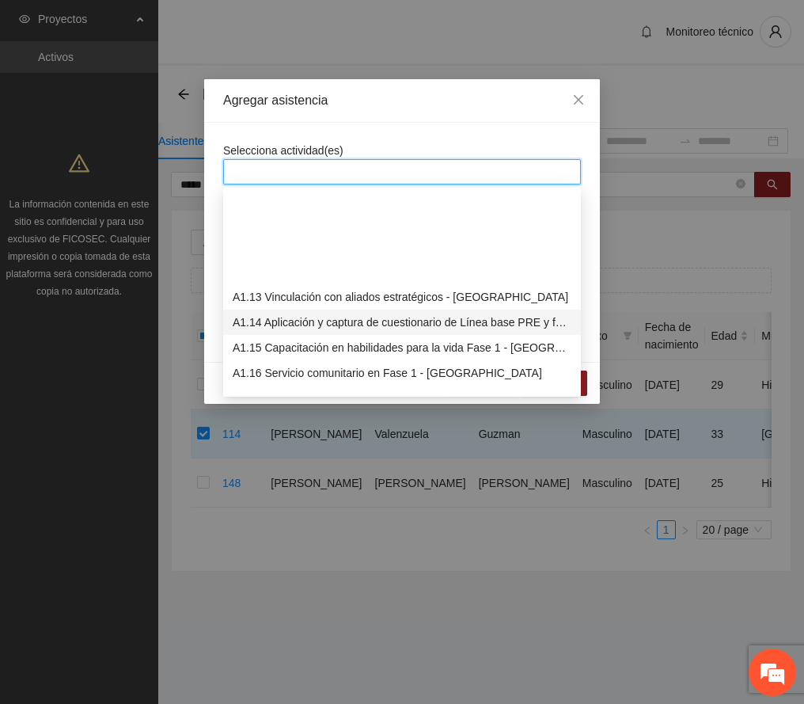
scroll to position [317, 0]
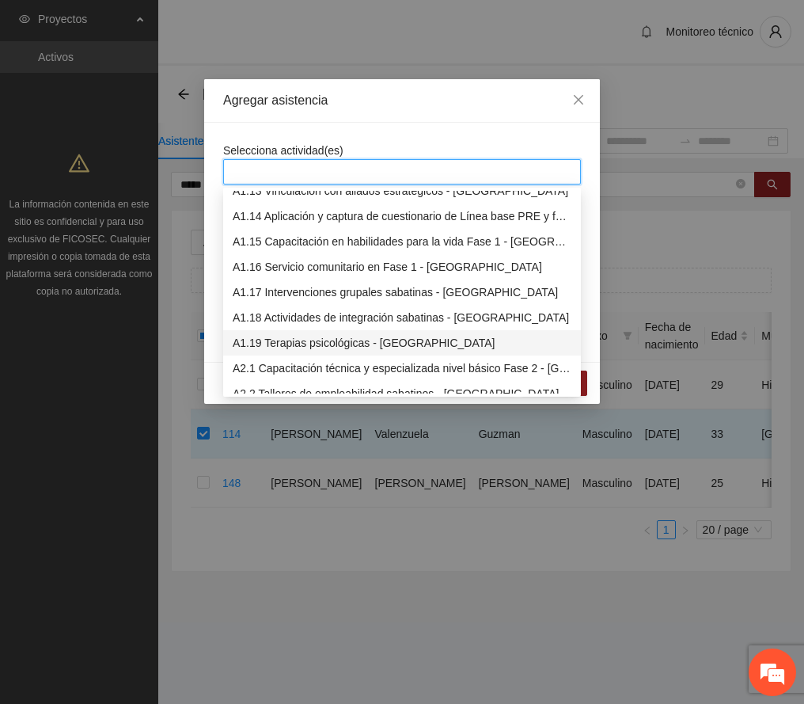
drag, startPoint x: 320, startPoint y: 340, endPoint x: 320, endPoint y: 328, distance: 11.9
click at [320, 339] on div "A1.19 Terapias psicológicas - [GEOGRAPHIC_DATA]" at bounding box center [402, 342] width 339 height 17
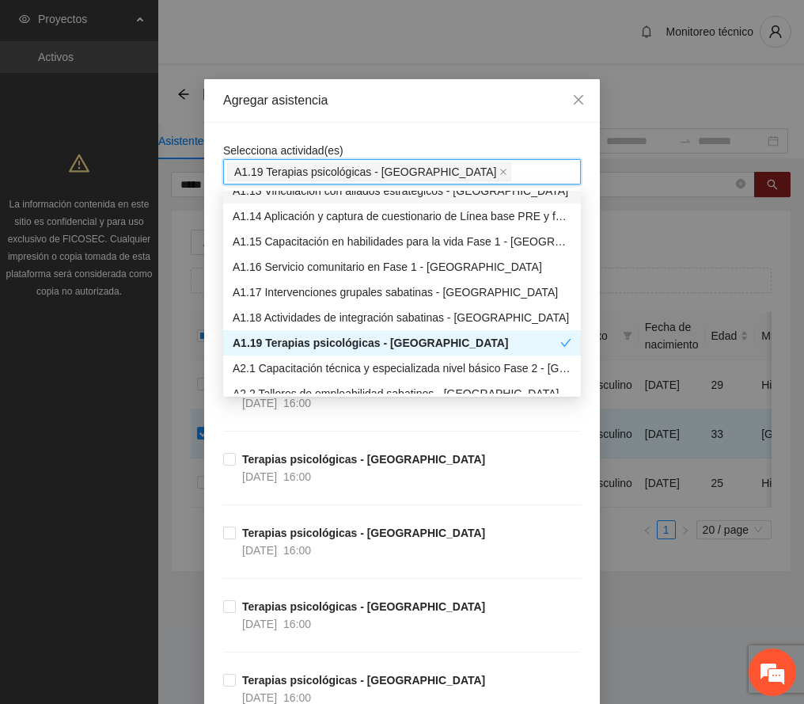
click at [374, 114] on div "Agregar asistencia" at bounding box center [402, 101] width 396 height 44
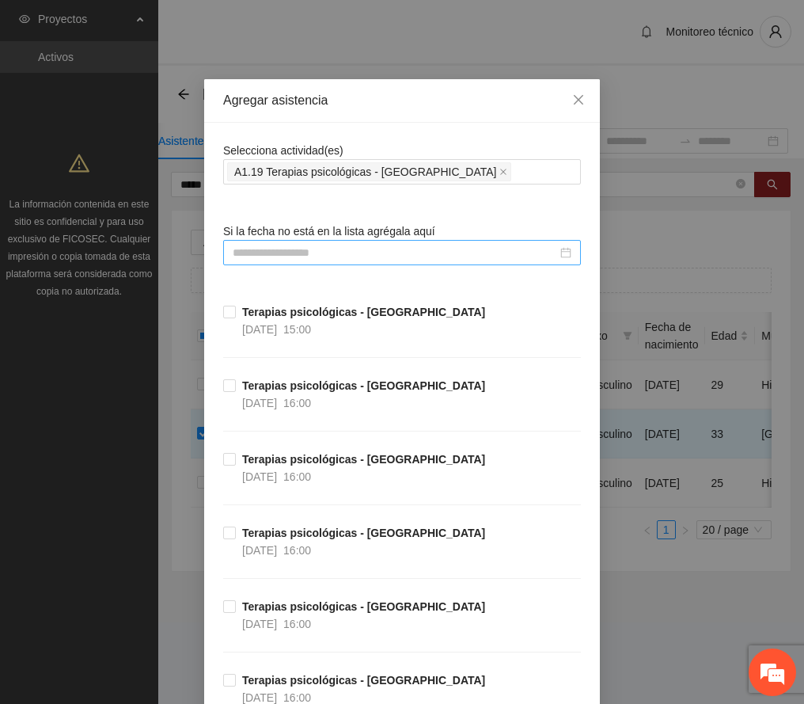
click at [270, 252] on input at bounding box center [395, 252] width 325 height 17
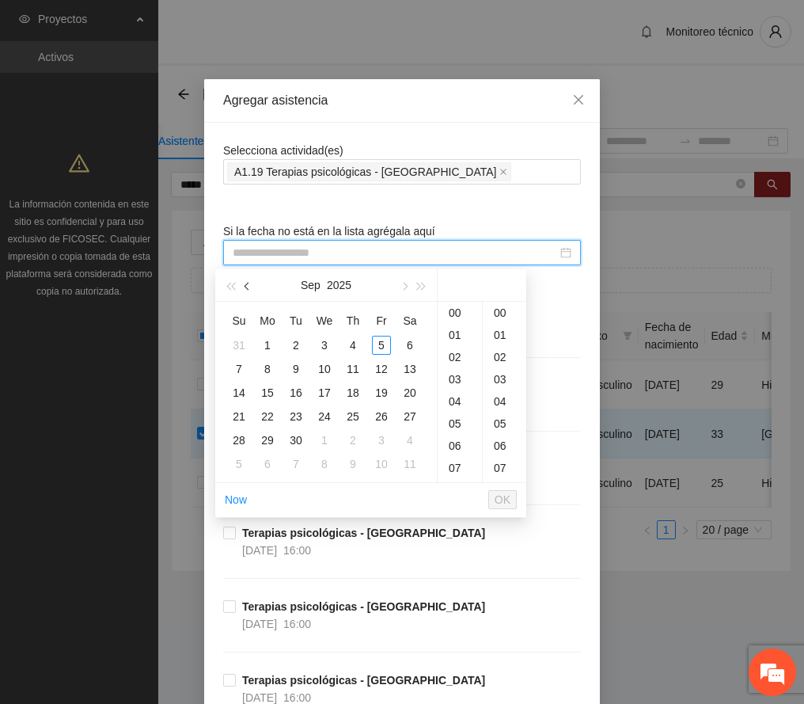
click at [252, 288] on button "button" at bounding box center [247, 285] width 17 height 32
click at [410, 345] on div "2" at bounding box center [410, 345] width 19 height 19
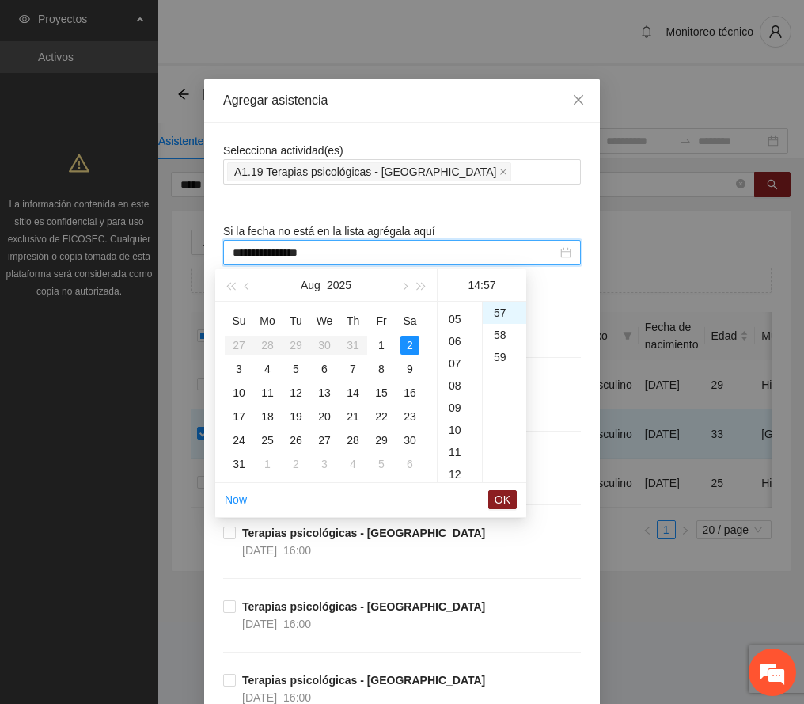
scroll to position [99, 0]
click at [457, 429] on div "10" at bounding box center [460, 435] width 44 height 22
click at [504, 308] on div "00" at bounding box center [505, 313] width 44 height 22
type input "**********"
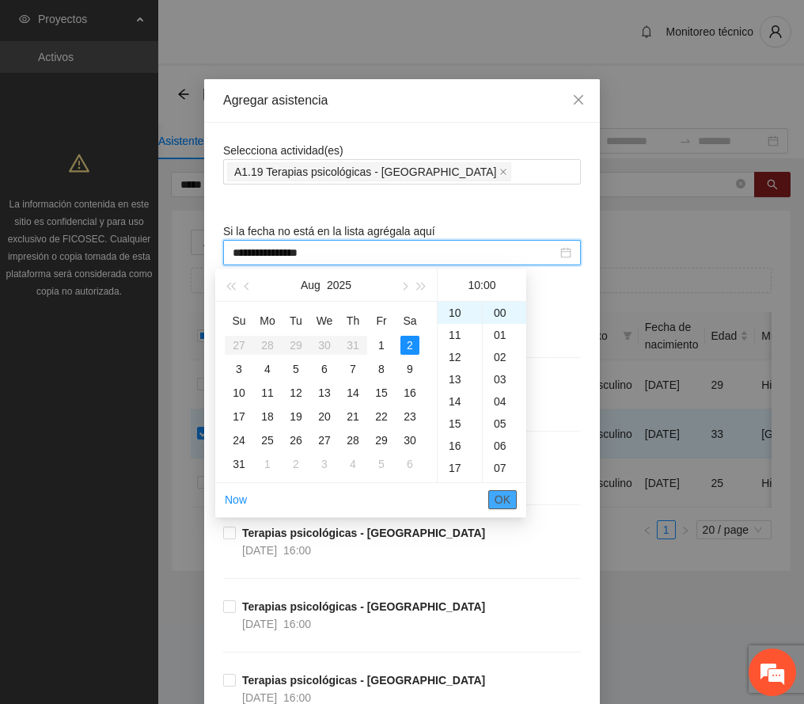
click at [501, 490] on button "OK" at bounding box center [503, 499] width 29 height 19
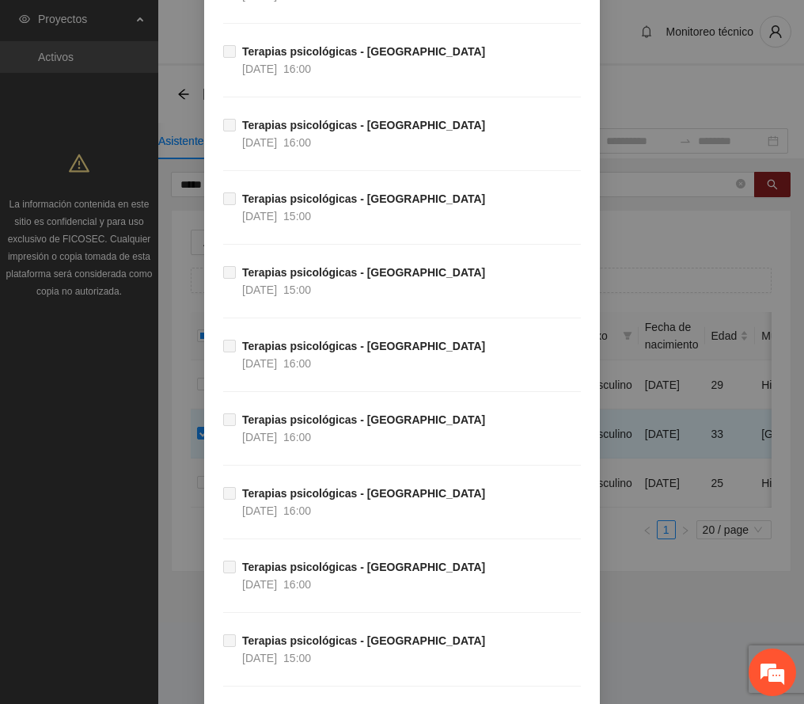
scroll to position [6665, 0]
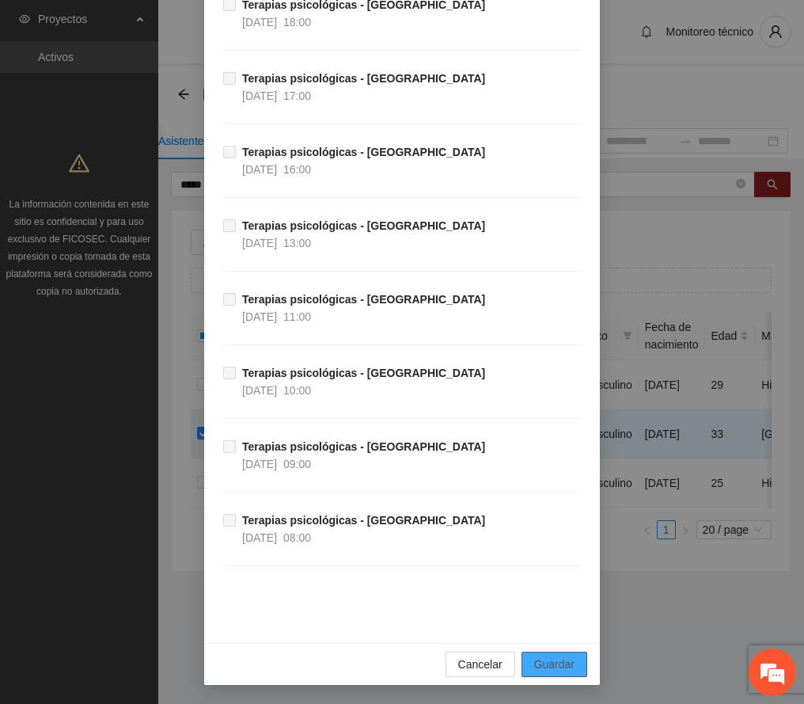
click at [549, 669] on span "Guardar" at bounding box center [554, 664] width 40 height 17
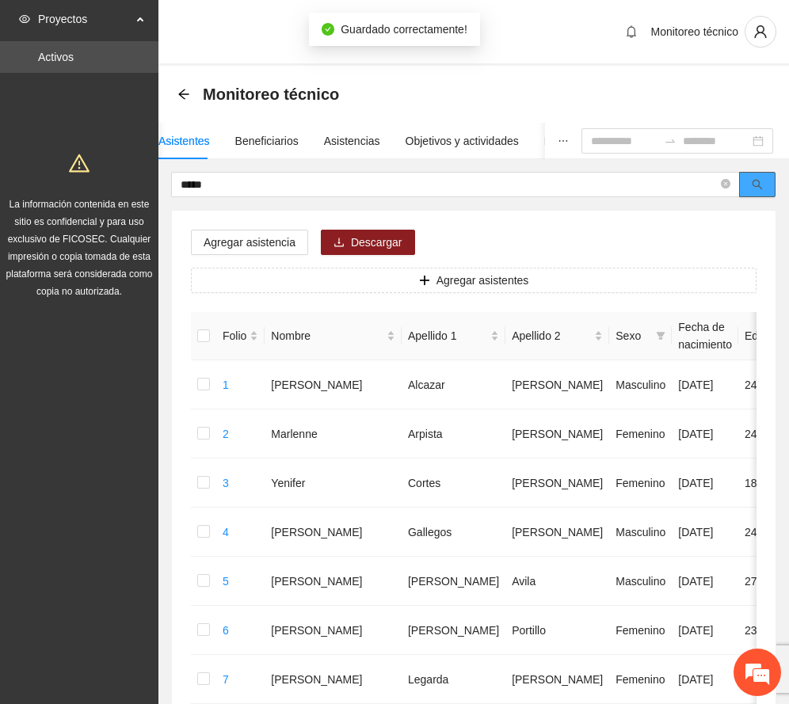
click at [766, 182] on button "button" at bounding box center [757, 184] width 36 height 25
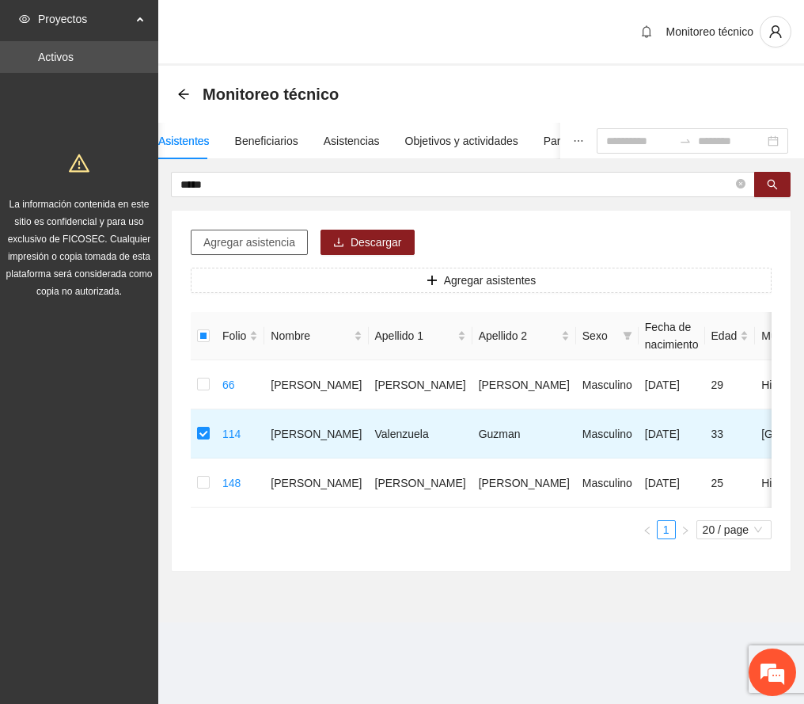
click at [247, 245] on span "Agregar asistencia" at bounding box center [249, 242] width 92 height 17
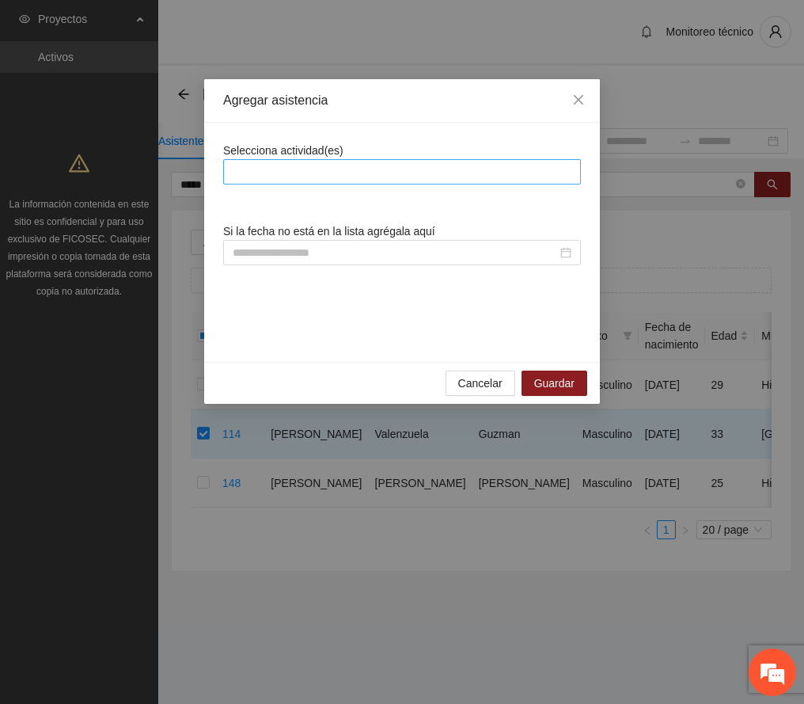
click at [273, 175] on div at bounding box center [402, 171] width 350 height 19
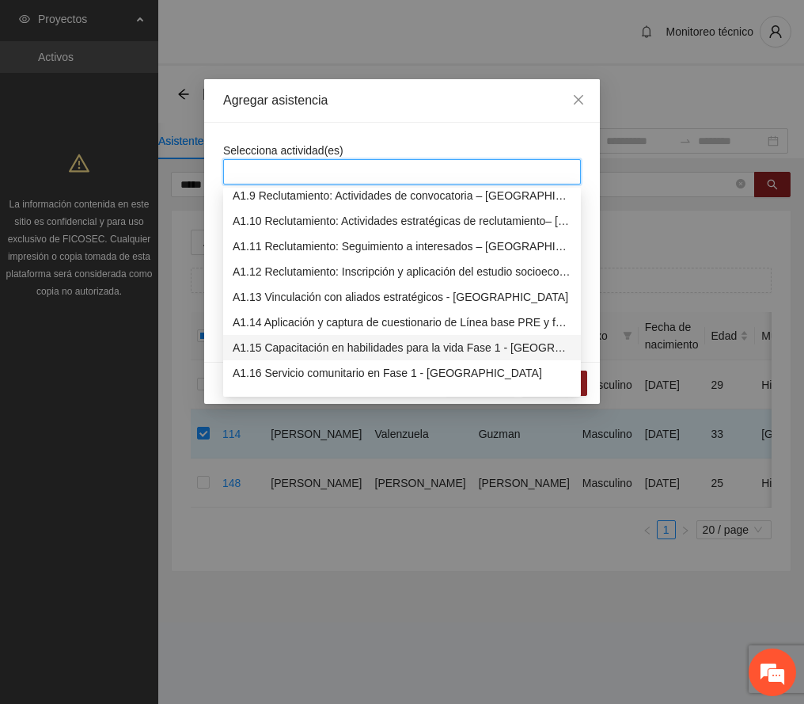
scroll to position [317, 0]
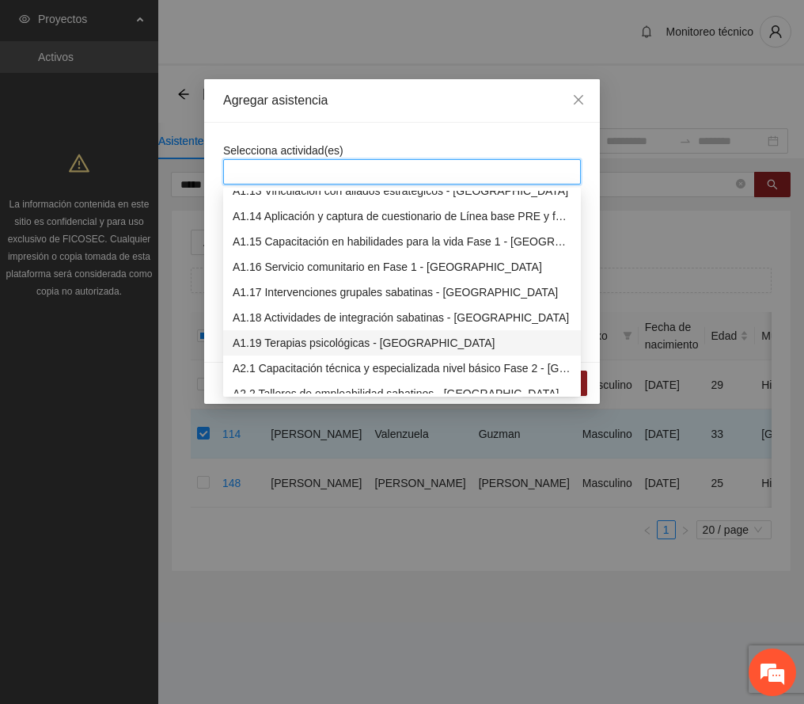
click at [290, 334] on div "A1.19 Terapias psicológicas - [GEOGRAPHIC_DATA]" at bounding box center [402, 342] width 339 height 17
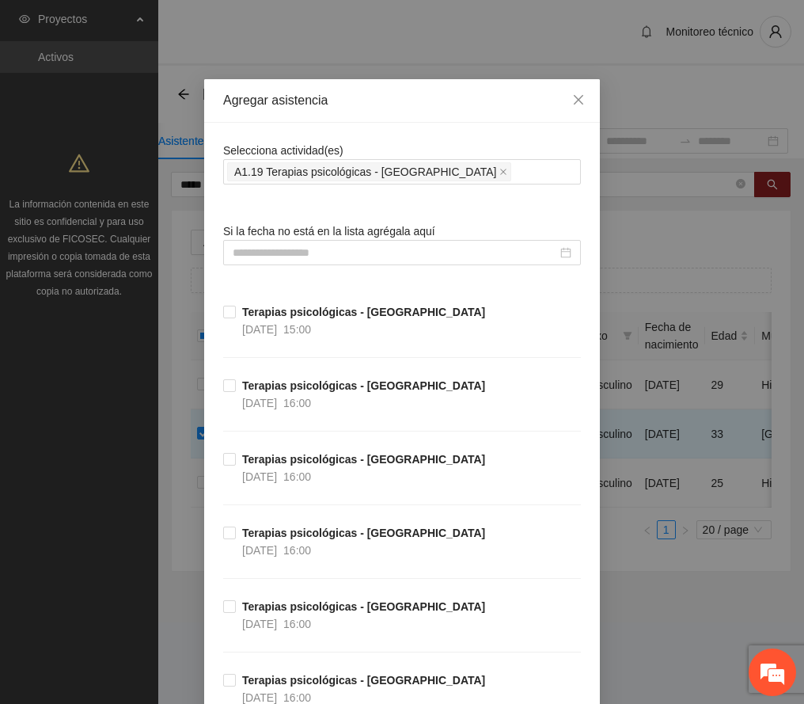
drag, startPoint x: 352, startPoint y: 118, endPoint x: 352, endPoint y: 109, distance: 8.7
click at [356, 115] on div "Agregar asistencia" at bounding box center [402, 101] width 396 height 44
click at [320, 251] on input at bounding box center [395, 252] width 325 height 17
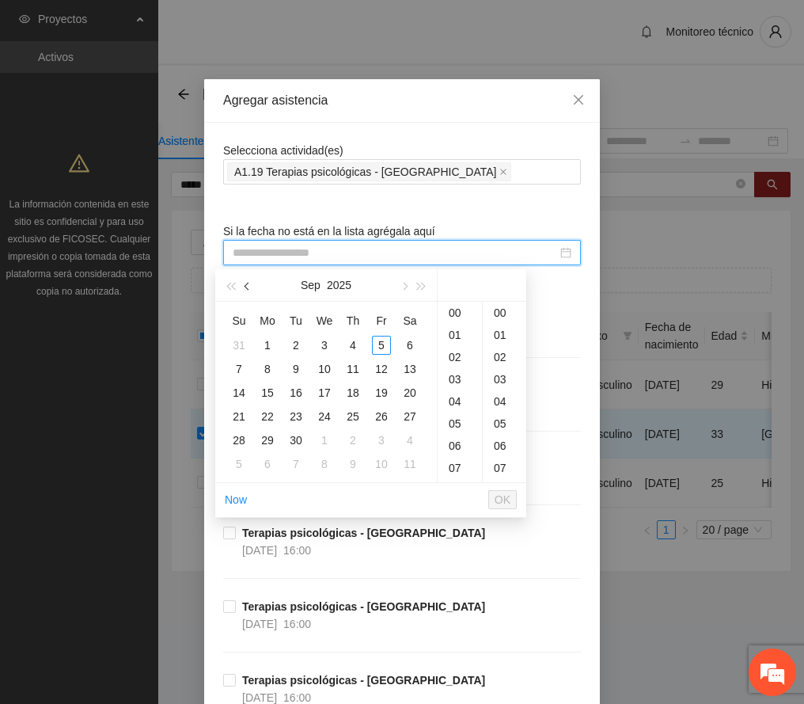
click at [245, 287] on span "button" at bounding box center [249, 287] width 8 height 8
click at [409, 366] on div "9" at bounding box center [410, 368] width 19 height 19
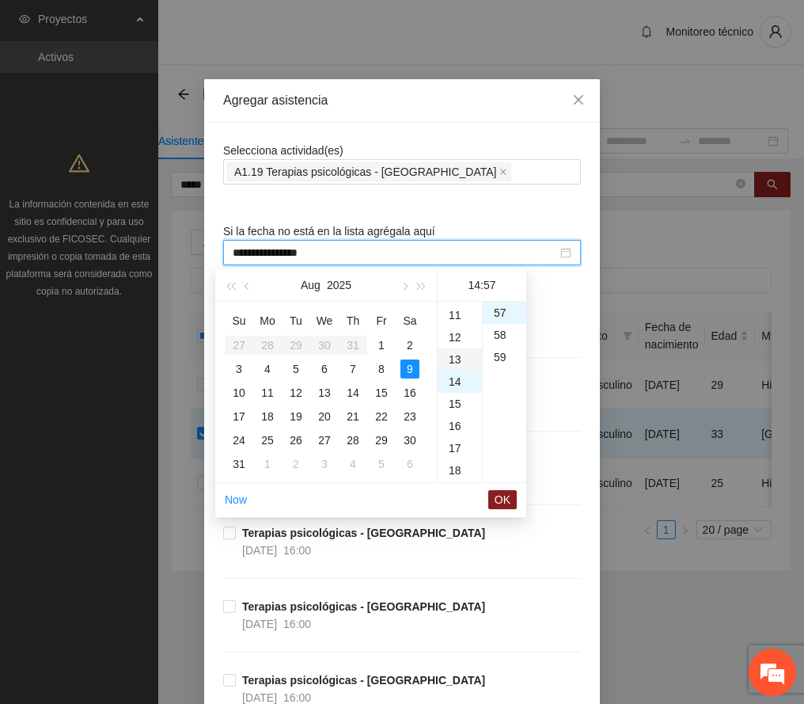
scroll to position [204, 0]
click at [458, 350] on div "11" at bounding box center [460, 352] width 44 height 22
click at [498, 312] on div "00" at bounding box center [505, 313] width 44 height 22
type input "**********"
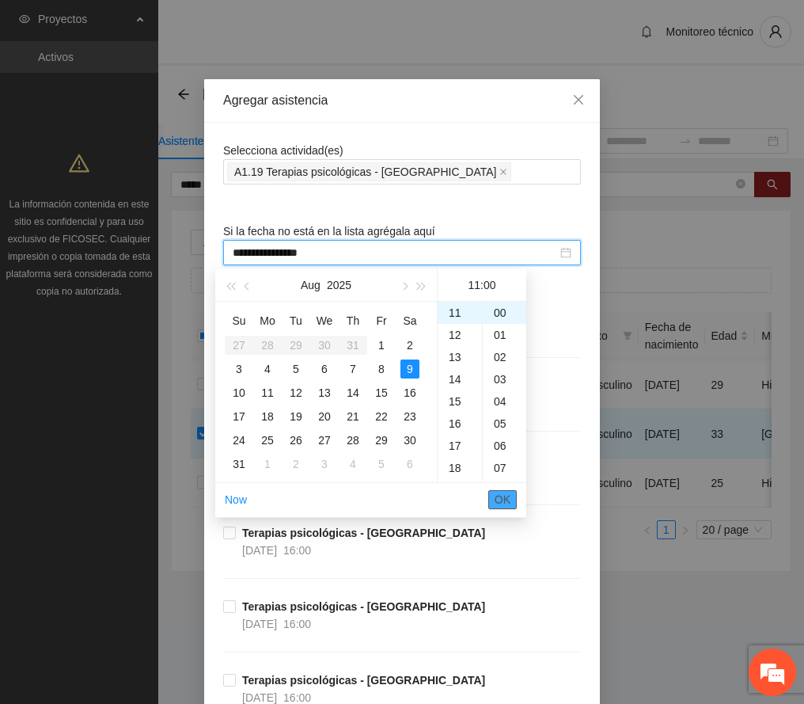
click at [510, 497] on span "OK" at bounding box center [503, 499] width 16 height 17
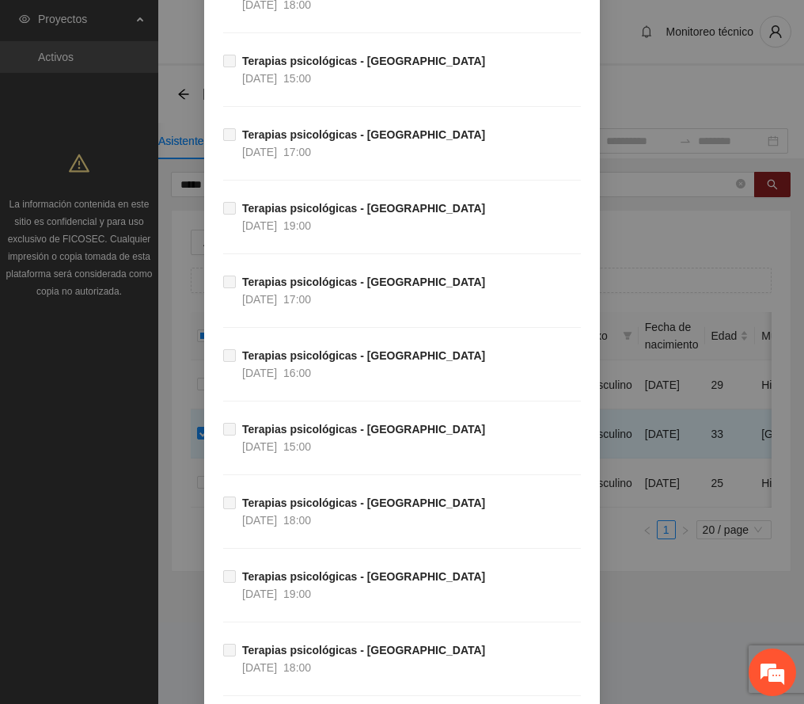
scroll to position [6665, 0]
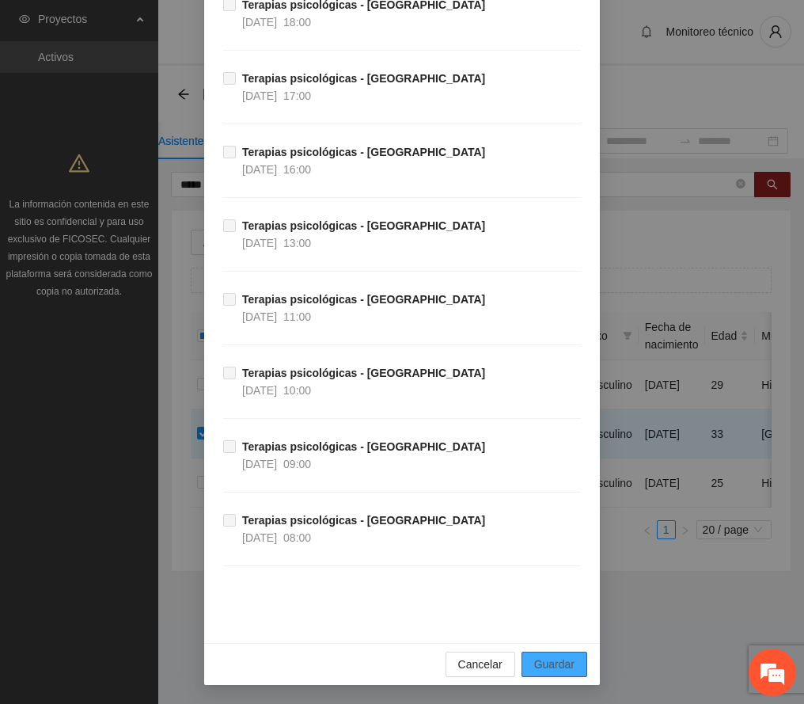
click at [562, 656] on span "Guardar" at bounding box center [554, 664] width 40 height 17
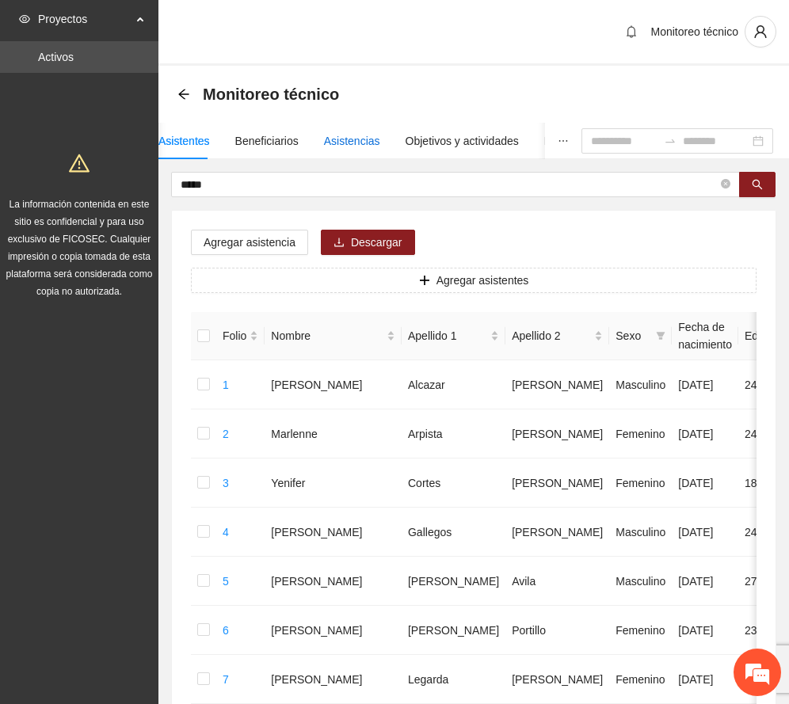
click at [350, 133] on div "Asistencias" at bounding box center [352, 140] width 56 height 17
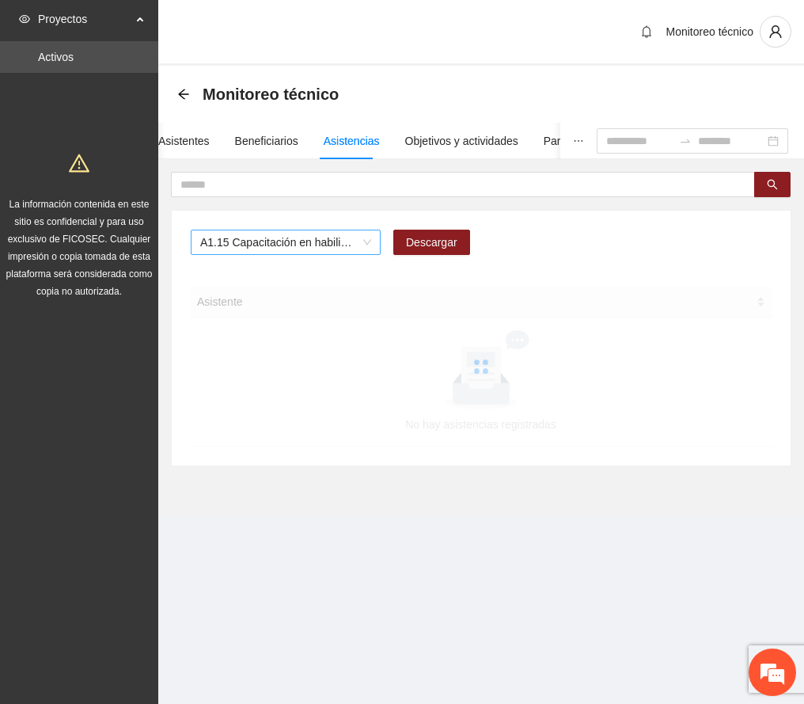
click at [367, 239] on span "A1.15 Capacitación en habilidades para la vida Fase 1 - [GEOGRAPHIC_DATA]" at bounding box center [285, 242] width 171 height 24
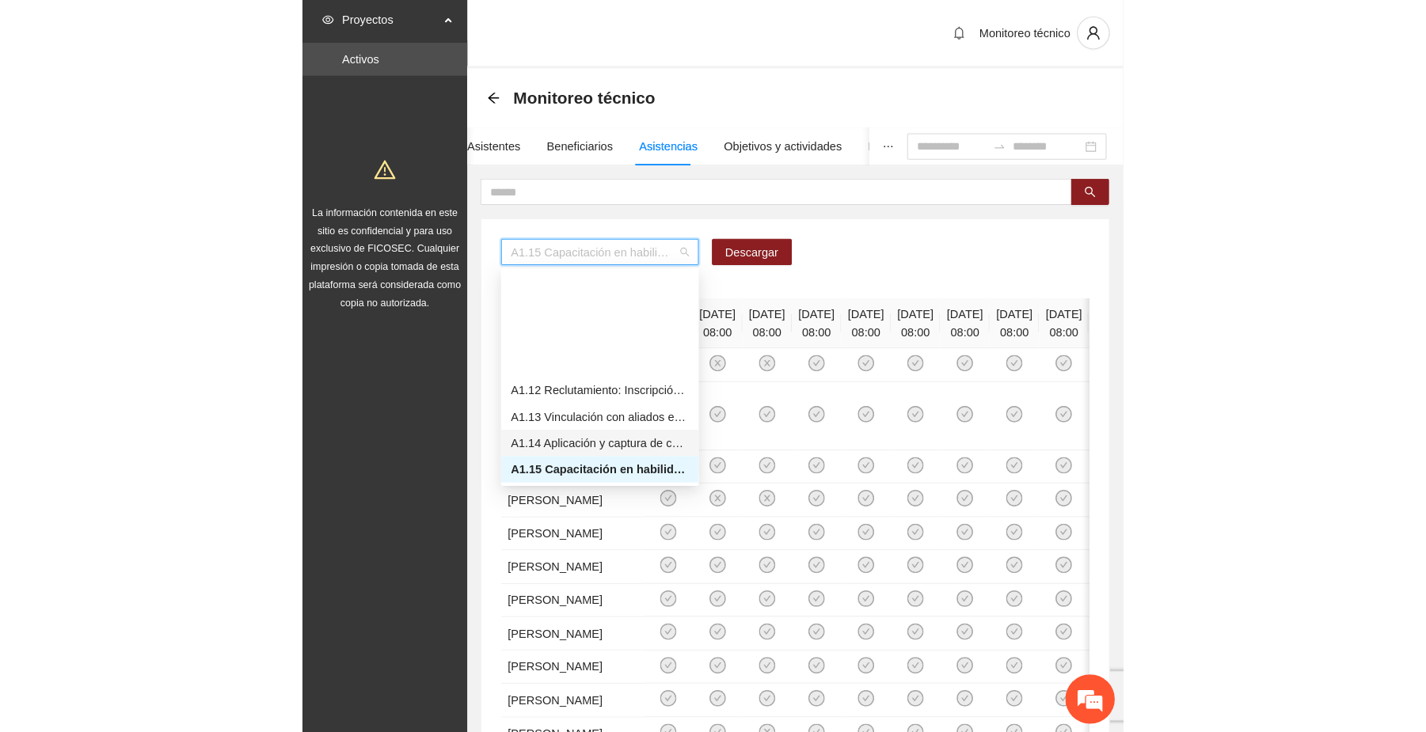
scroll to position [283, 0]
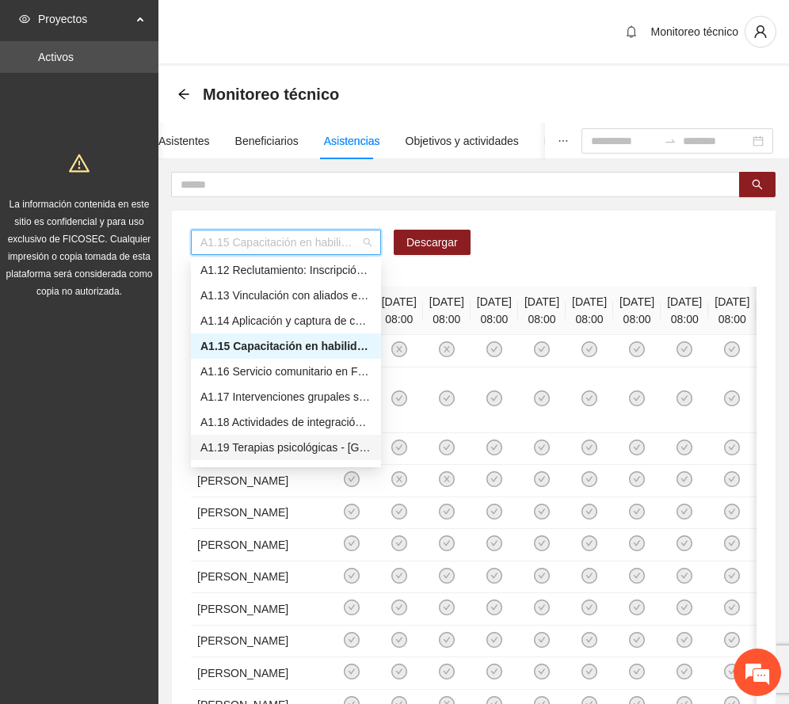
click at [277, 448] on div "A1.19 Terapias psicológicas - [GEOGRAPHIC_DATA]" at bounding box center [285, 447] width 171 height 17
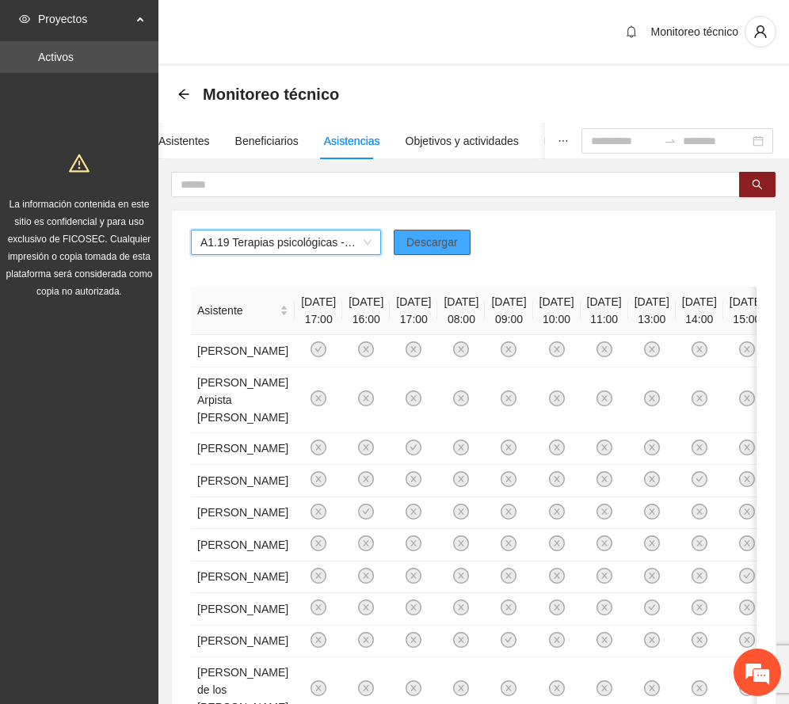
click at [440, 239] on span "Descargar" at bounding box center [431, 242] width 51 height 17
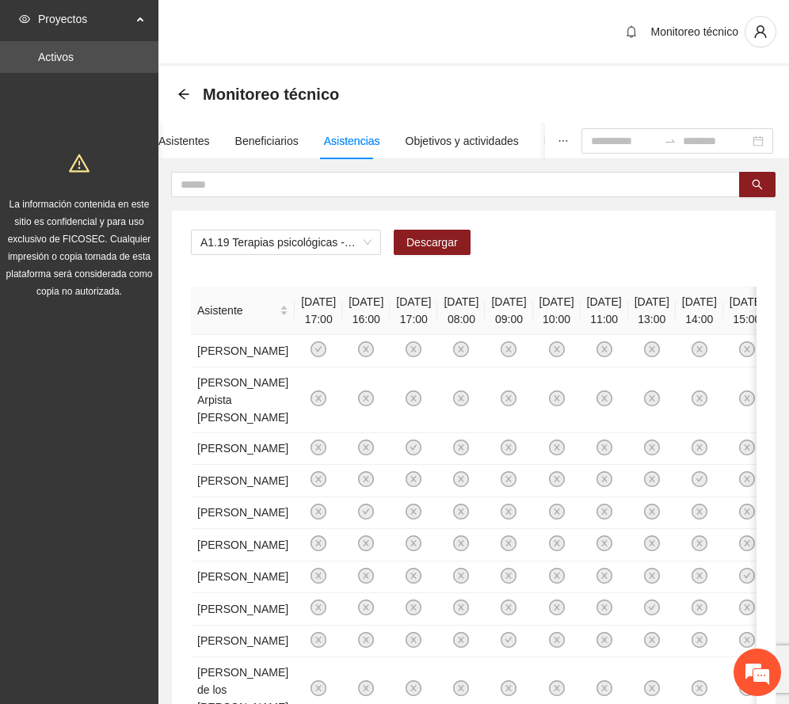
click at [555, 222] on div "A1.19 Terapias psicológicas - [GEOGRAPHIC_DATA] Descargar Asistente [DATE] 17:0…" at bounding box center [473, 693] width 603 height 964
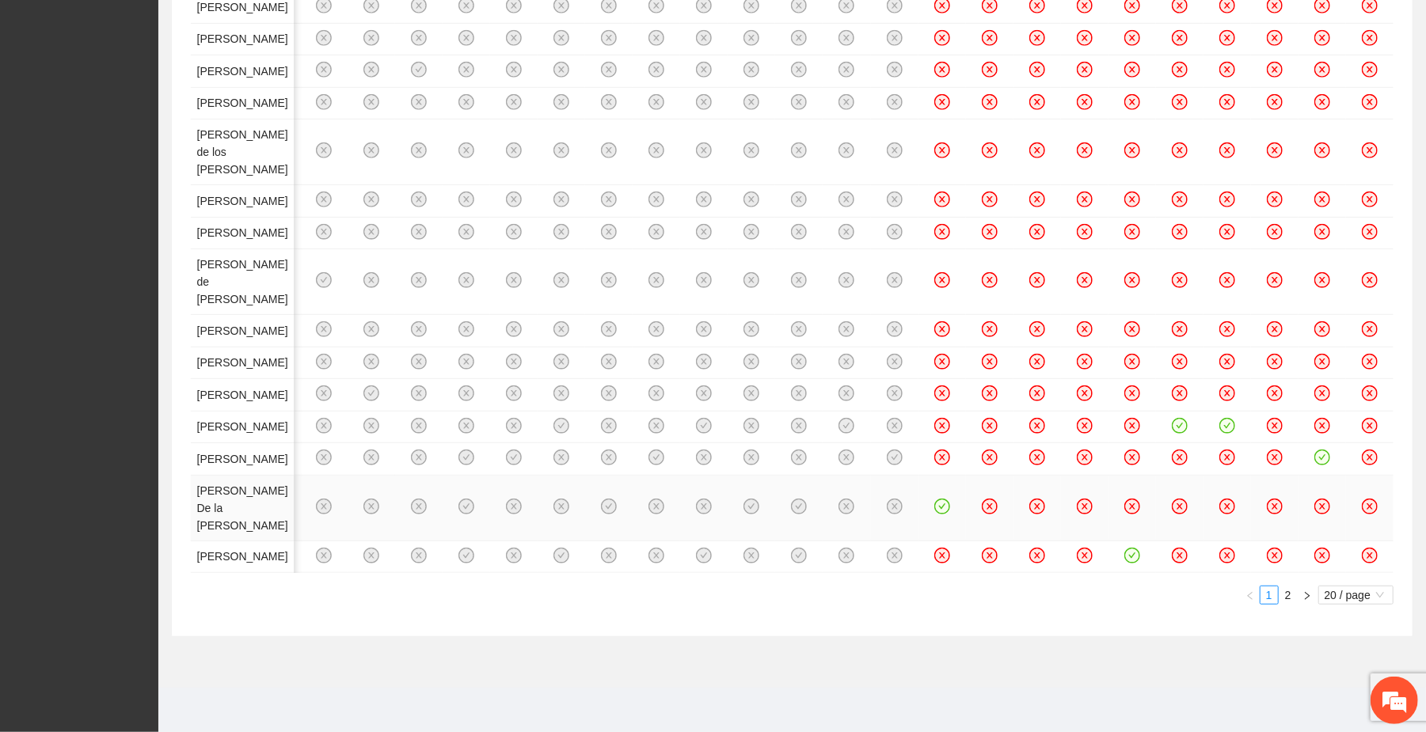
scroll to position [0, 0]
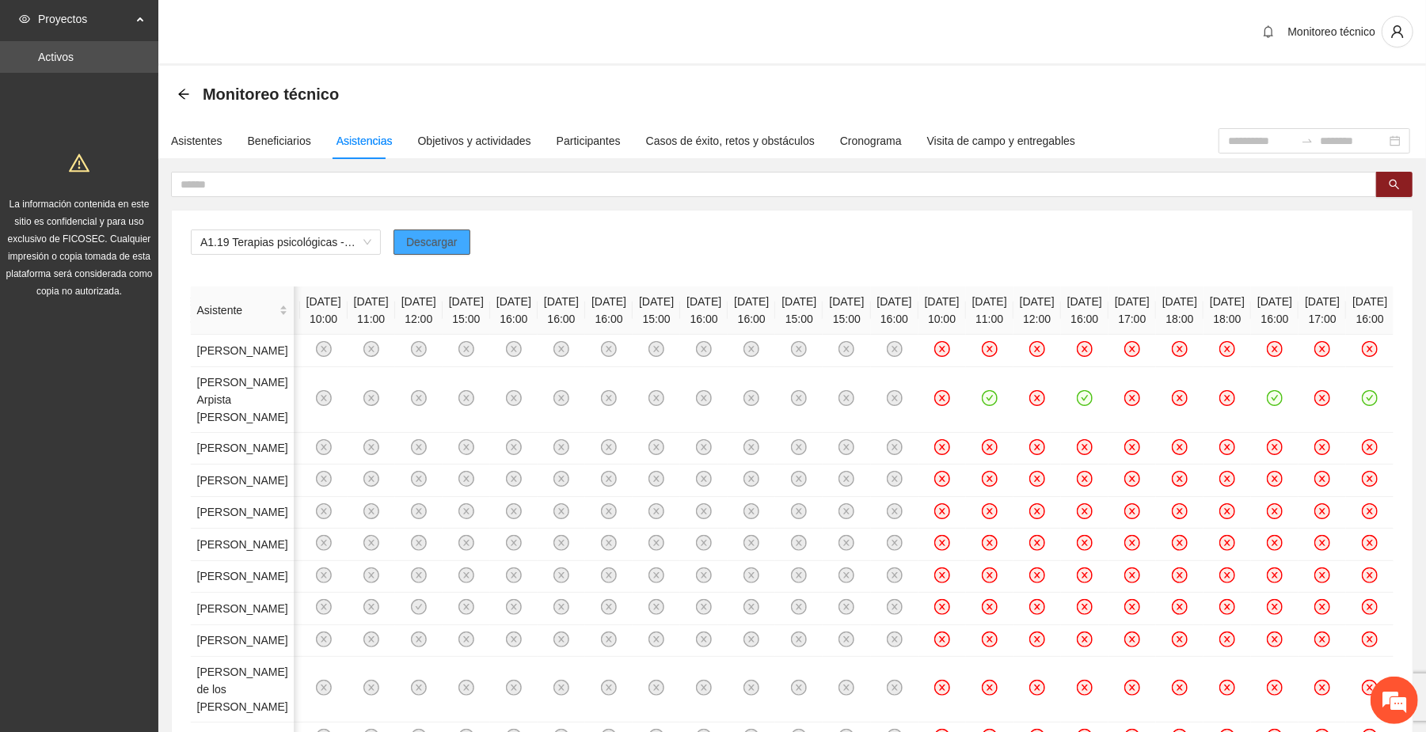
click at [444, 245] on span "Descargar" at bounding box center [431, 242] width 51 height 17
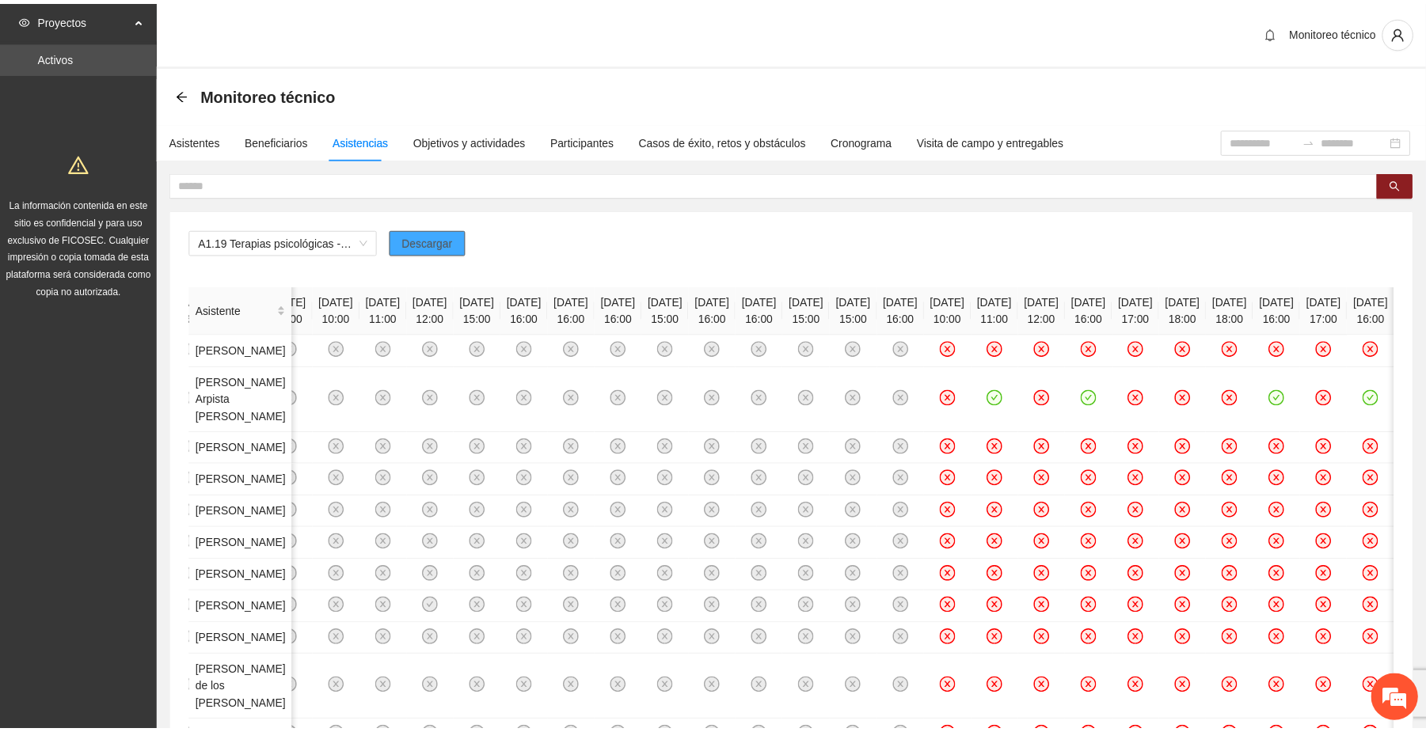
scroll to position [0, 3608]
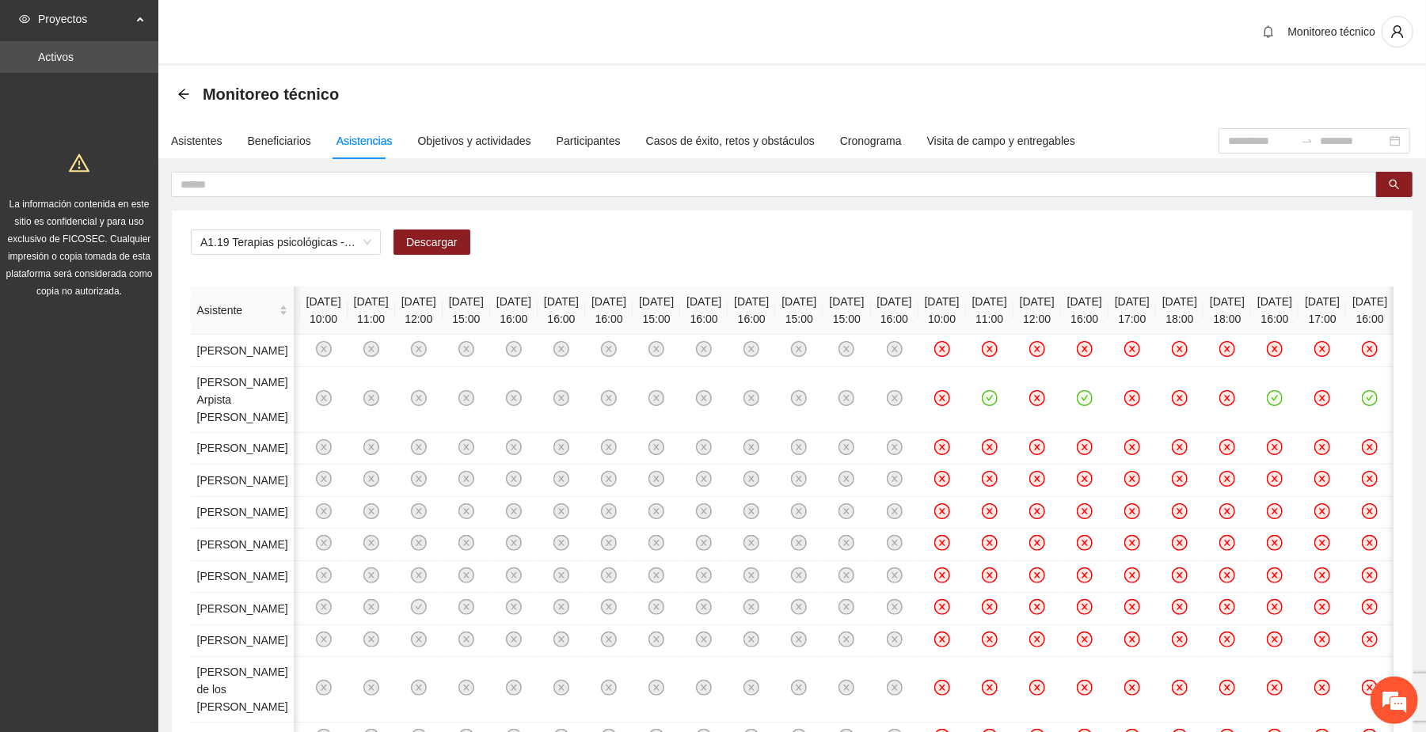
click at [804, 51] on div "Monitoreo técnico" at bounding box center [792, 33] width 1268 height 66
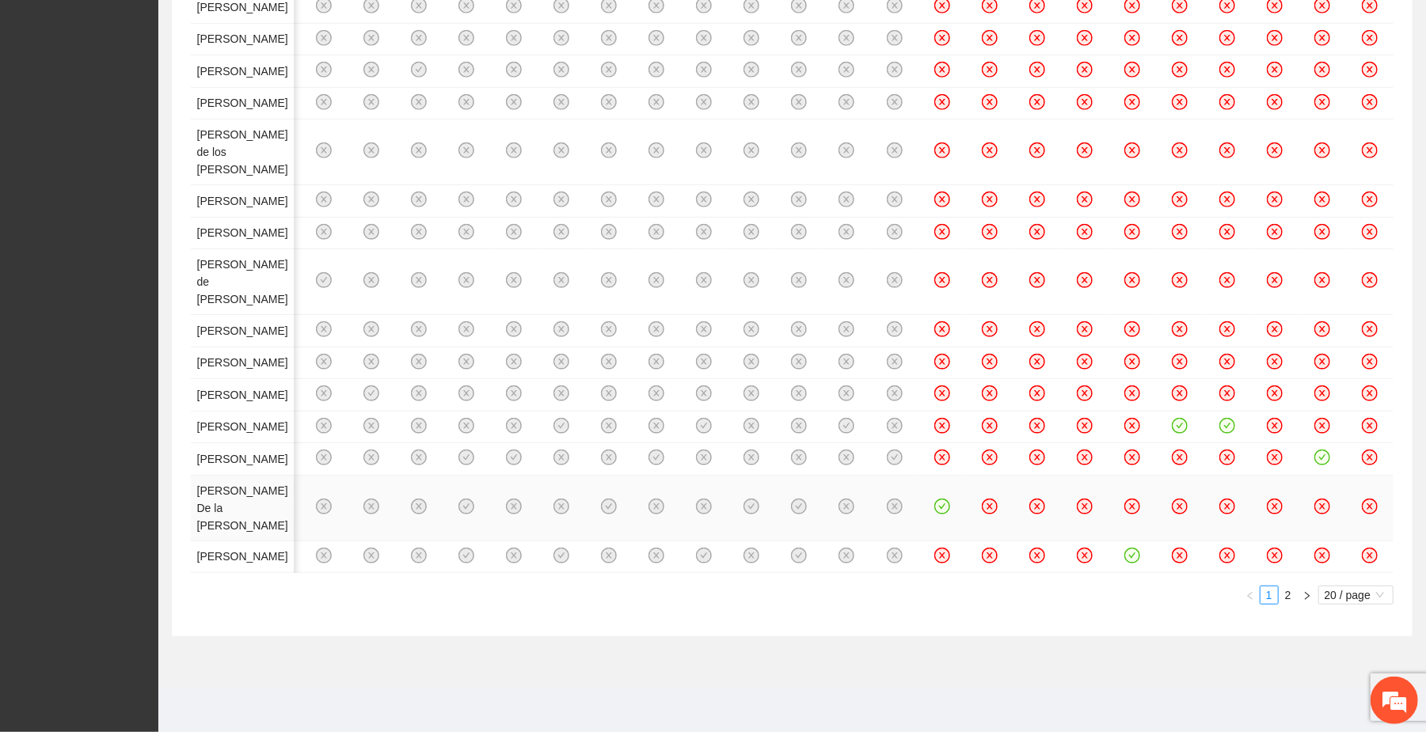
scroll to position [1220, 0]
click at [804, 595] on link "2" at bounding box center [1288, 595] width 17 height 17
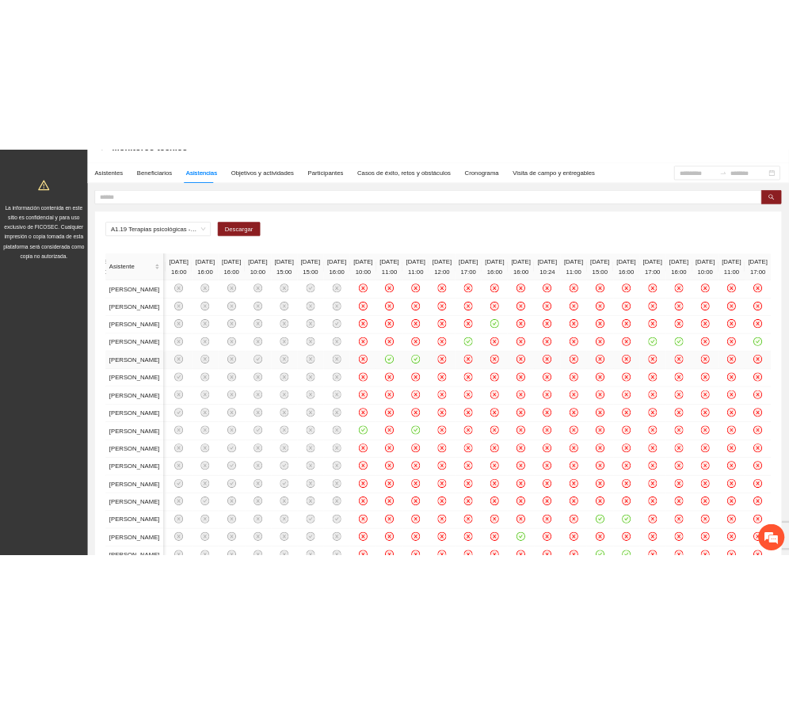
scroll to position [6, 0]
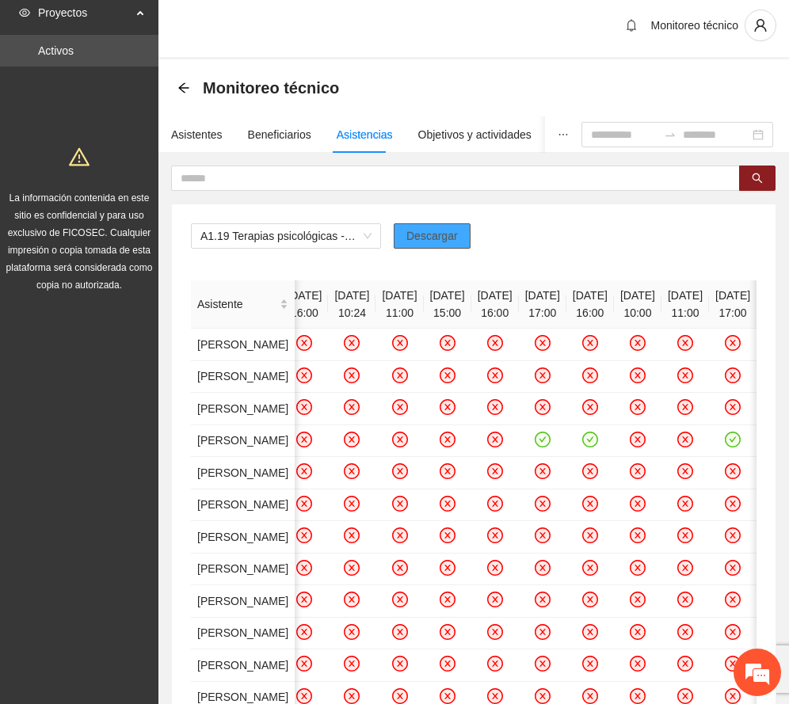
click at [440, 241] on span "Descargar" at bounding box center [431, 235] width 51 height 17
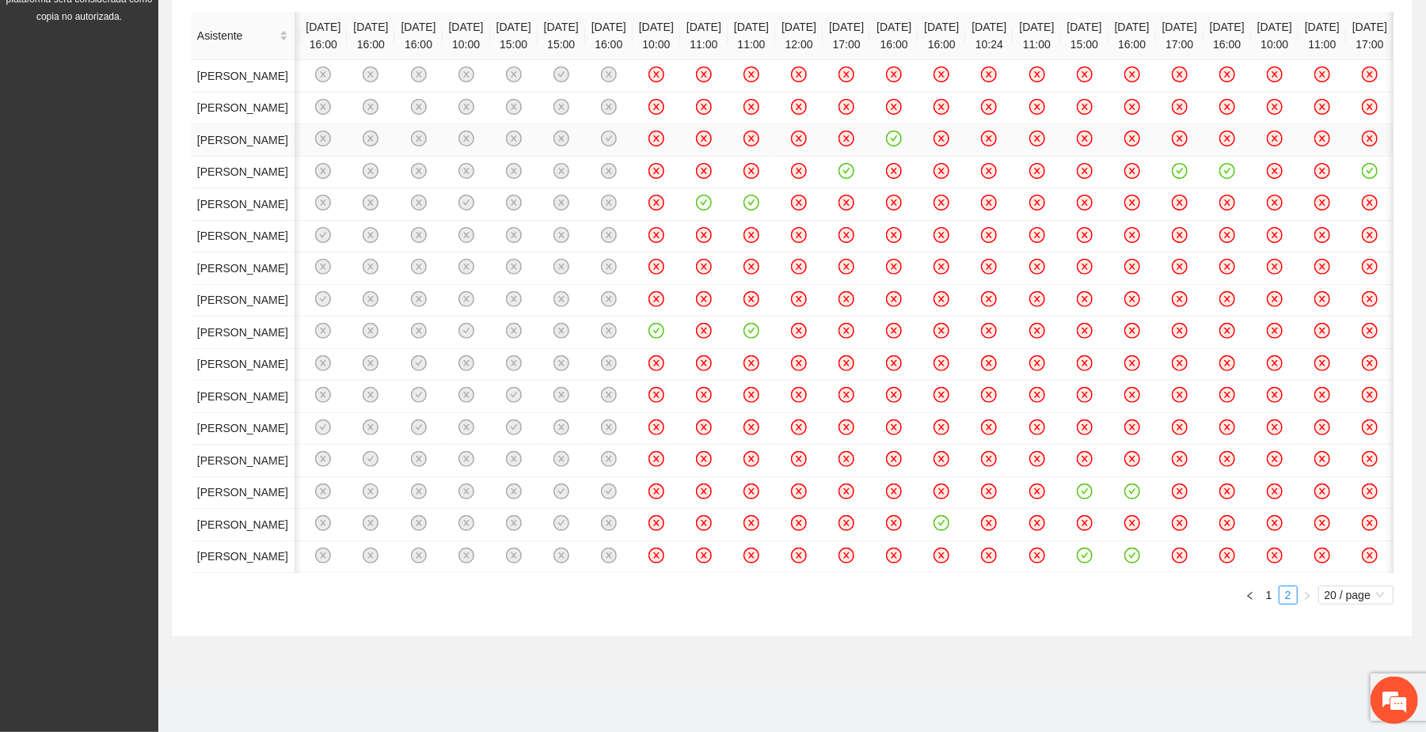
scroll to position [956, 0]
click at [804, 594] on link "1" at bounding box center [1269, 595] width 17 height 17
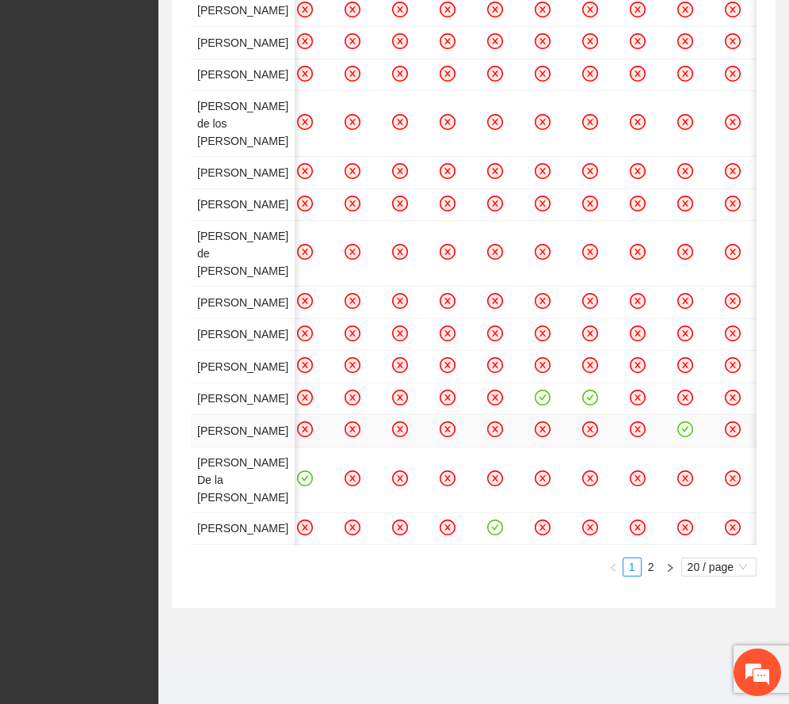
scroll to position [1249, 0]
click at [645, 565] on link "2" at bounding box center [650, 566] width 17 height 17
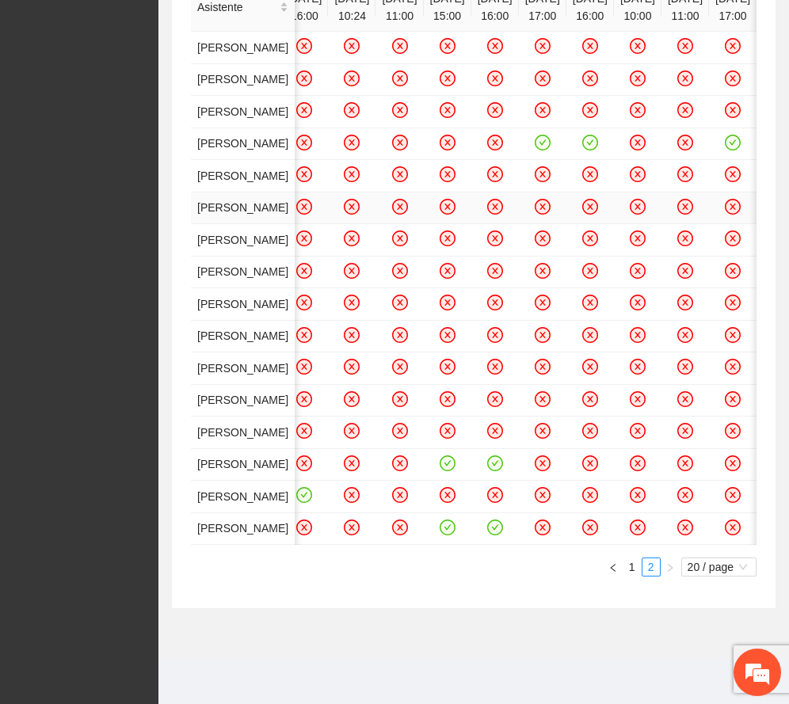
scroll to position [985, 0]
click at [454, 456] on icon "check-circle" at bounding box center [446, 462] width 13 height 13
click at [454, 520] on icon "check-circle" at bounding box center [446, 526] width 13 height 13
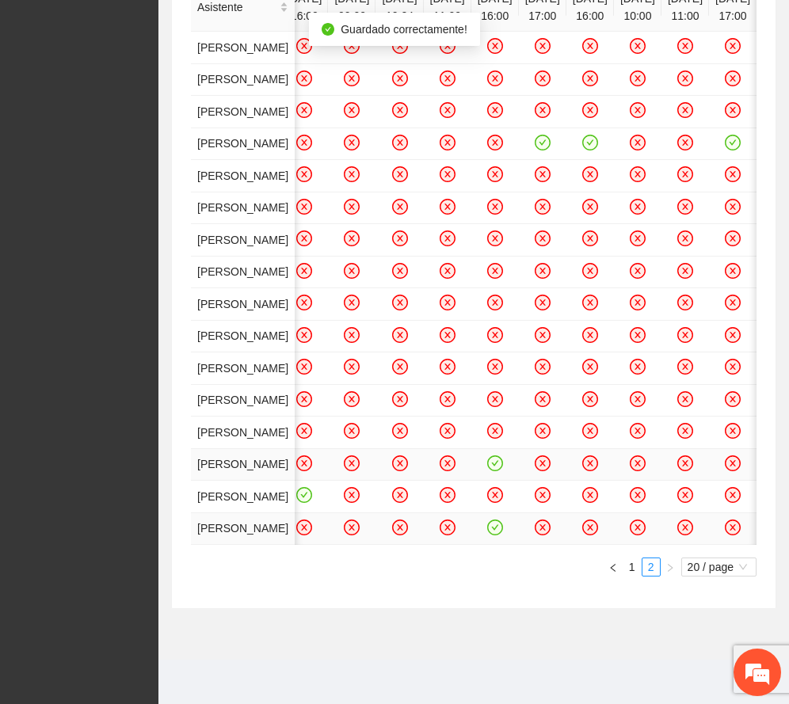
scroll to position [0, 2202]
click at [623, 561] on link "1" at bounding box center [631, 566] width 17 height 17
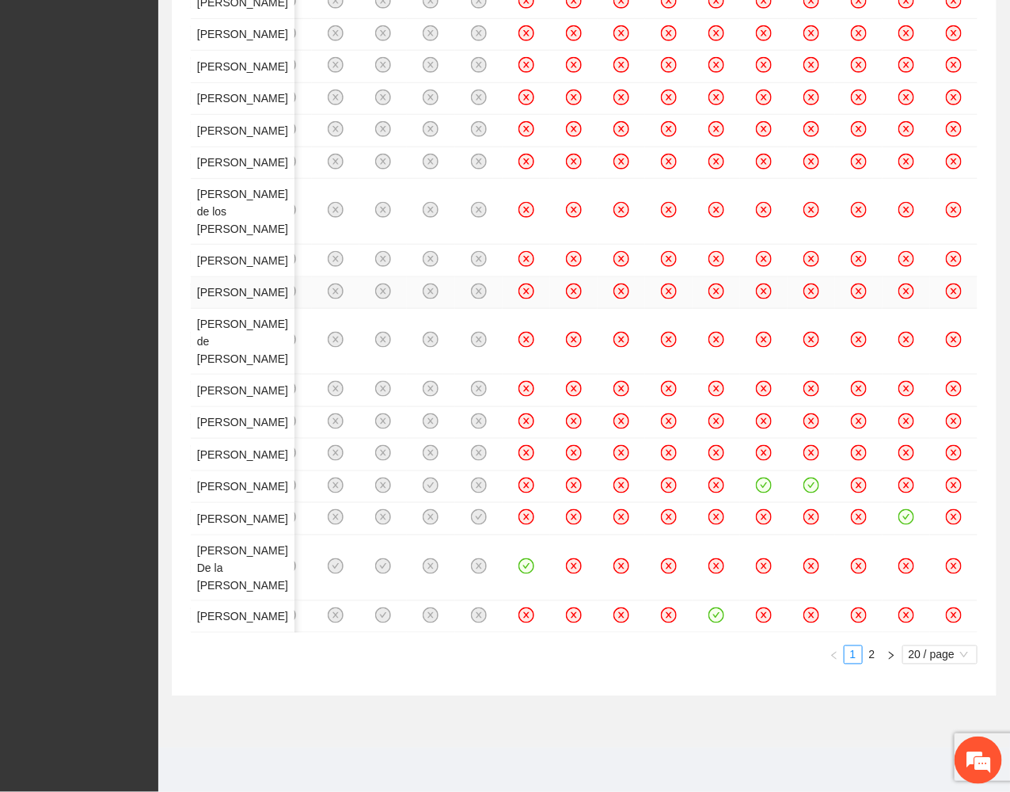
scroll to position [1069, 0]
